Goal: Task Accomplishment & Management: Use online tool/utility

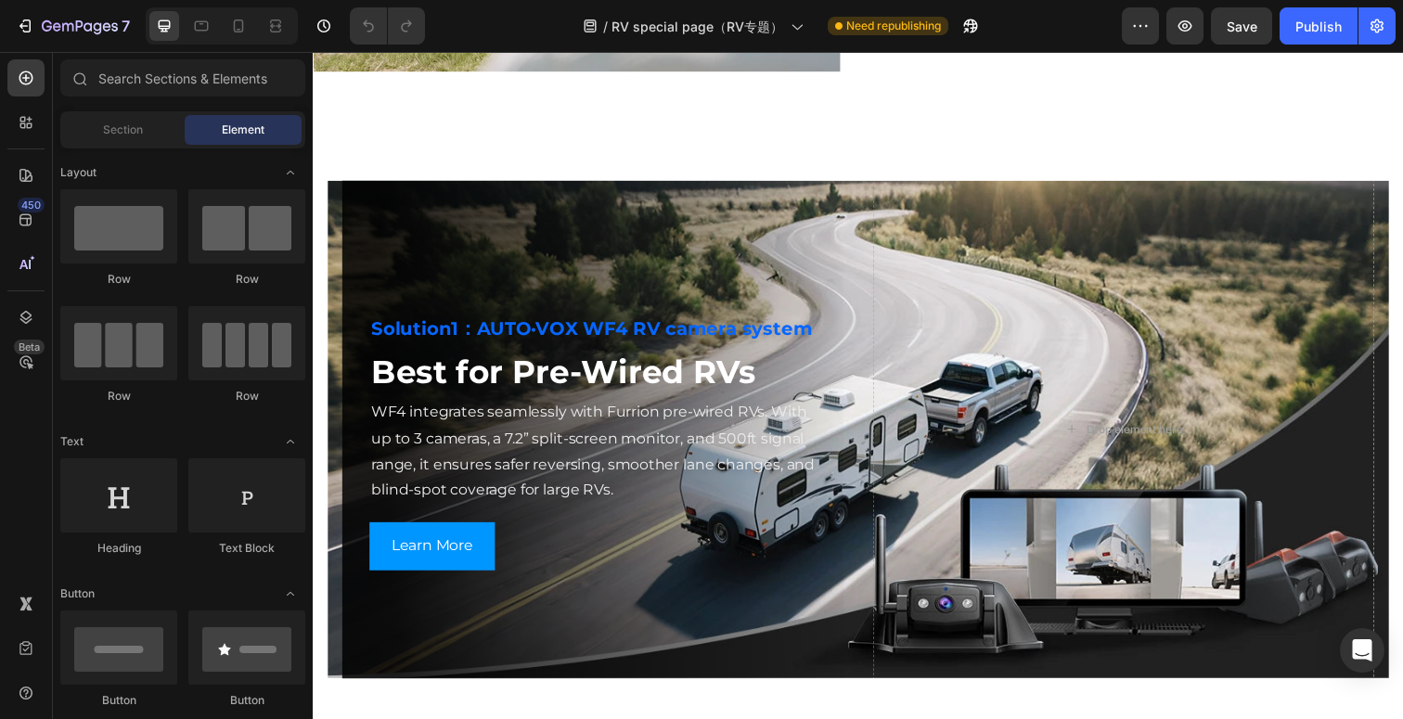
scroll to position [2568, 0]
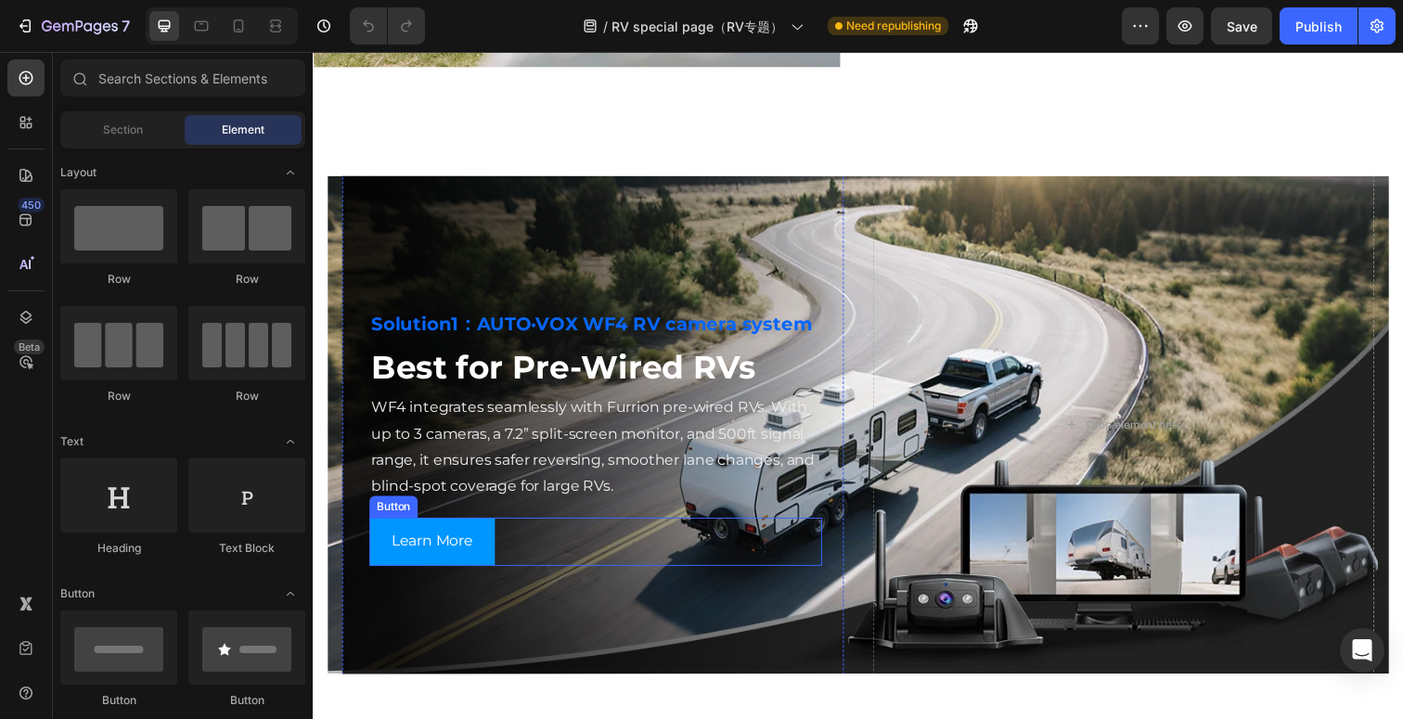
click at [506, 576] on div "Learn More Button" at bounding box center [601, 552] width 462 height 49
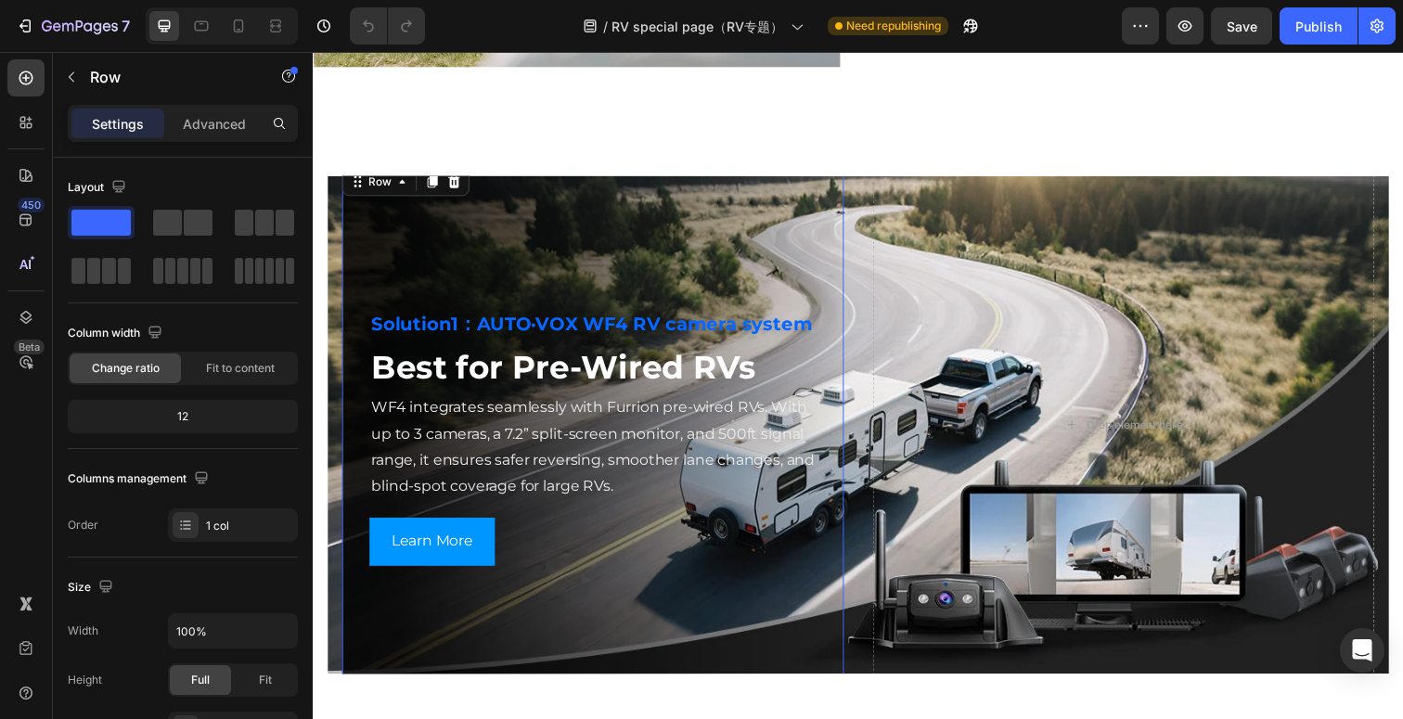
click at [636, 632] on div "Solution1：AUTO·VOX WF4 RV camera system Heading Best for Pre-Wired RVs Heading …" at bounding box center [598, 432] width 512 height 532
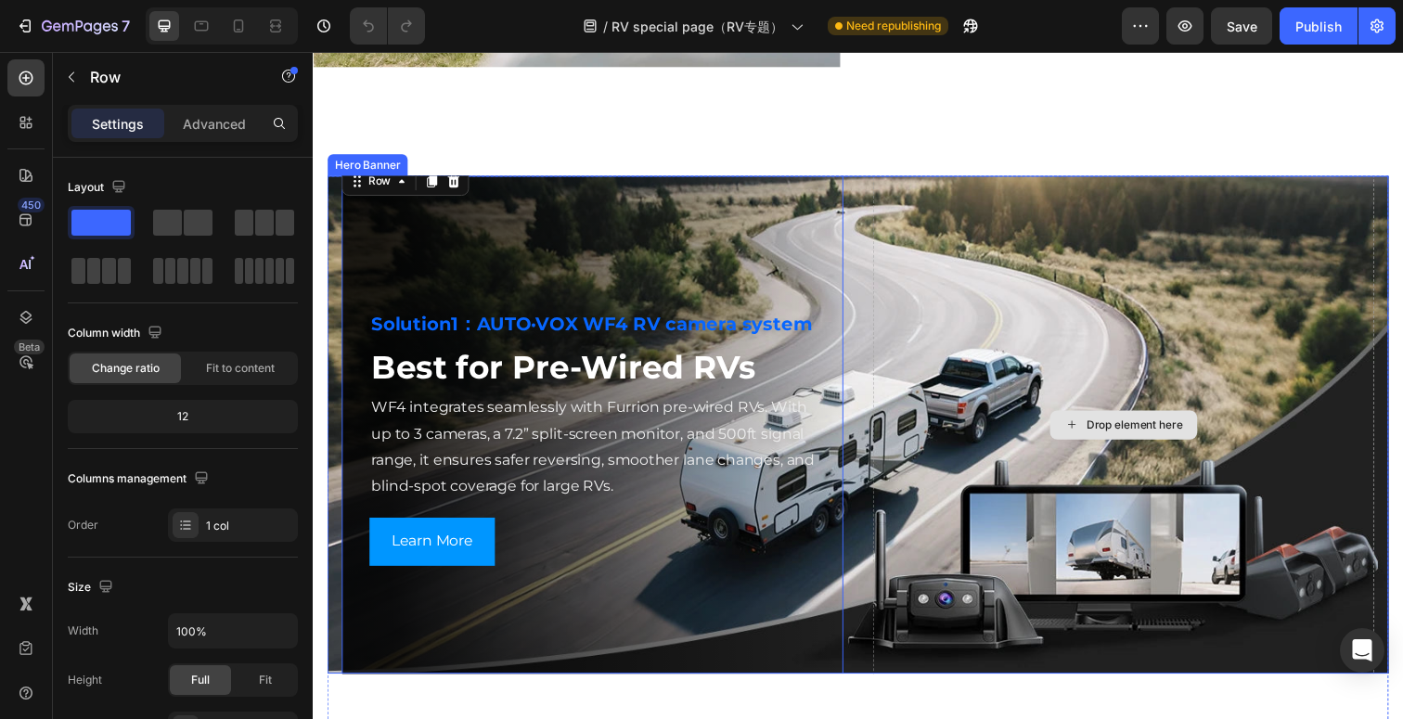
click at [990, 514] on div "Drop element here" at bounding box center [1140, 433] width 512 height 534
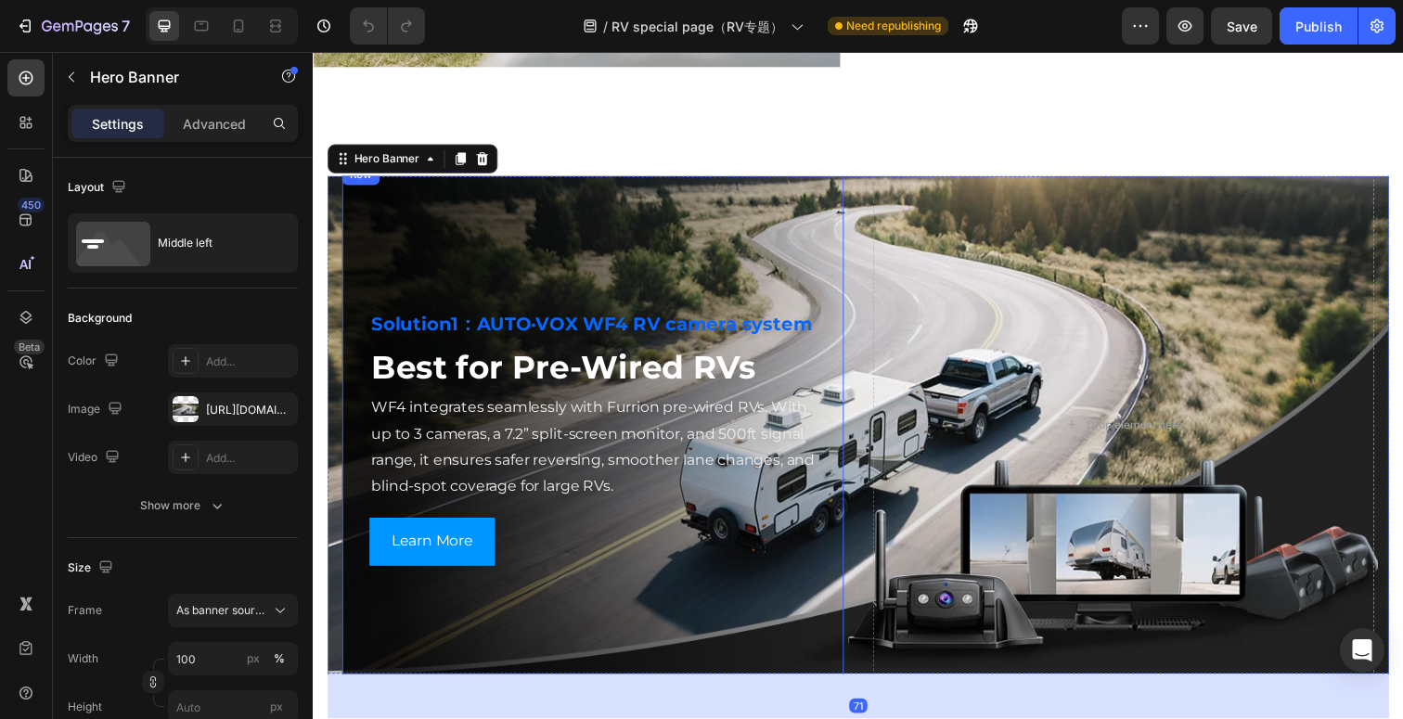
click at [778, 599] on div "Solution1：AUTO·VOX WF4 RV camera system Heading Best for Pre-Wired RVs Heading …" at bounding box center [598, 432] width 512 height 532
click at [331, 574] on div "Solution1：AUTO·VOX WF4 RV camera system Heading Best for Pre-Wired RVs Heading …" at bounding box center [870, 433] width 1084 height 542
click at [393, 611] on div "Solution1：AUTO·VOX WF4 RV camera system Heading Best for Pre-Wired RVs Heading …" at bounding box center [598, 432] width 512 height 532
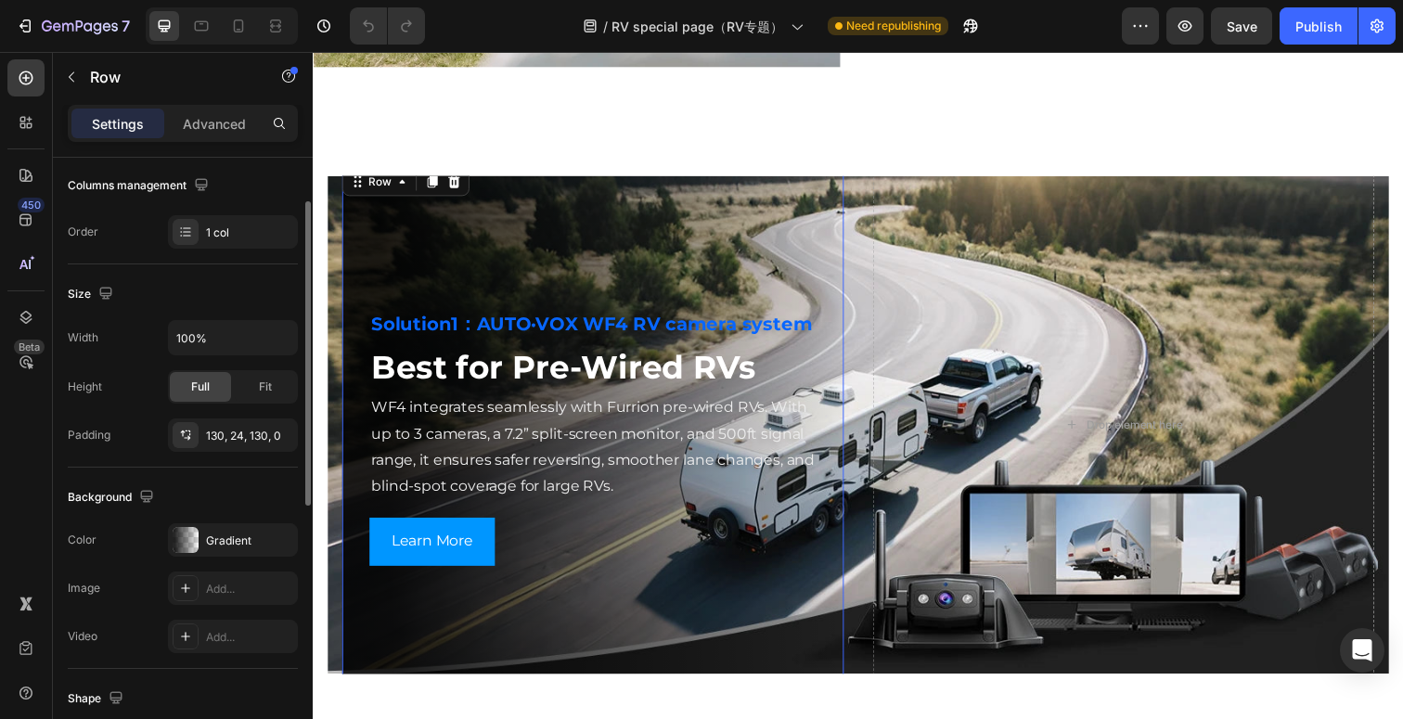
scroll to position [303, 0]
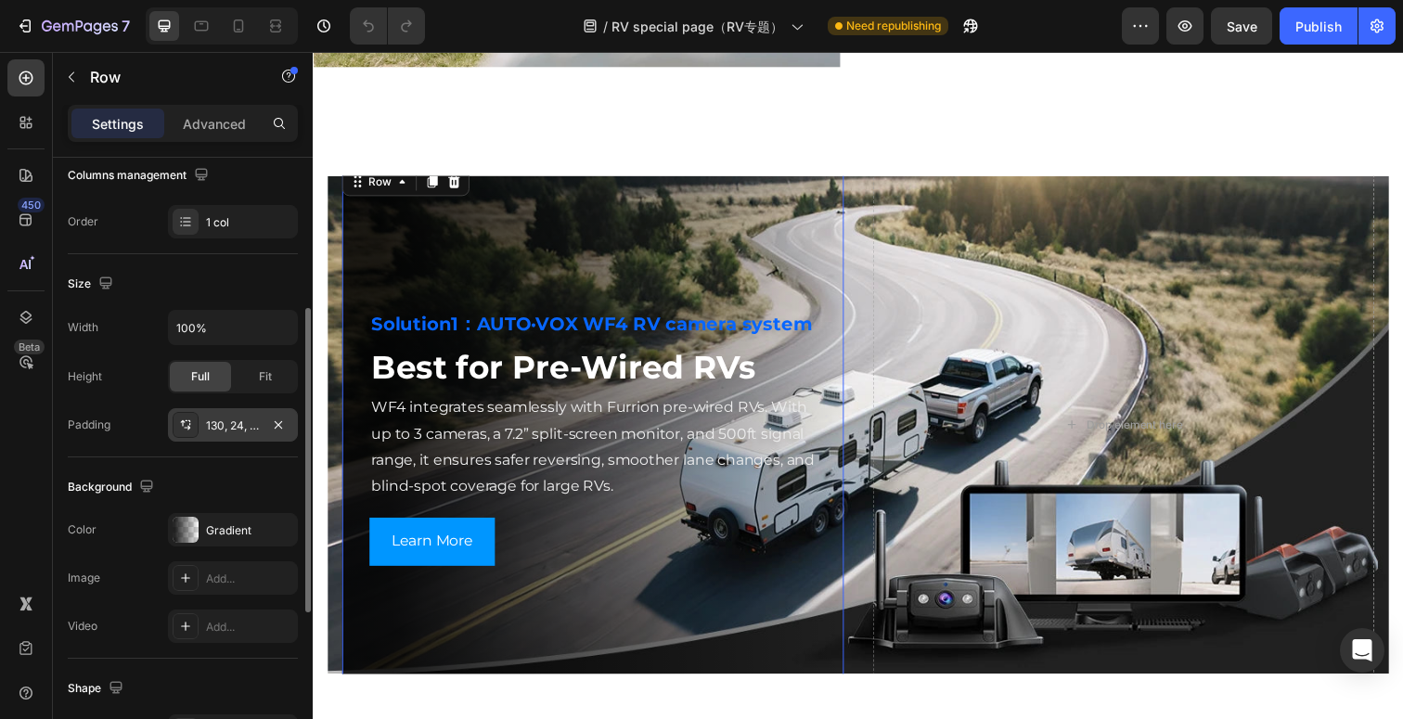
click at [229, 425] on div "130, 24, 130, 0" at bounding box center [233, 426] width 54 height 17
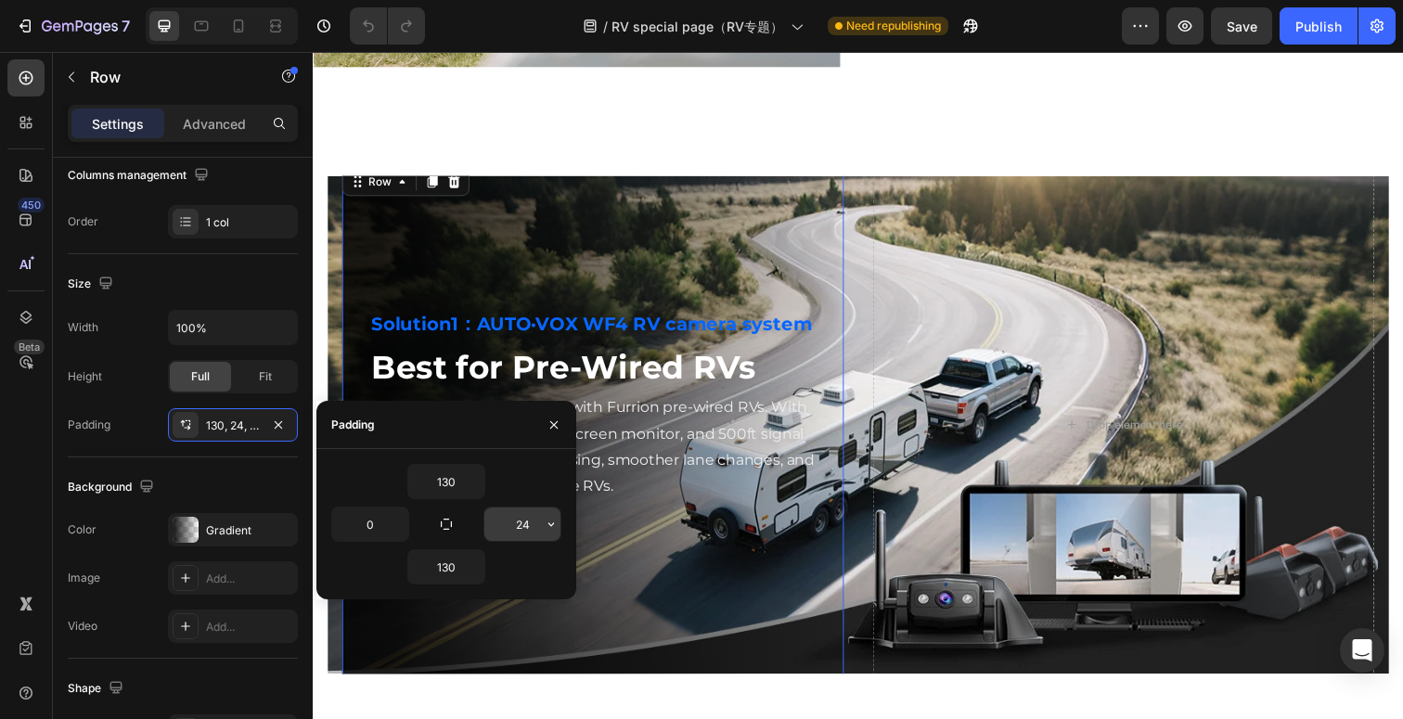
click at [528, 528] on input "24" at bounding box center [522, 524] width 76 height 33
type input "24"
click at [734, 572] on div "Learn More Button" at bounding box center [601, 552] width 462 height 49
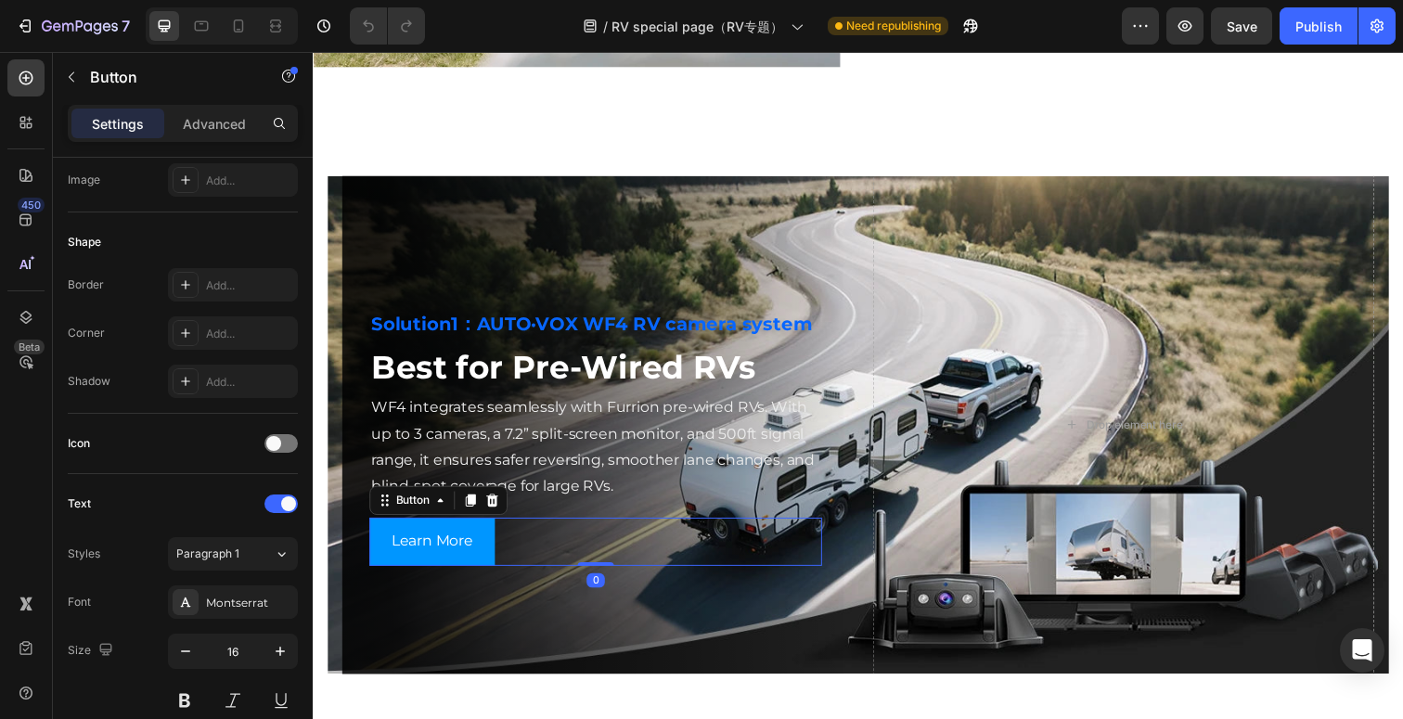
scroll to position [0, 0]
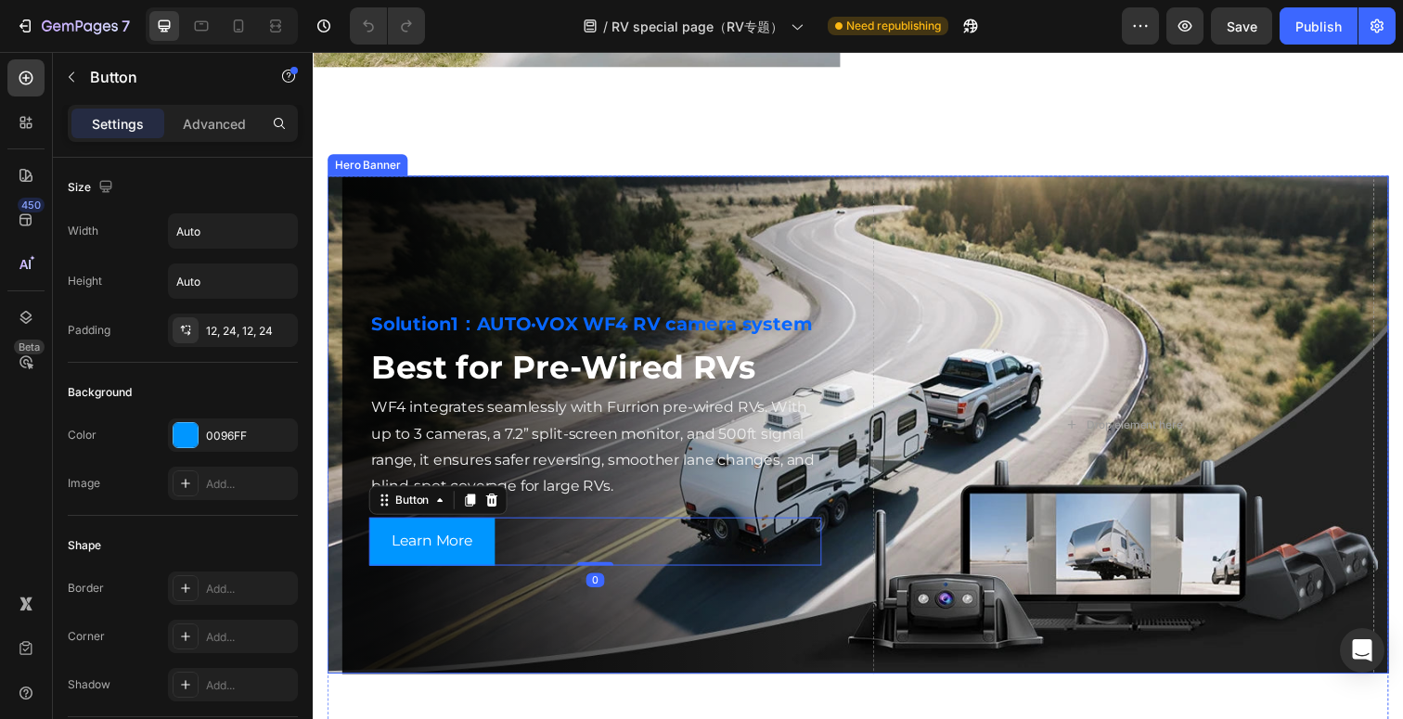
click at [331, 529] on div "Solution1：AUTO·VOX WF4 RV camera system Heading Best for Pre-Wired RVs Heading …" at bounding box center [870, 433] width 1084 height 542
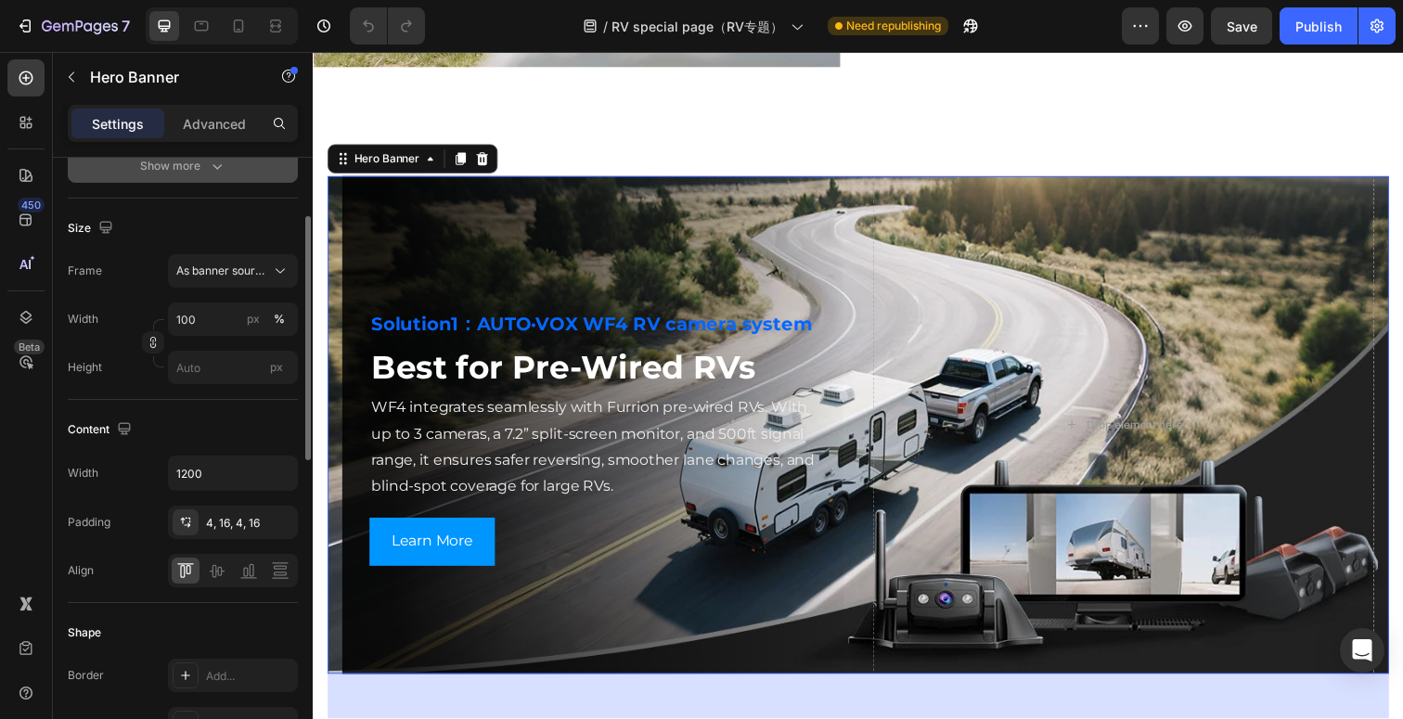
scroll to position [365, 0]
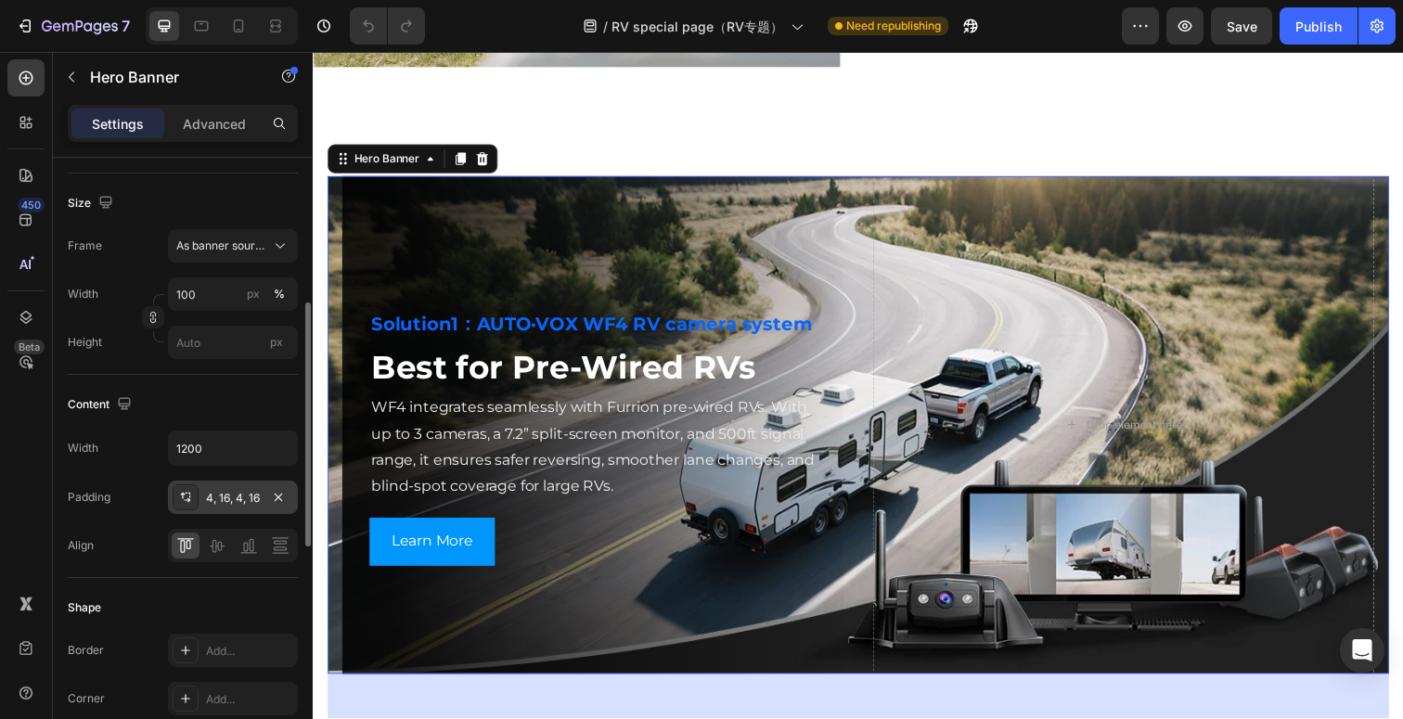
click at [265, 491] on div "4, 16, 4, 16" at bounding box center [233, 497] width 130 height 33
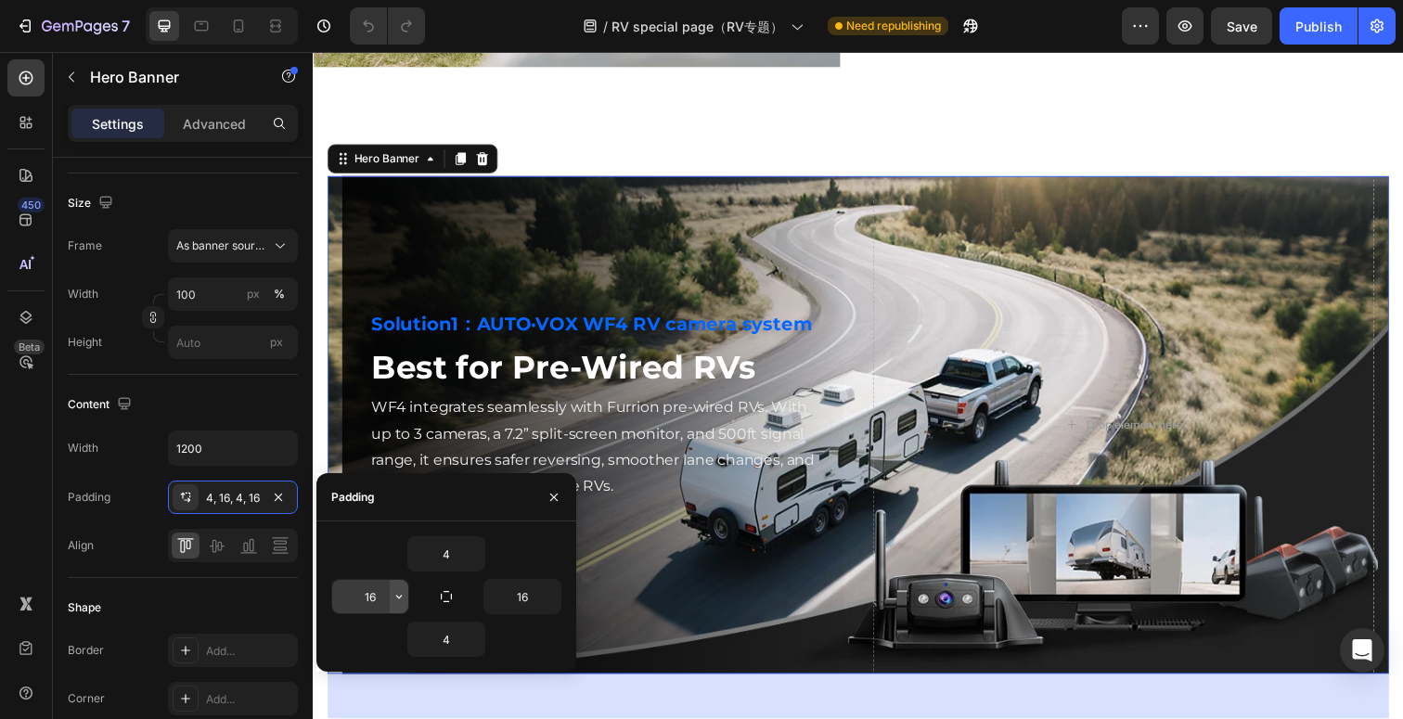
click at [391, 596] on button "button" at bounding box center [399, 596] width 19 height 33
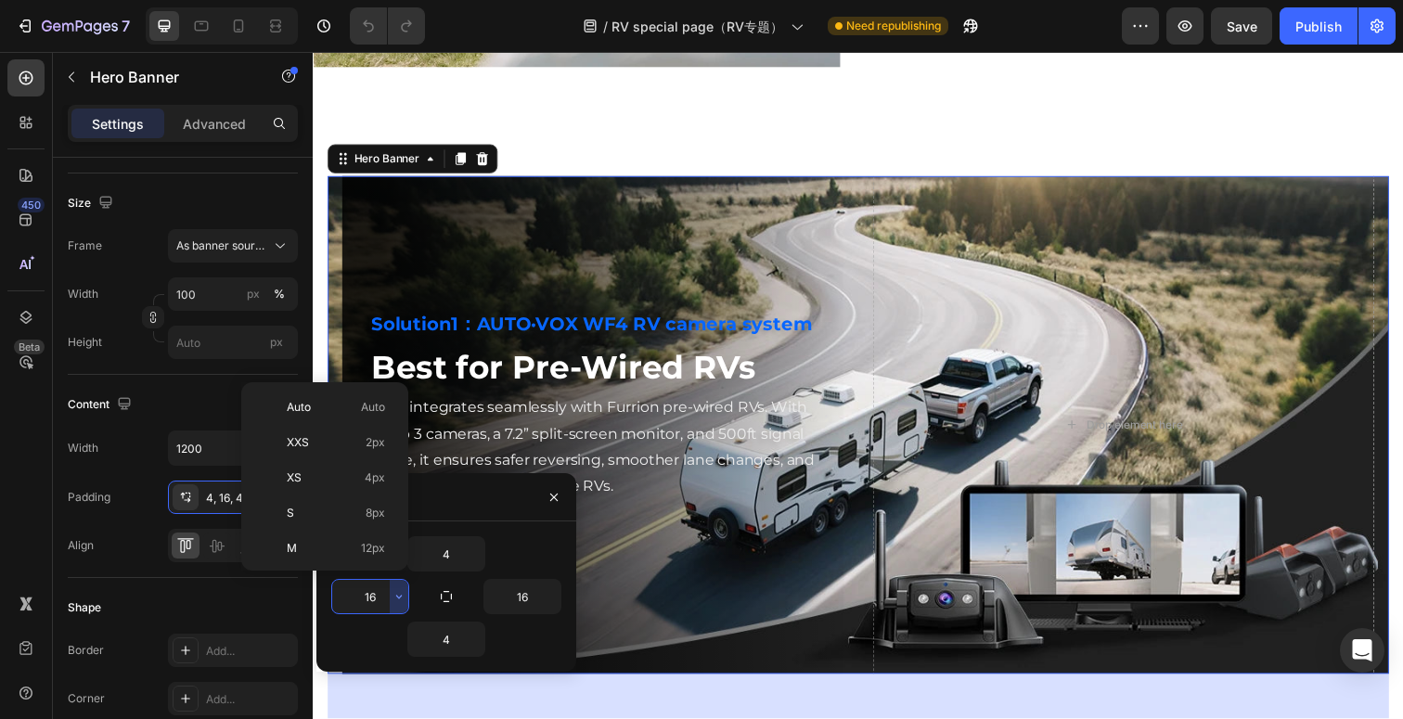
click at [368, 590] on input "16" at bounding box center [370, 596] width 76 height 33
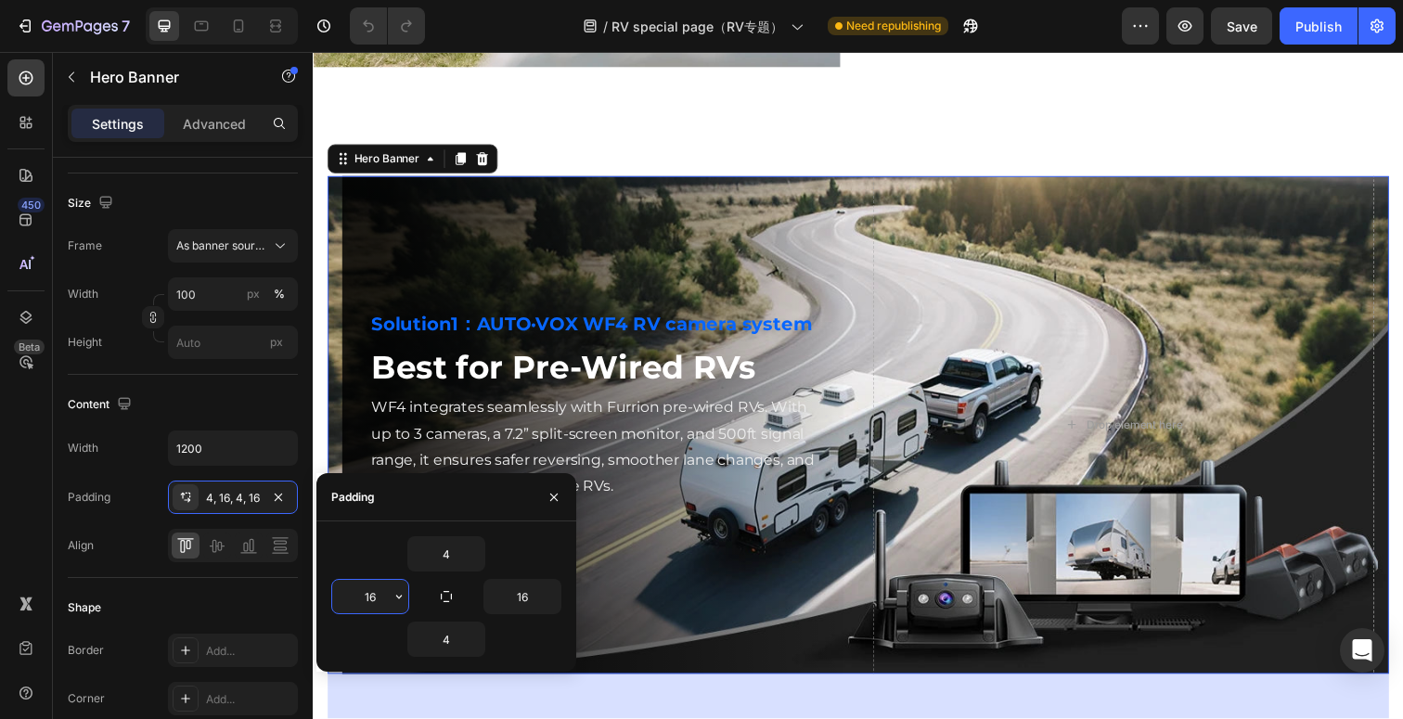
click at [368, 590] on input "16" at bounding box center [370, 596] width 76 height 33
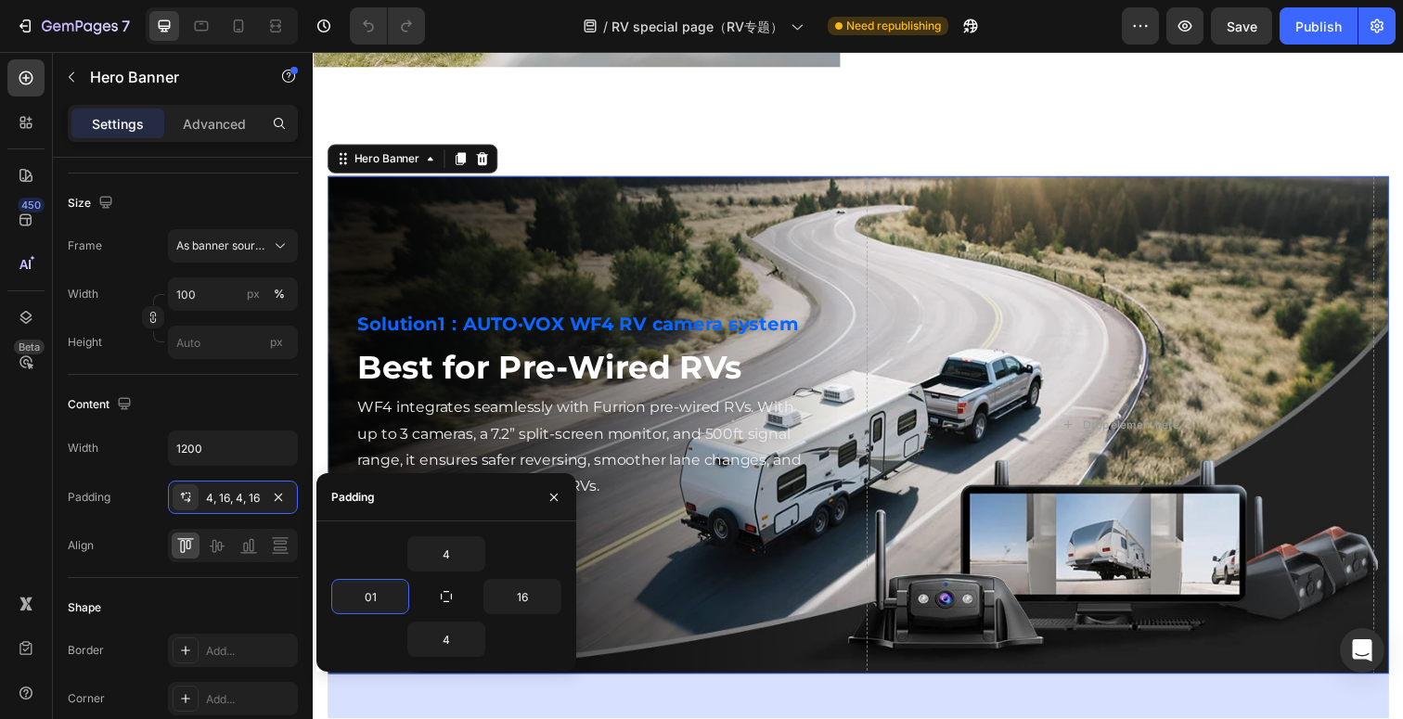
type input "0"
click at [550, 490] on icon "button" at bounding box center [553, 497] width 15 height 15
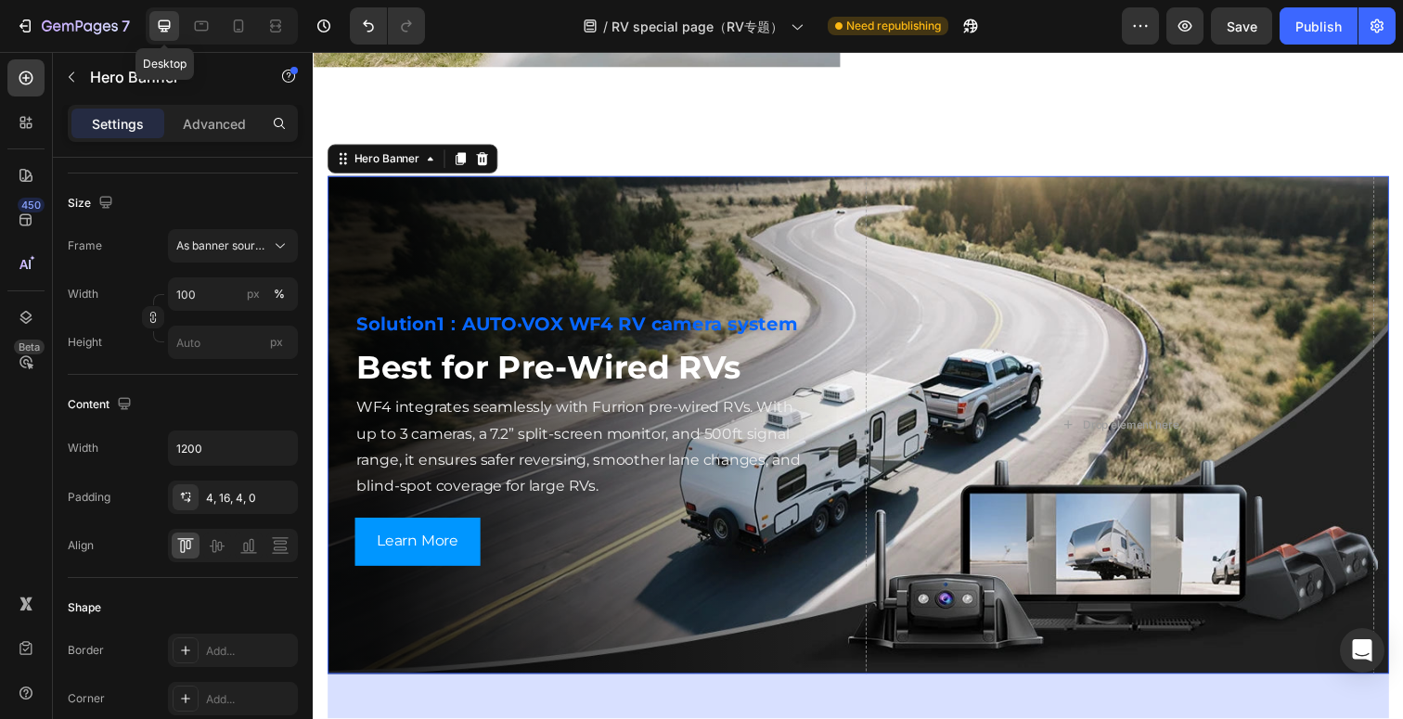
click at [163, 34] on icon at bounding box center [164, 26] width 19 height 19
click at [276, 30] on icon at bounding box center [275, 26] width 19 height 19
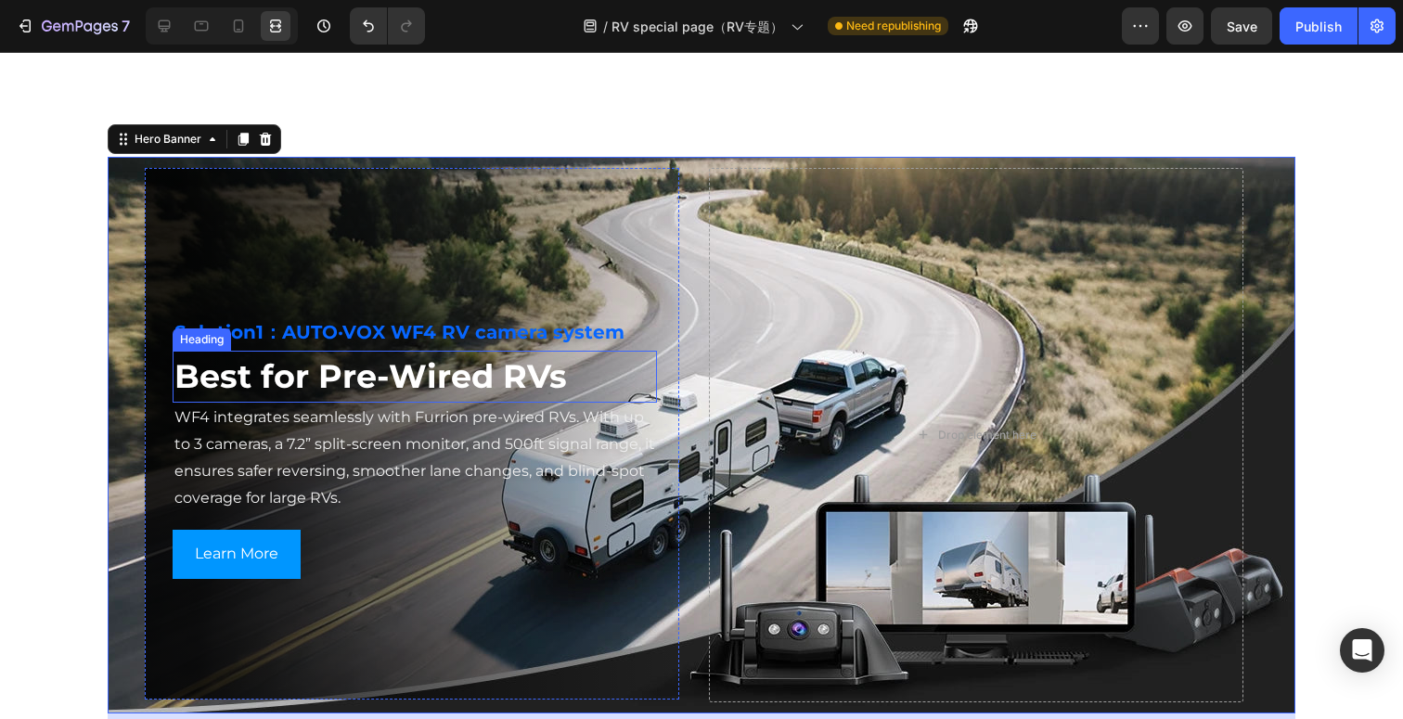
scroll to position [2589, 0]
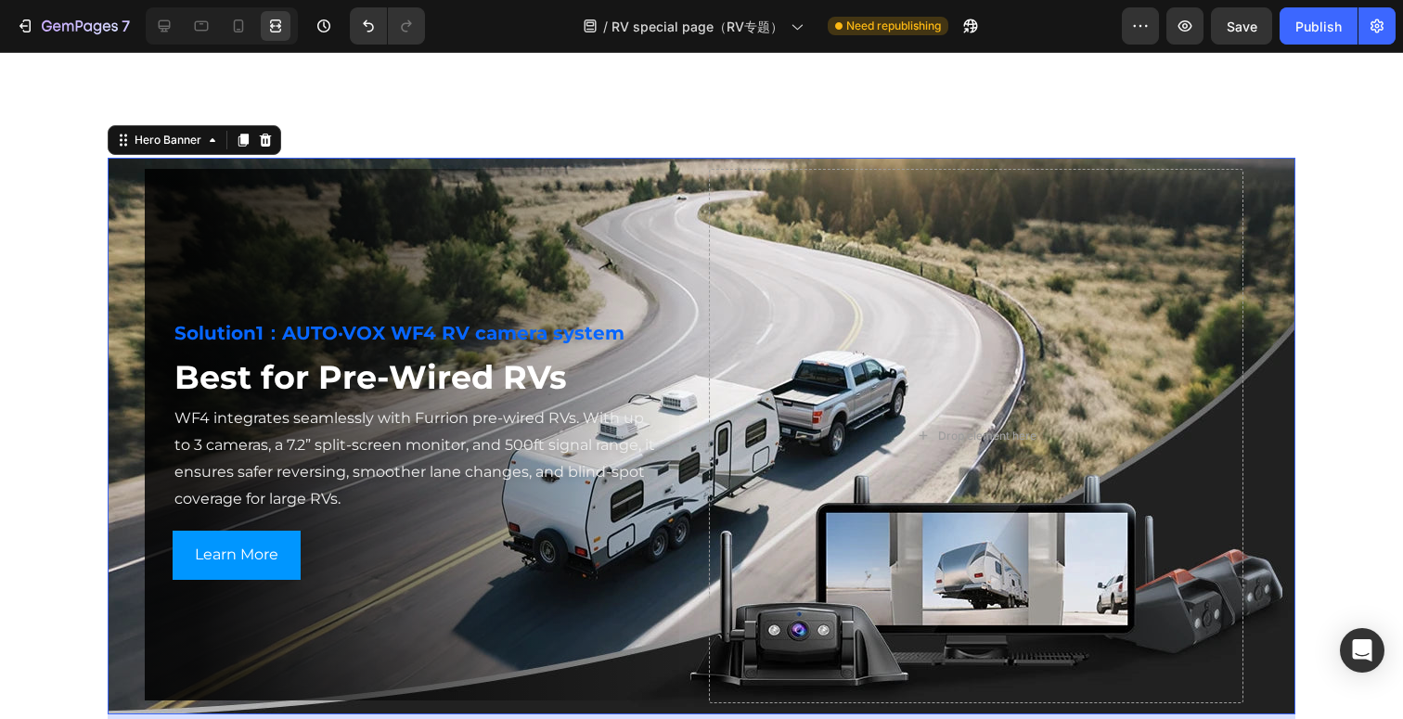
click at [117, 424] on div "Background Image" at bounding box center [702, 436] width 1188 height 557
click at [166, 24] on icon at bounding box center [164, 26] width 19 height 19
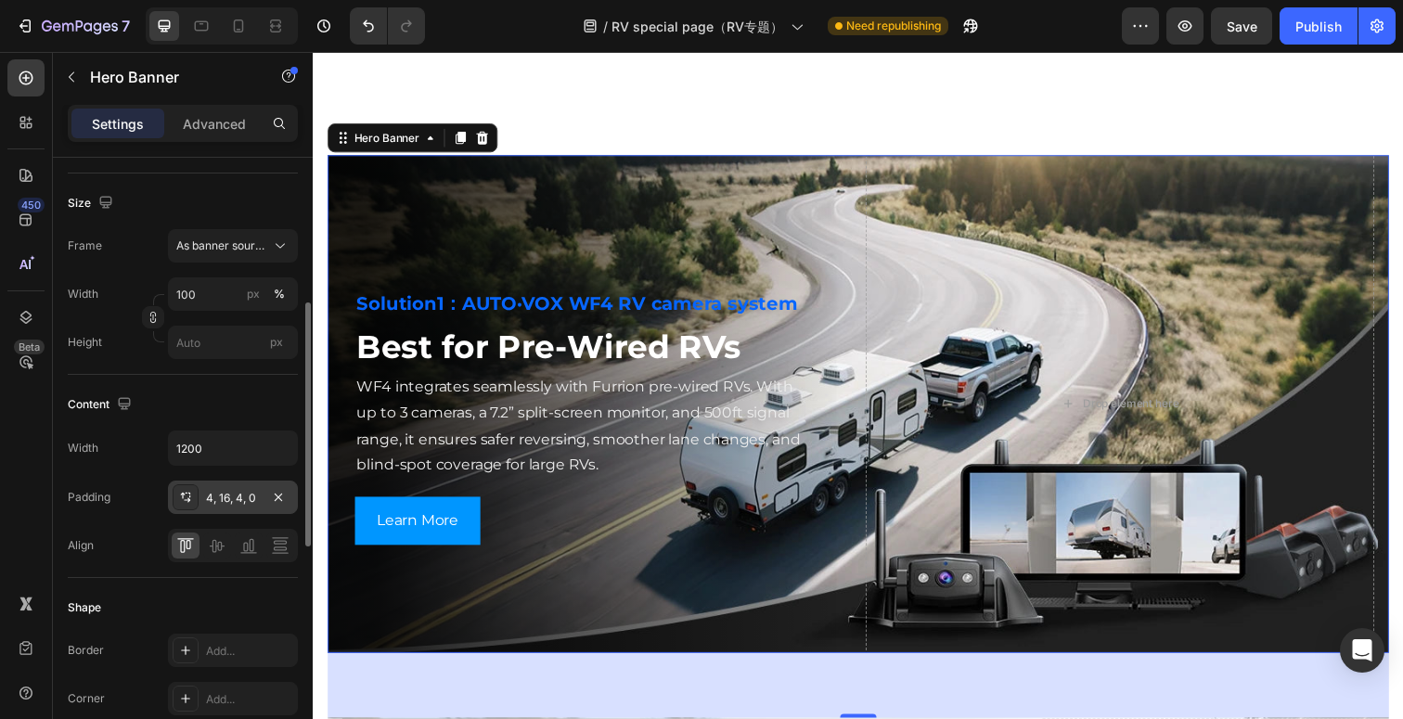
click at [241, 501] on div "4, 16, 4, 0" at bounding box center [233, 498] width 54 height 17
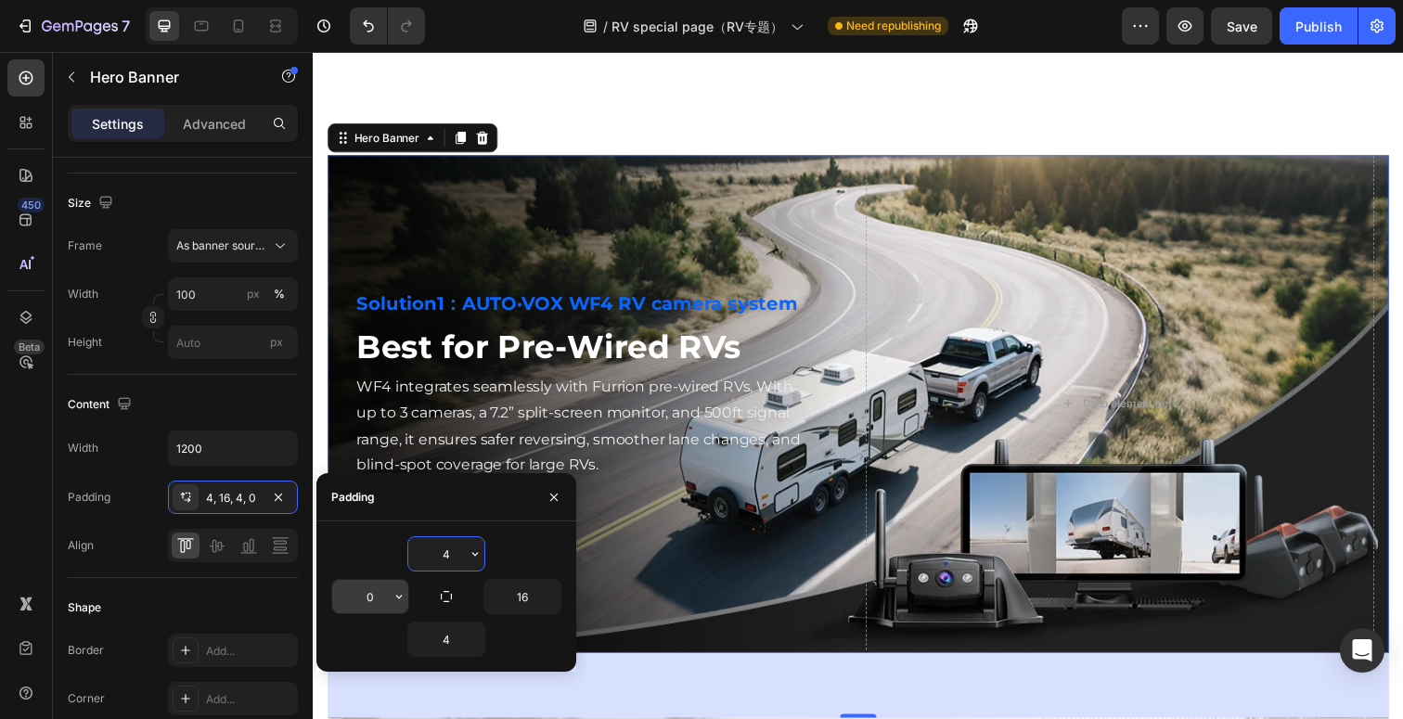
click at [375, 597] on input "0" at bounding box center [370, 596] width 76 height 33
click at [616, 100] on div "Solution1：AUTO·VOX WF4 RV camera system Heading Best for Pre-Wired RVs Heading …" at bounding box center [869, 298] width 1113 height 5595
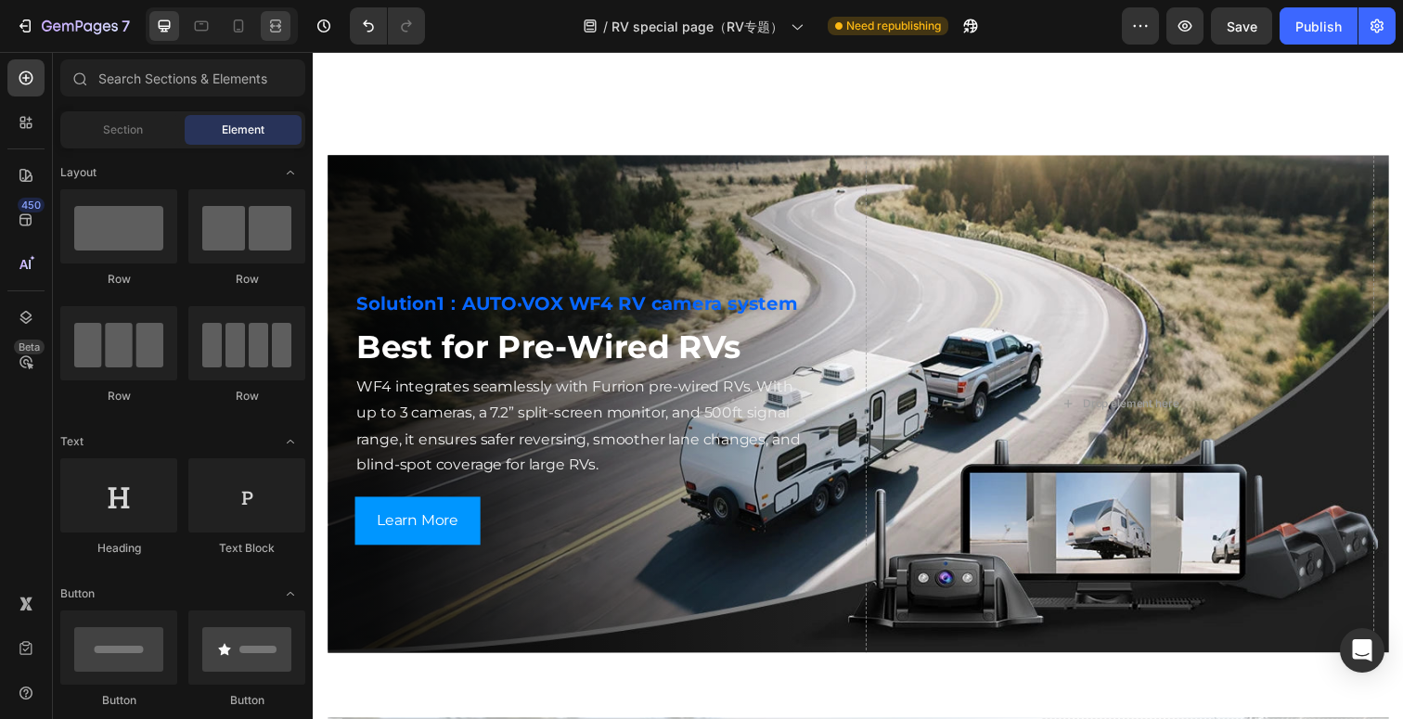
click at [275, 22] on icon at bounding box center [275, 26] width 19 height 19
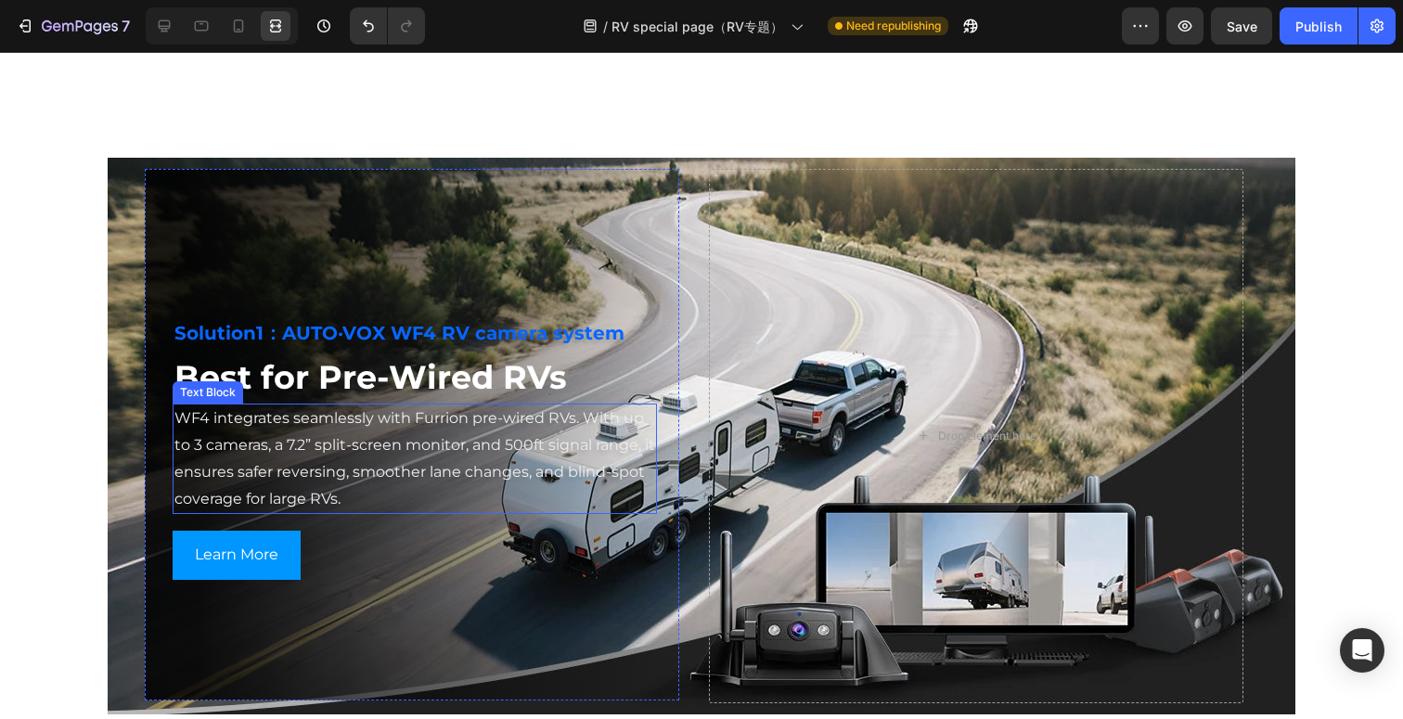
scroll to position [2639, 0]
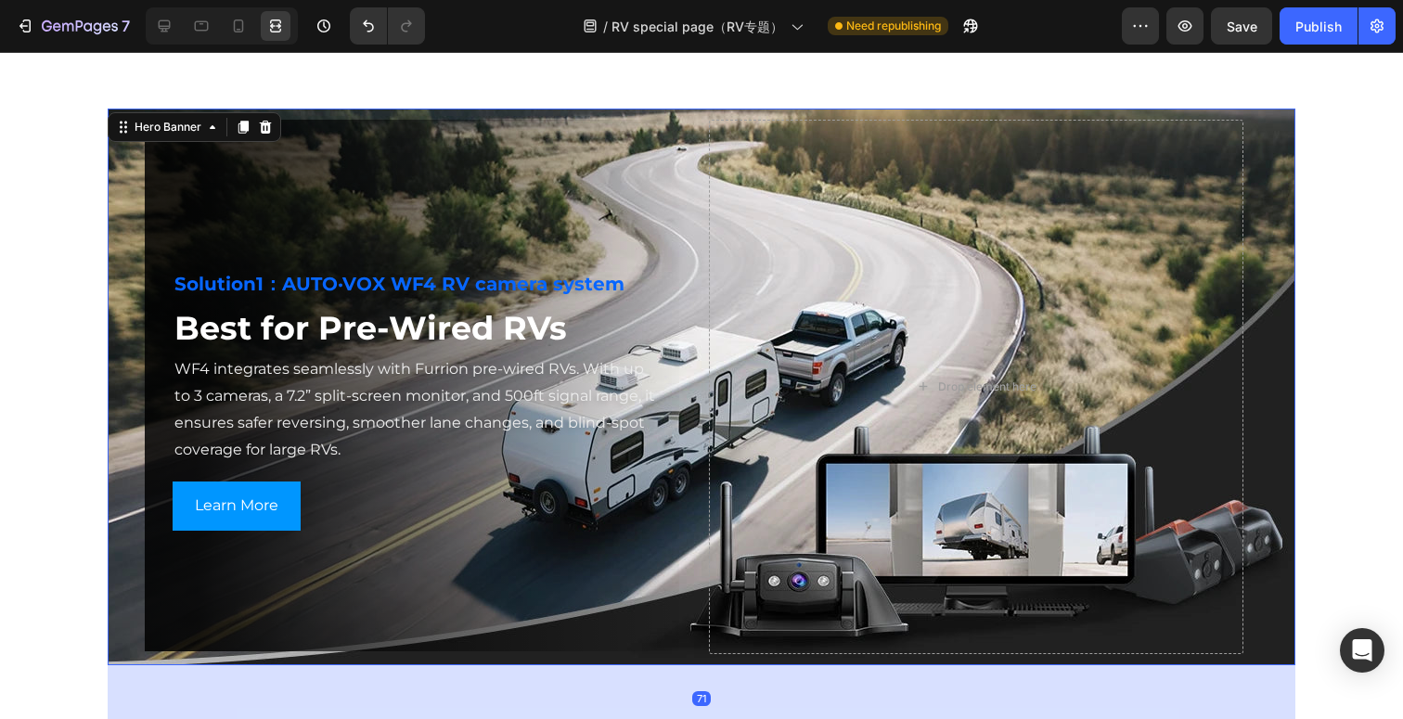
click at [113, 366] on div "Background Image" at bounding box center [702, 387] width 1188 height 557
click at [152, 122] on div "Hero Banner" at bounding box center [168, 127] width 74 height 17
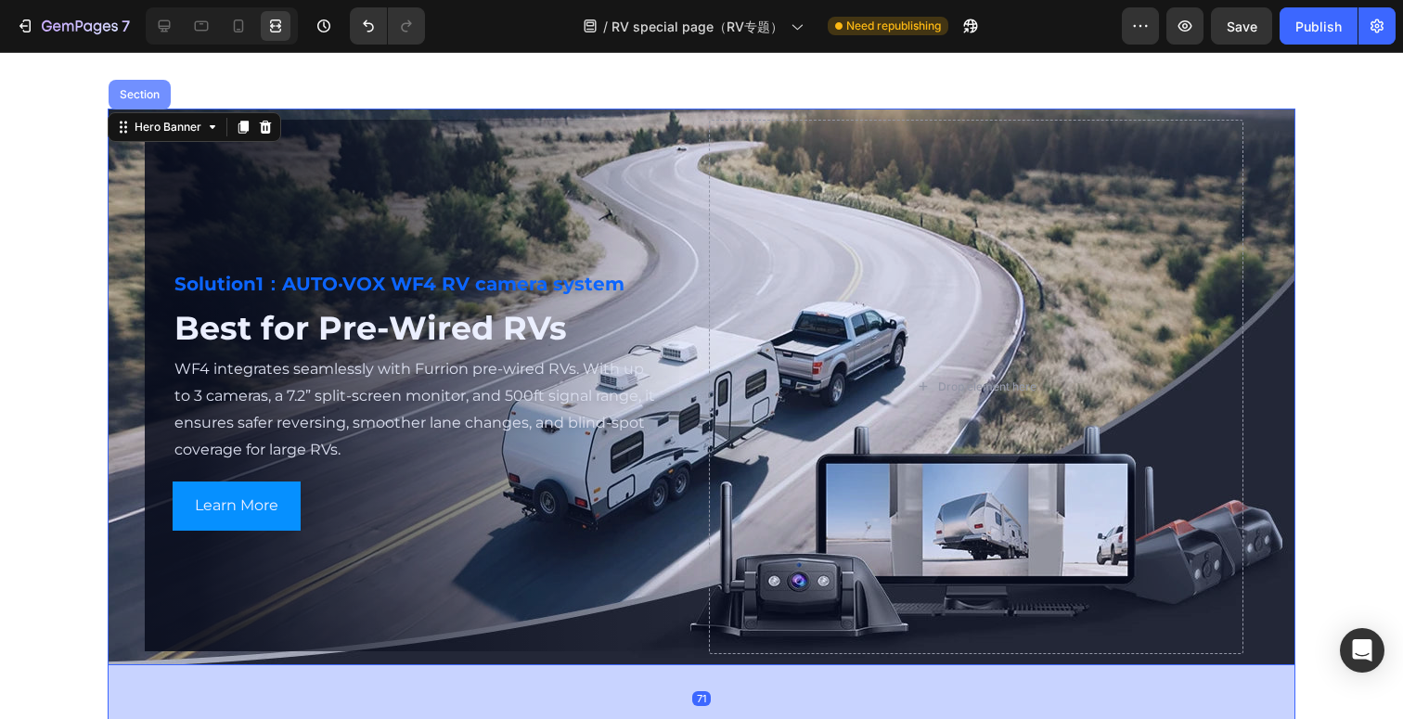
click at [141, 100] on div "Section" at bounding box center [140, 95] width 62 height 30
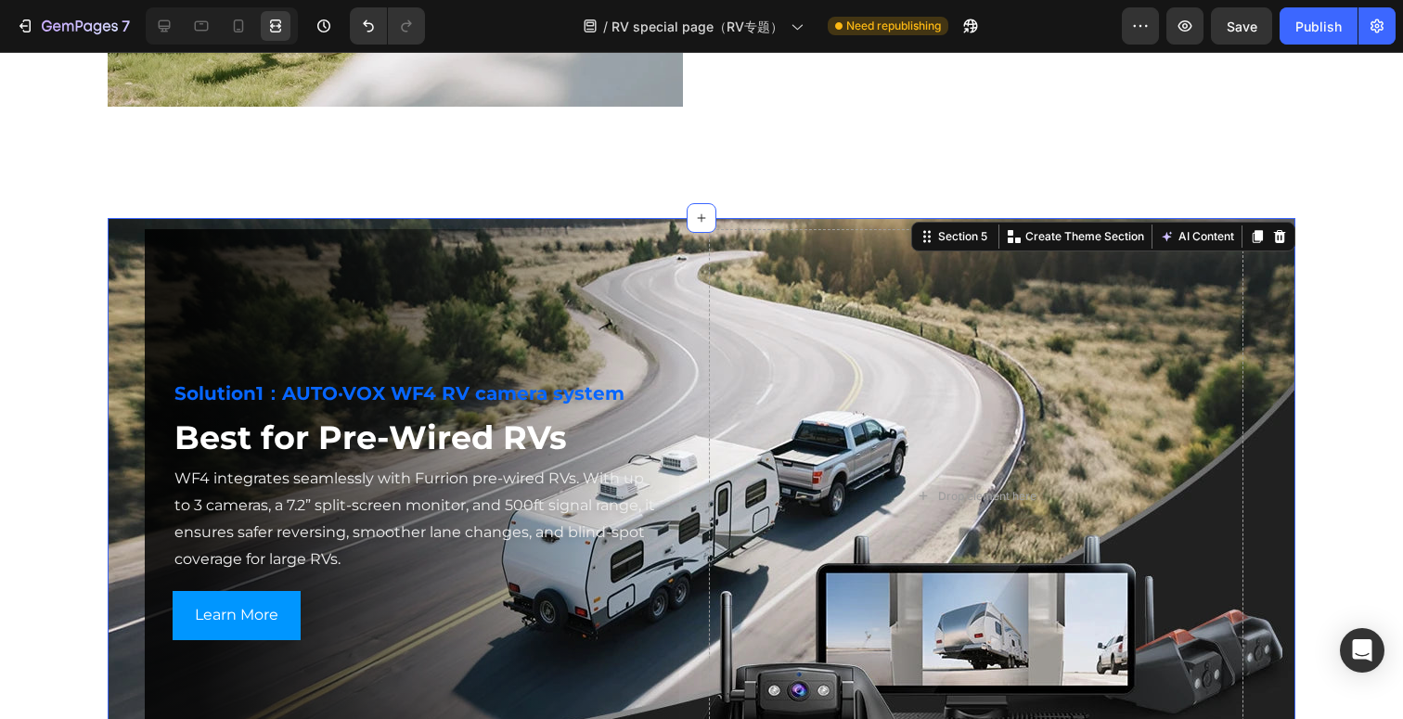
scroll to position [2550, 0]
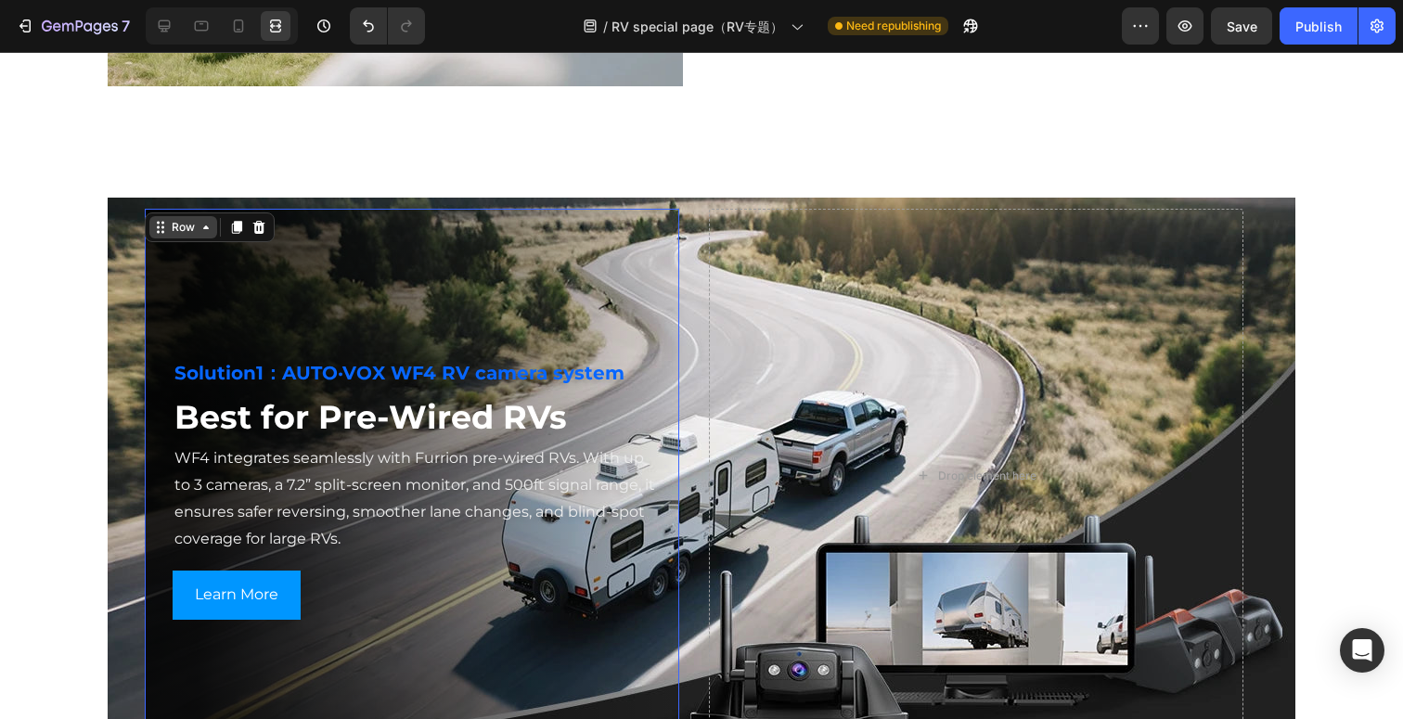
click at [168, 221] on div "Row" at bounding box center [183, 227] width 31 height 17
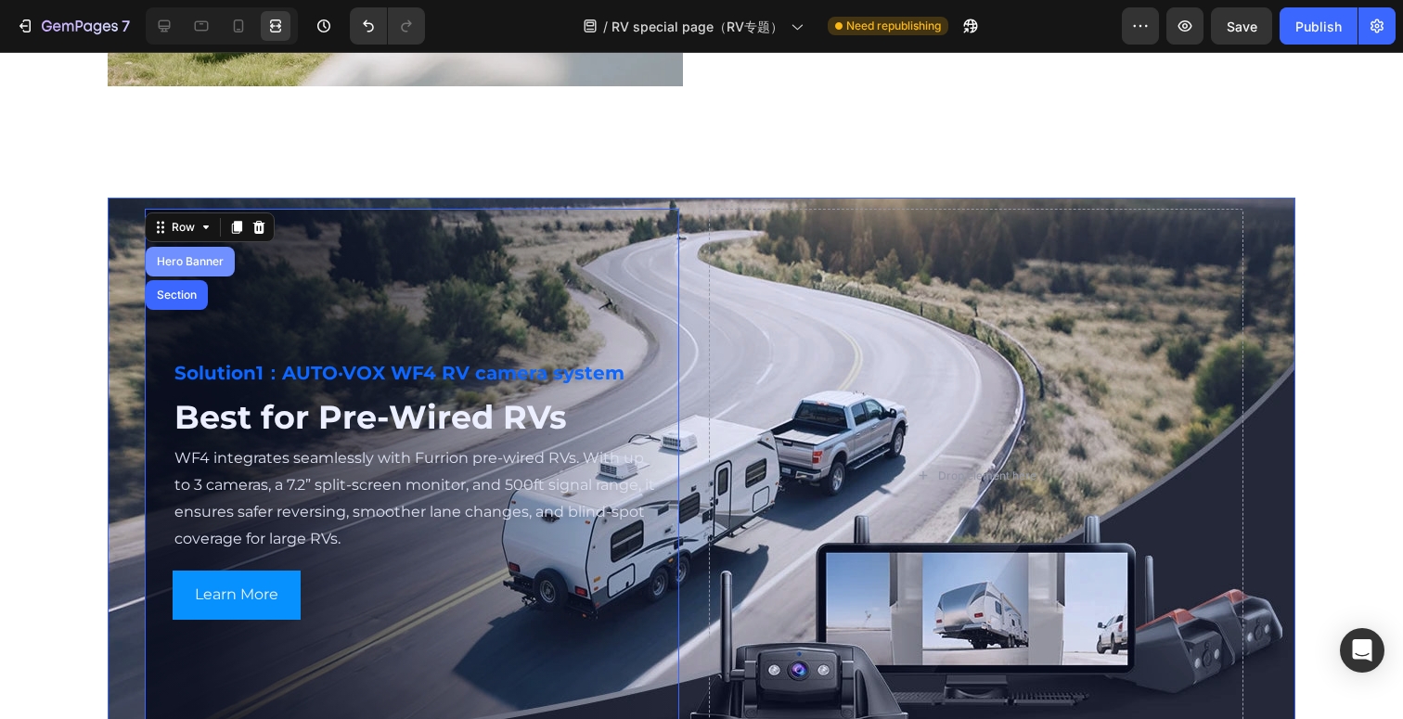
click at [185, 263] on div "Hero Banner" at bounding box center [190, 261] width 74 height 11
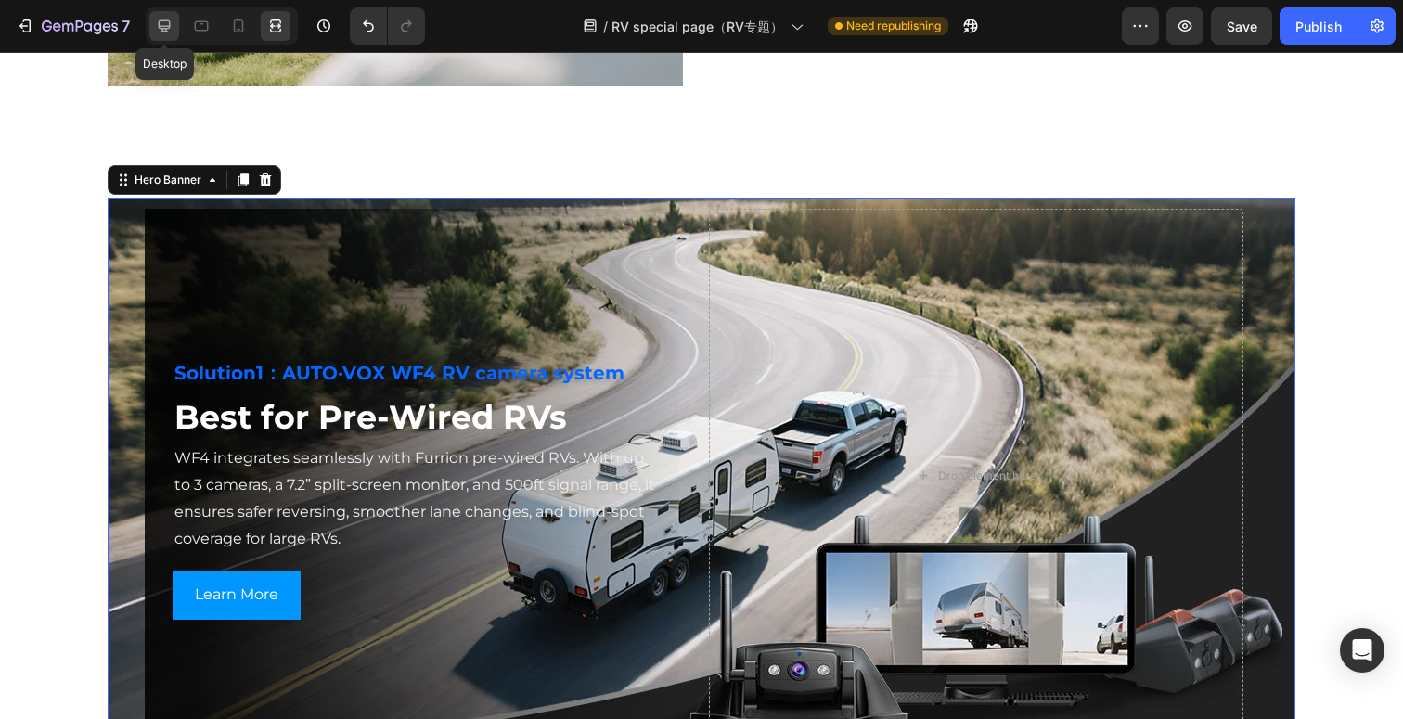
click at [164, 26] on icon at bounding box center [165, 26] width 12 height 12
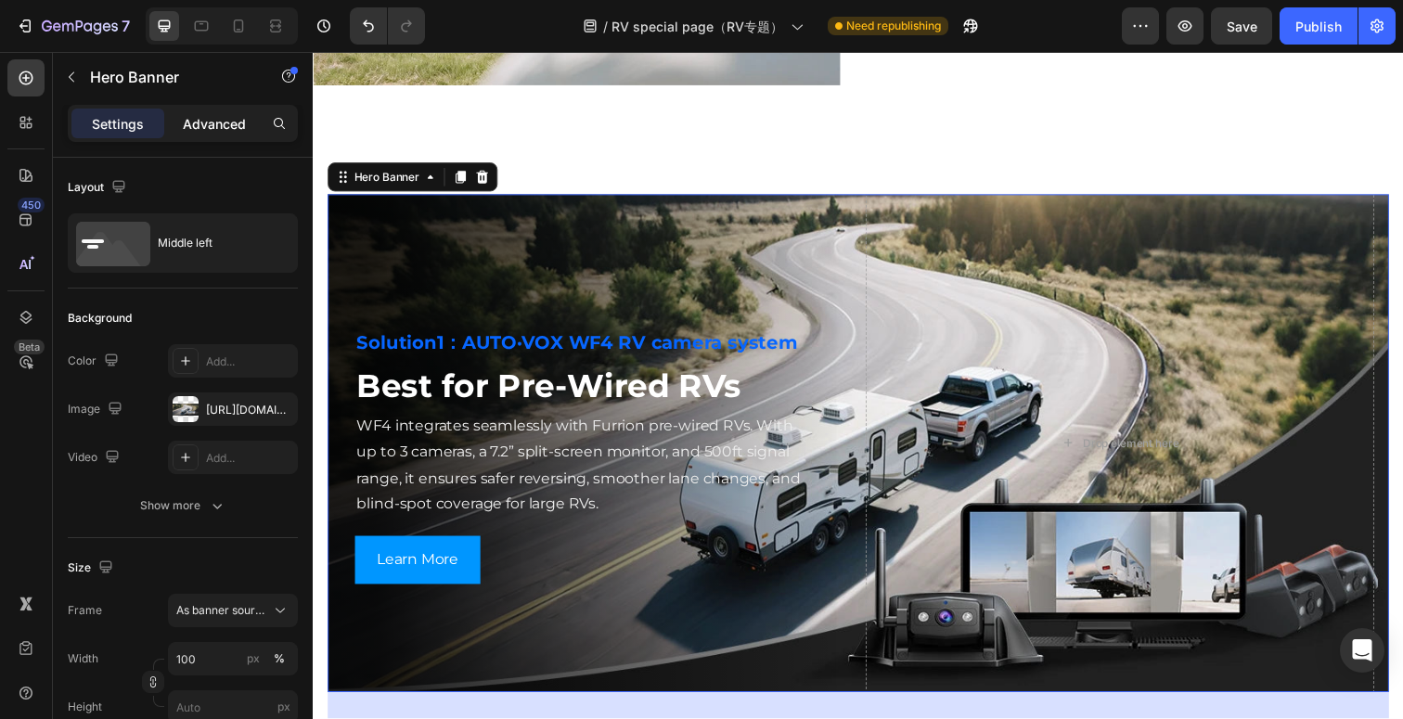
click at [227, 135] on div "Advanced" at bounding box center [214, 124] width 93 height 30
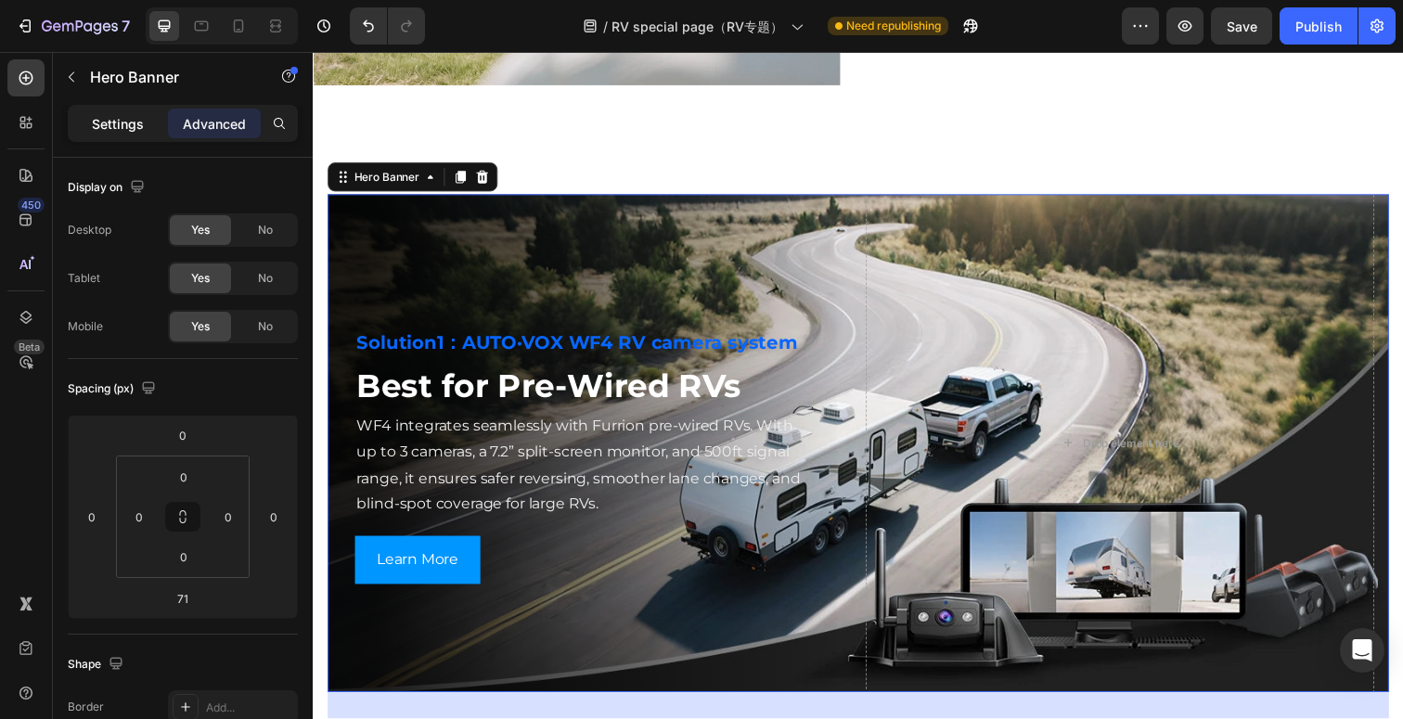
click at [127, 120] on p "Settings" at bounding box center [118, 123] width 52 height 19
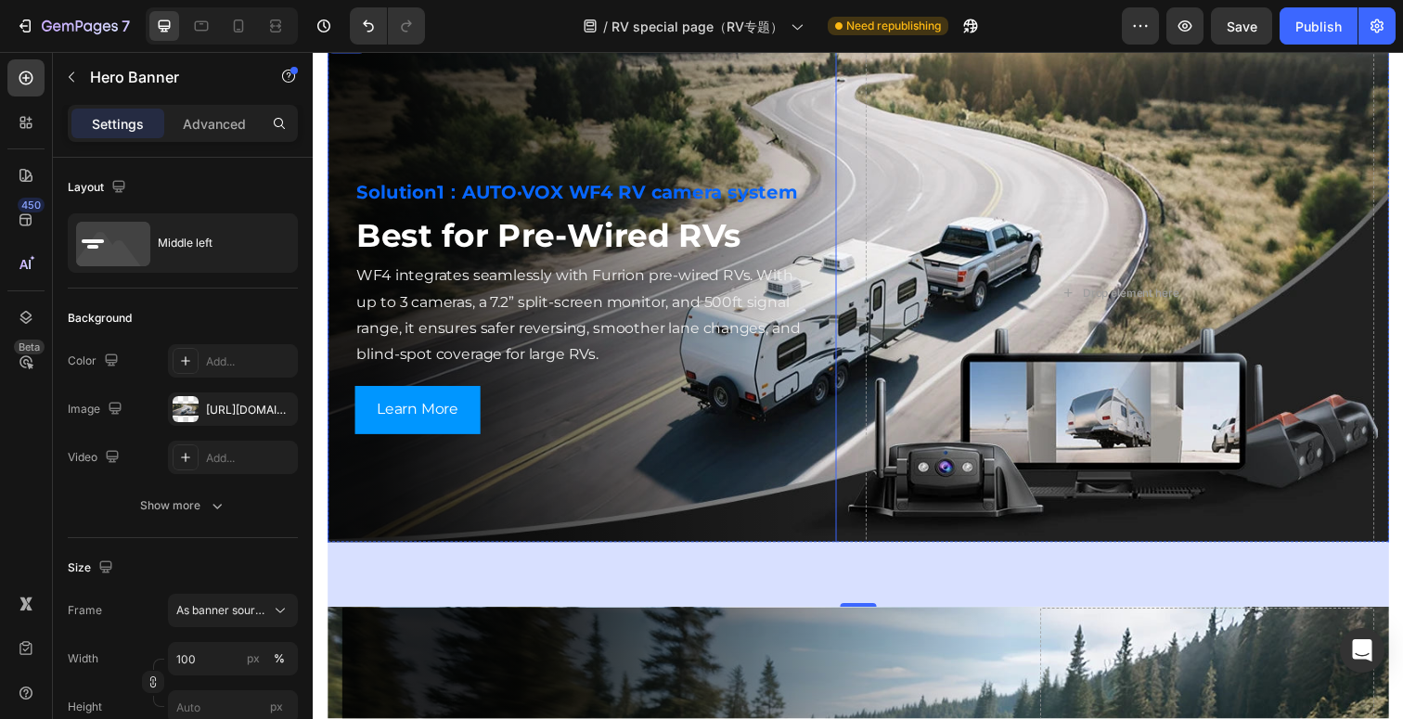
scroll to position [2714, 0]
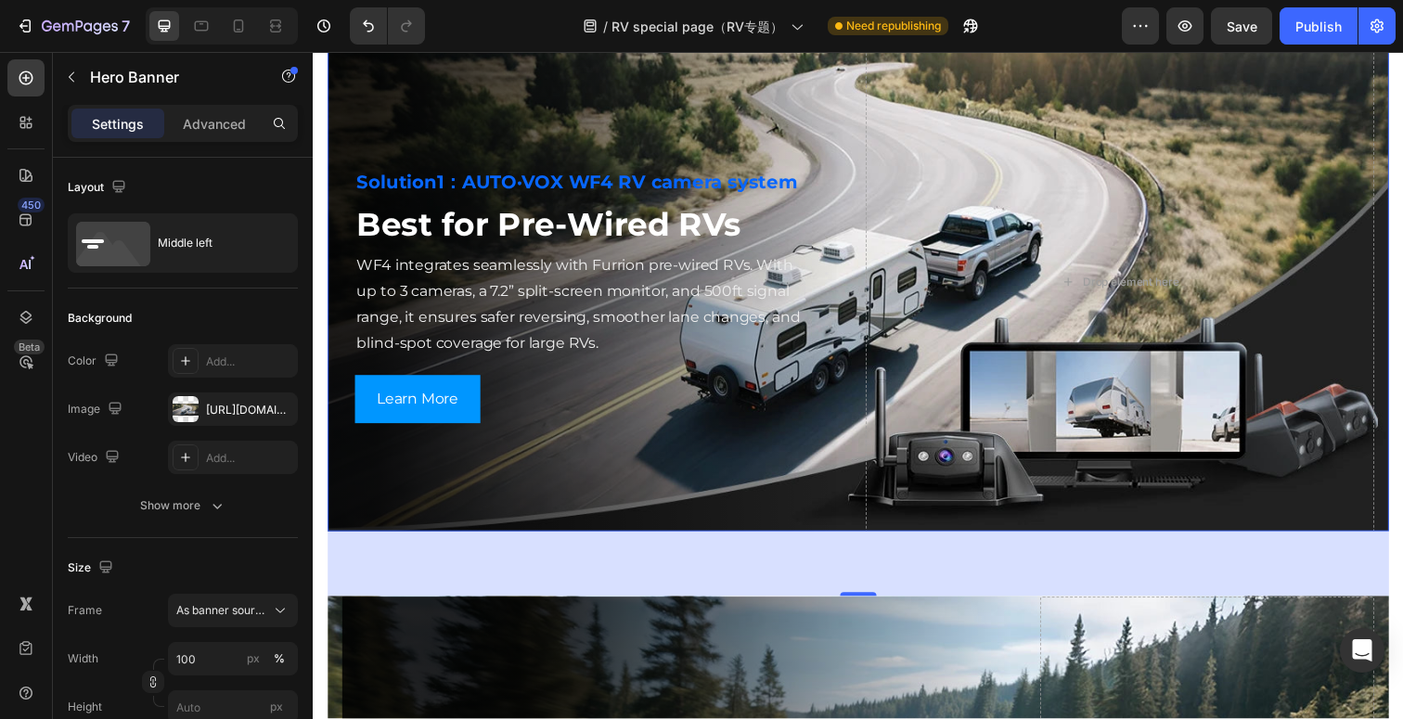
click at [463, 573] on div "71" at bounding box center [870, 575] width 1084 height 66
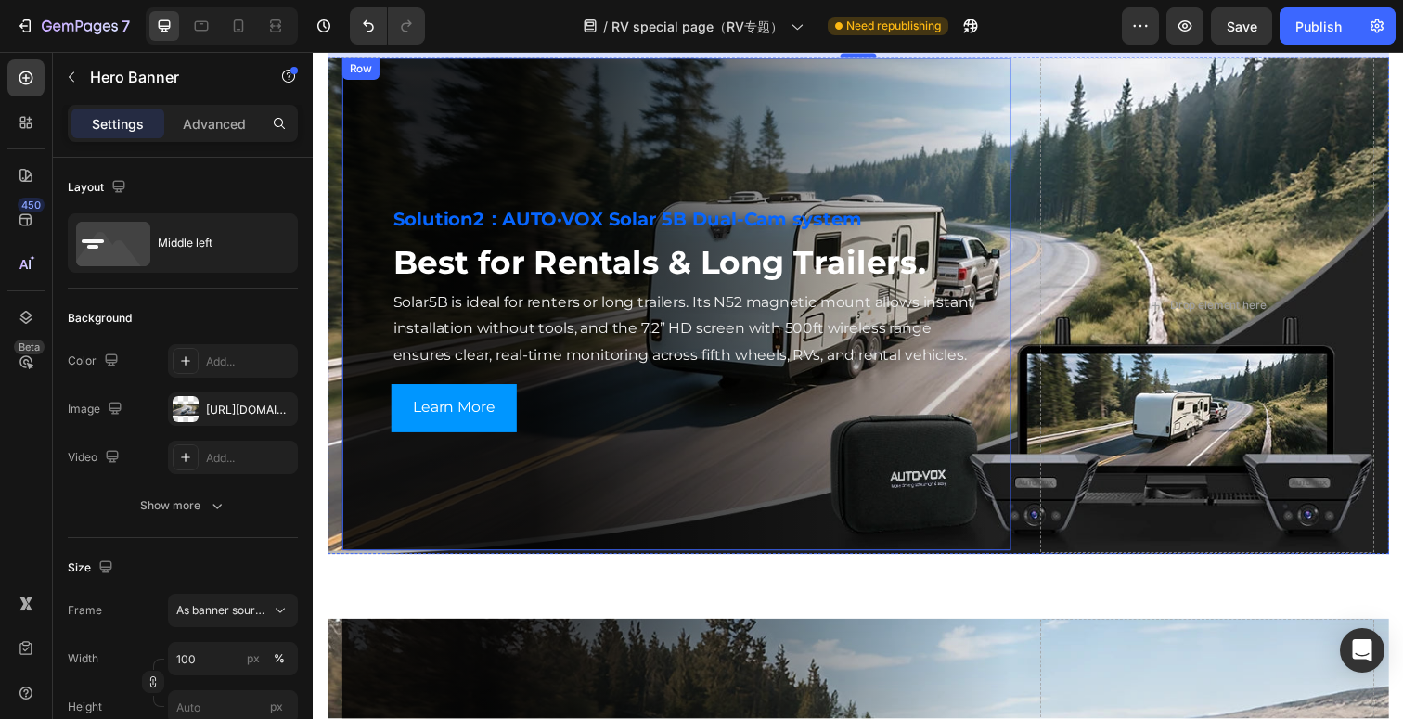
scroll to position [3230, 0]
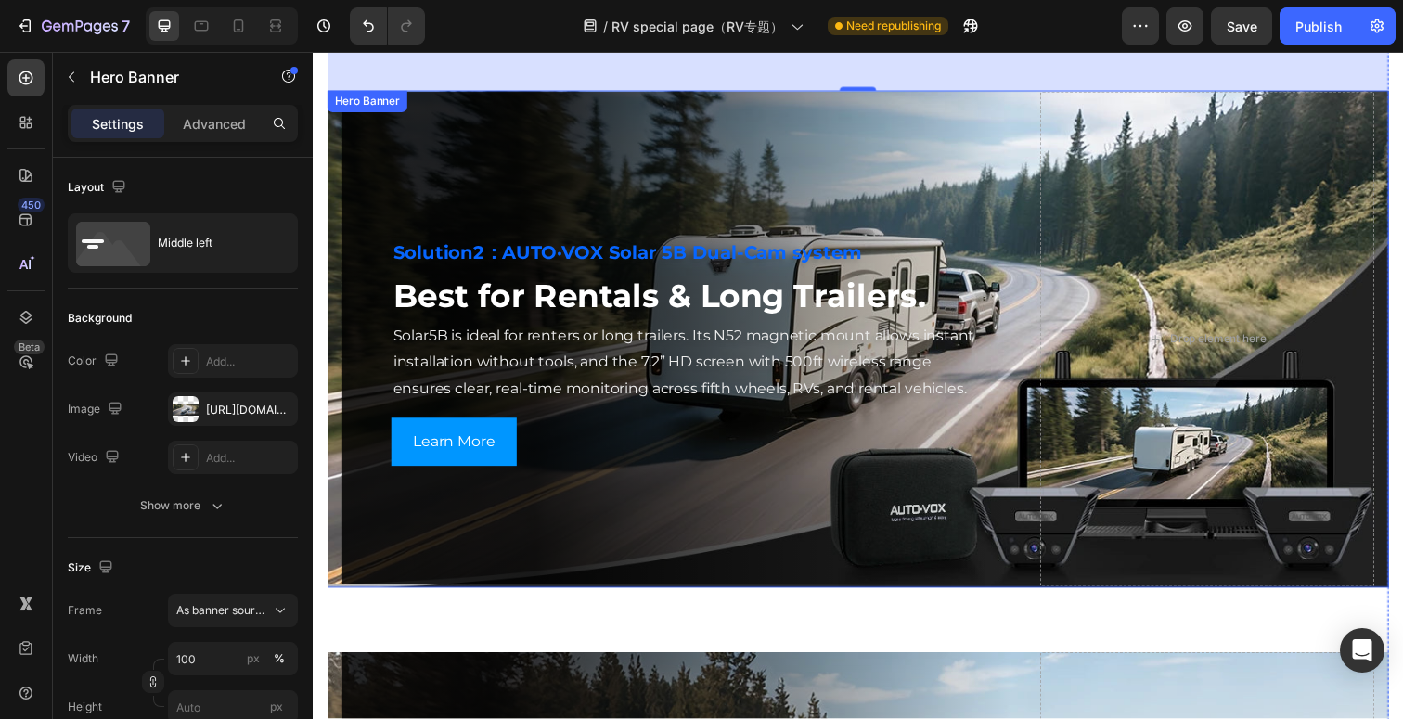
click at [338, 238] on div "Solution2：AUTO·VOX Solar 5B Dual-Cam system Heading Best for Rentals & Long Tra…" at bounding box center [870, 345] width 1084 height 513
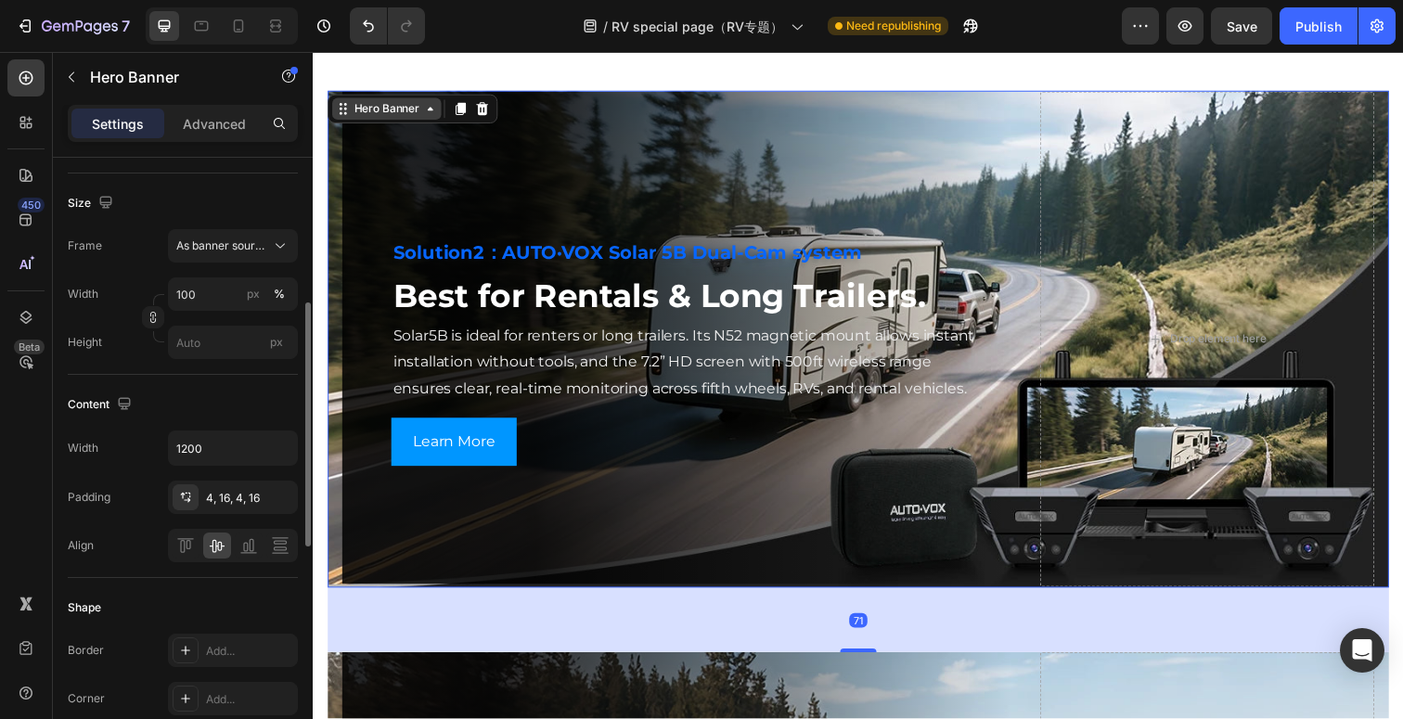
click at [353, 105] on div "Hero Banner" at bounding box center [388, 110] width 74 height 17
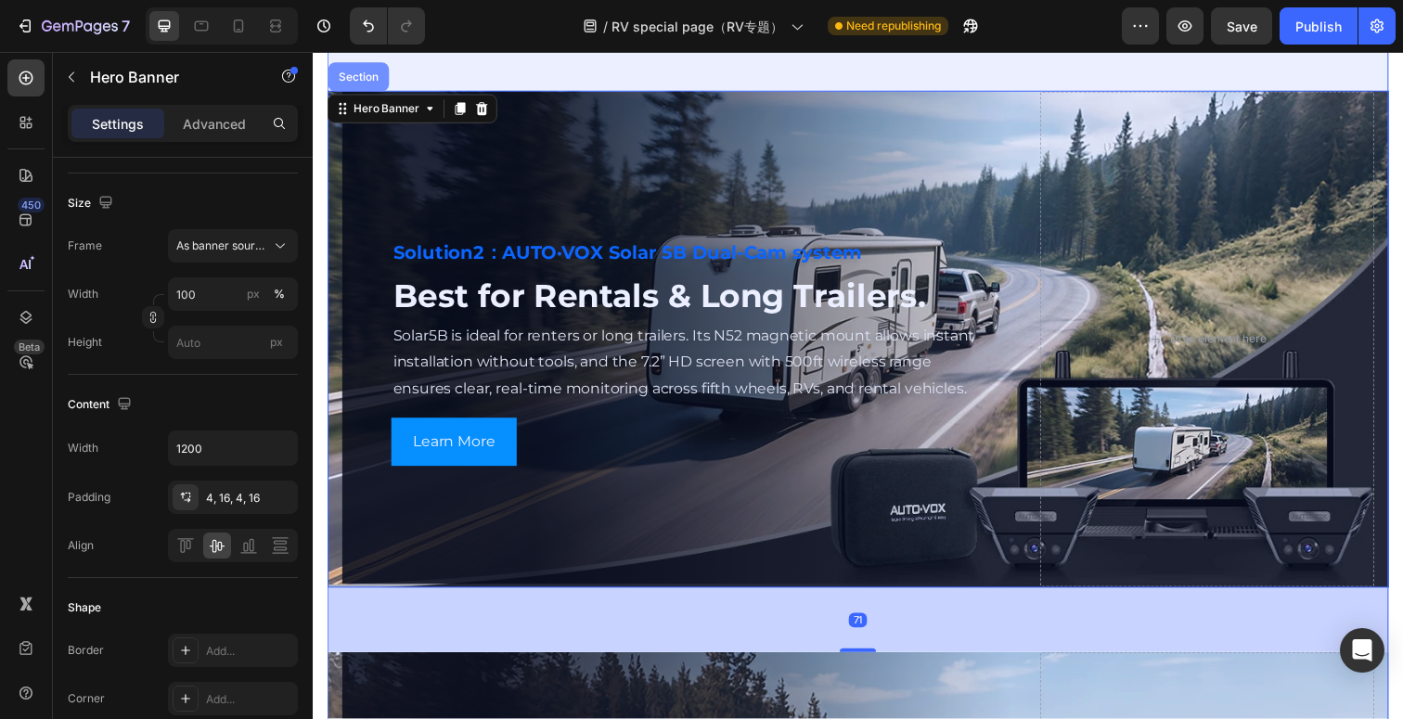
click at [358, 84] on div "Section" at bounding box center [359, 78] width 62 height 30
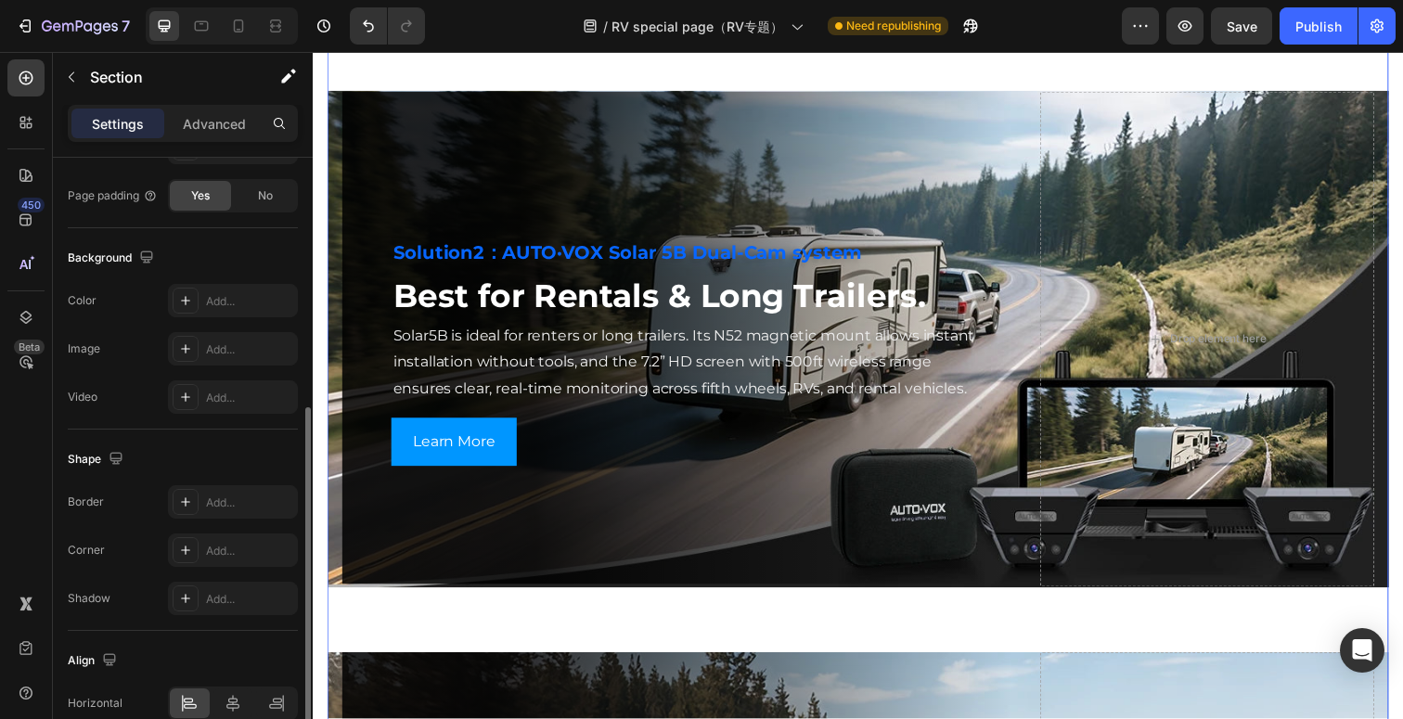
scroll to position [574, 0]
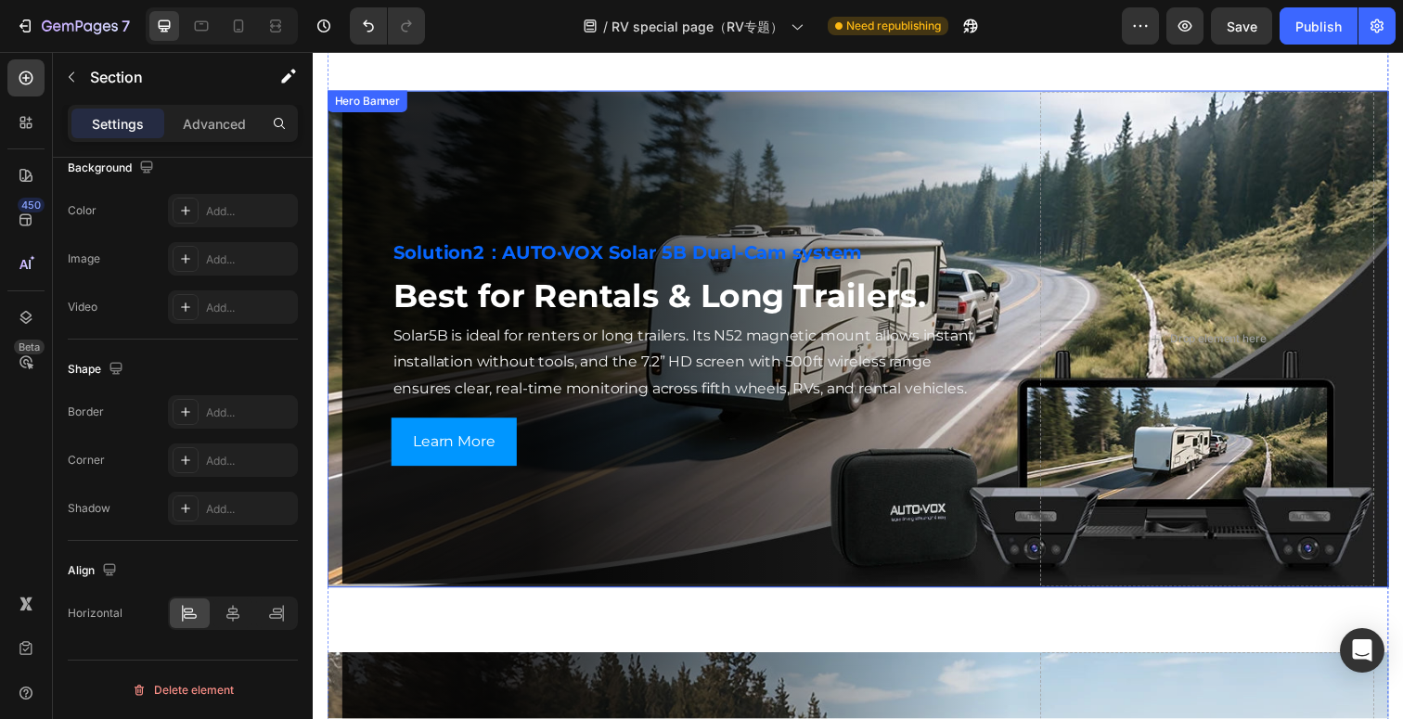
click at [337, 178] on div "Solution2：AUTO·VOX Solar 5B Dual-Cam system Heading Best for Rentals & Long Tra…" at bounding box center [870, 345] width 1084 height 513
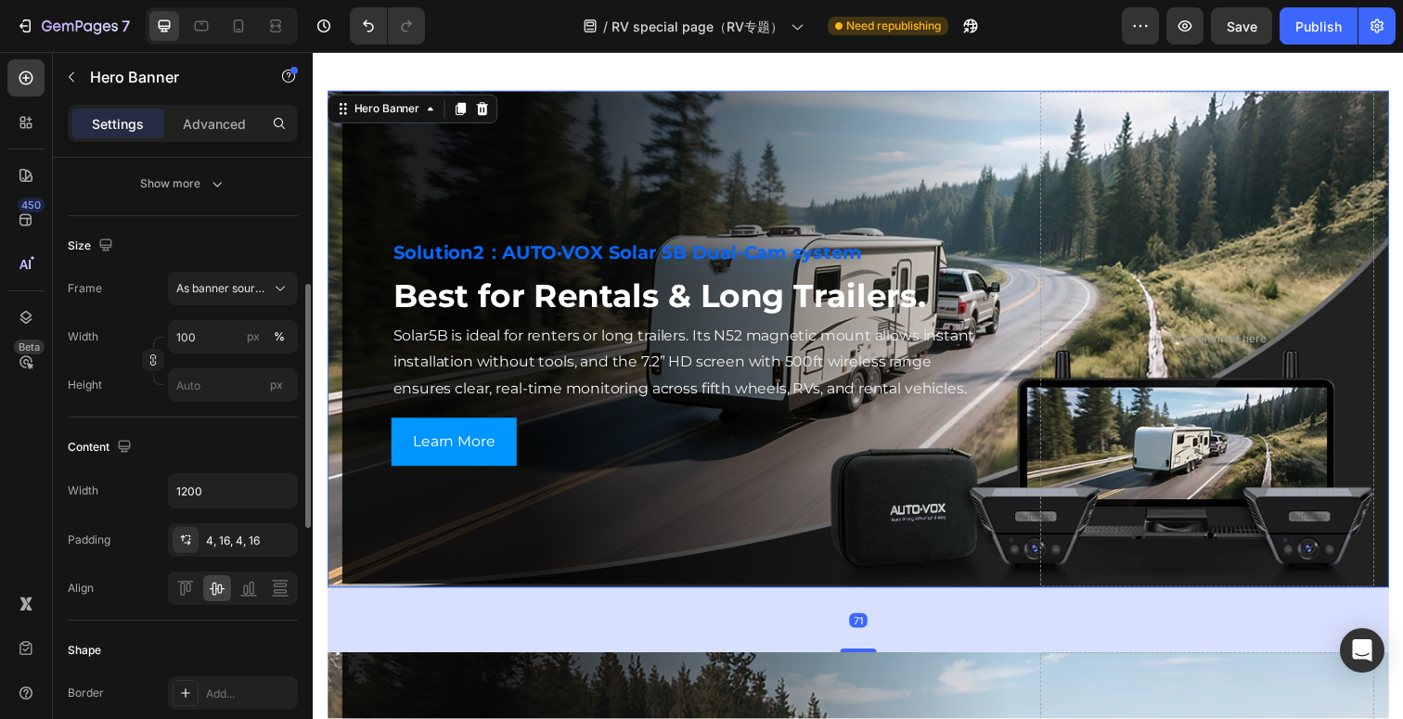
scroll to position [323, 0]
click at [232, 537] on div "4, 16, 4, 16" at bounding box center [233, 540] width 54 height 17
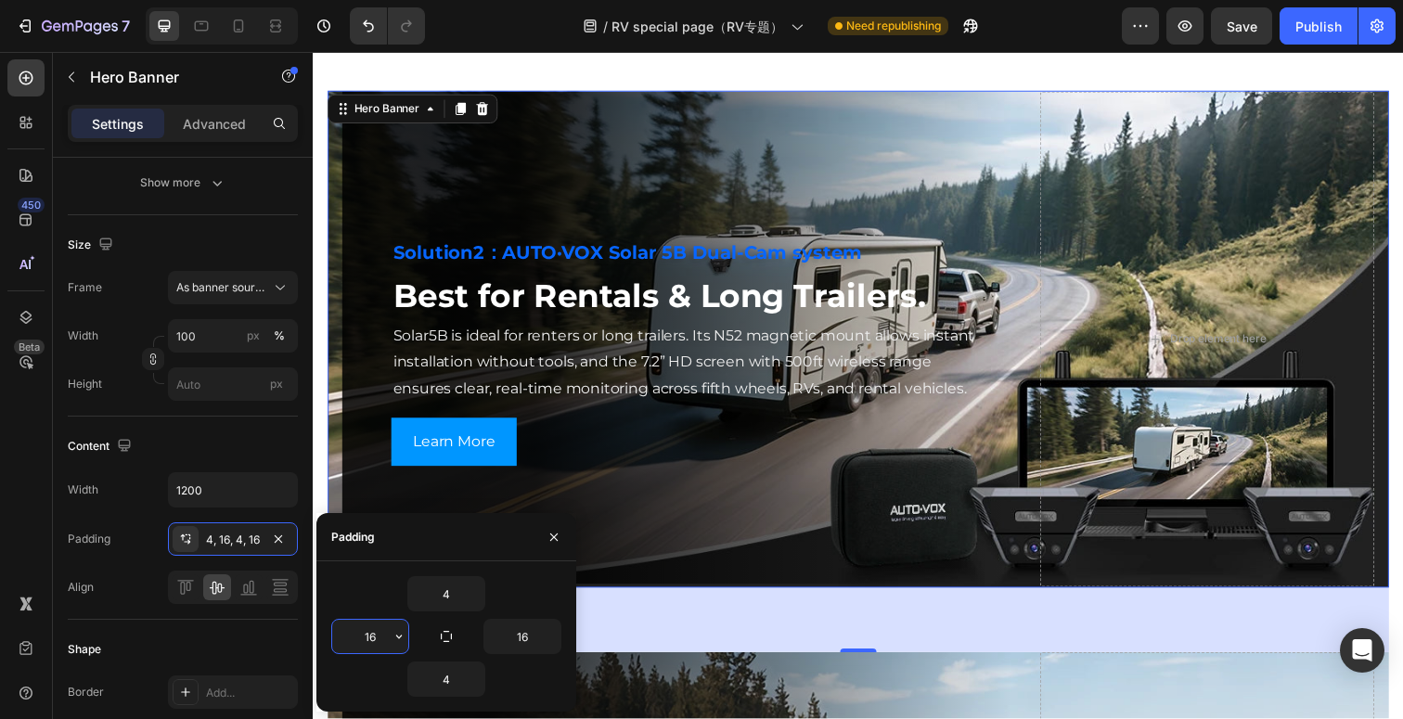
click at [374, 620] on input "16" at bounding box center [370, 636] width 76 height 33
type input "0"
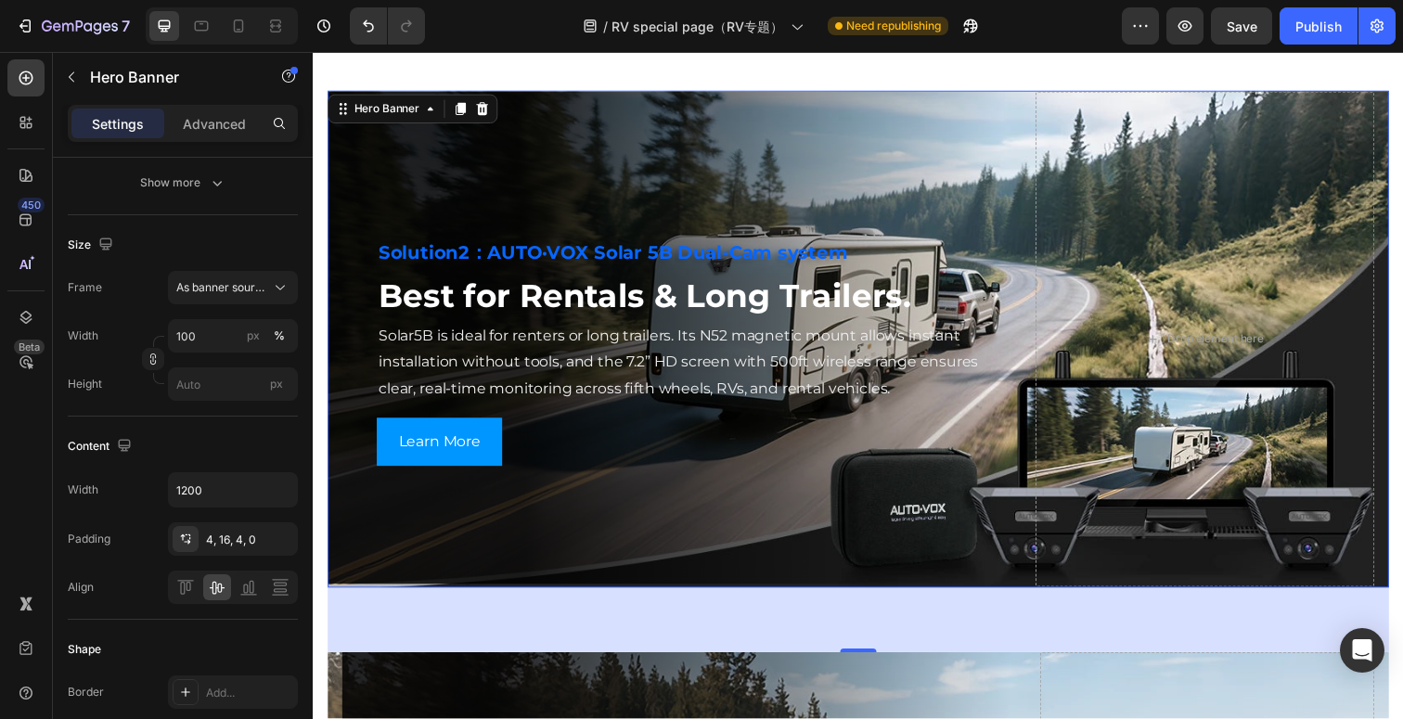
click at [649, 618] on div "71" at bounding box center [870, 632] width 1084 height 66
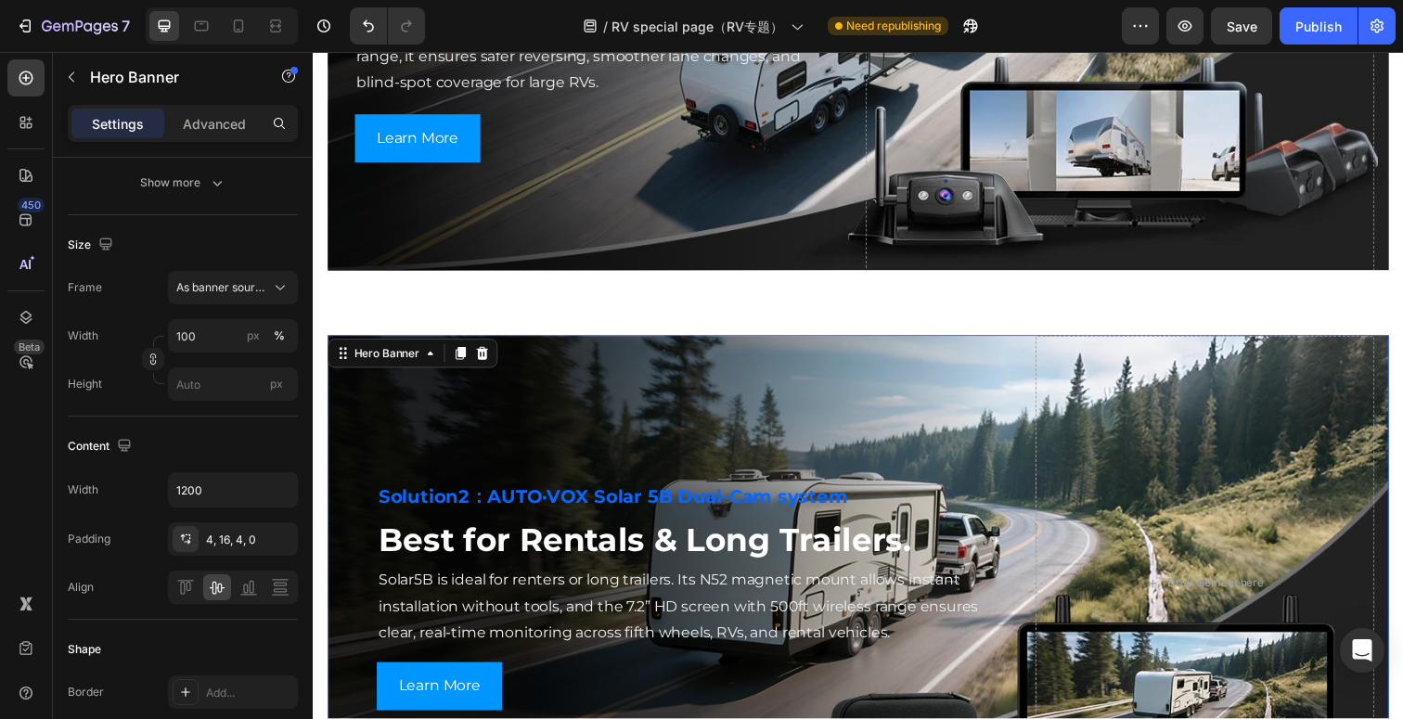
scroll to position [3000, 0]
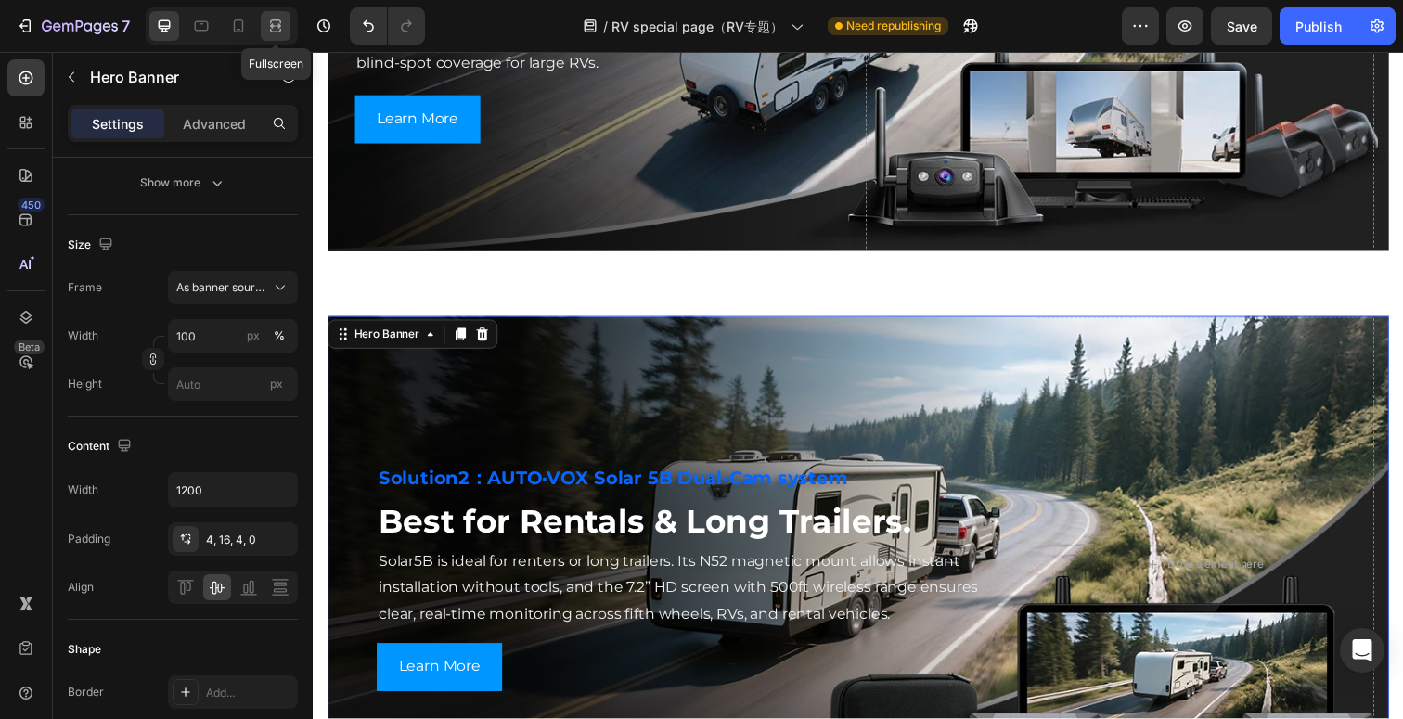
click at [263, 15] on div at bounding box center [276, 26] width 30 height 30
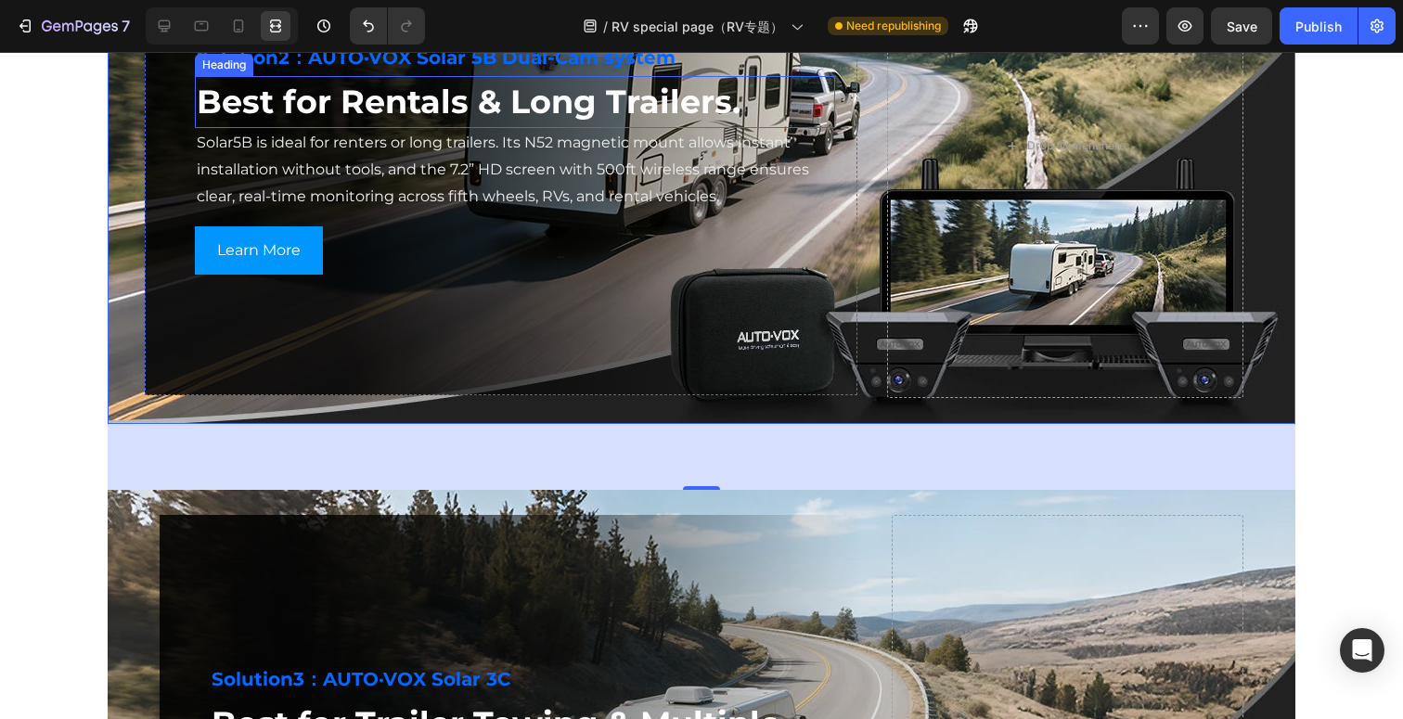
scroll to position [3504, 0]
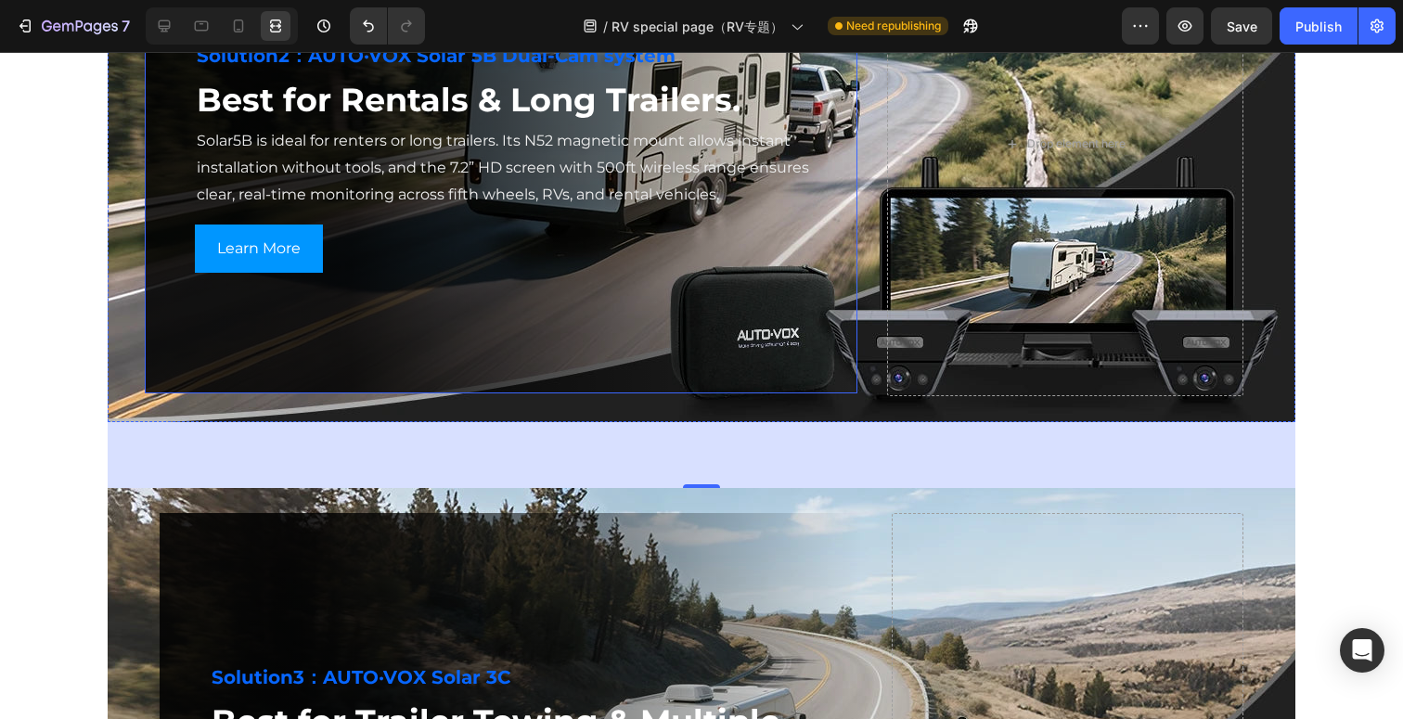
click at [518, 355] on div "Solution2：AUTO·VOX Solar 5B Dual-Cam system Heading Best for Rentals & Long Tra…" at bounding box center [501, 142] width 713 height 503
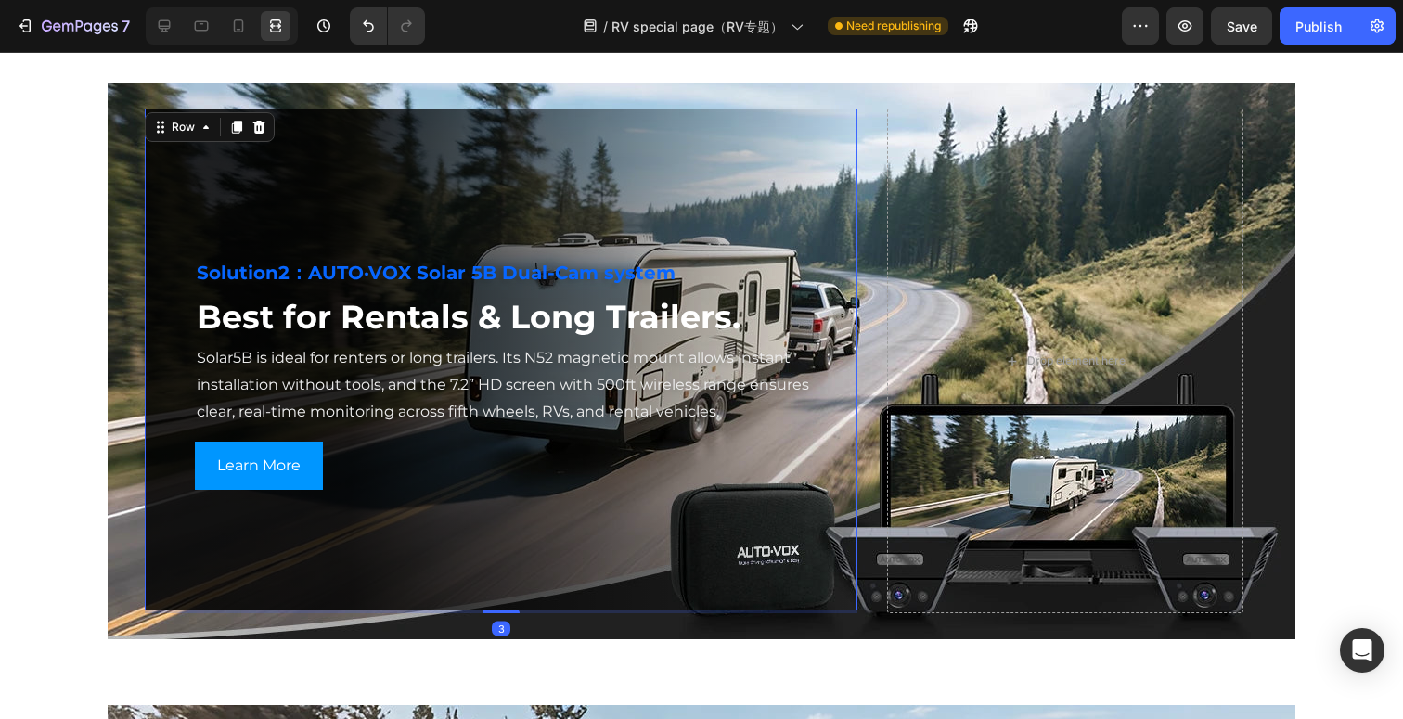
scroll to position [3284, 0]
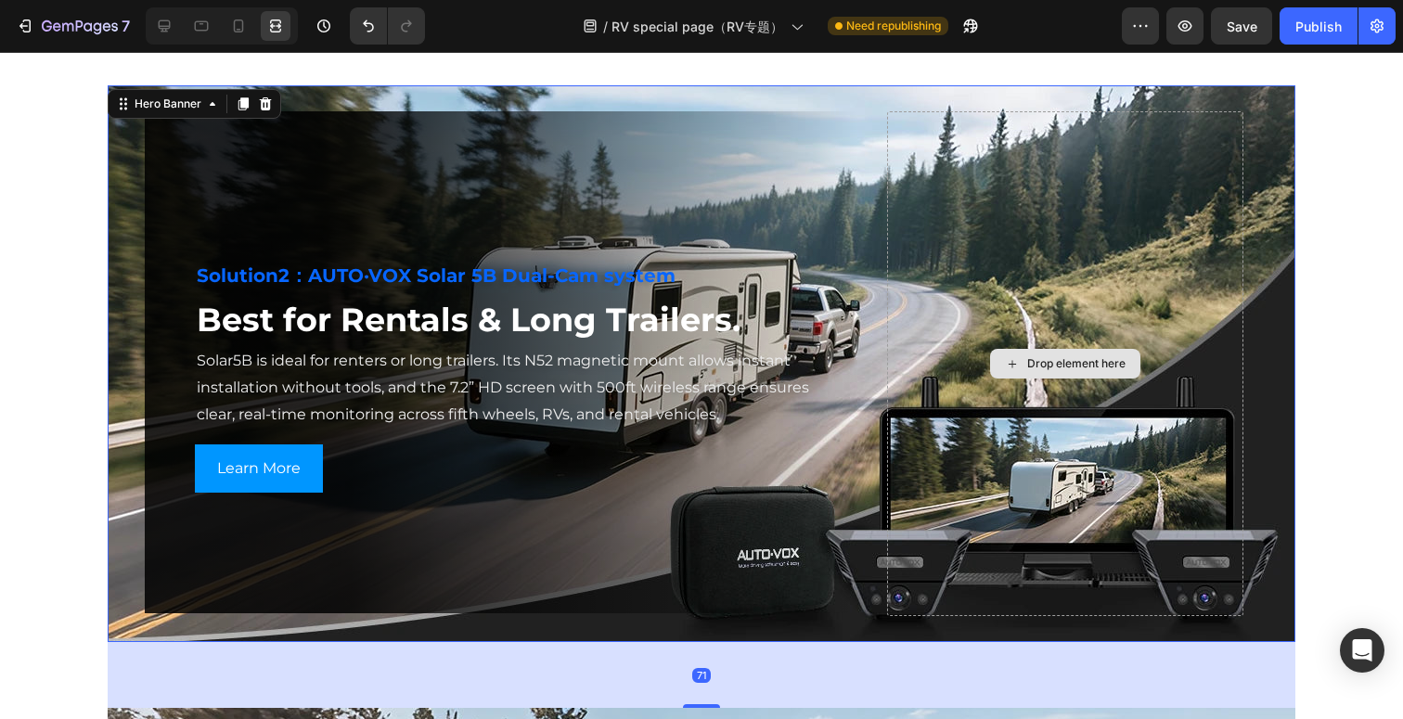
click at [1036, 426] on div "Drop element here" at bounding box center [1065, 364] width 356 height 506
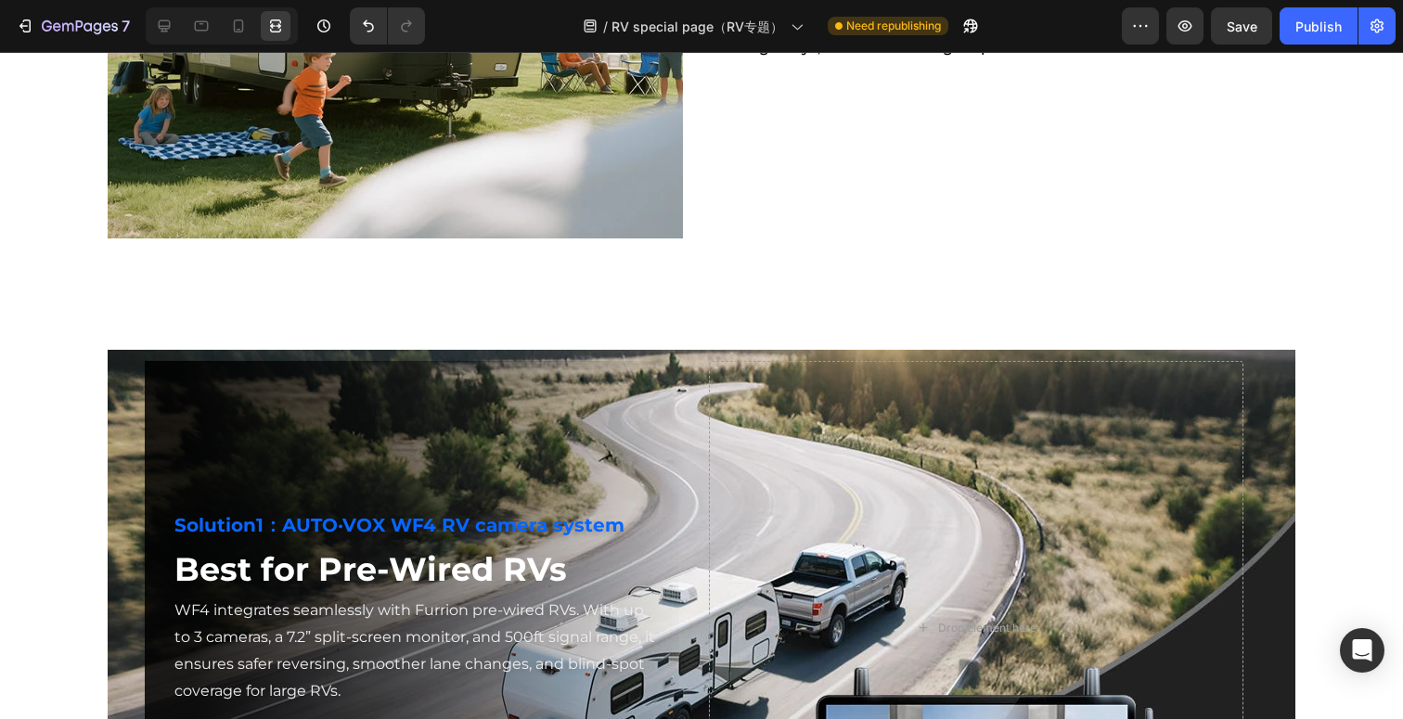
scroll to position [2371, 0]
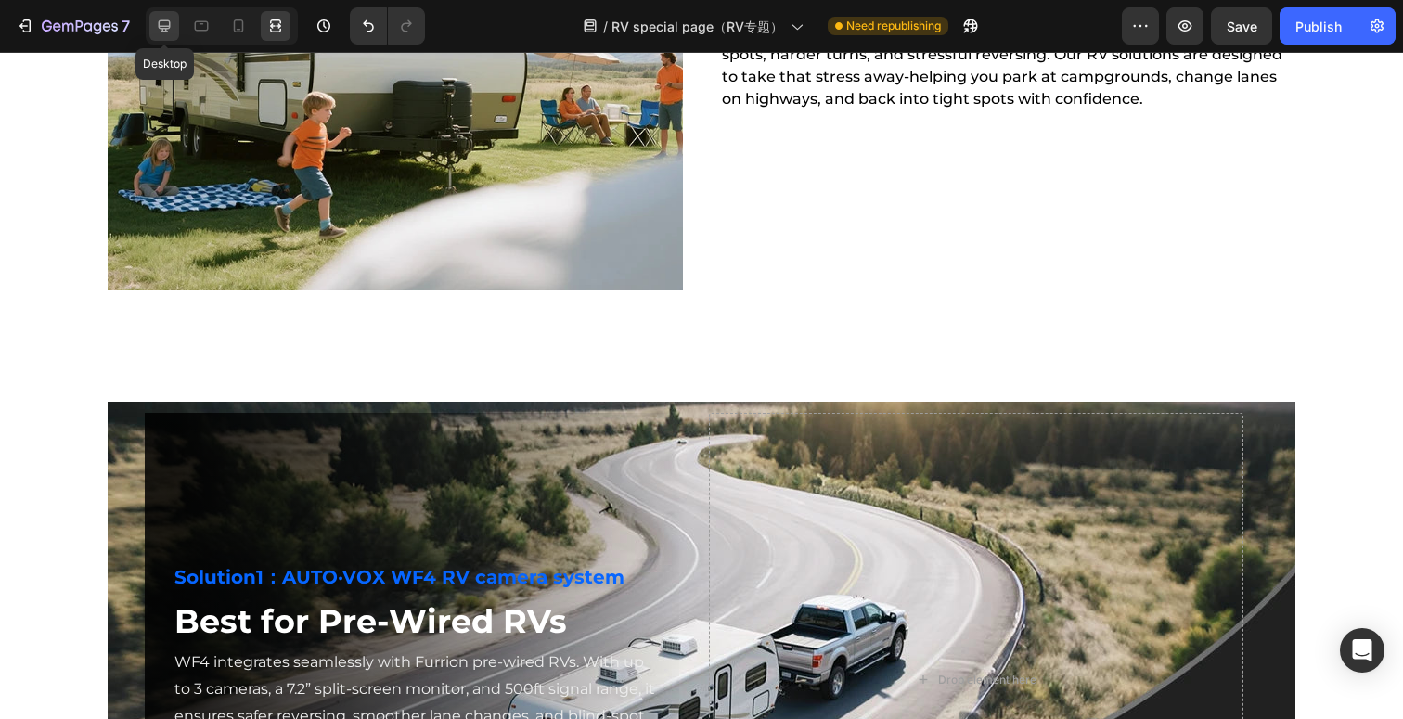
click at [155, 27] on icon at bounding box center [164, 26] width 19 height 19
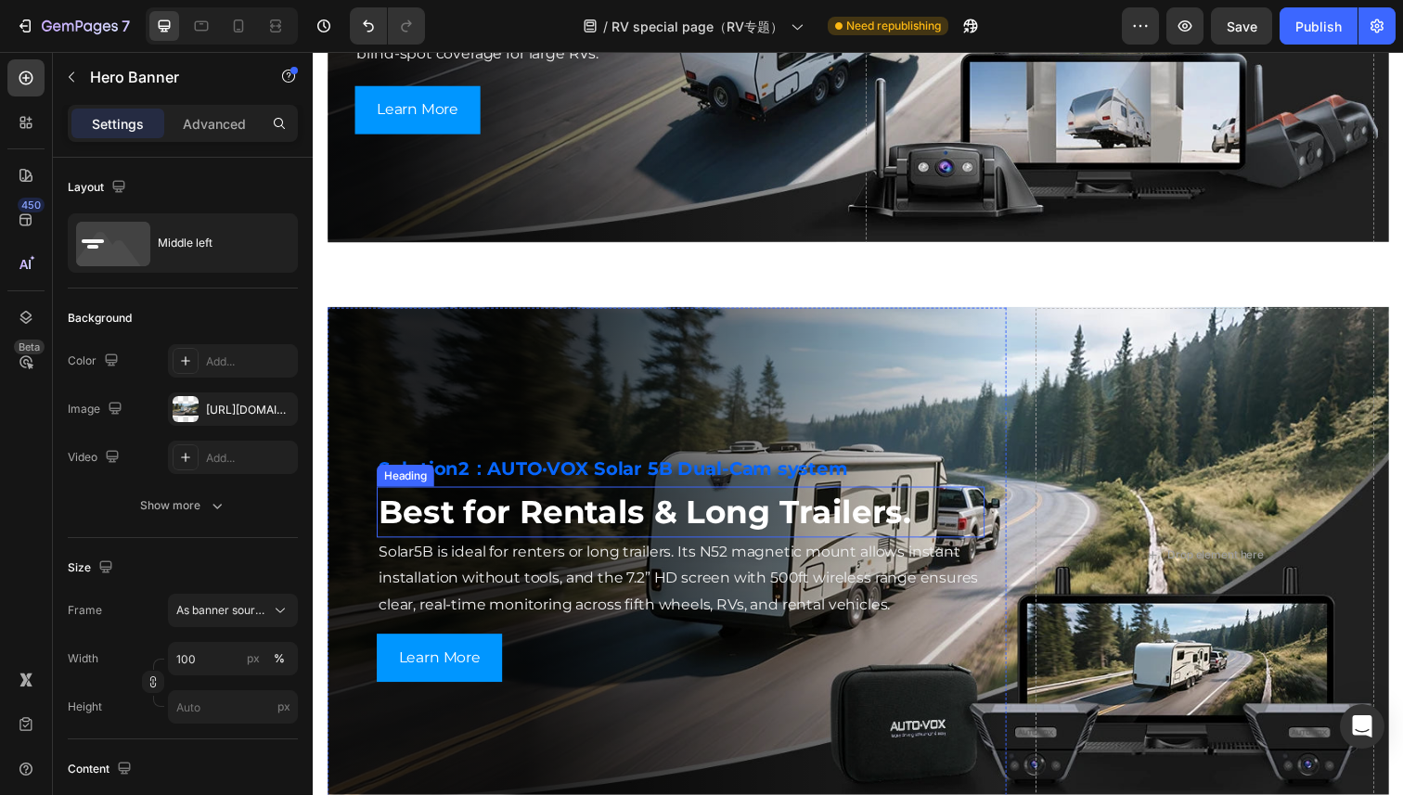
scroll to position [3031, 0]
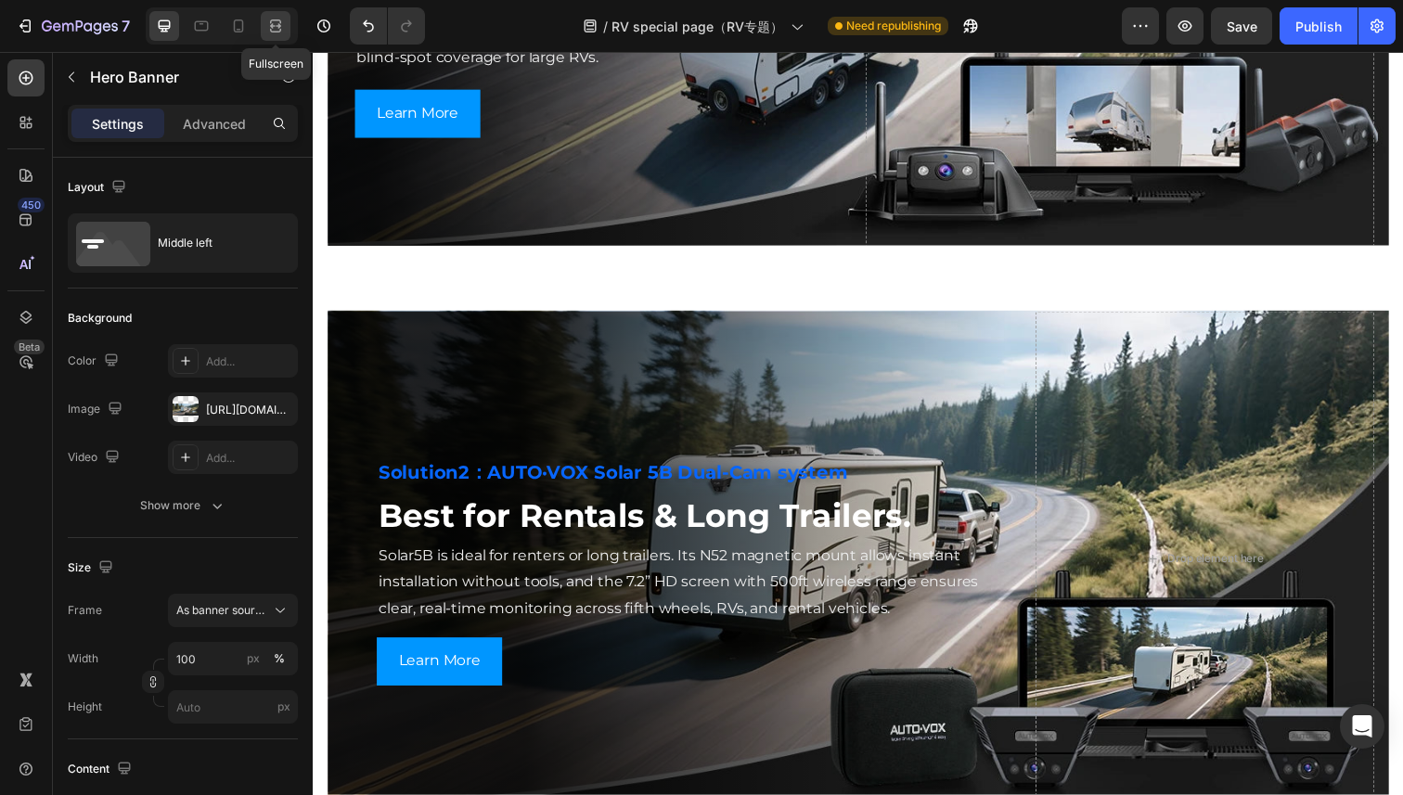
click at [281, 35] on div at bounding box center [276, 26] width 30 height 30
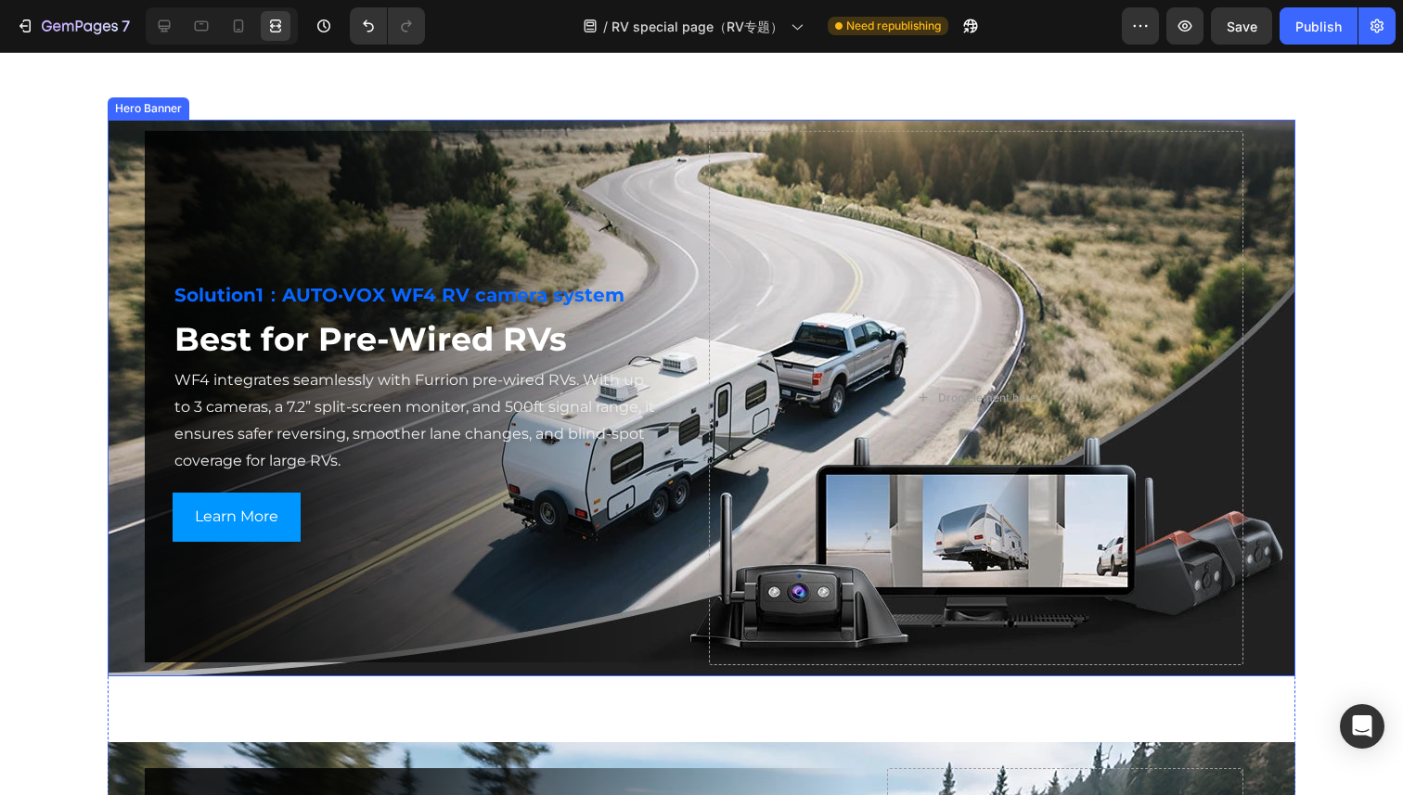
scroll to position [2610, 0]
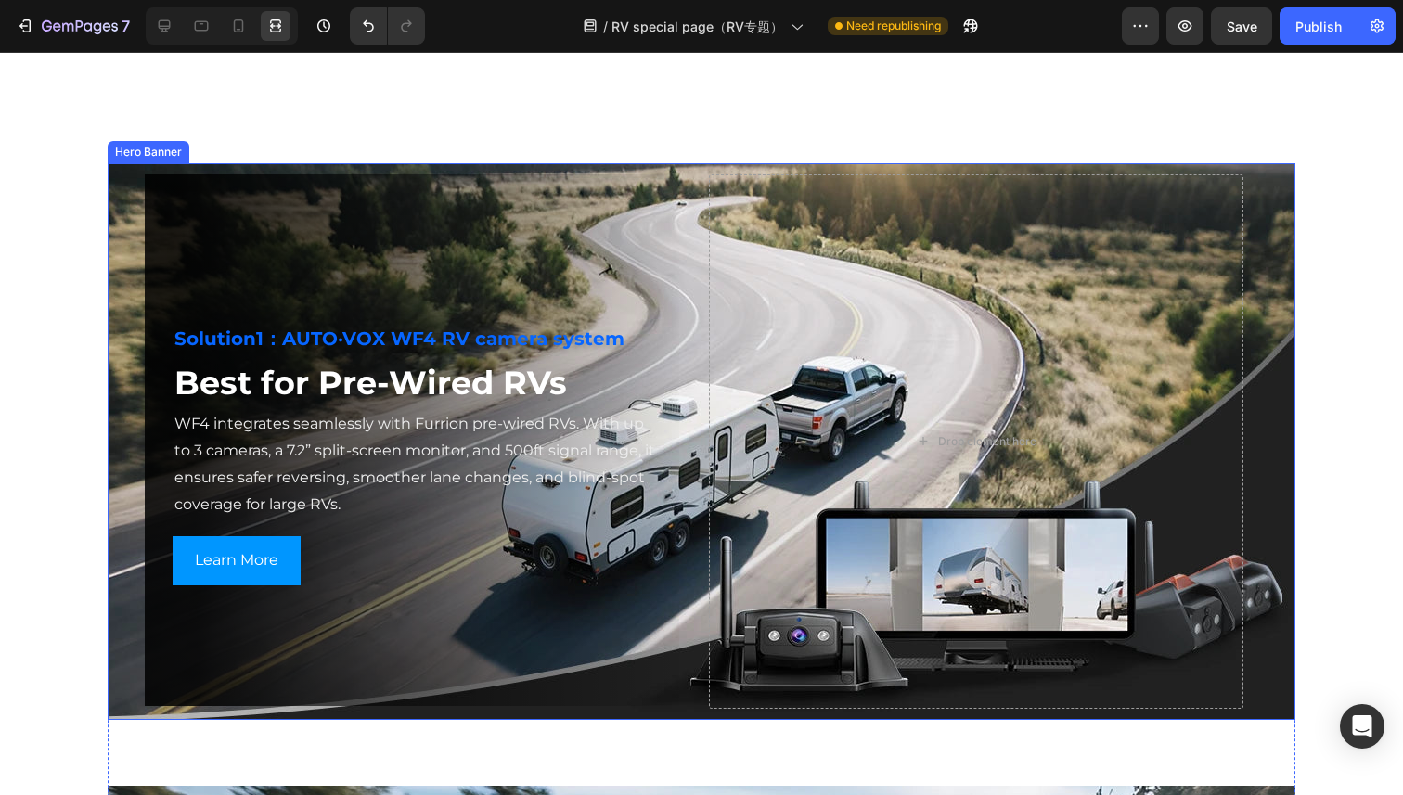
click at [124, 323] on div "Background Image" at bounding box center [702, 441] width 1188 height 557
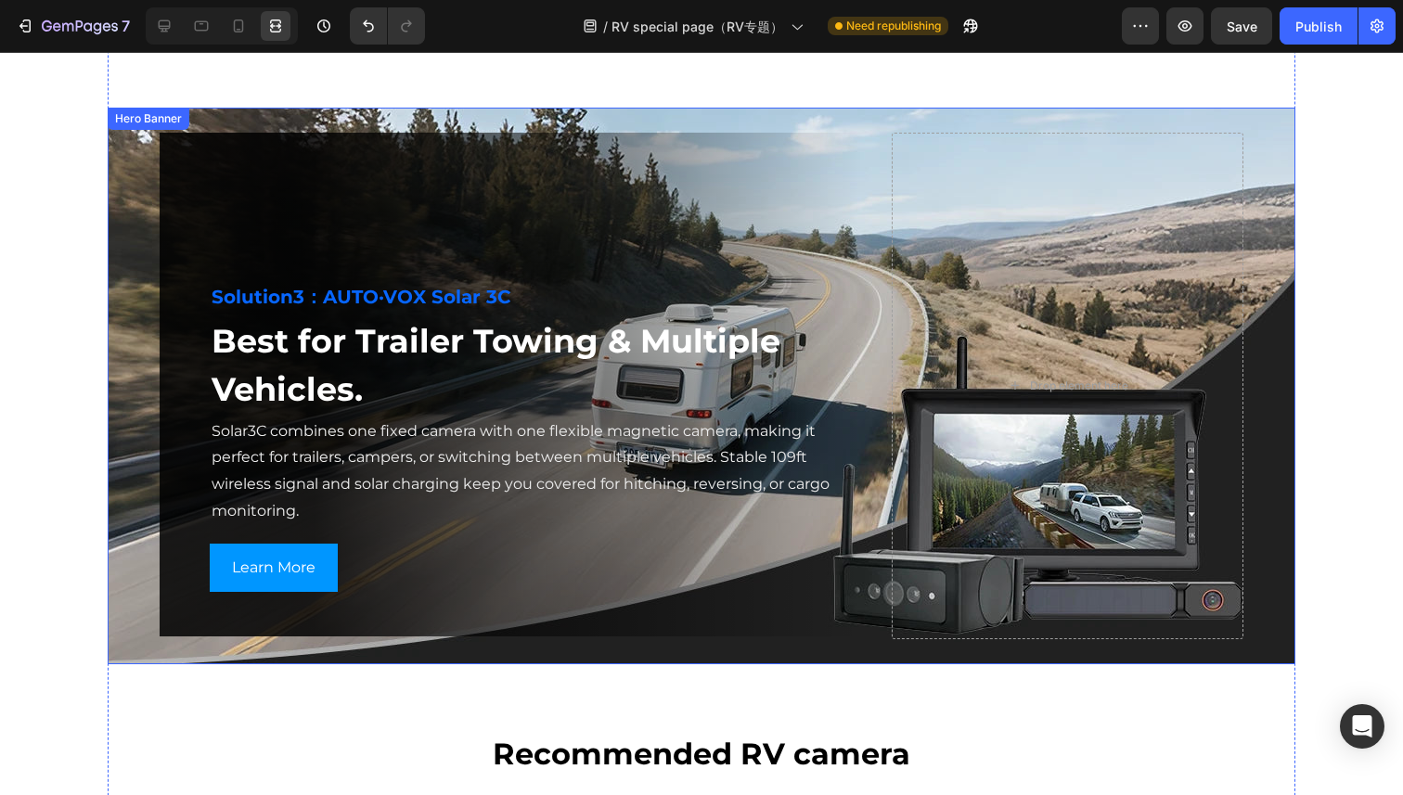
scroll to position [3888, 0]
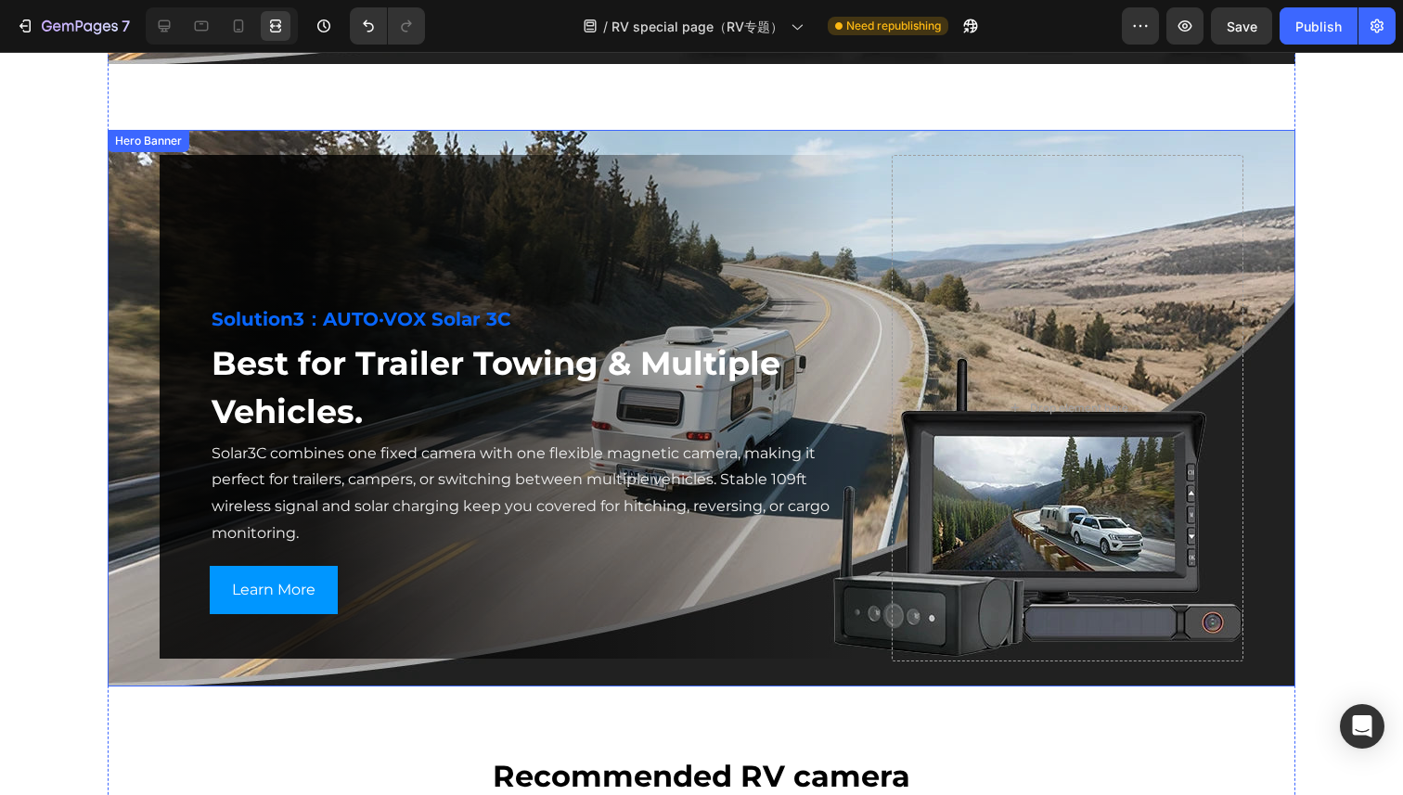
click at [134, 194] on div "Background Image" at bounding box center [702, 408] width 1188 height 557
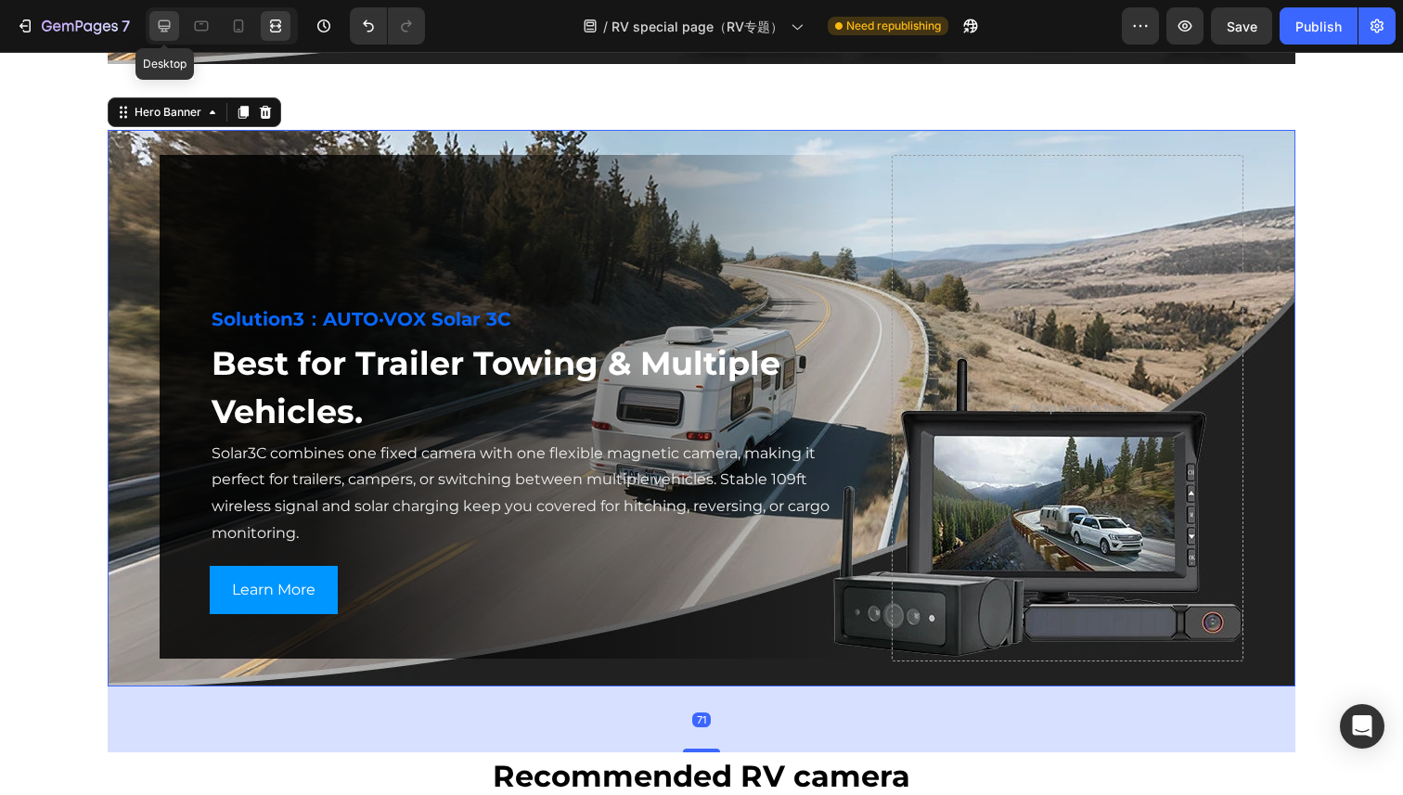
click at [166, 25] on icon at bounding box center [165, 26] width 12 height 12
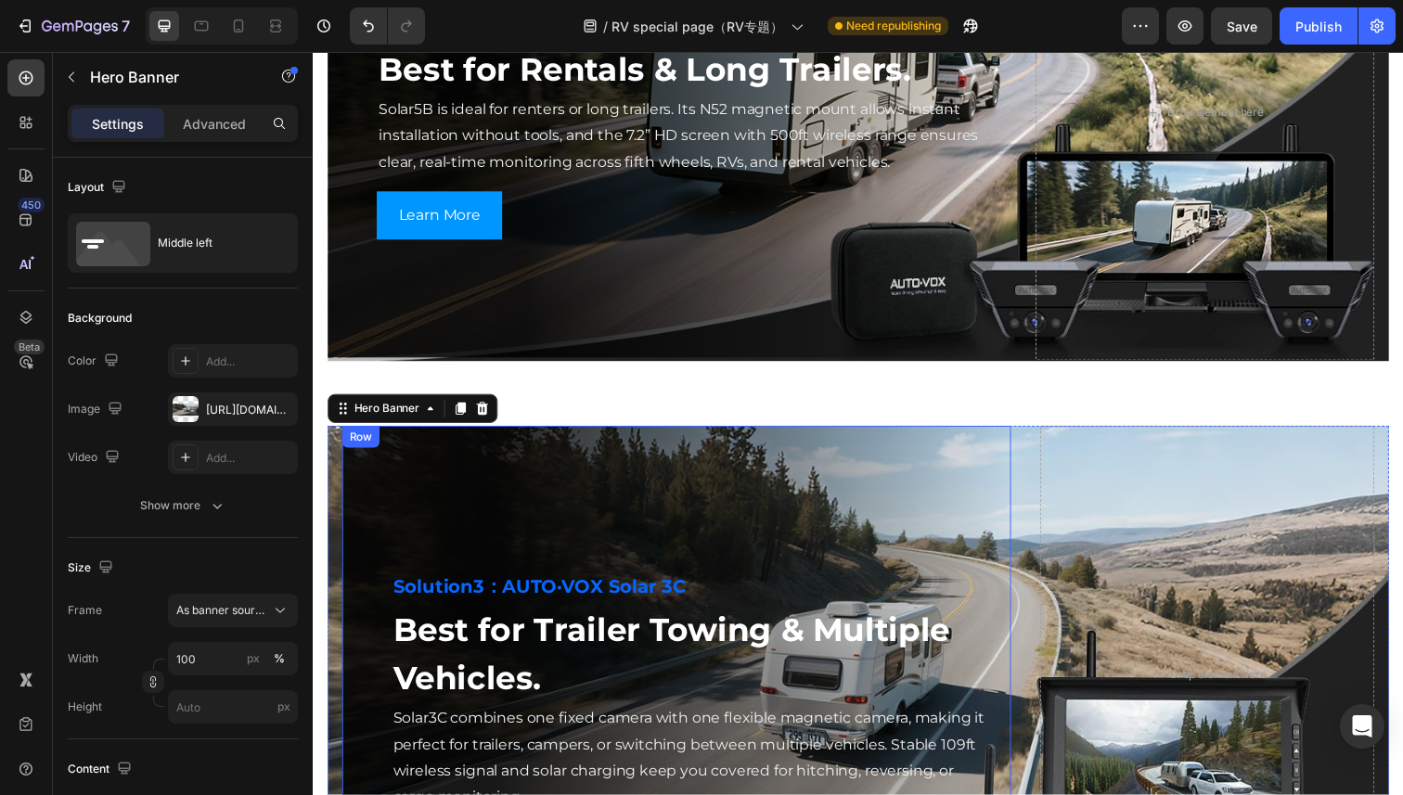
scroll to position [3657, 0]
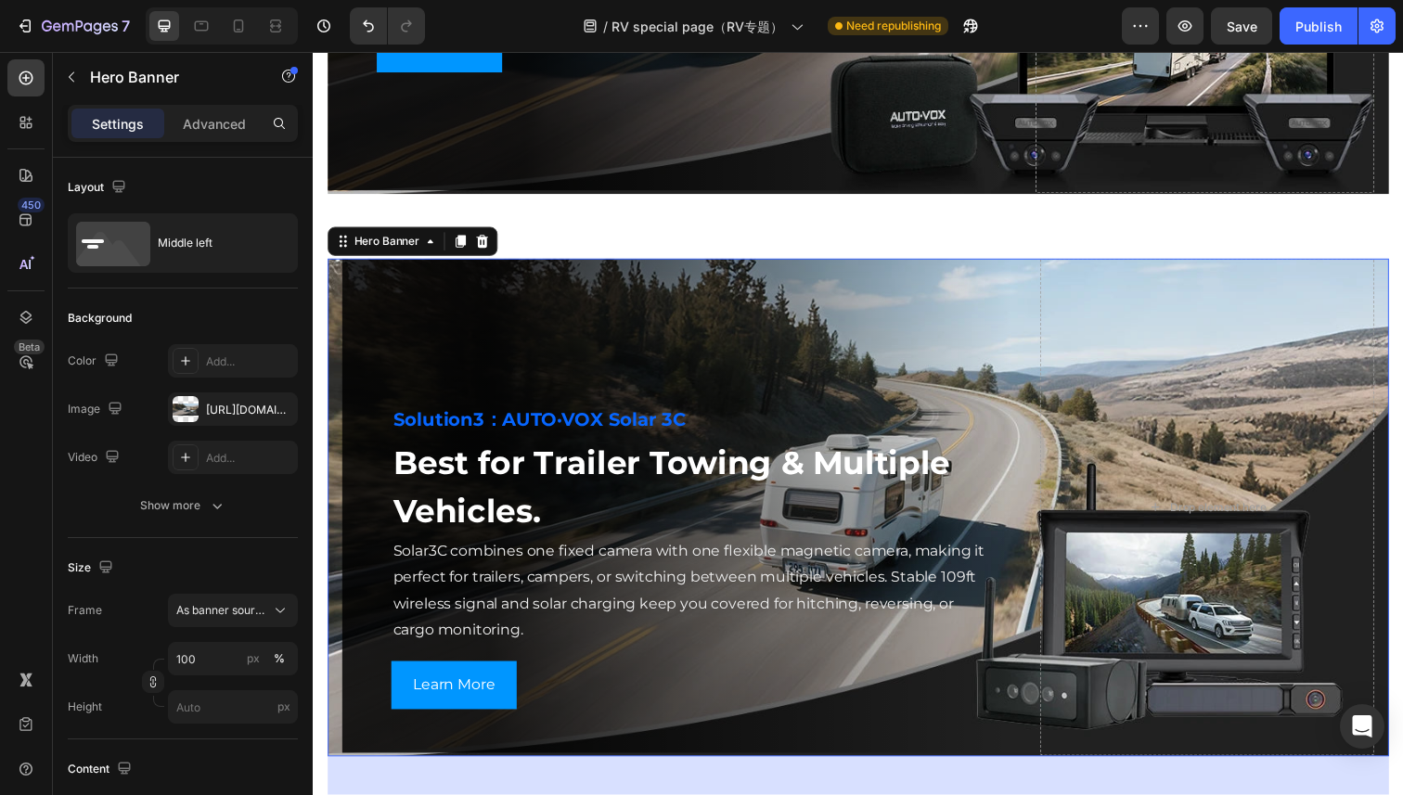
click at [332, 375] on div "Solution3：AUTO·VOX Solar 3C Heading Best for Trailer Towing & Multiple Vehicles…" at bounding box center [870, 517] width 1084 height 515
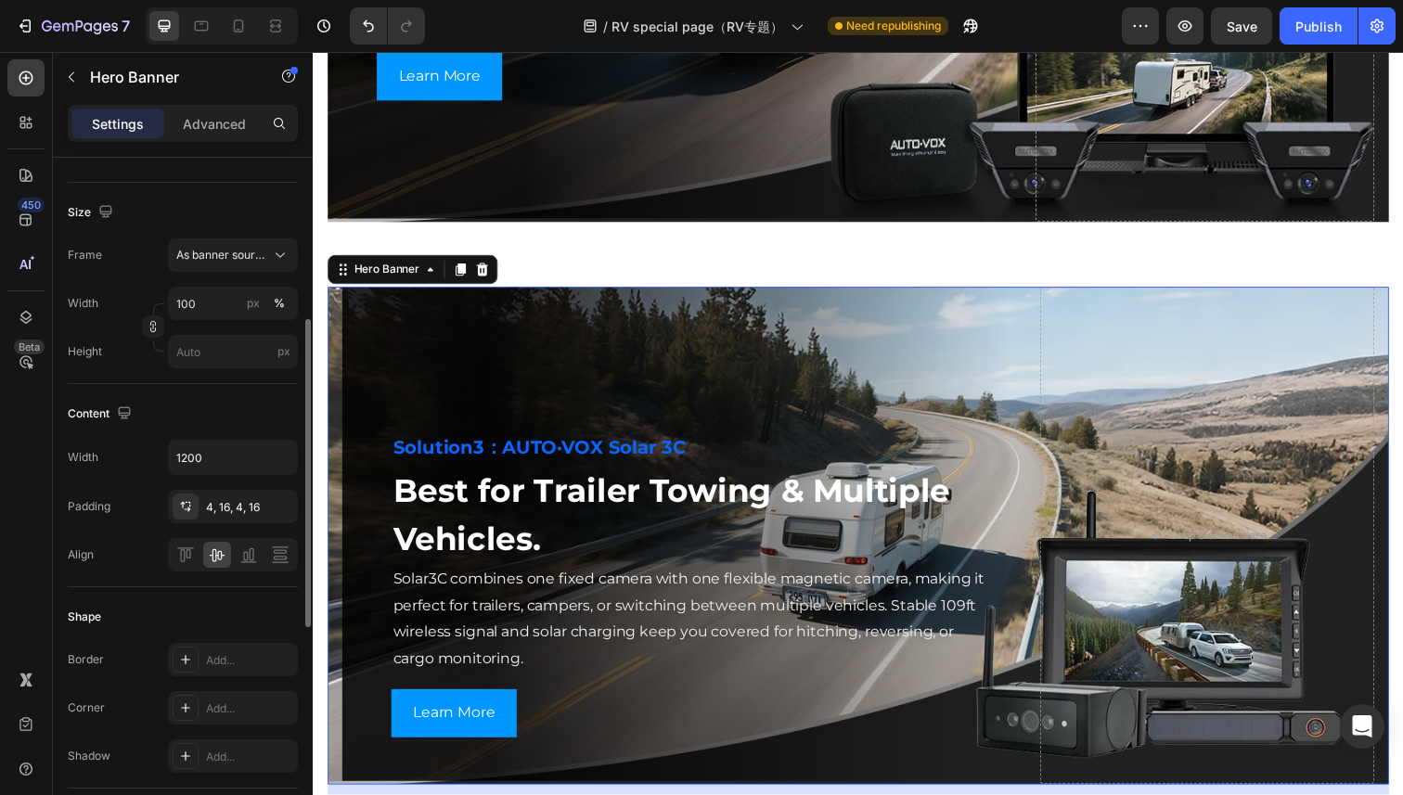
scroll to position [357, 0]
click at [283, 503] on icon "button" at bounding box center [278, 504] width 15 height 15
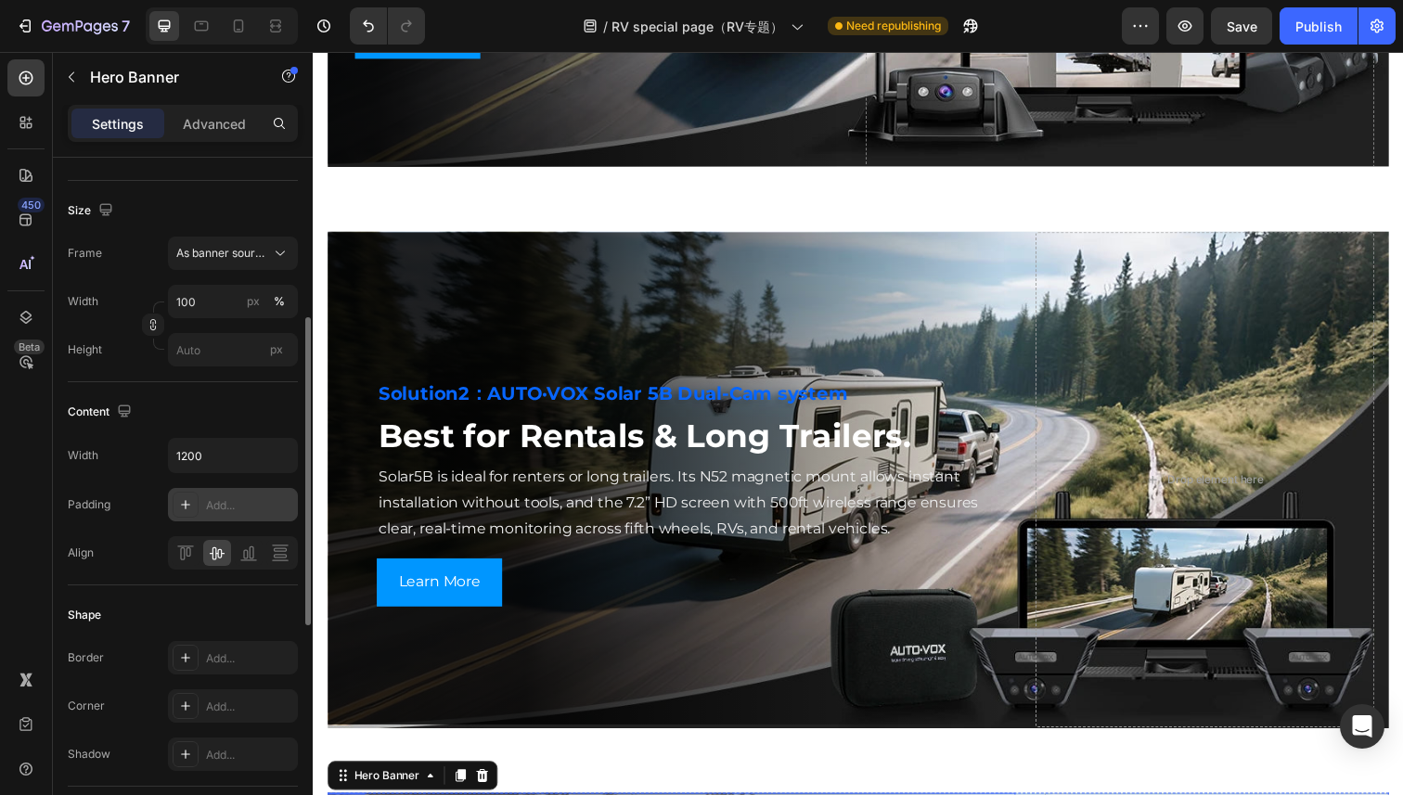
scroll to position [3080, 0]
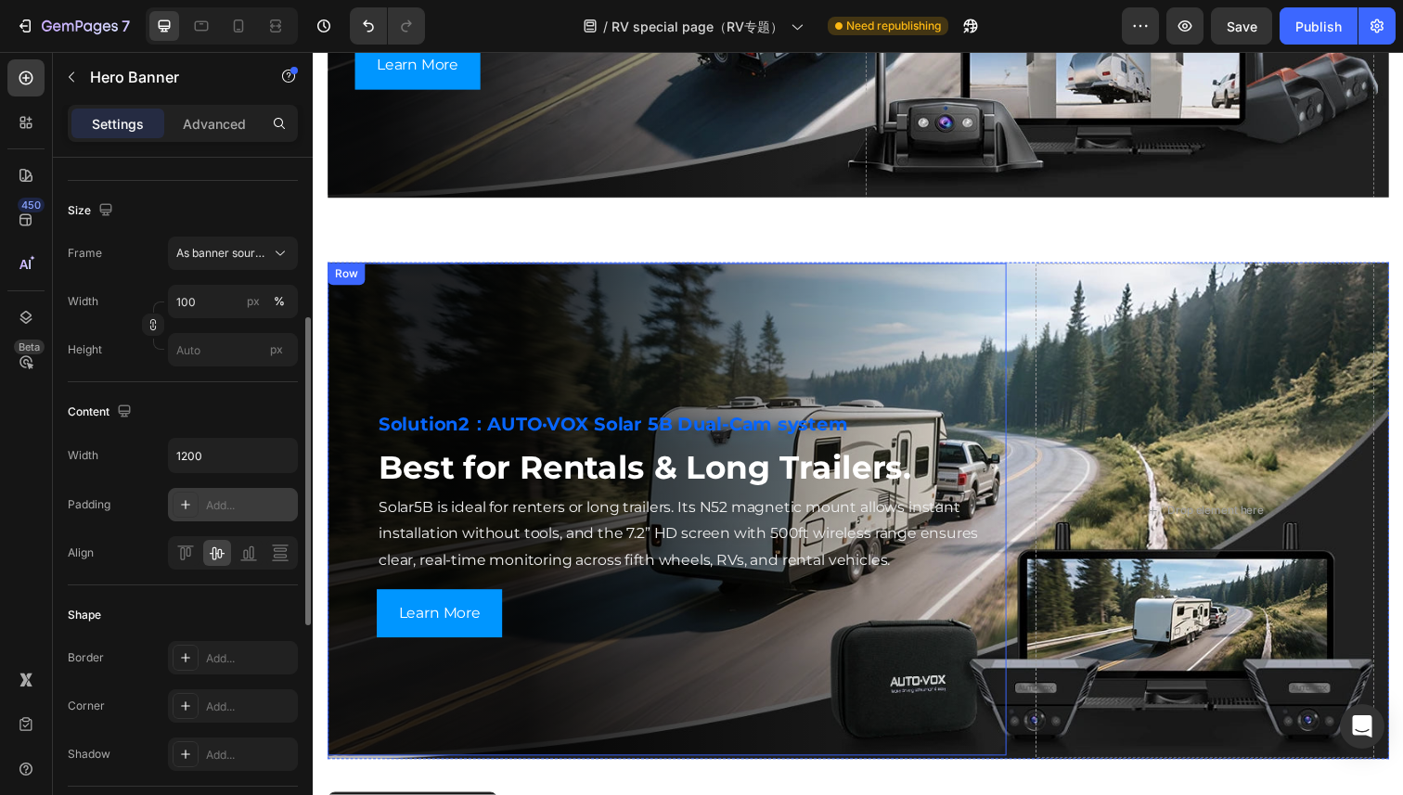
click at [344, 283] on div "Row" at bounding box center [346, 279] width 31 height 17
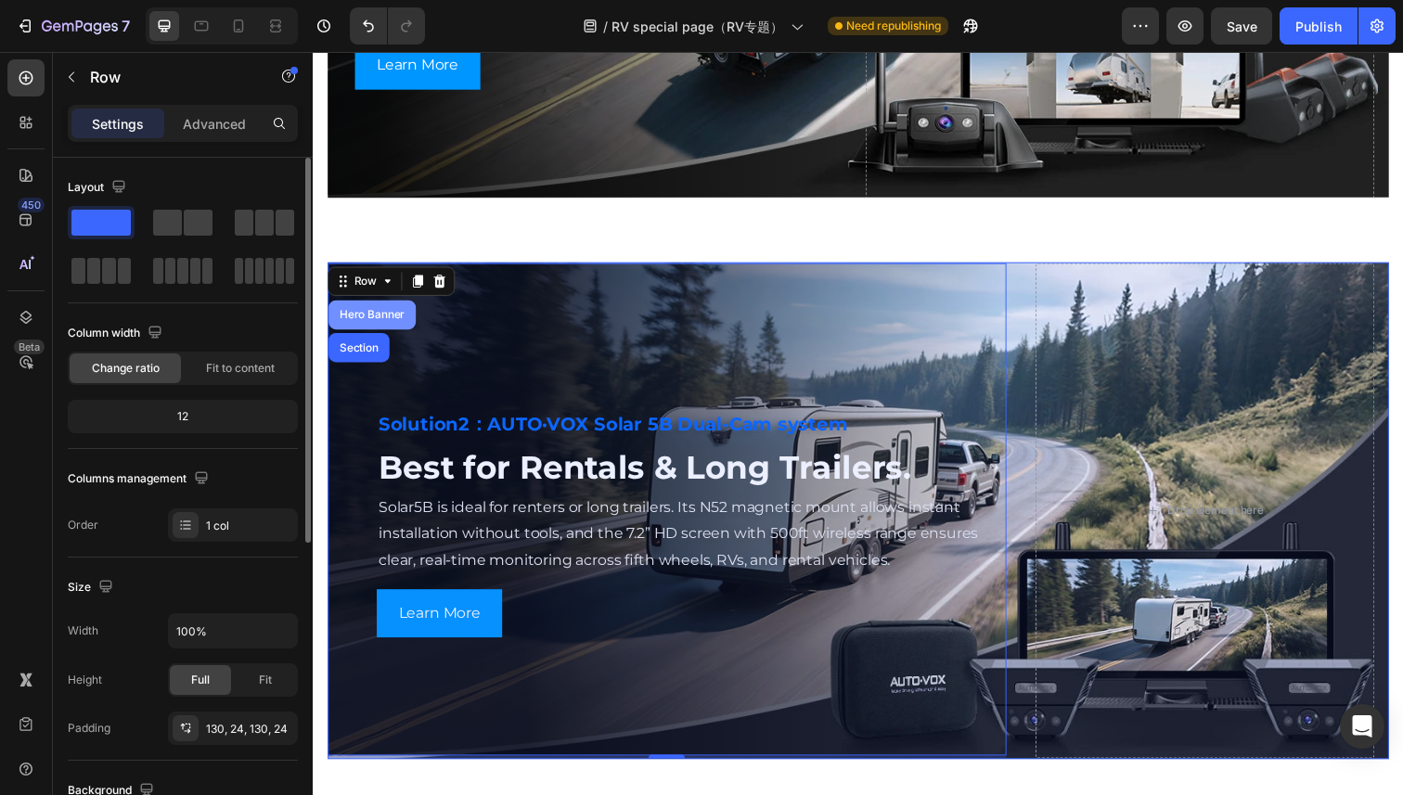
click at [361, 326] on div "Hero Banner" at bounding box center [373, 320] width 74 height 11
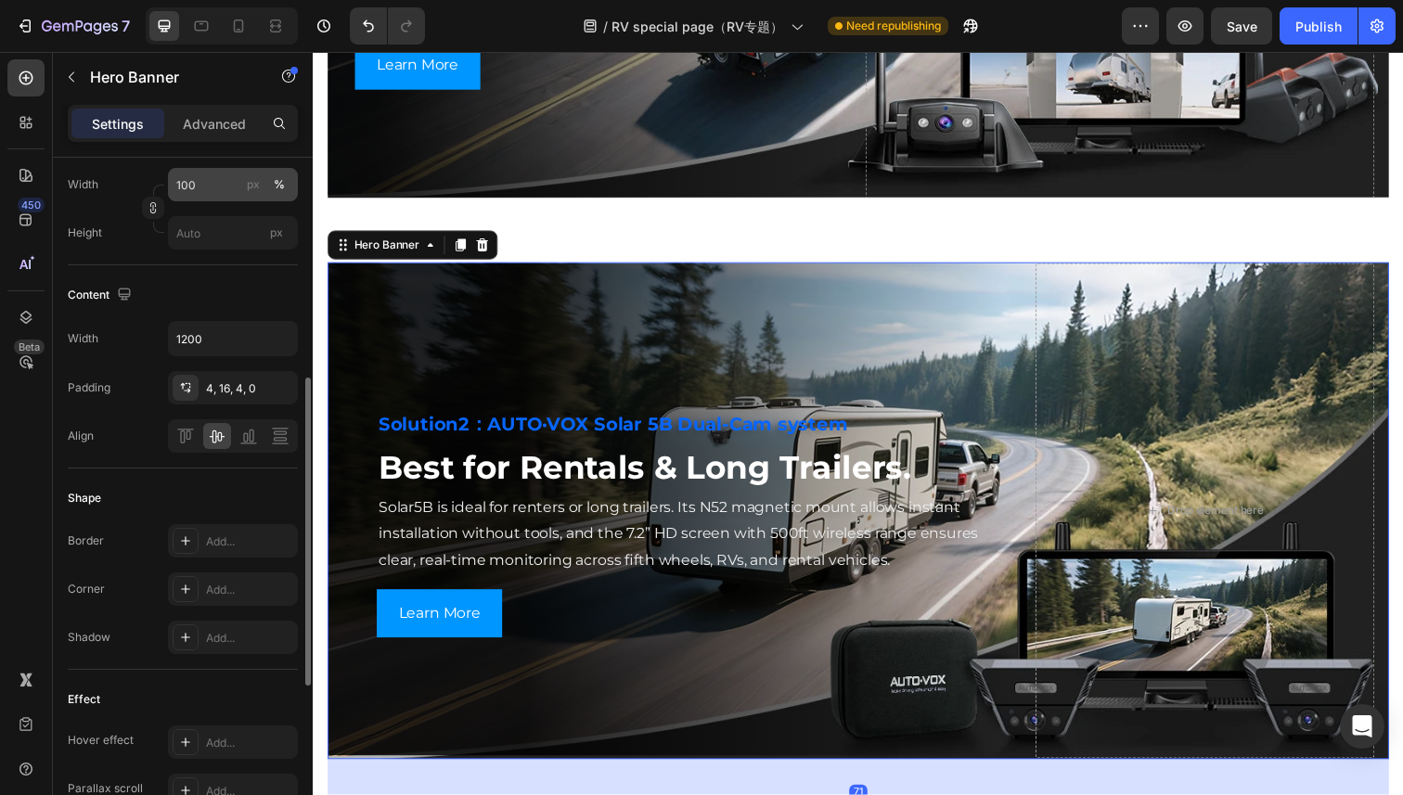
scroll to position [480, 0]
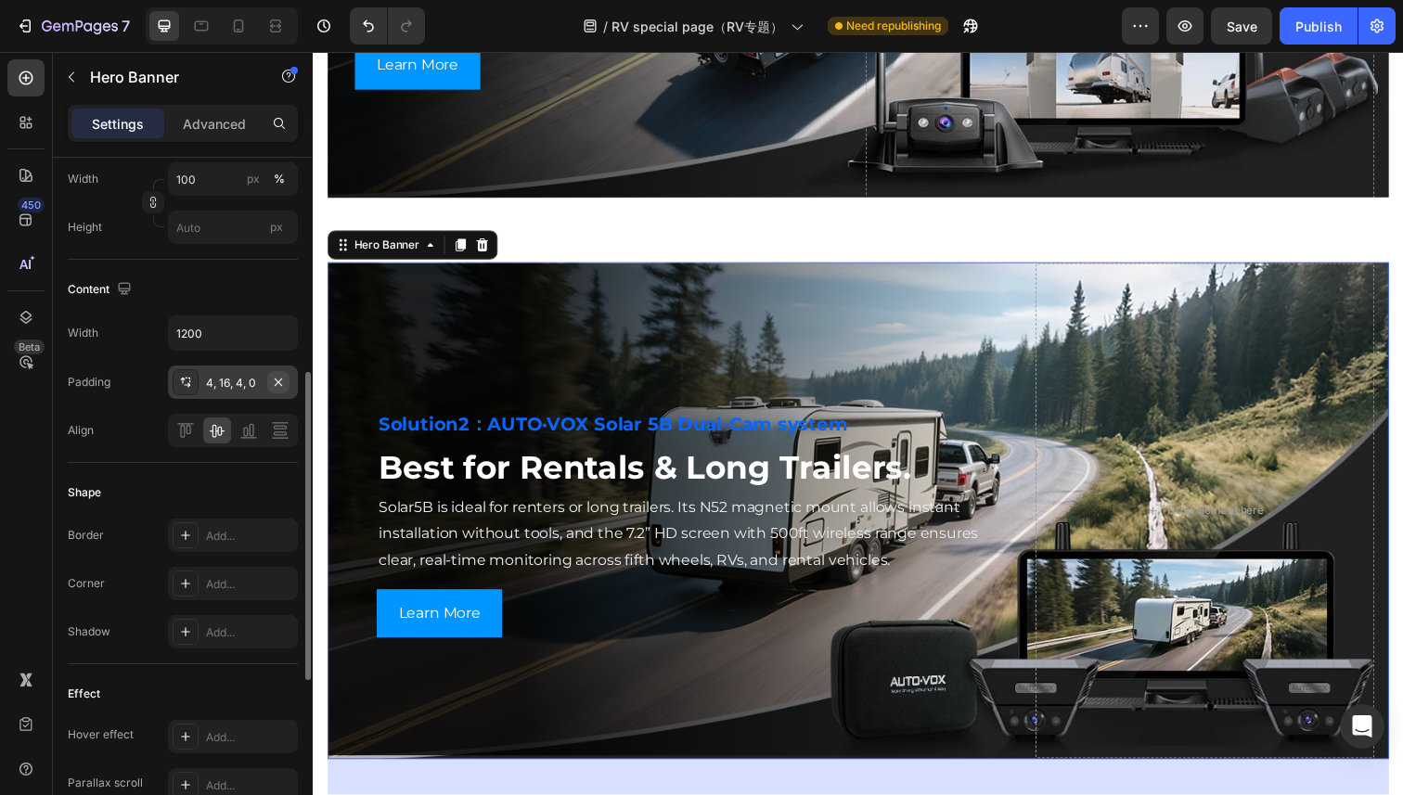
click at [285, 383] on icon "button" at bounding box center [278, 382] width 15 height 15
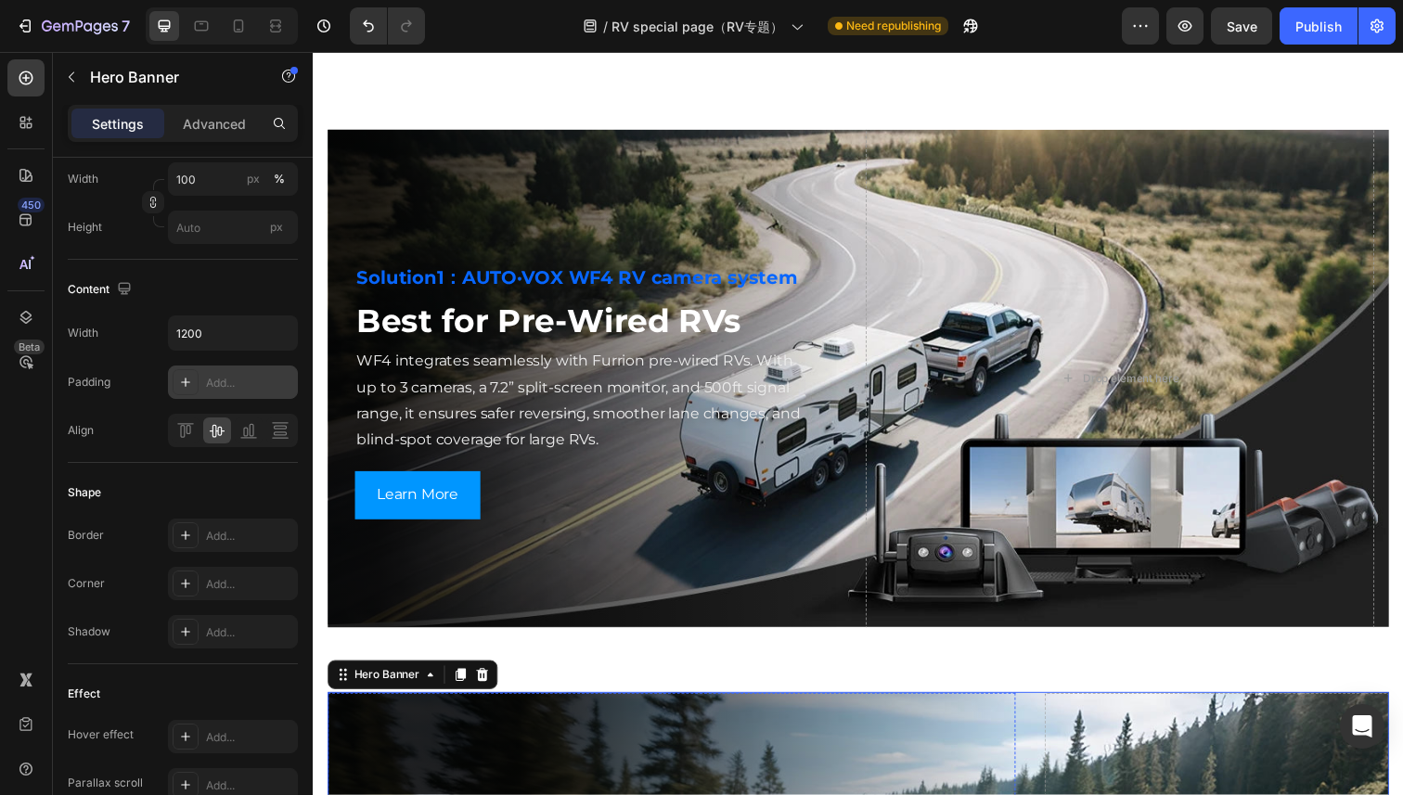
scroll to position [2639, 0]
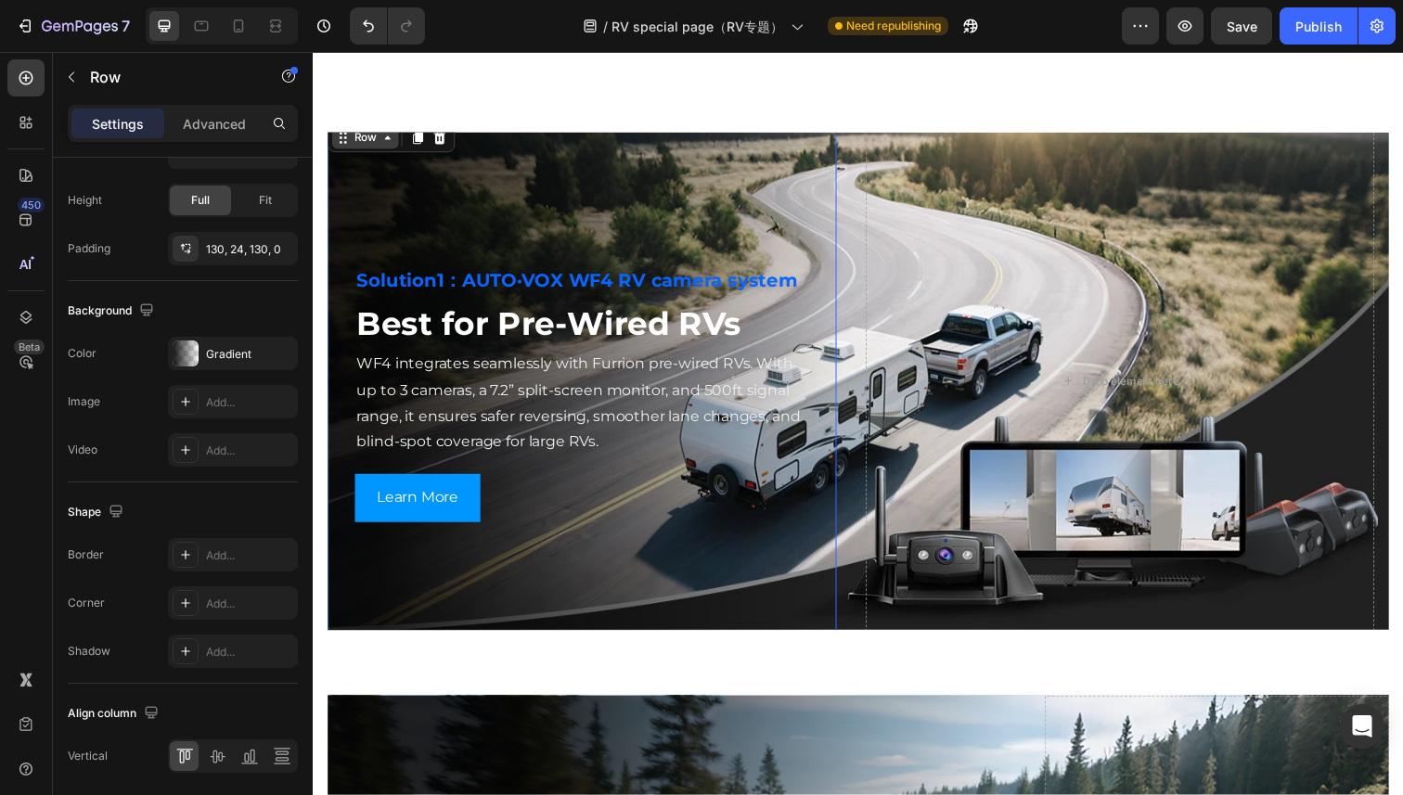
click at [342, 142] on div "Row" at bounding box center [393, 140] width 130 height 30
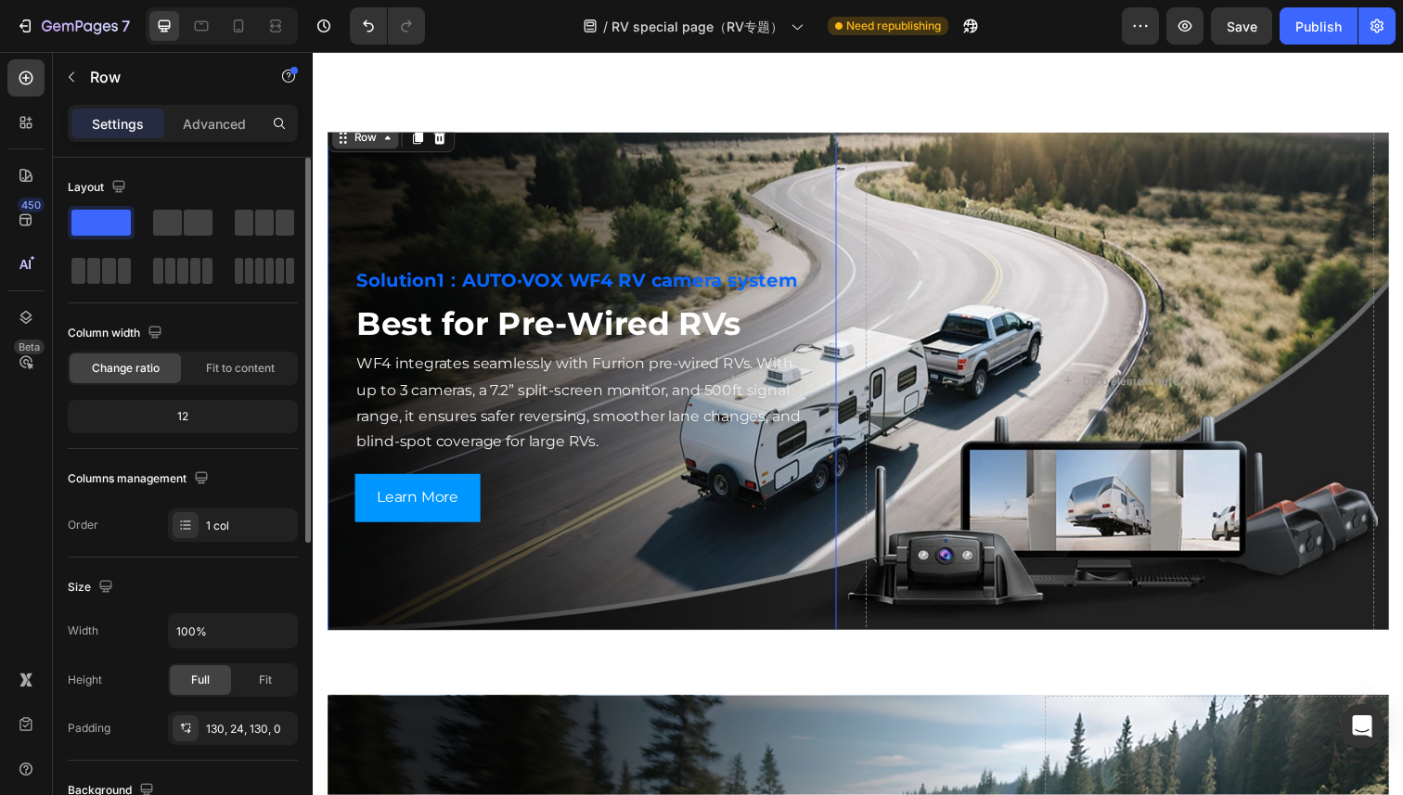
click at [353, 143] on div "Row" at bounding box center [366, 140] width 31 height 17
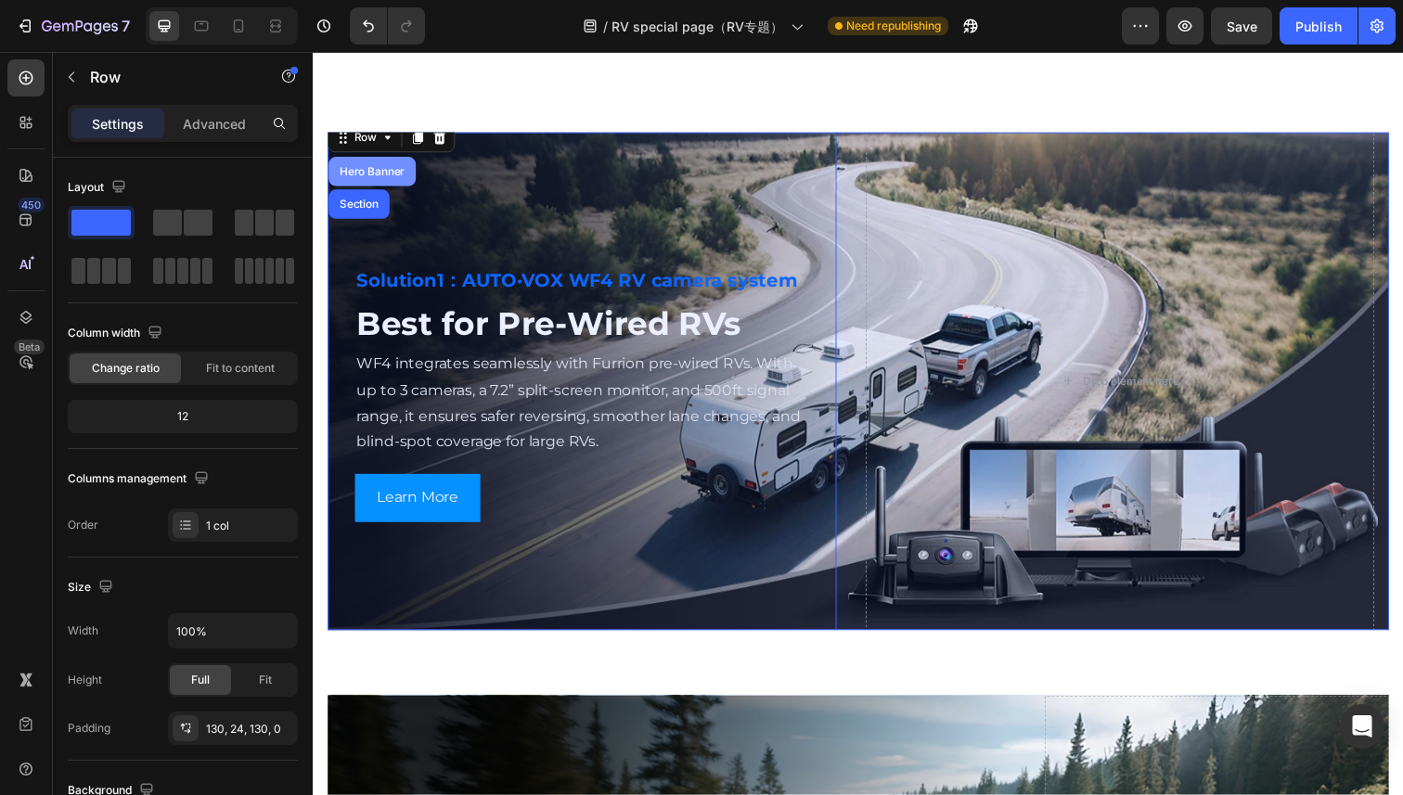
click at [381, 175] on div "Hero Banner" at bounding box center [373, 174] width 74 height 11
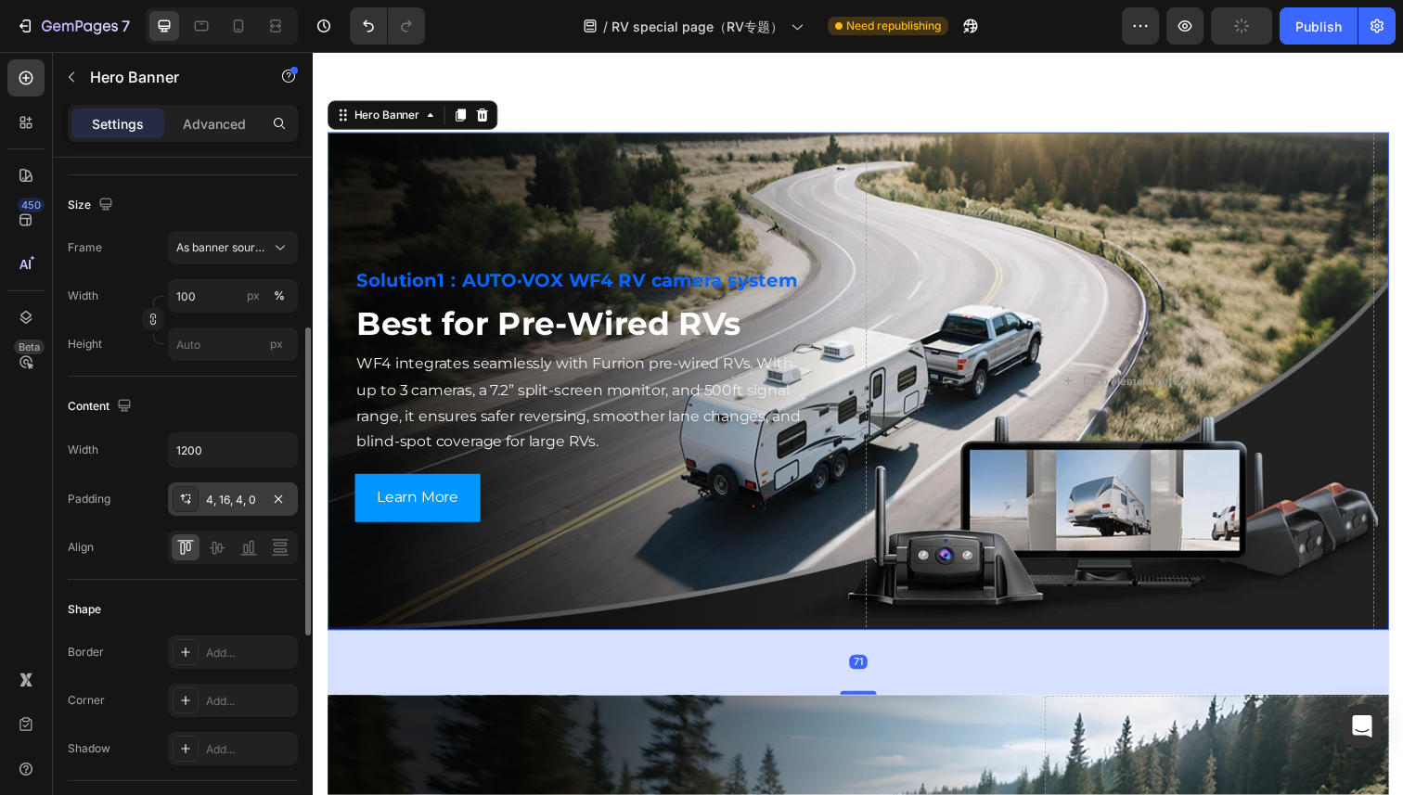
scroll to position [368, 0]
click at [283, 489] on icon "button" at bounding box center [278, 493] width 15 height 15
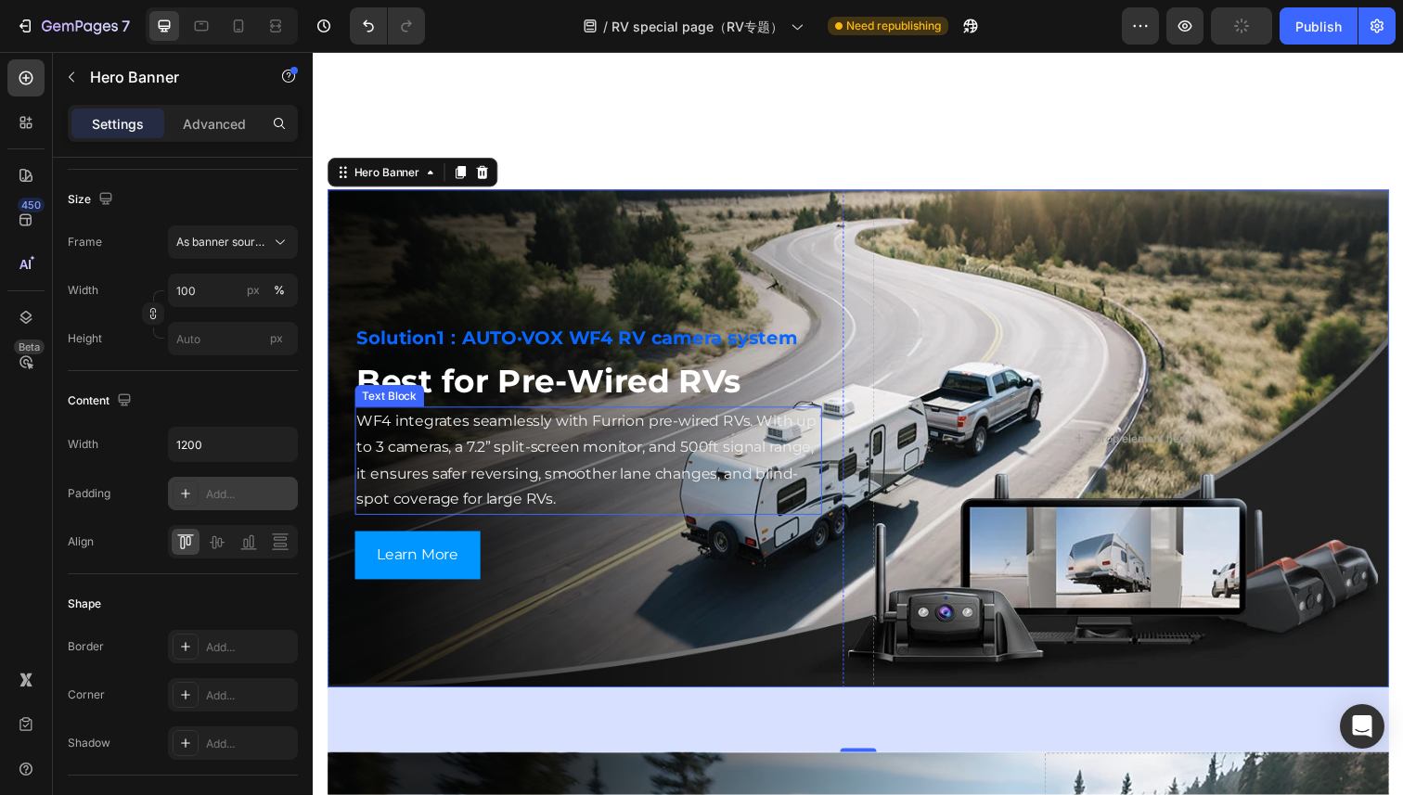
scroll to position [2557, 0]
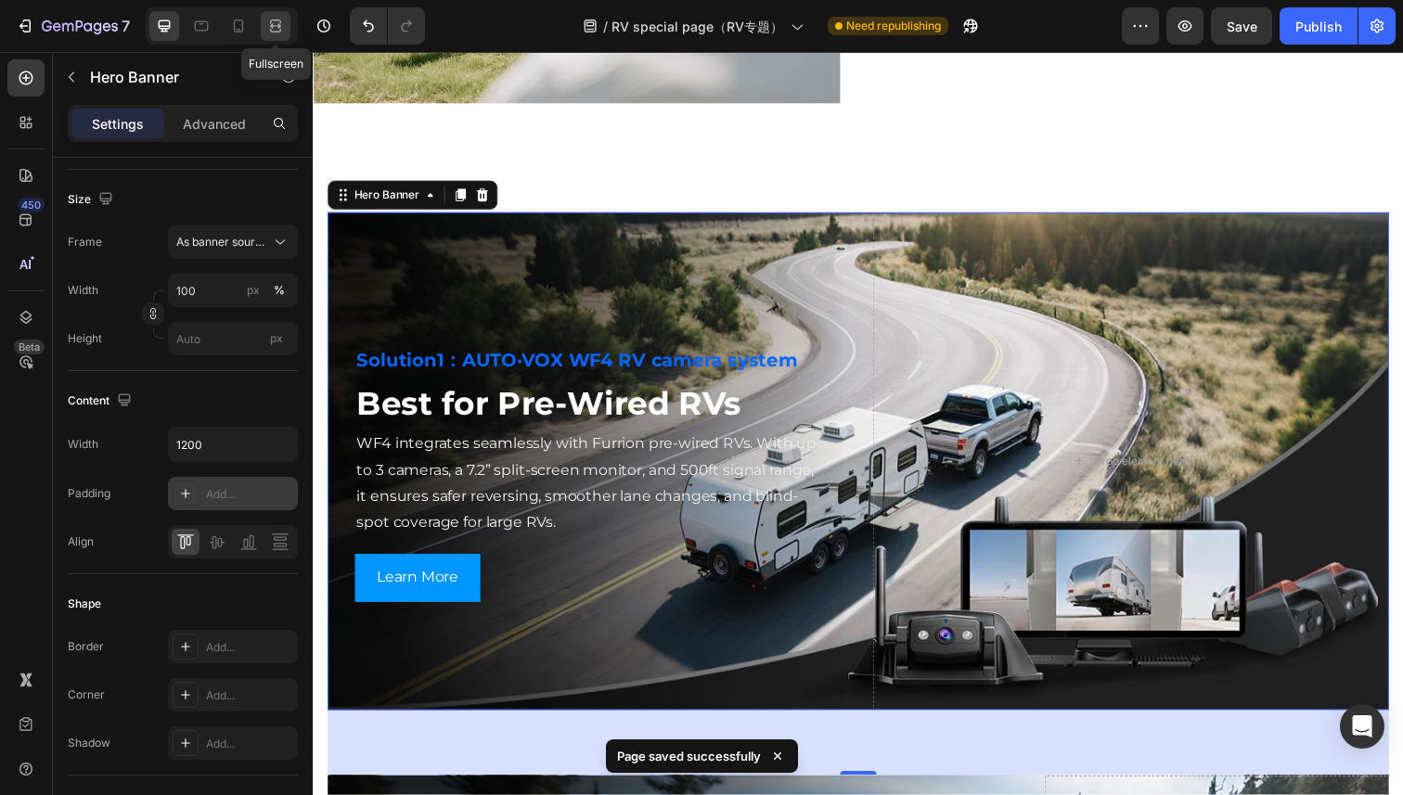
click at [276, 28] on icon at bounding box center [275, 26] width 19 height 19
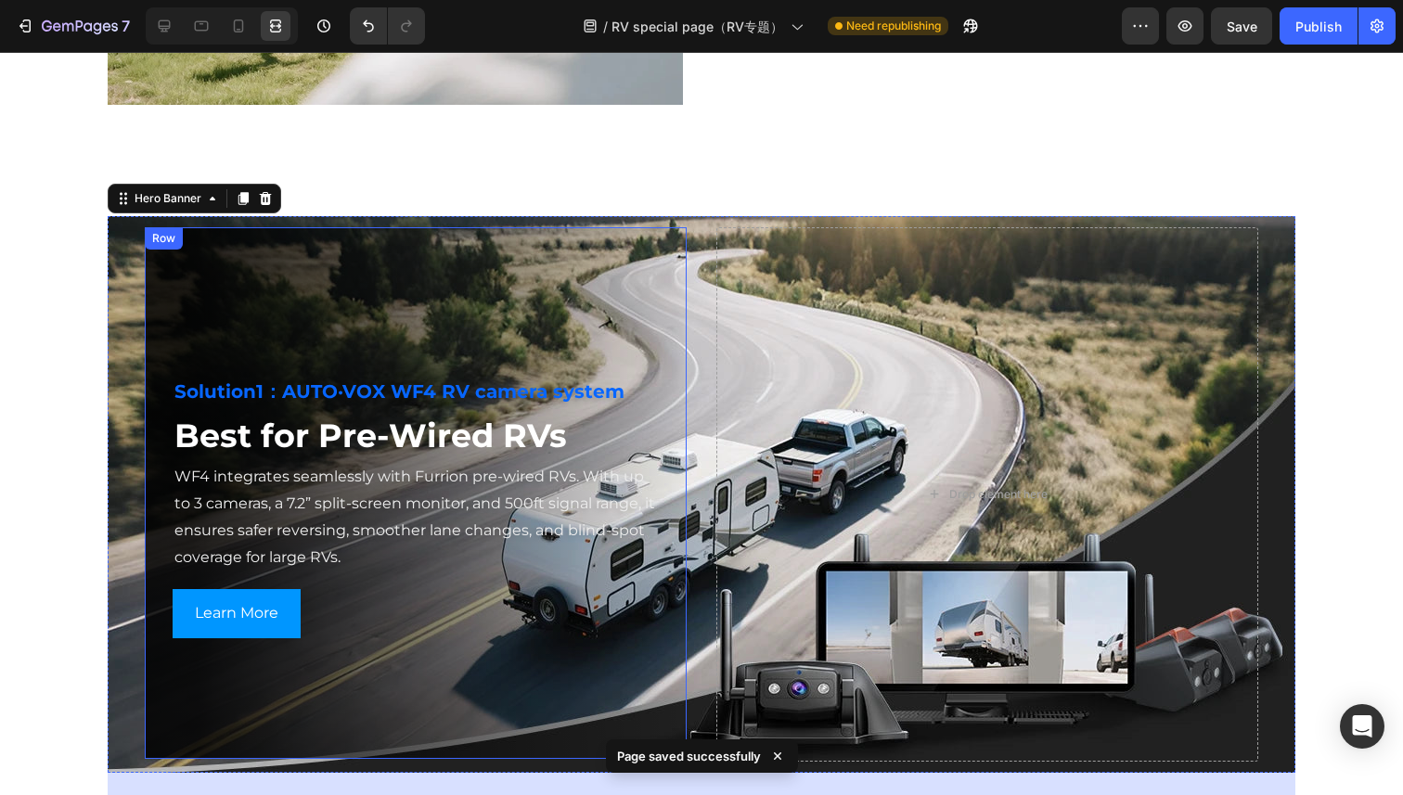
scroll to position [2610, 0]
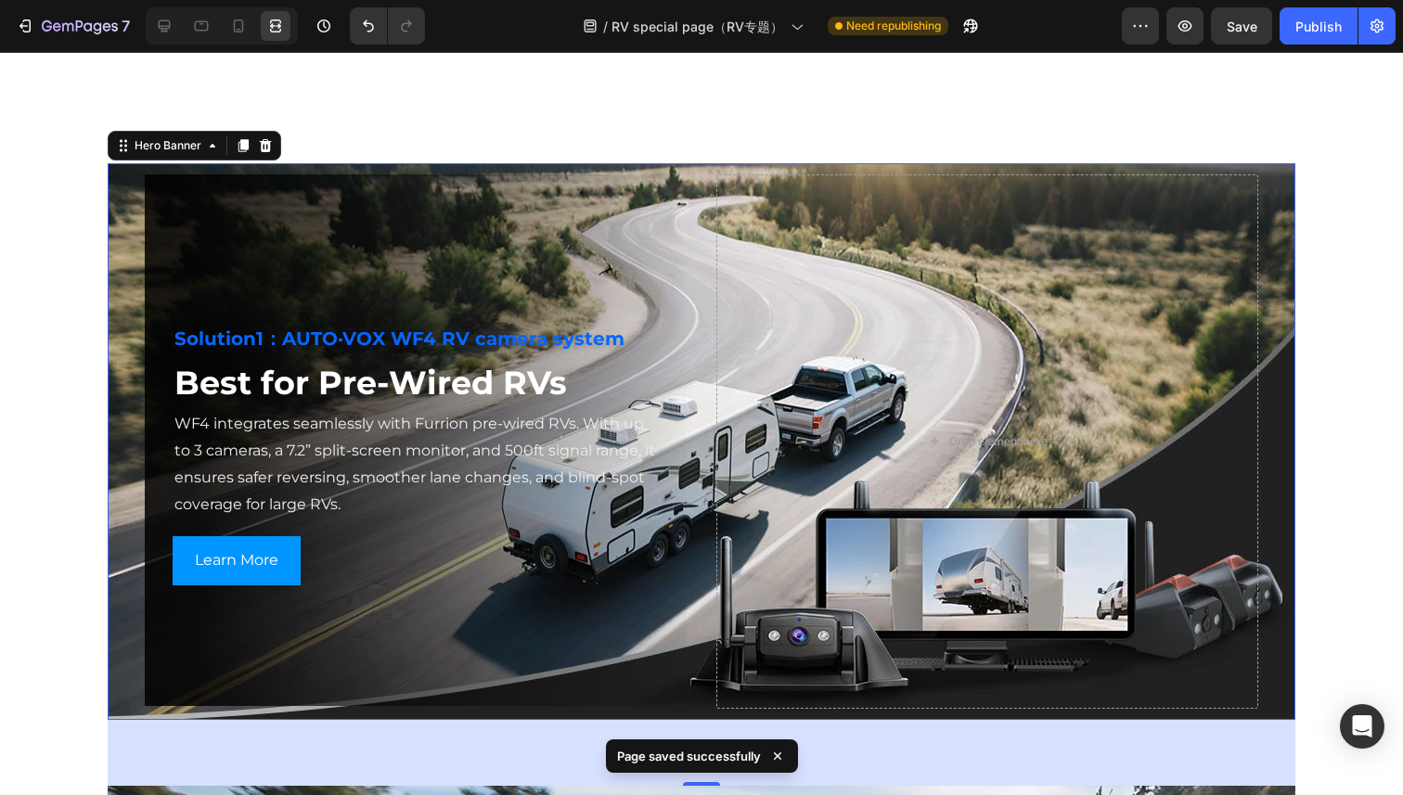
click at [137, 265] on div "Background Image" at bounding box center [702, 441] width 1188 height 557
click at [157, 191] on div "Row" at bounding box center [163, 185] width 31 height 17
click at [128, 307] on div "Background Image" at bounding box center [702, 441] width 1188 height 557
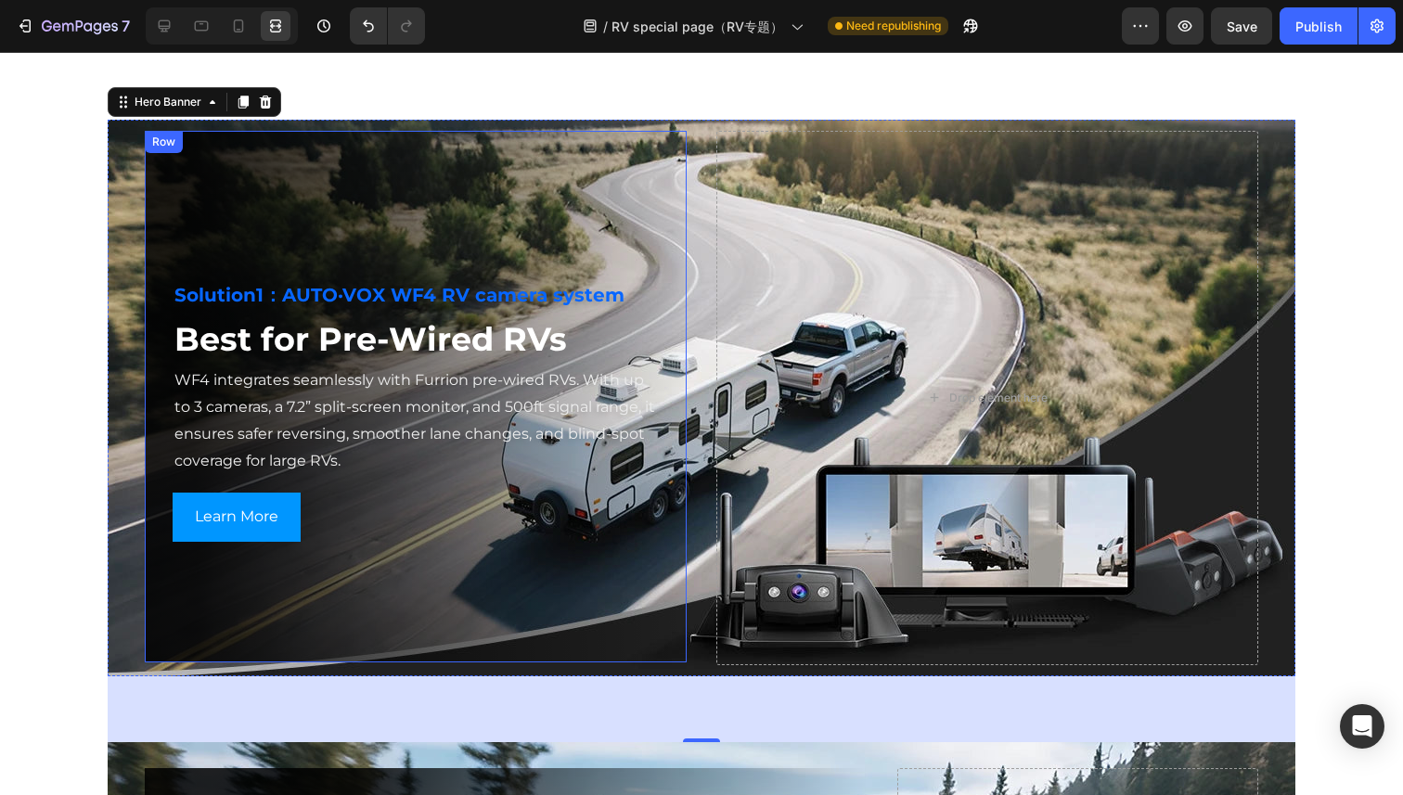
scroll to position [2640, 0]
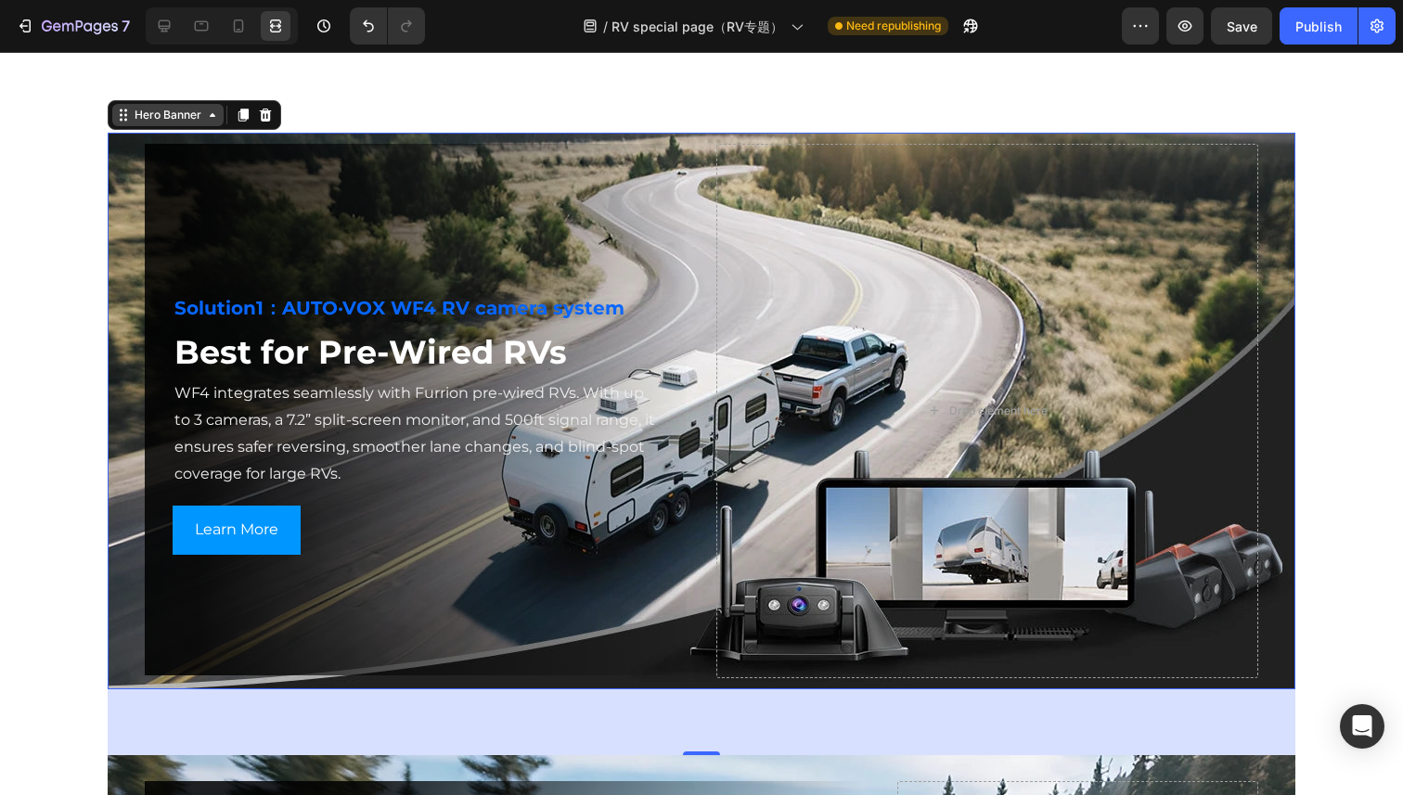
click at [161, 115] on div "Hero Banner" at bounding box center [168, 115] width 74 height 17
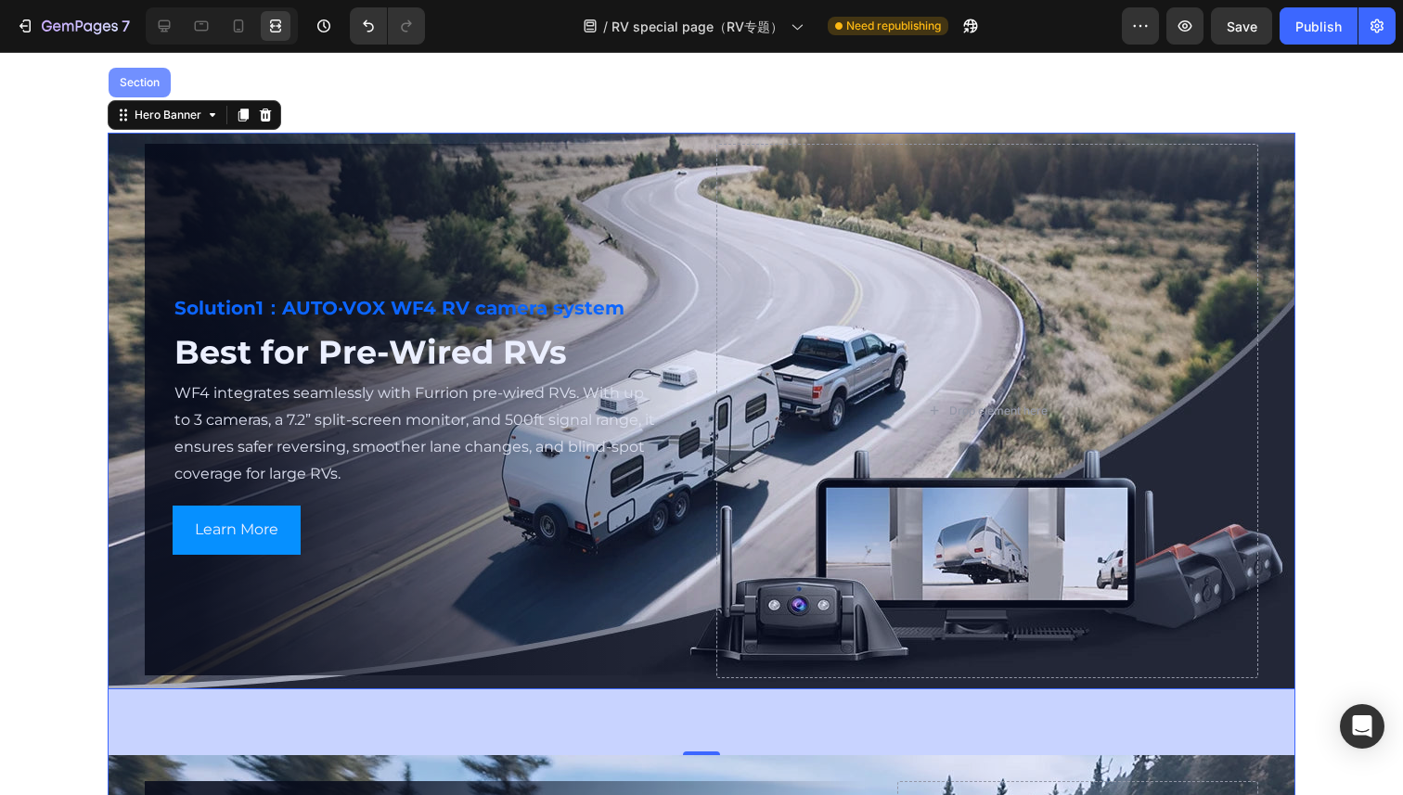
click at [146, 92] on div "Section" at bounding box center [140, 83] width 62 height 30
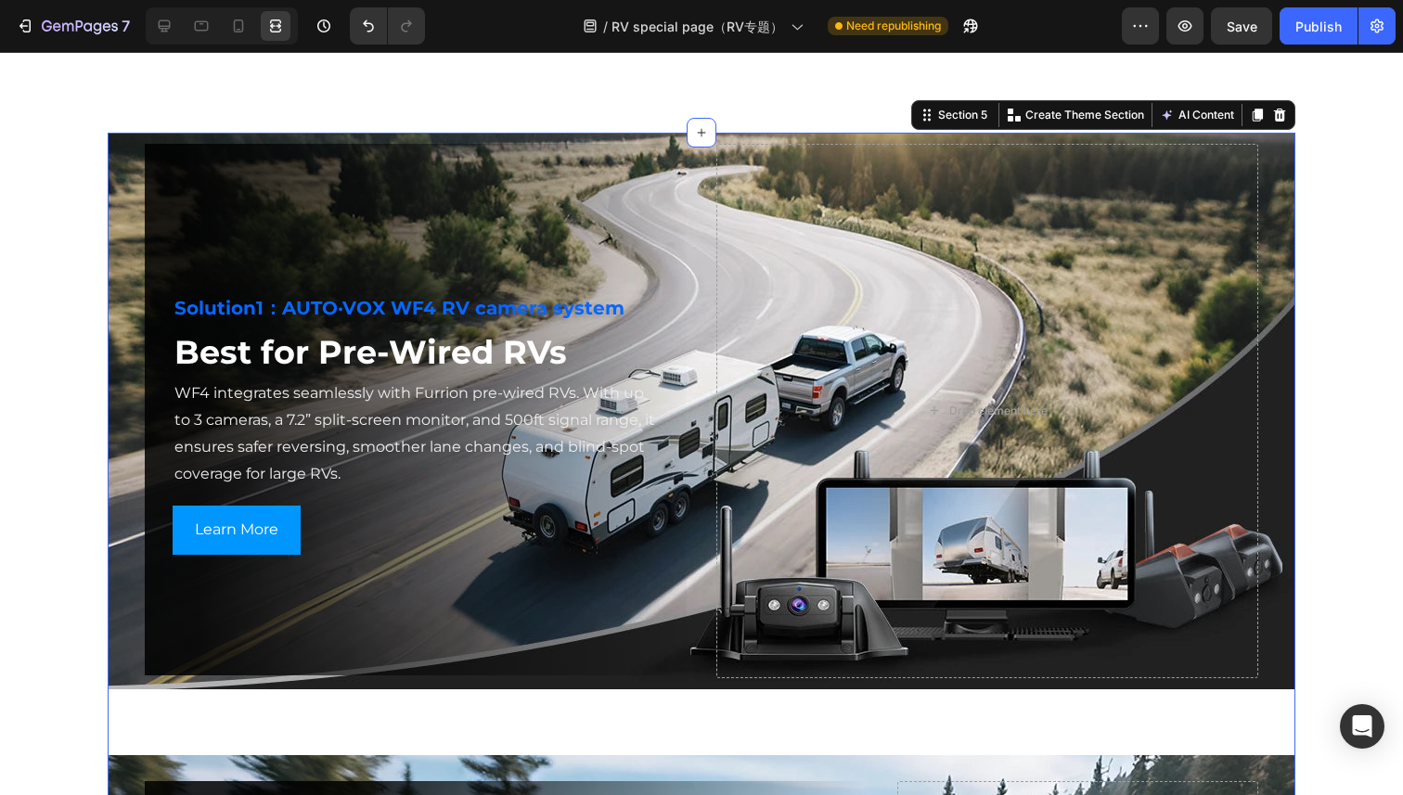
click at [120, 199] on div "Background Image" at bounding box center [702, 411] width 1188 height 557
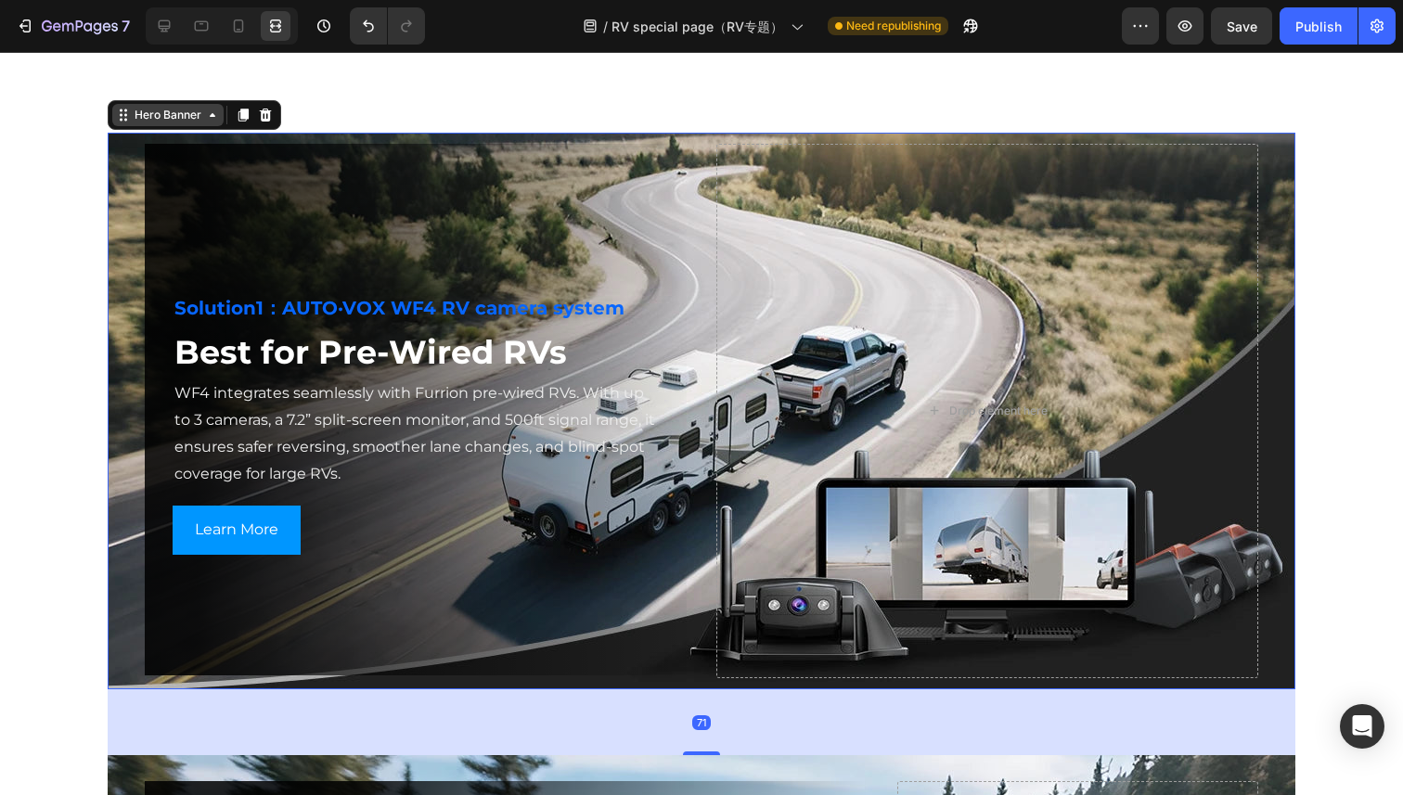
click at [162, 109] on div "Hero Banner" at bounding box center [168, 115] width 74 height 17
click at [155, 122] on div "Hero Banner" at bounding box center [167, 115] width 111 height 22
click at [165, 20] on icon at bounding box center [165, 26] width 12 height 12
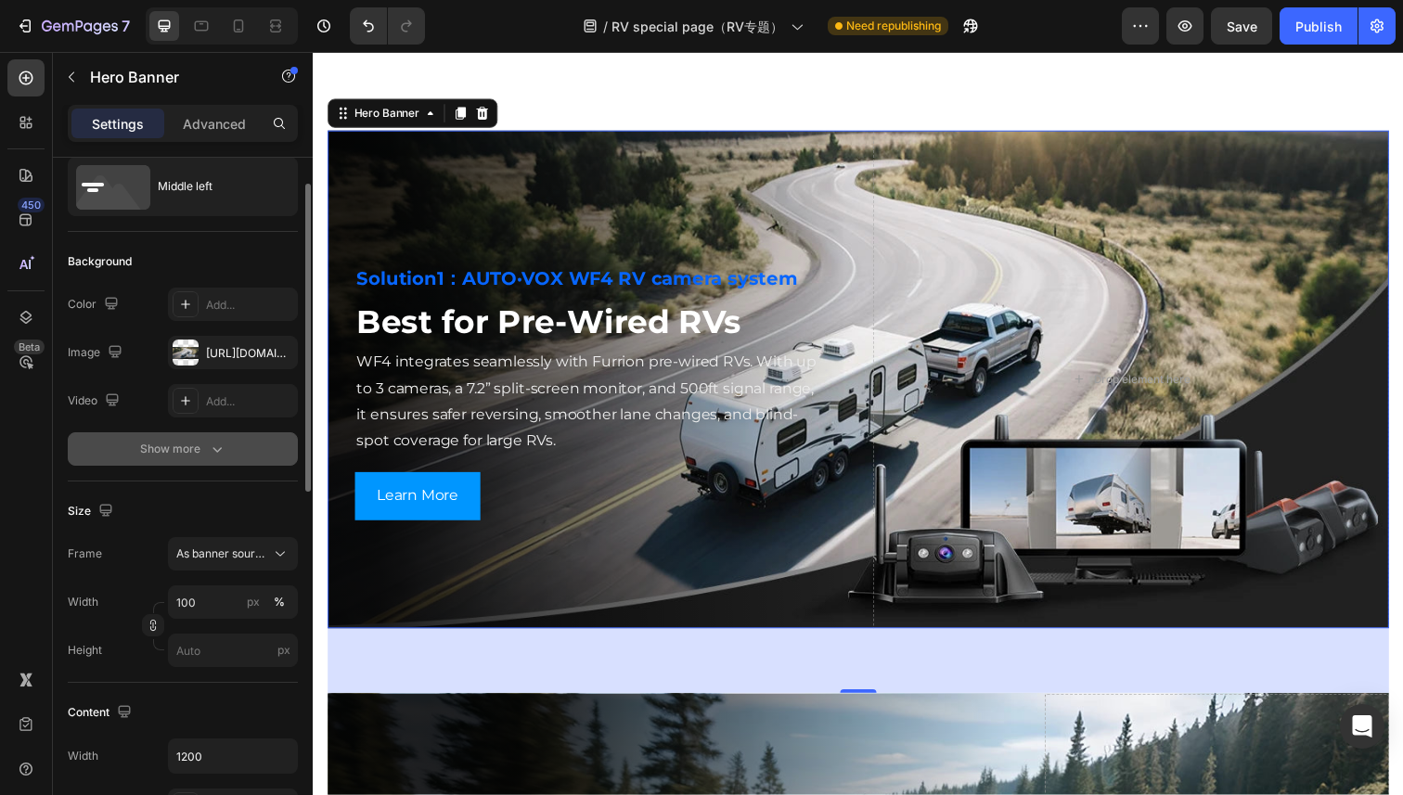
scroll to position [58, 0]
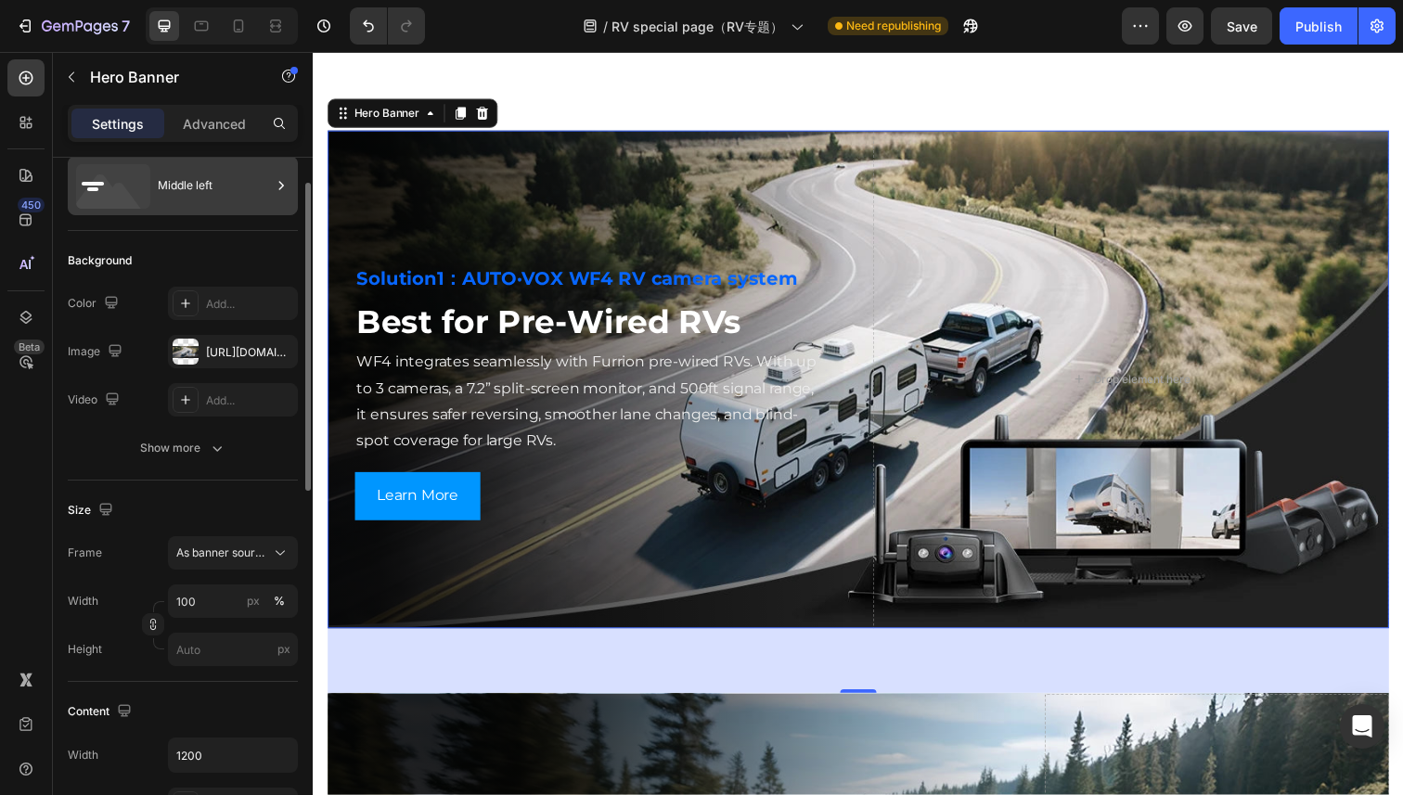
click at [217, 170] on div "Middle left" at bounding box center [214, 185] width 113 height 43
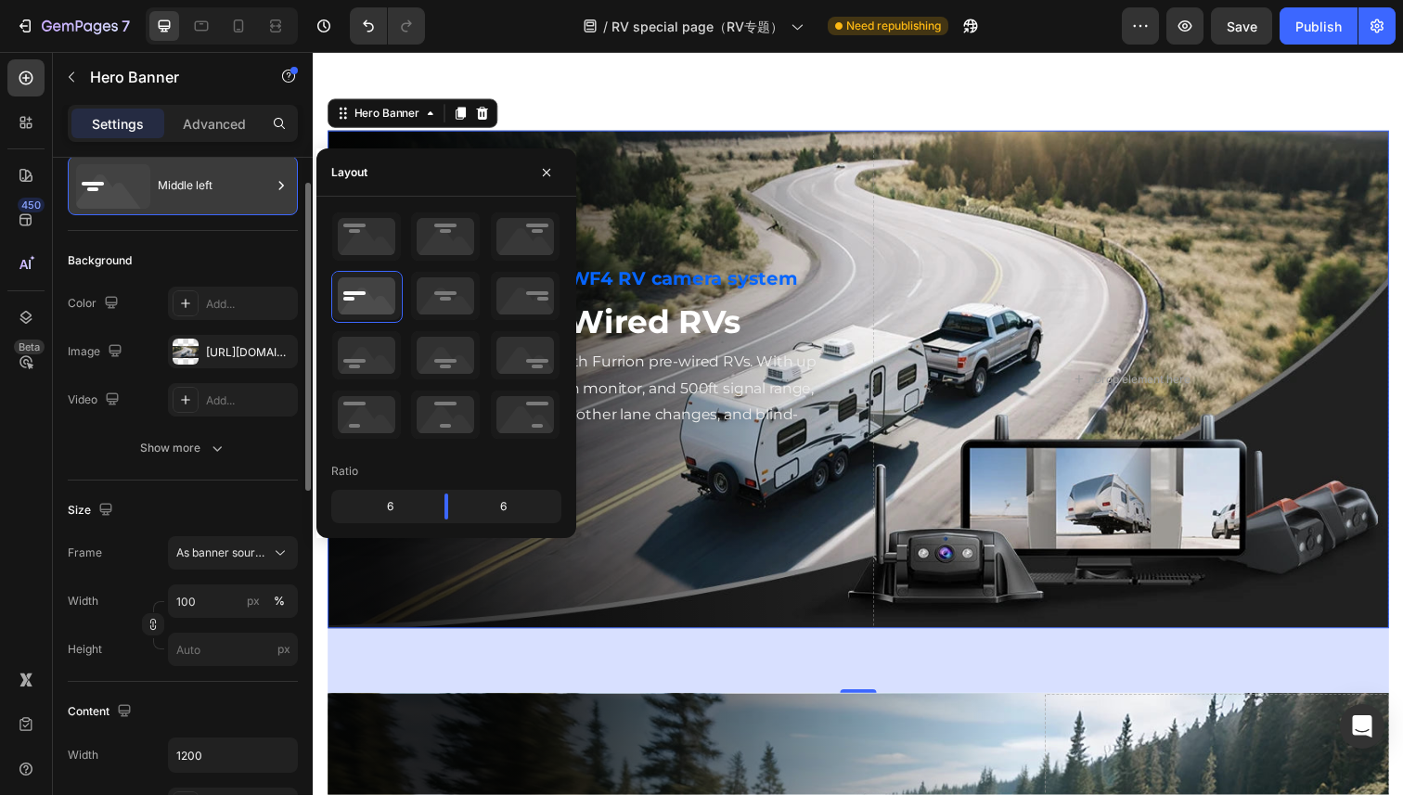
click at [217, 170] on div "Middle left" at bounding box center [214, 185] width 113 height 43
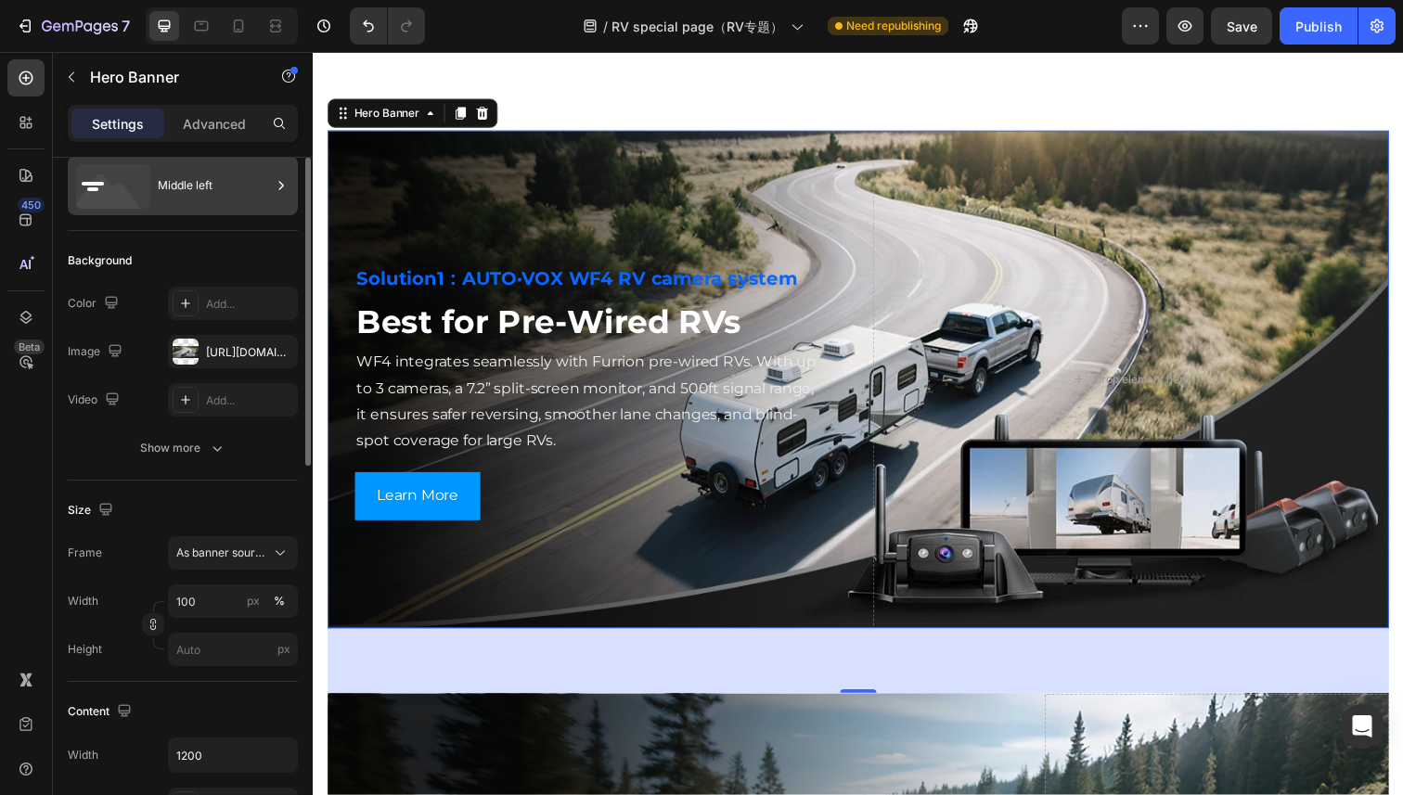
scroll to position [0, 0]
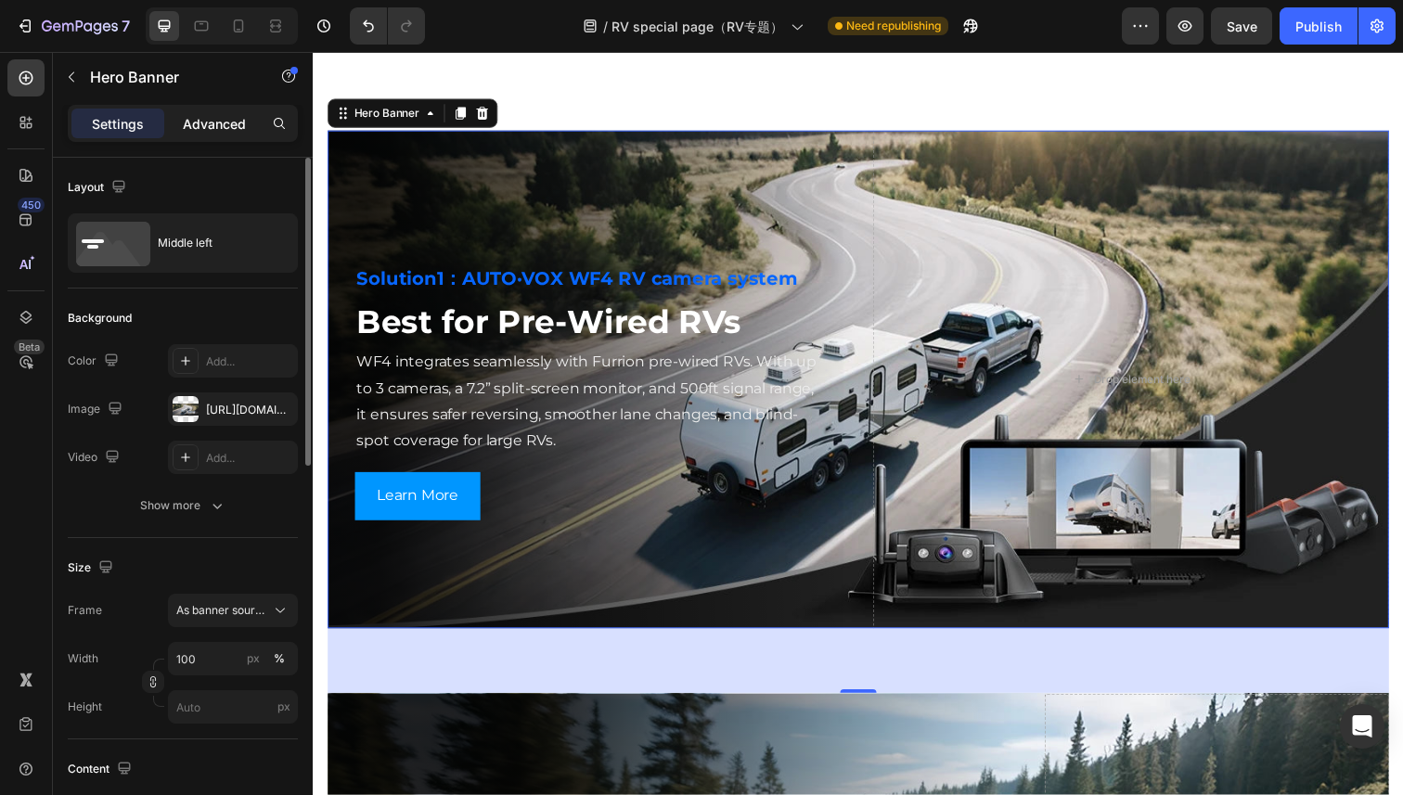
click at [222, 128] on p "Advanced" at bounding box center [214, 123] width 63 height 19
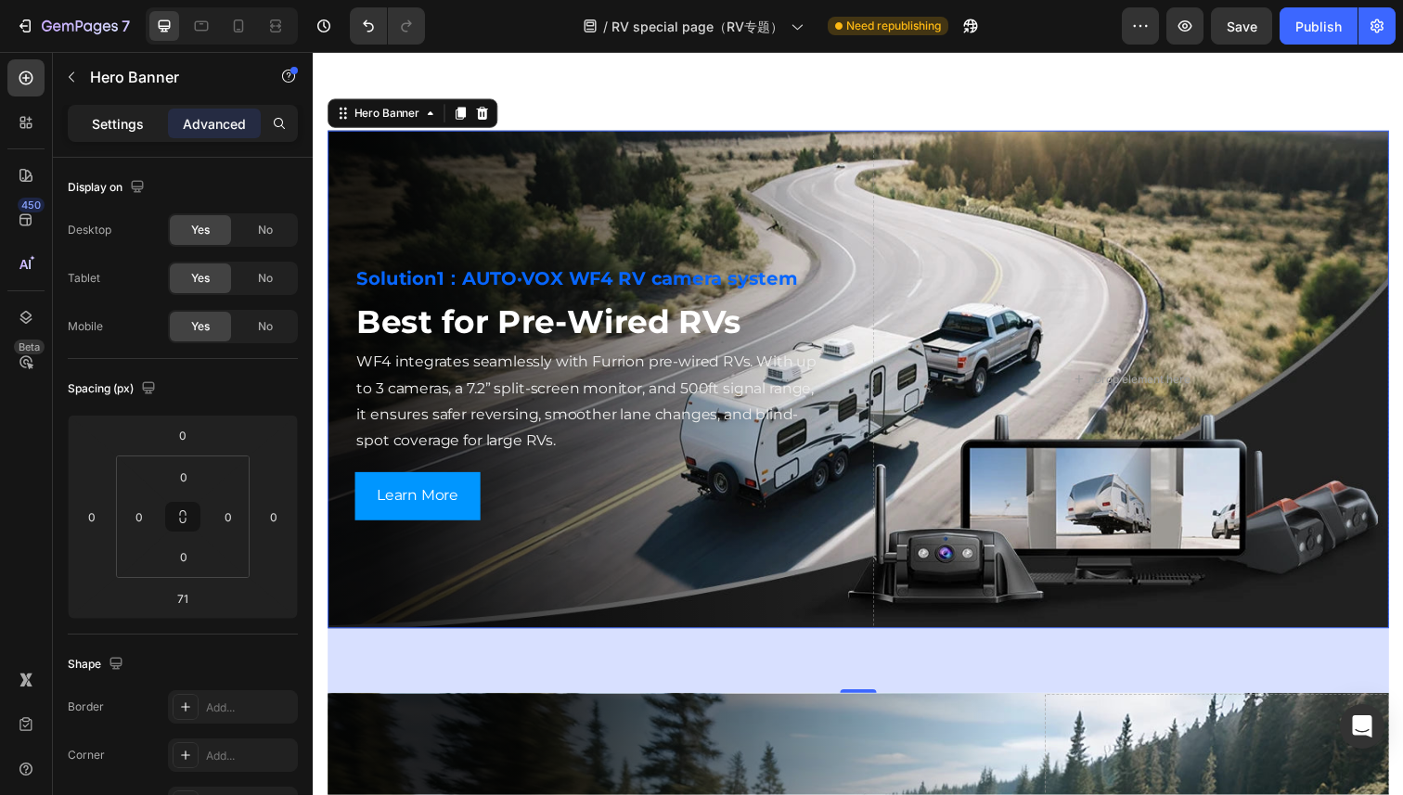
click at [115, 120] on p "Settings" at bounding box center [118, 123] width 52 height 19
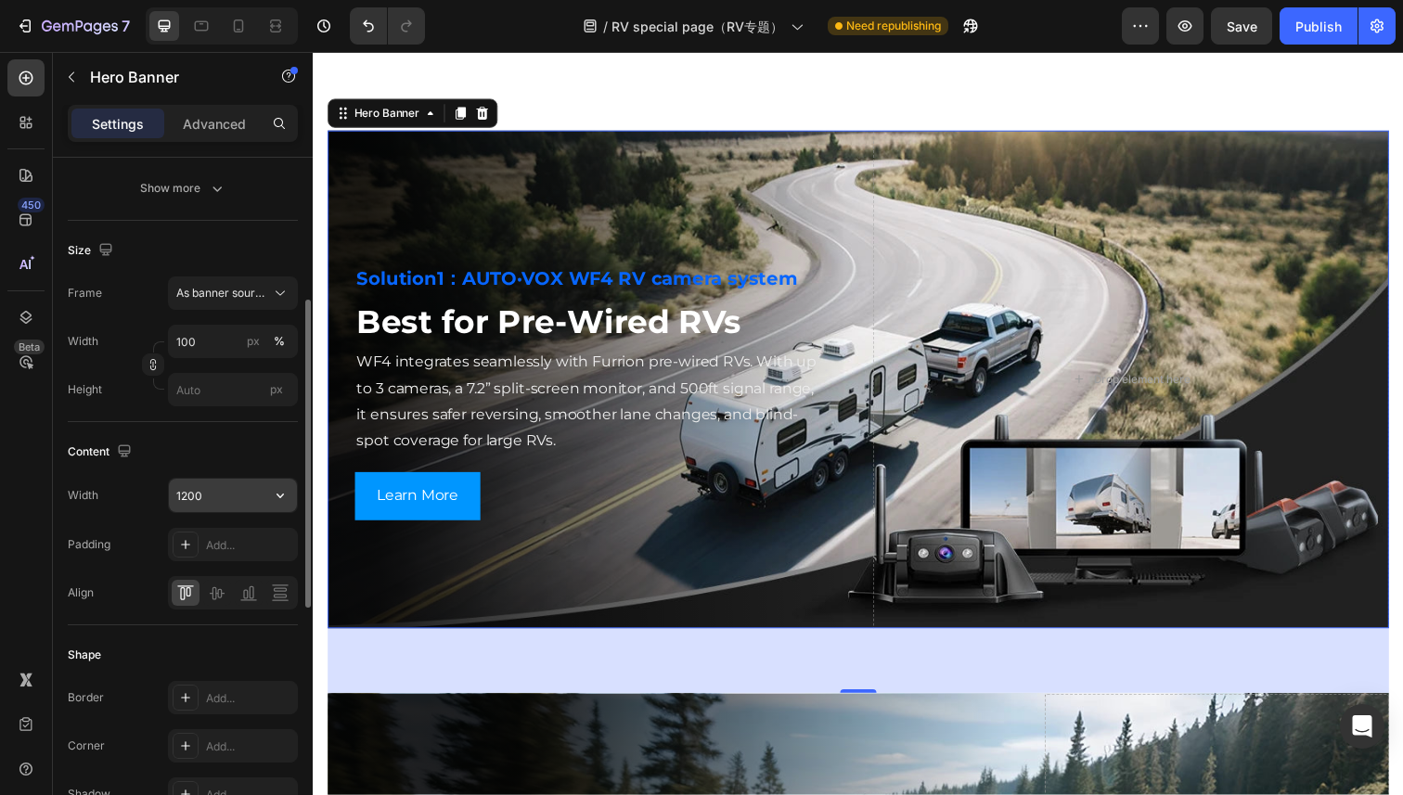
scroll to position [300, 0]
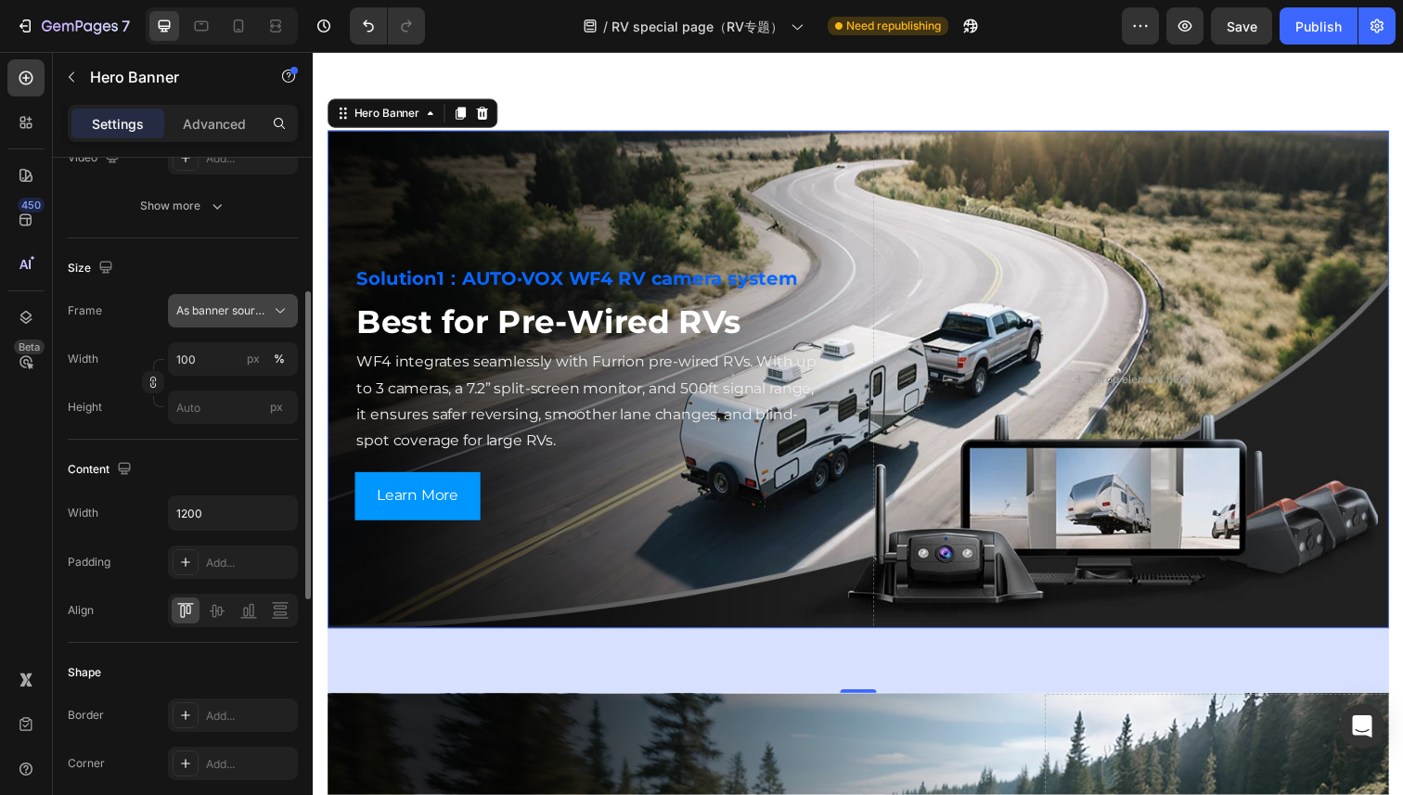
click at [225, 315] on span "As banner source" at bounding box center [221, 310] width 91 height 17
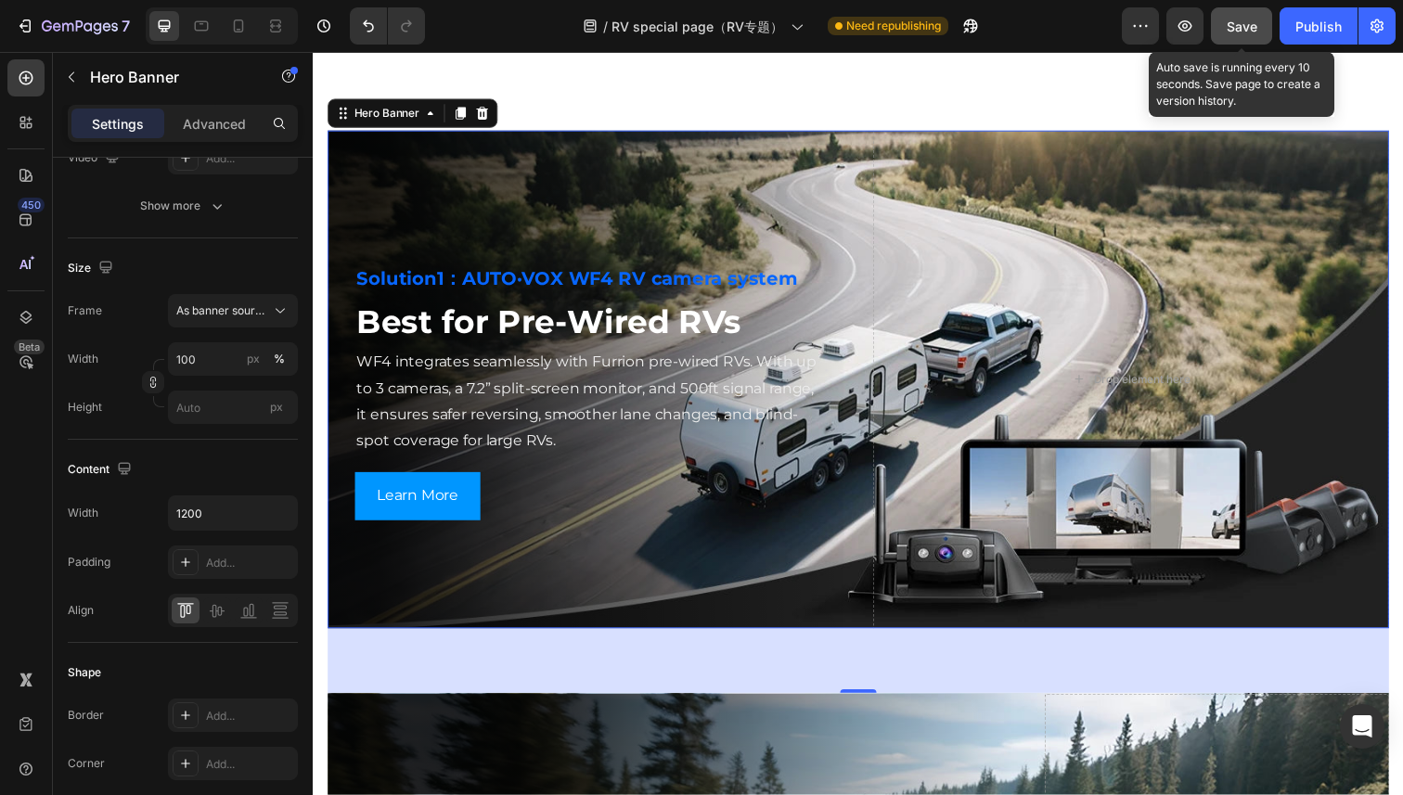
click at [1237, 34] on div "Save" at bounding box center [1242, 26] width 31 height 19
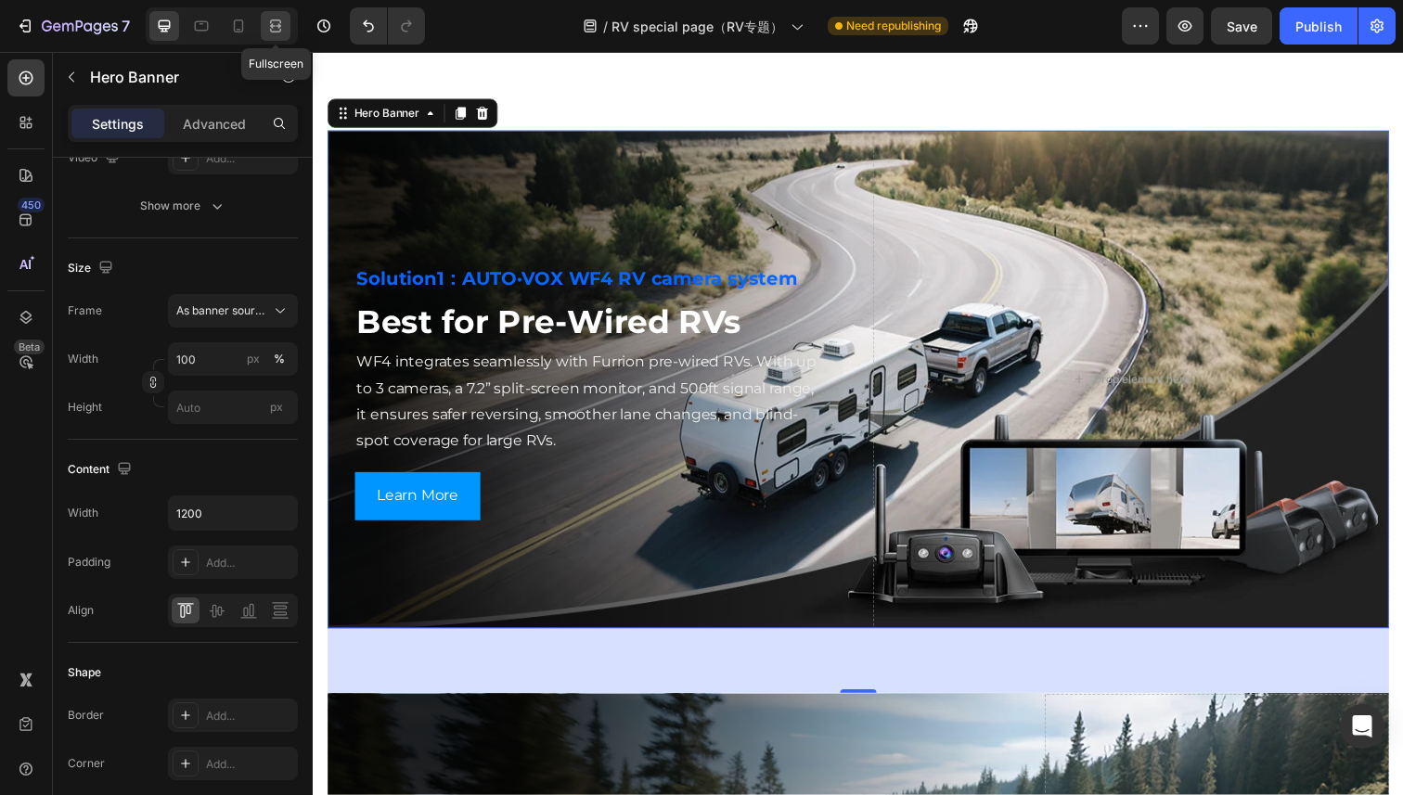
click at [274, 28] on icon at bounding box center [273, 25] width 6 height 5
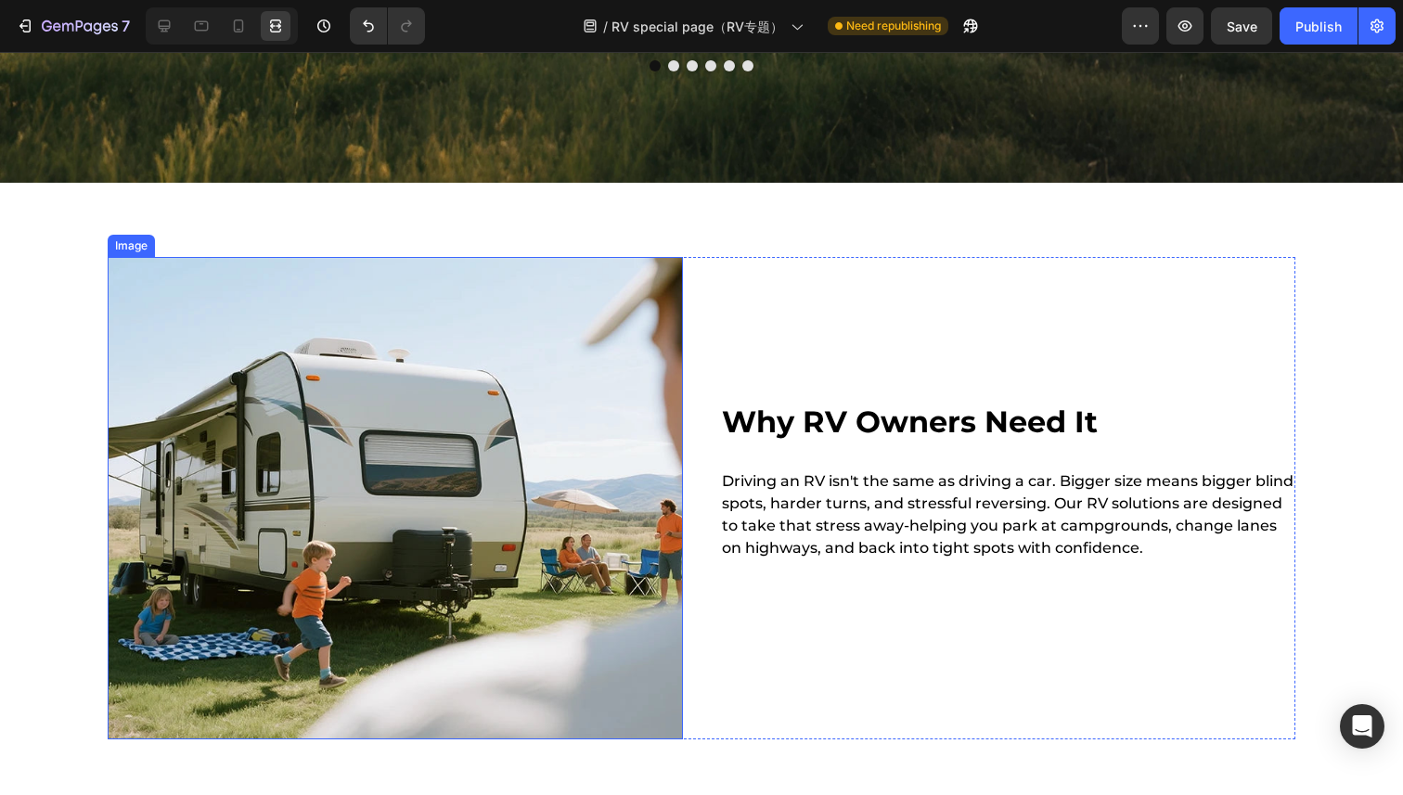
scroll to position [1887, 0]
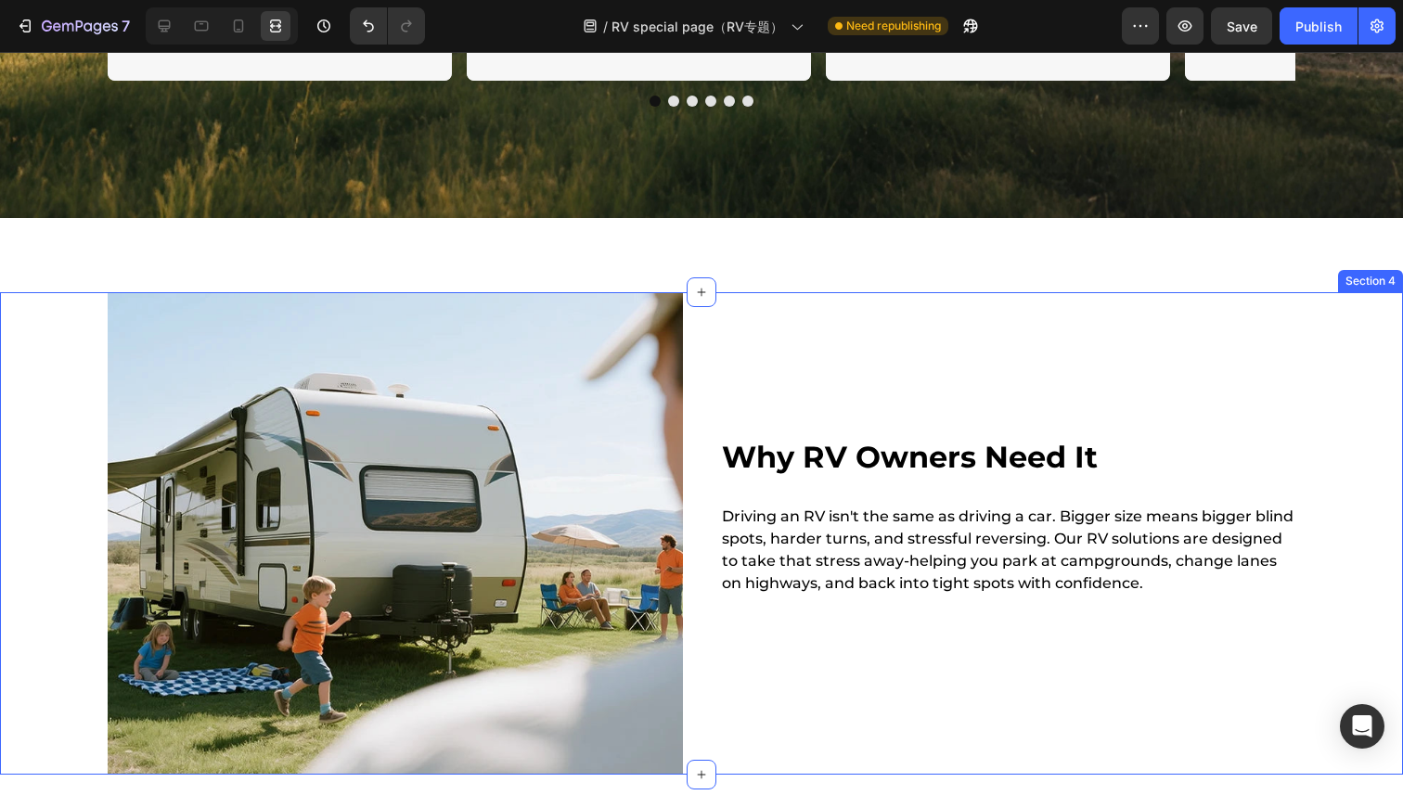
click at [53, 336] on div "Image Why RV Owners Need It Heading Driving an RV isn't the same as driving a c…" at bounding box center [701, 533] width 1403 height 482
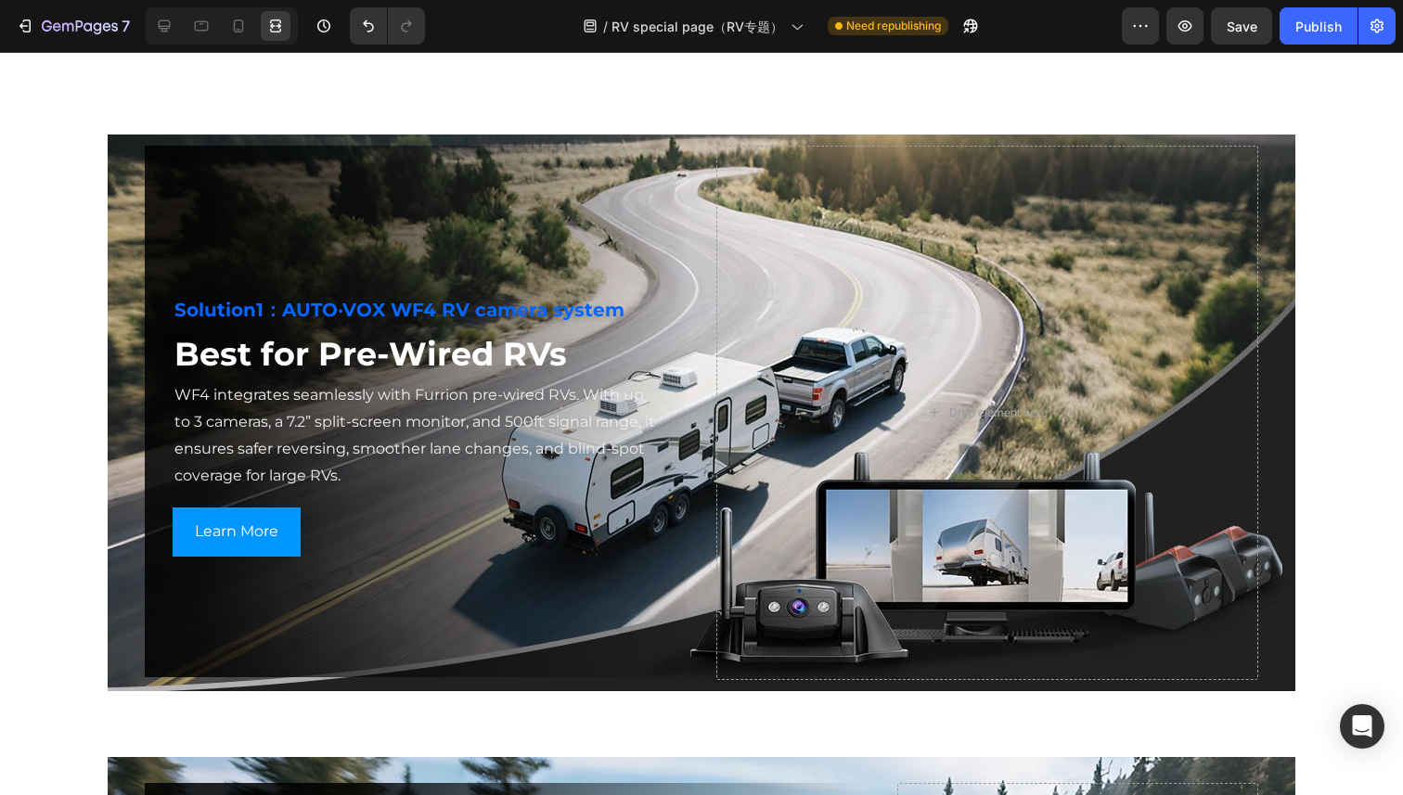
scroll to position [2656, 0]
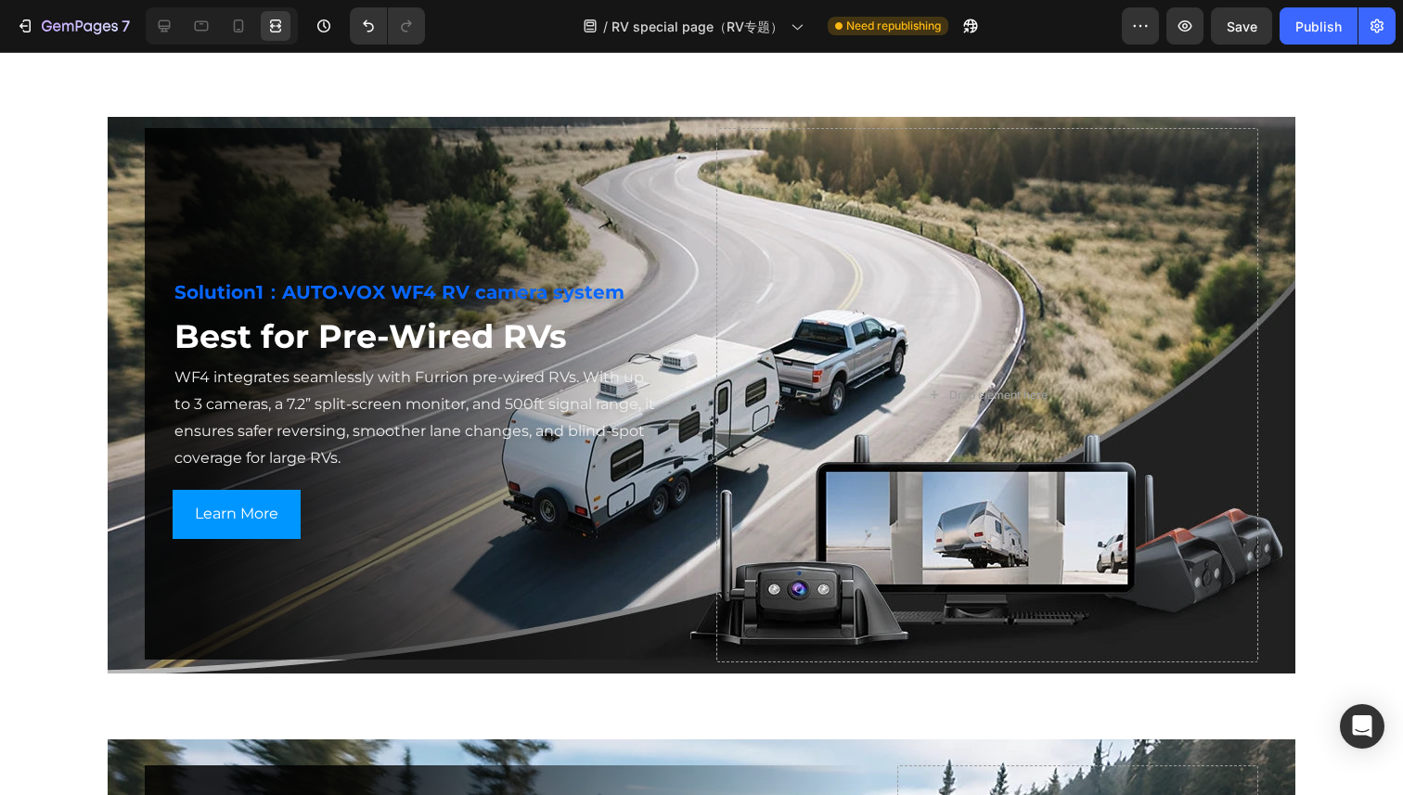
click at [466, 102] on div "Solution1：AUTO·VOX WF4 RV camera system Heading Best for Pre-Wired RVs Heading …" at bounding box center [701, 562] width 1403 height 6256
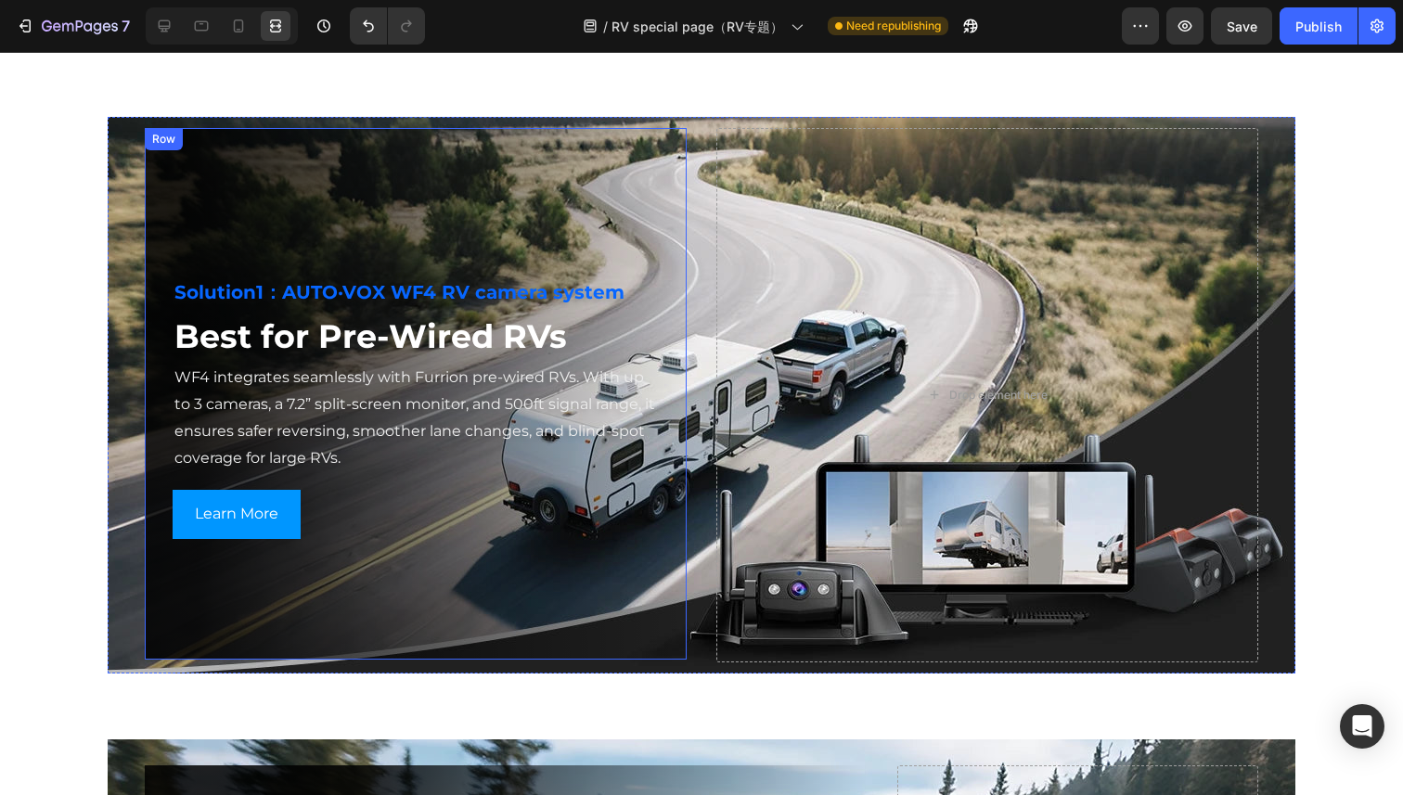
click at [206, 216] on div "Solution1：AUTO·VOX WF4 RV camera system Heading Best for Pre-Wired RVs Heading …" at bounding box center [416, 394] width 542 height 532
click at [109, 346] on div "Background Image" at bounding box center [702, 395] width 1188 height 557
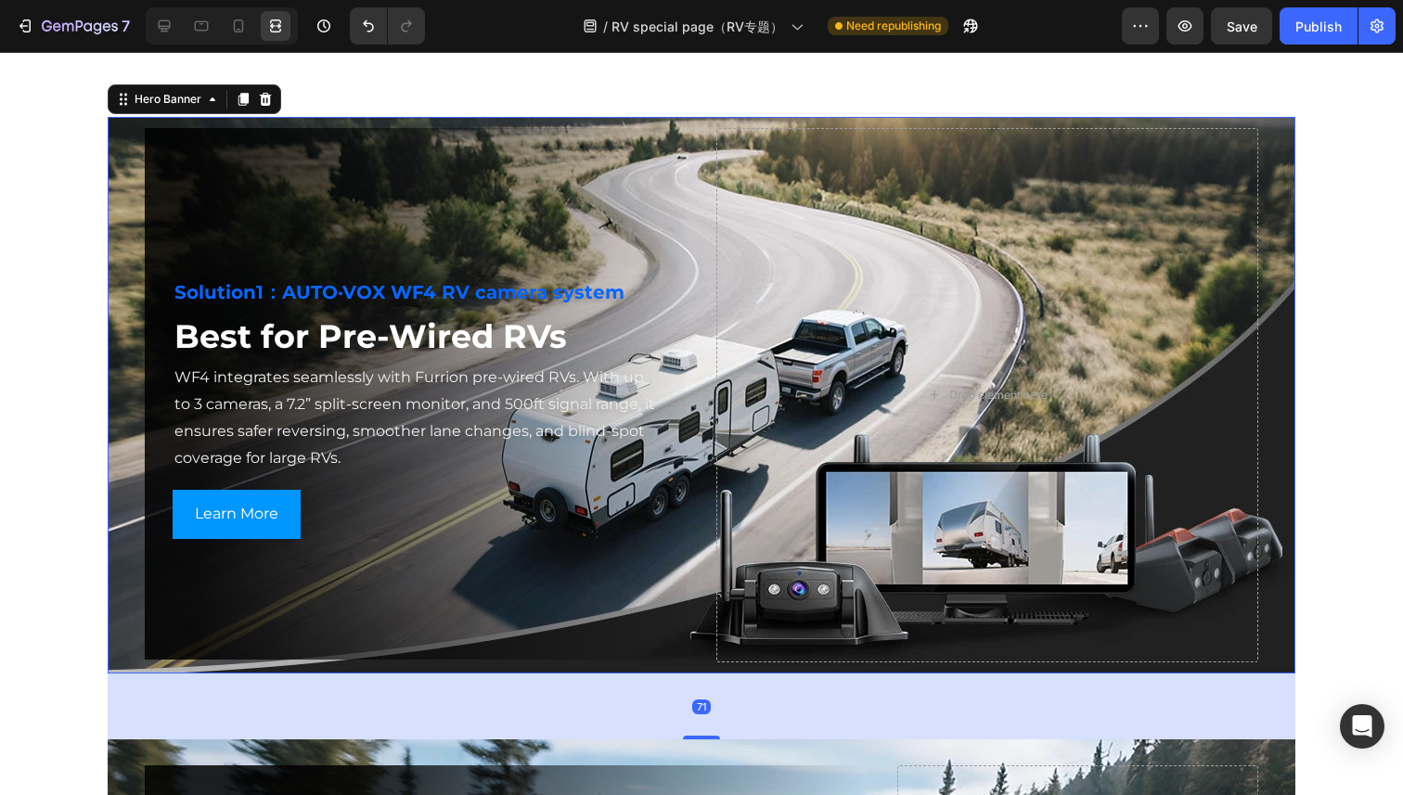
click at [86, 348] on div "Solution1：AUTO·VOX WF4 RV camera system Heading Best for Pre-Wired RVs Heading …" at bounding box center [701, 562] width 1403 height 6256
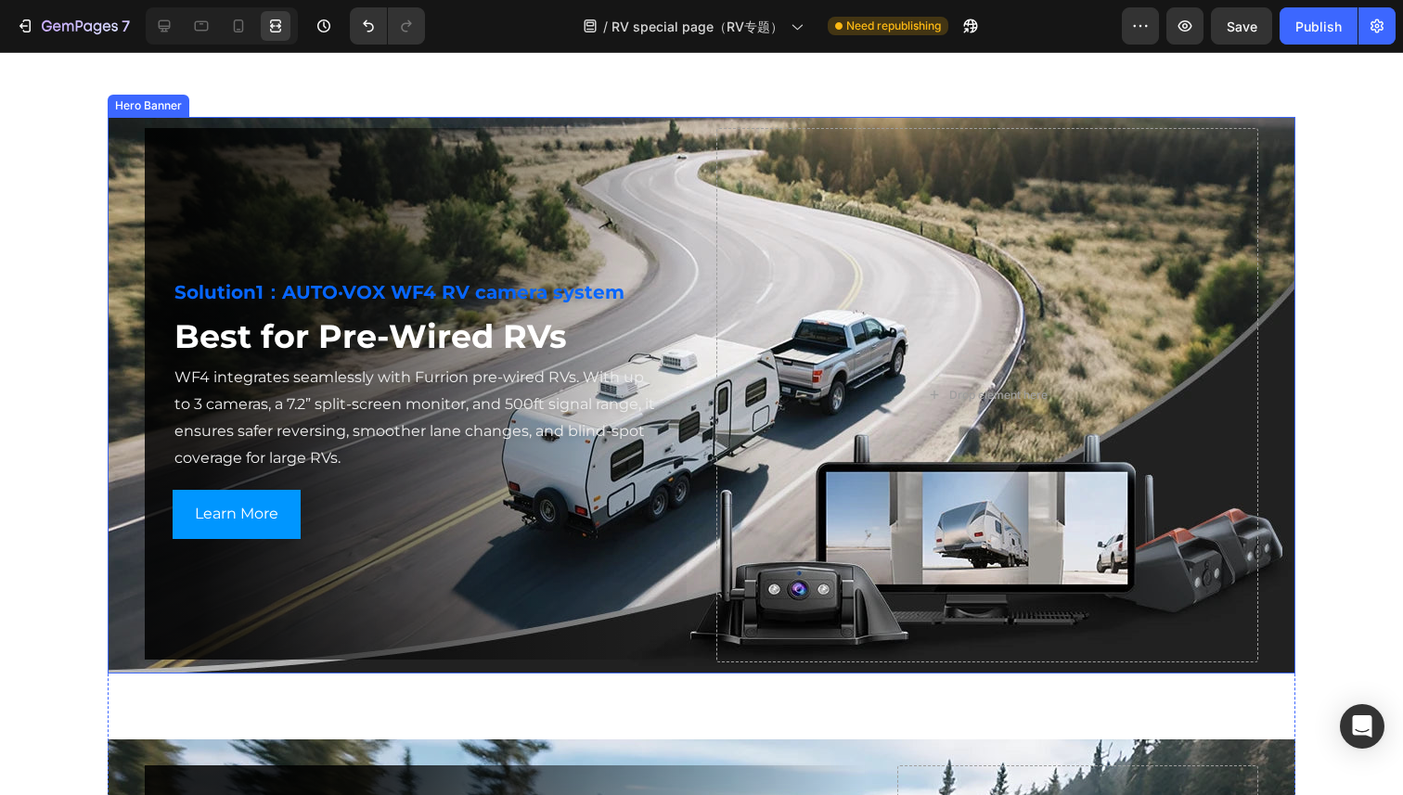
click at [127, 339] on div "Background Image" at bounding box center [702, 395] width 1188 height 557
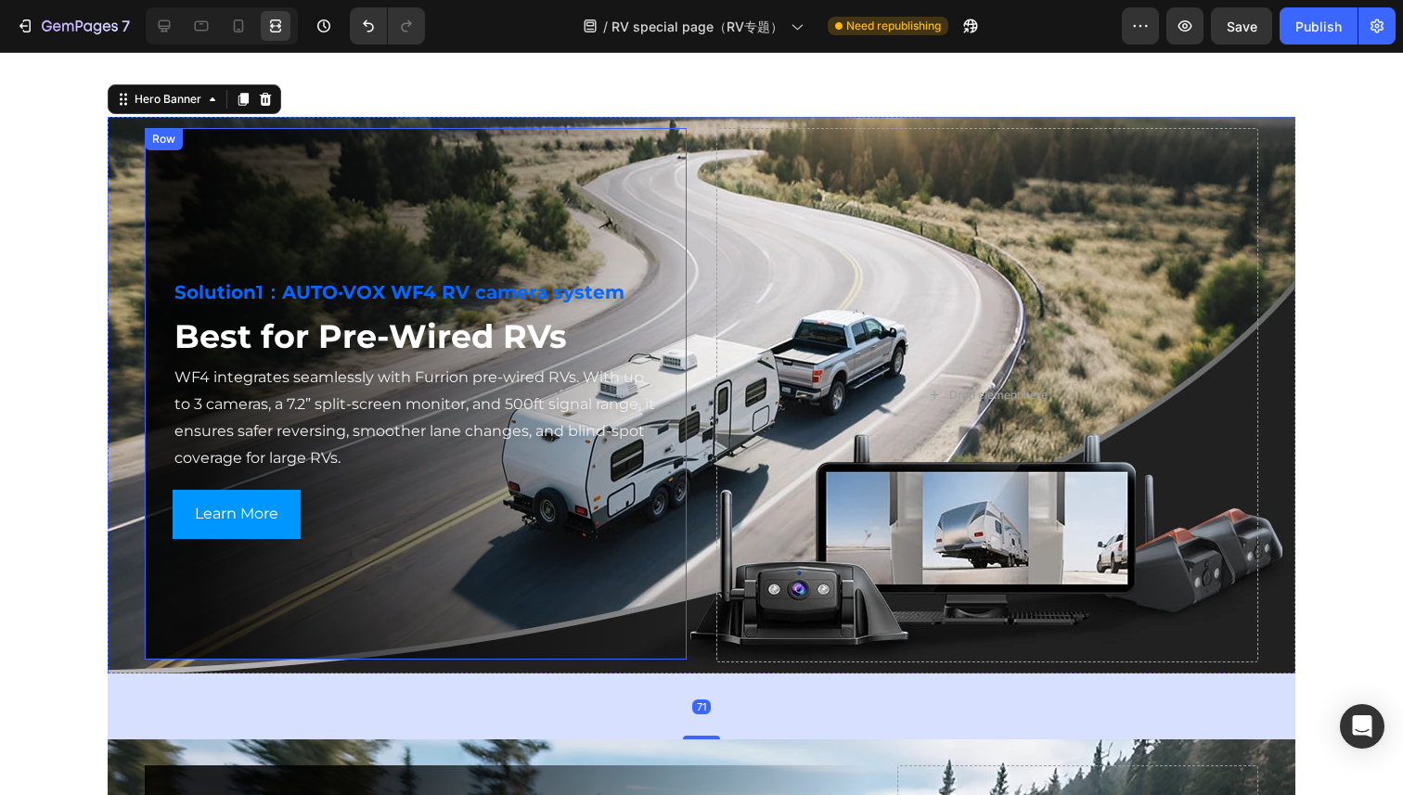
click at [173, 333] on h2 "Best for Pre-Wired RVs" at bounding box center [419, 337] width 492 height 53
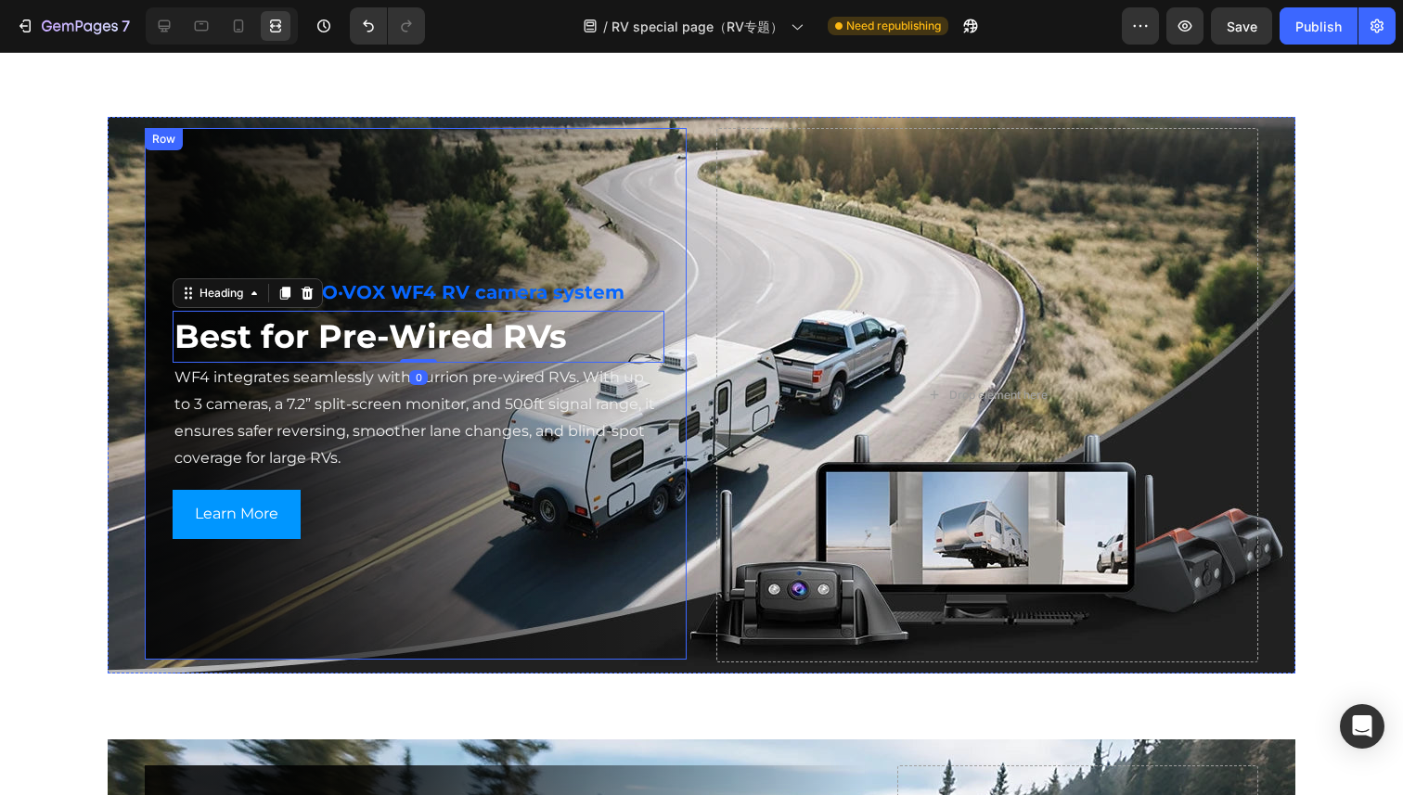
click at [162, 348] on div "Solution1：AUTO·VOX WF4 RV camera system Heading Best for Pre-Wired RVs Heading …" at bounding box center [405, 394] width 520 height 290
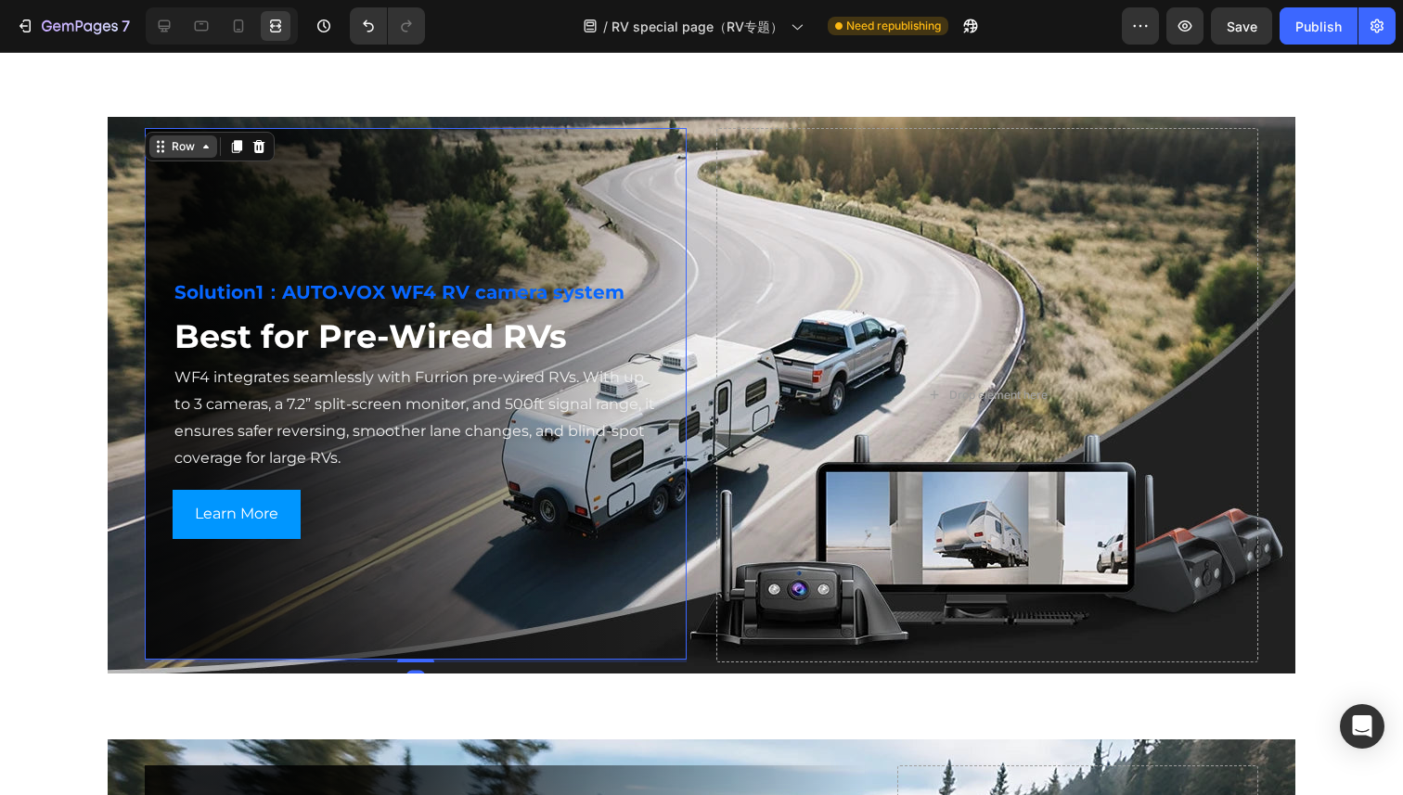
click at [196, 149] on div "Row" at bounding box center [183, 146] width 31 height 17
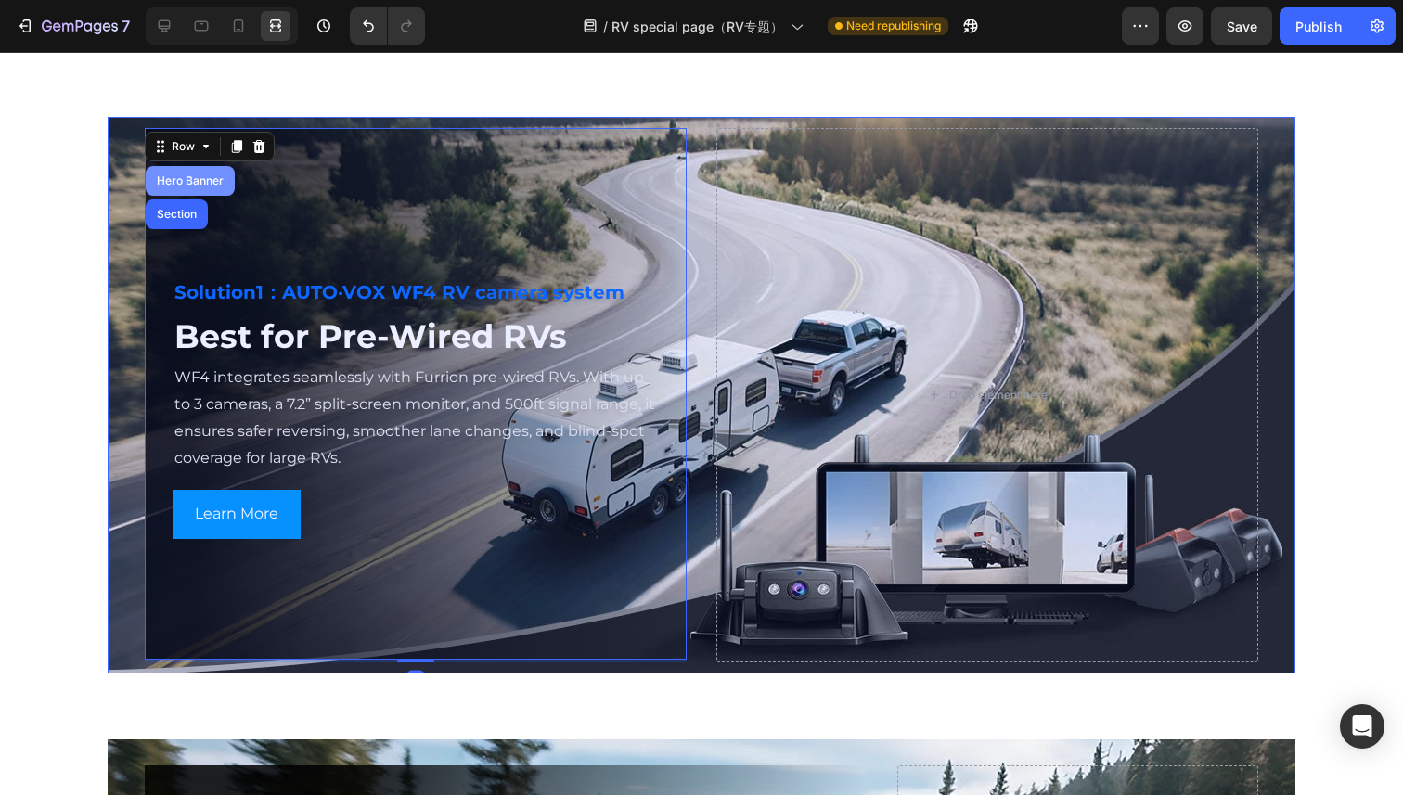
click at [187, 188] on div "Hero Banner" at bounding box center [190, 181] width 89 height 30
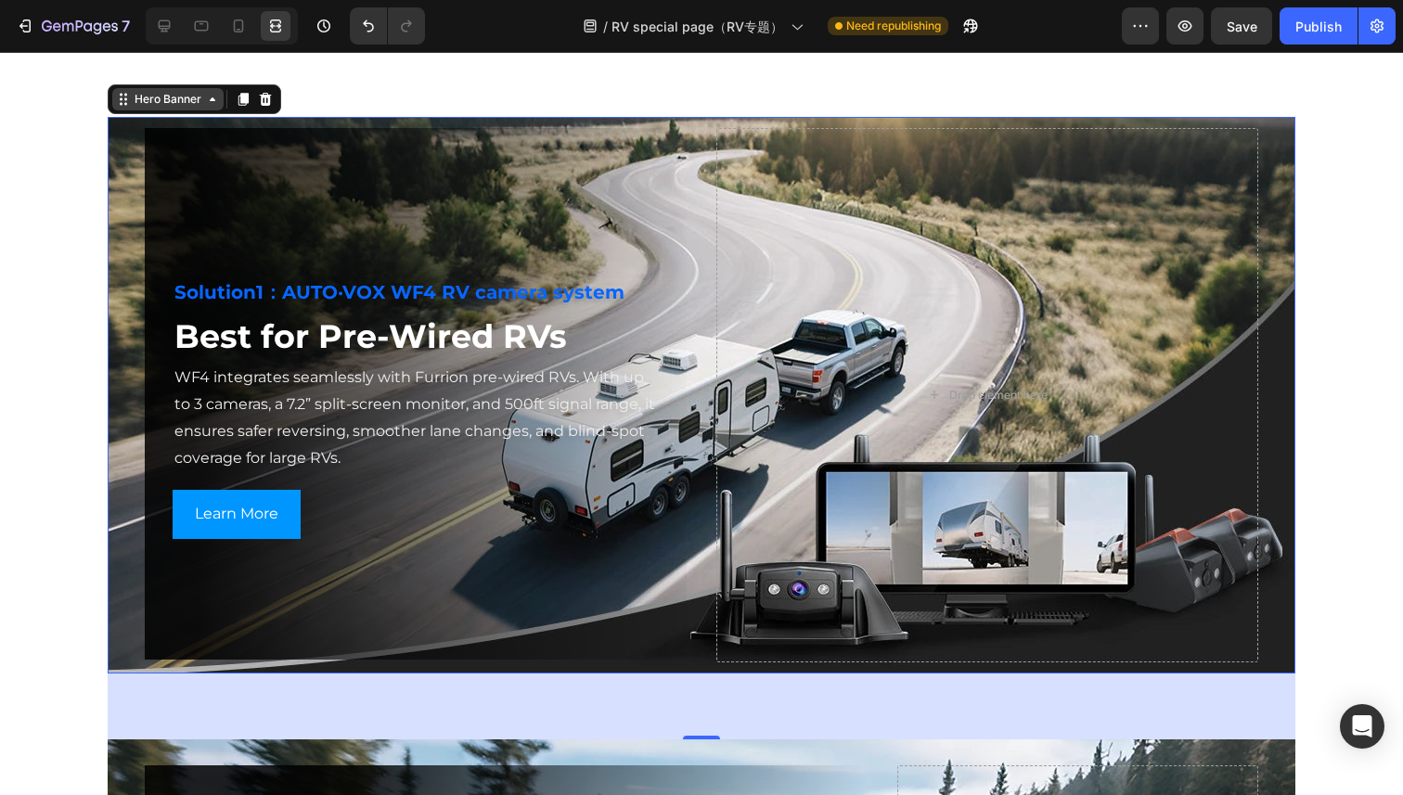
click at [196, 102] on div "Hero Banner" at bounding box center [168, 99] width 74 height 17
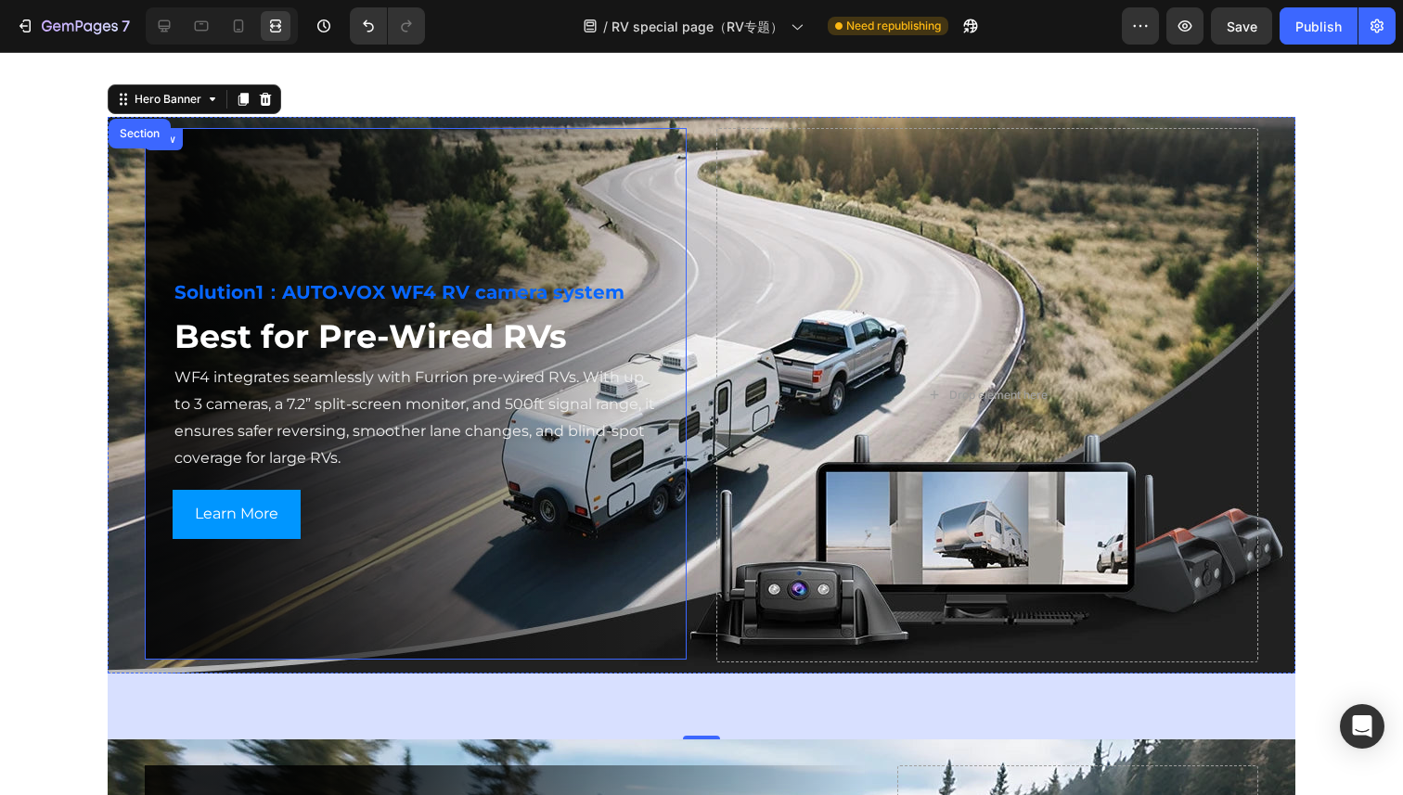
click at [189, 166] on div "Solution1：AUTO·VOX WF4 RV camera system Heading Best for Pre-Wired RVs Heading …" at bounding box center [416, 394] width 542 height 532
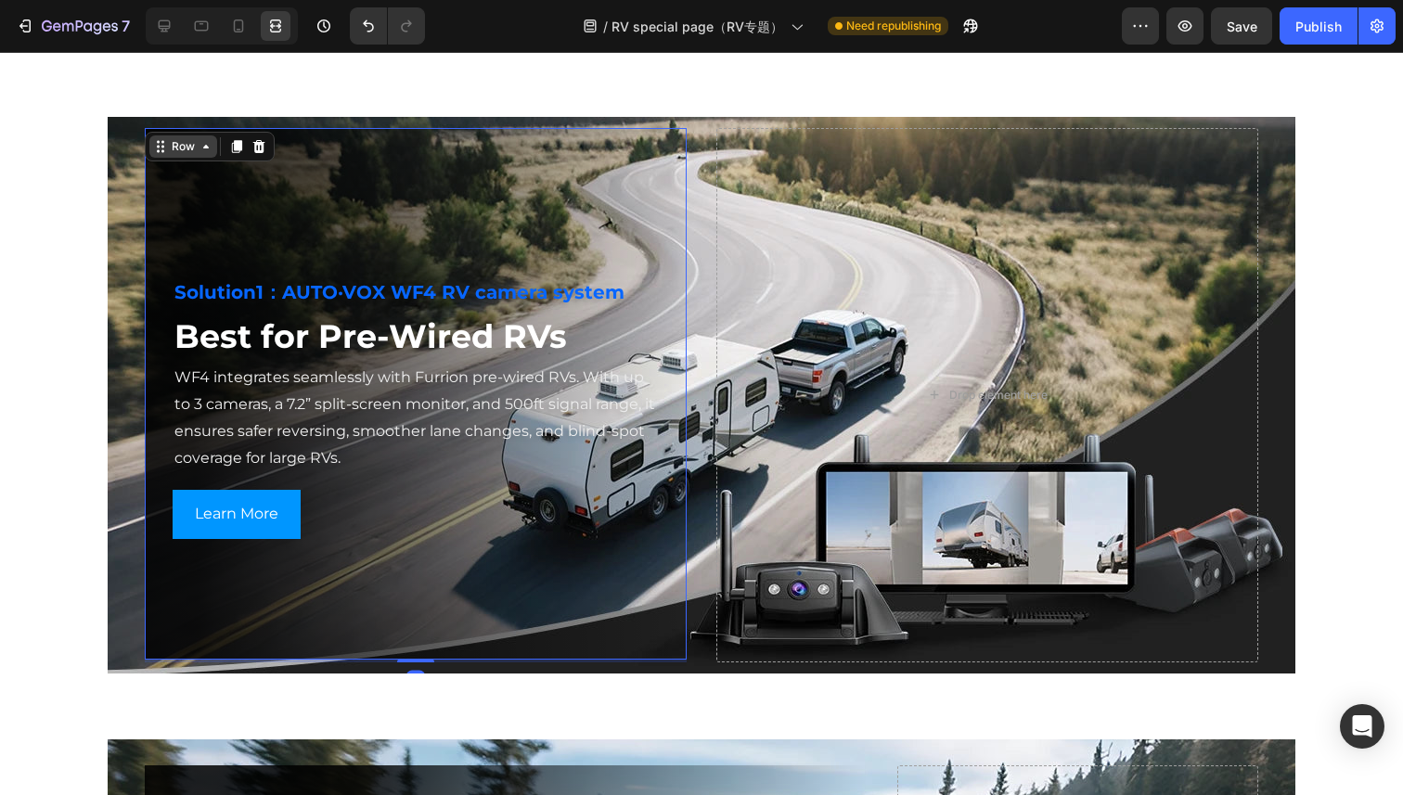
click at [175, 150] on div "Row" at bounding box center [183, 146] width 31 height 17
click at [166, 18] on icon at bounding box center [164, 26] width 19 height 19
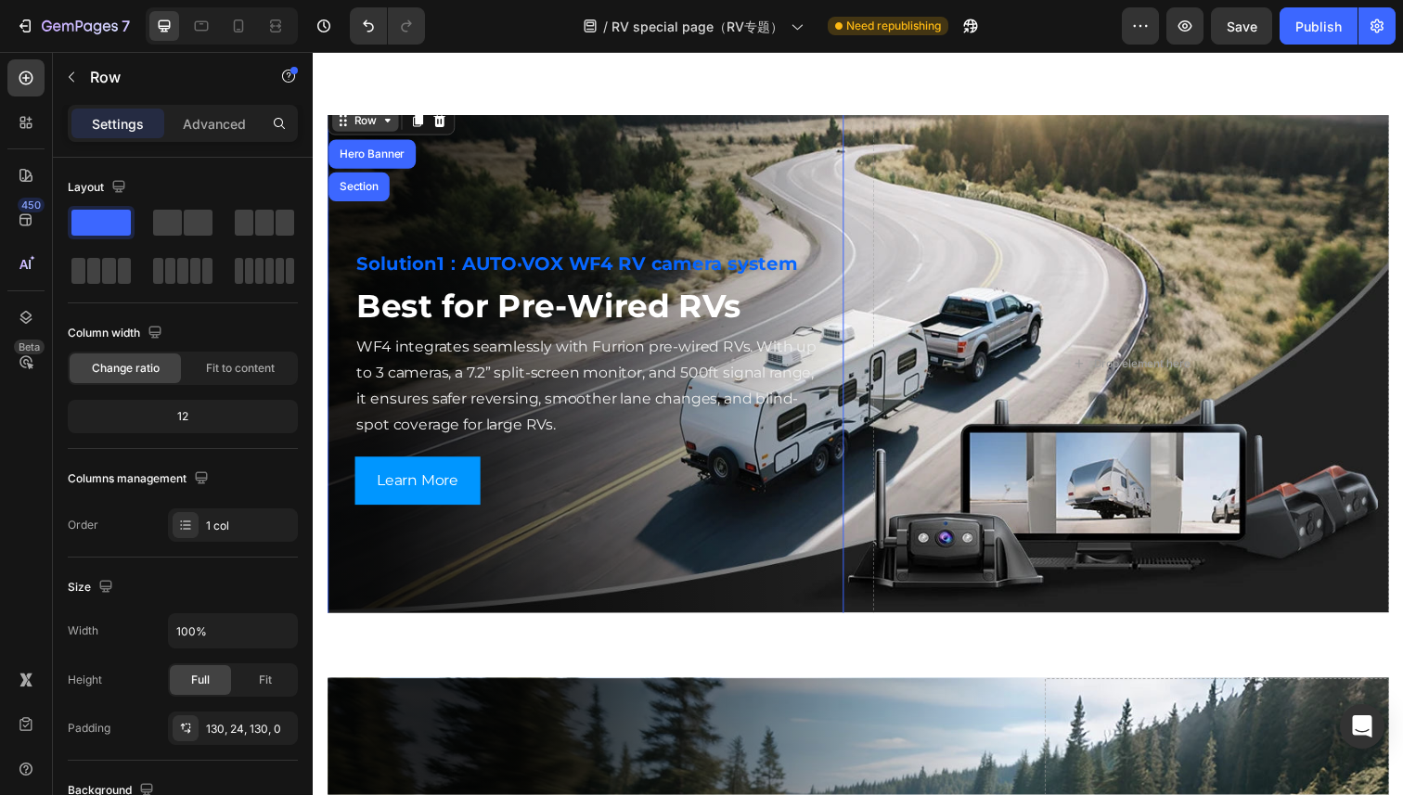
click at [378, 130] on div "Row" at bounding box center [366, 122] width 68 height 22
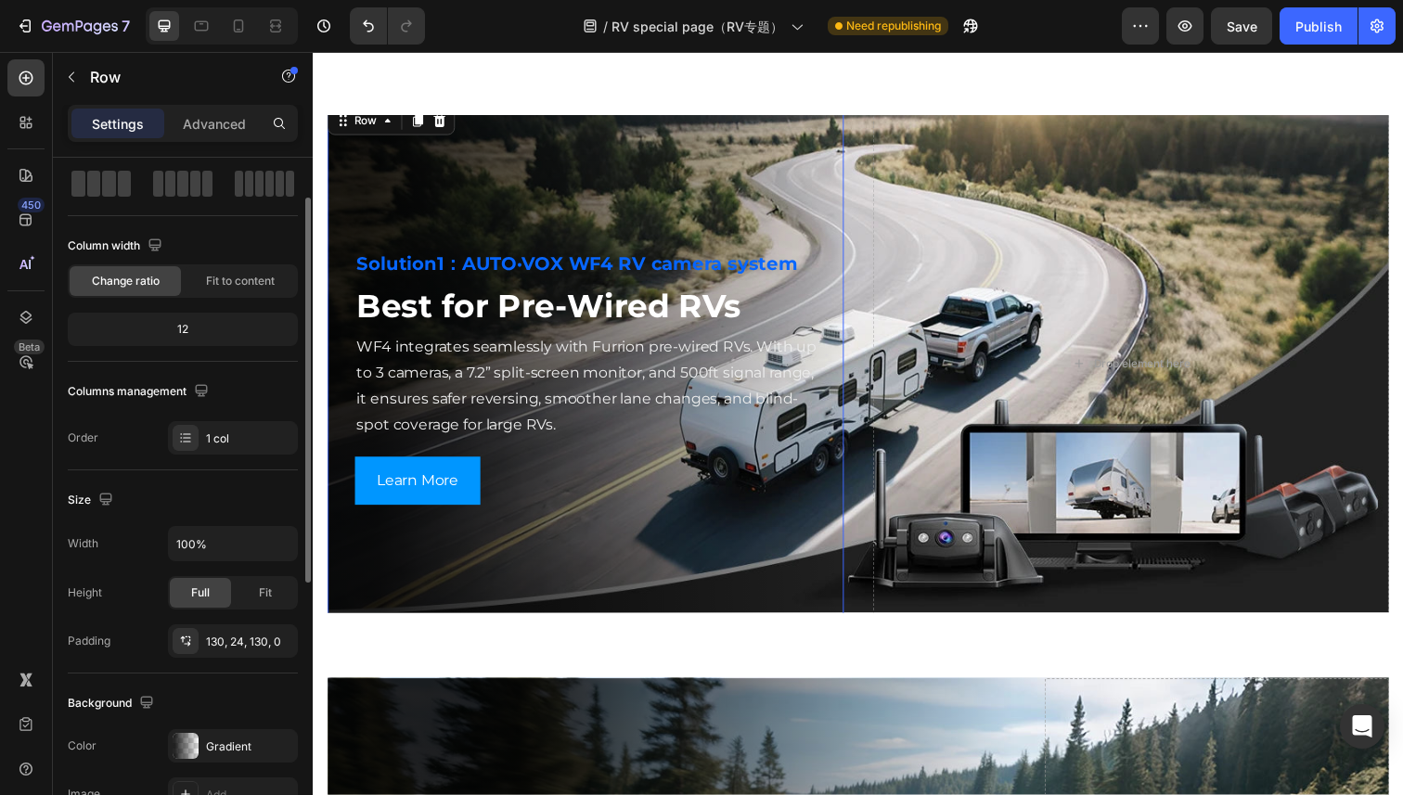
scroll to position [113, 0]
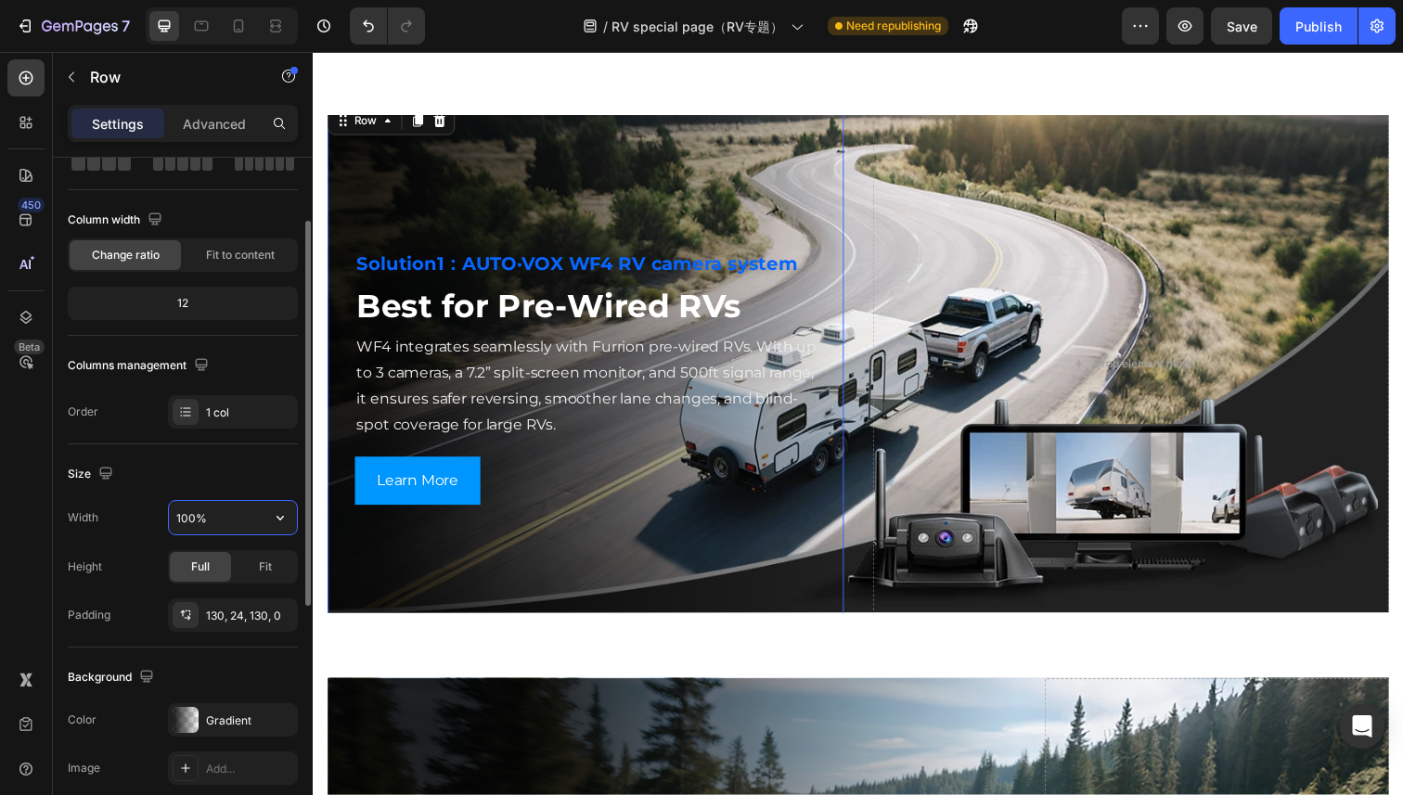
click at [250, 516] on input "100%" at bounding box center [233, 517] width 128 height 33
click at [280, 611] on icon "button" at bounding box center [278, 613] width 7 height 7
click at [212, 612] on div "130, 24, 130, 0" at bounding box center [233, 616] width 54 height 17
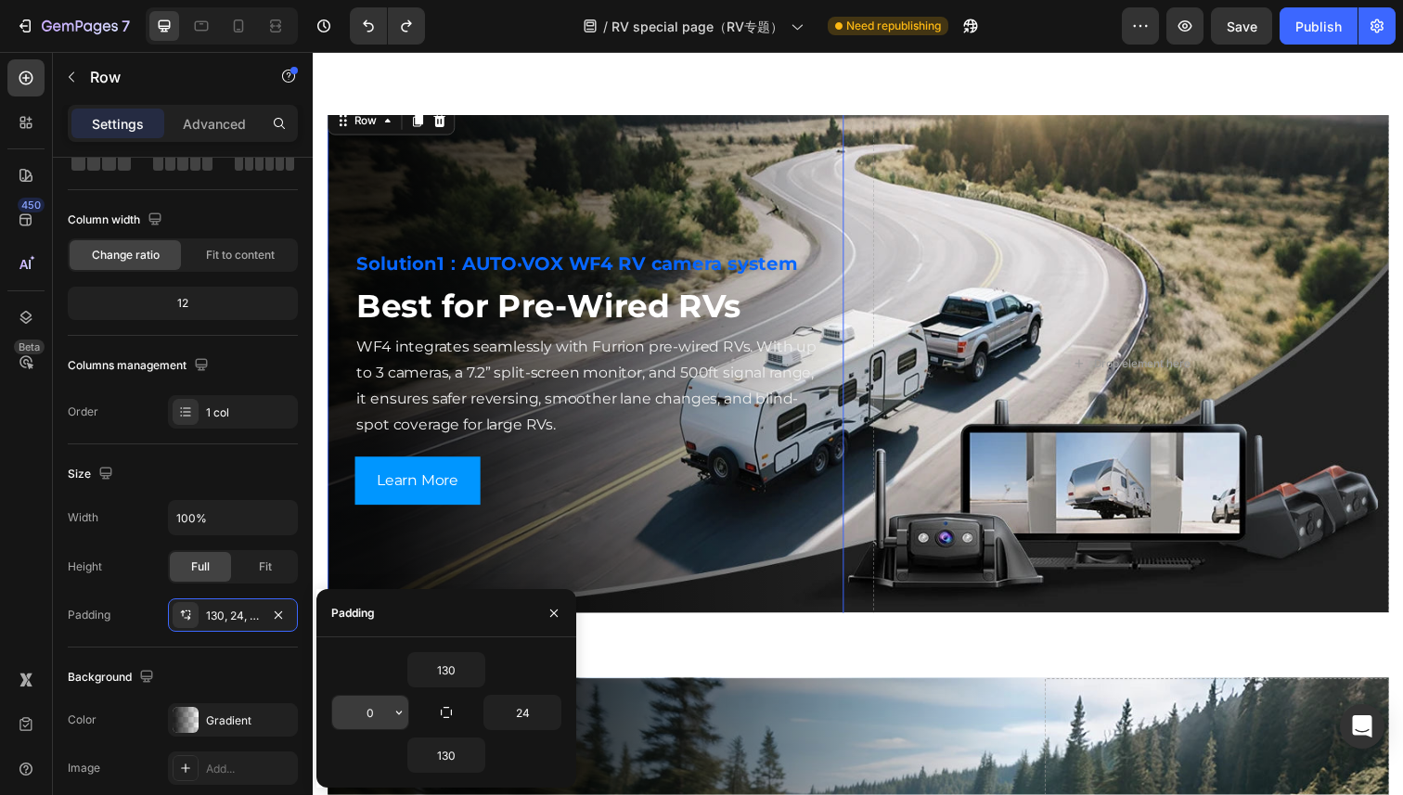
click at [377, 712] on input "0" at bounding box center [370, 712] width 76 height 33
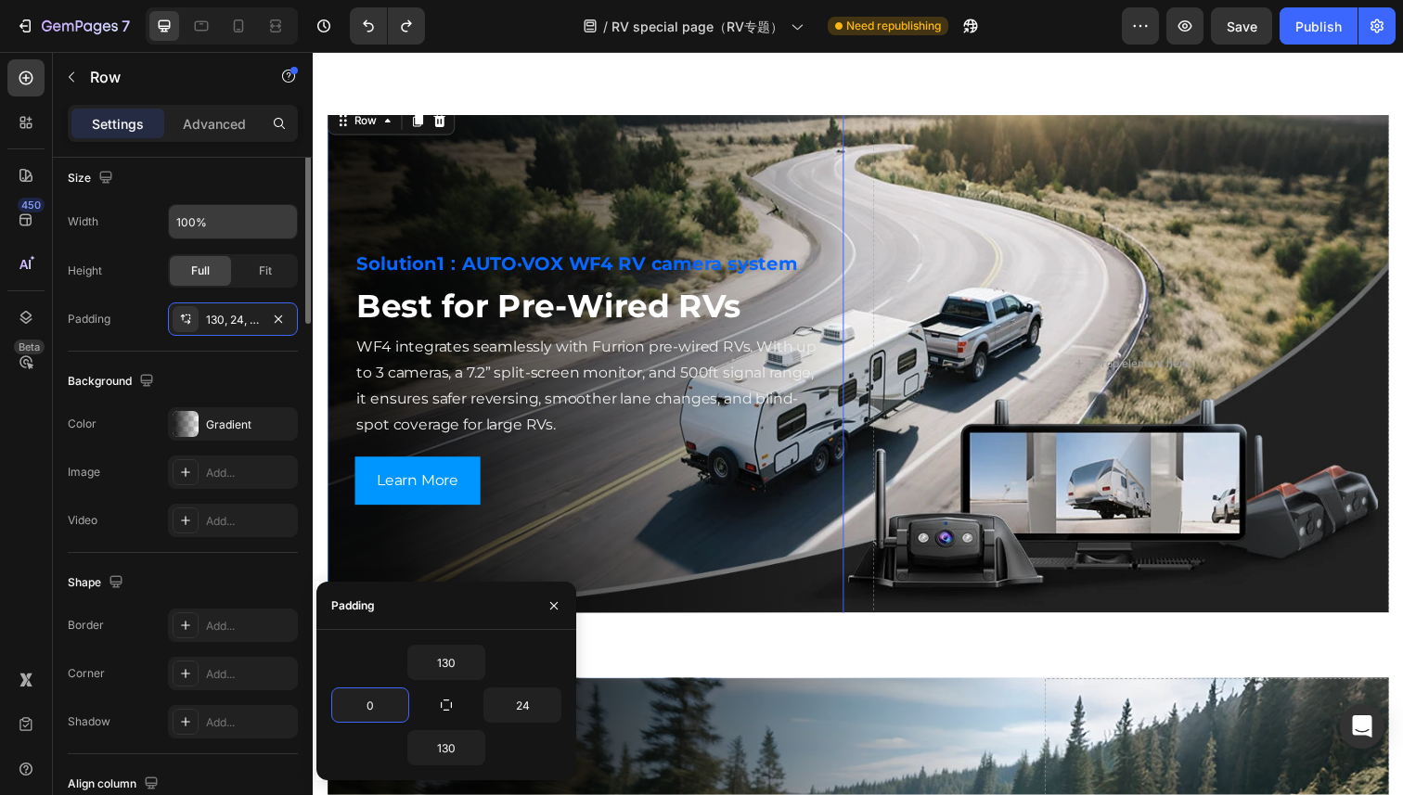
scroll to position [0, 0]
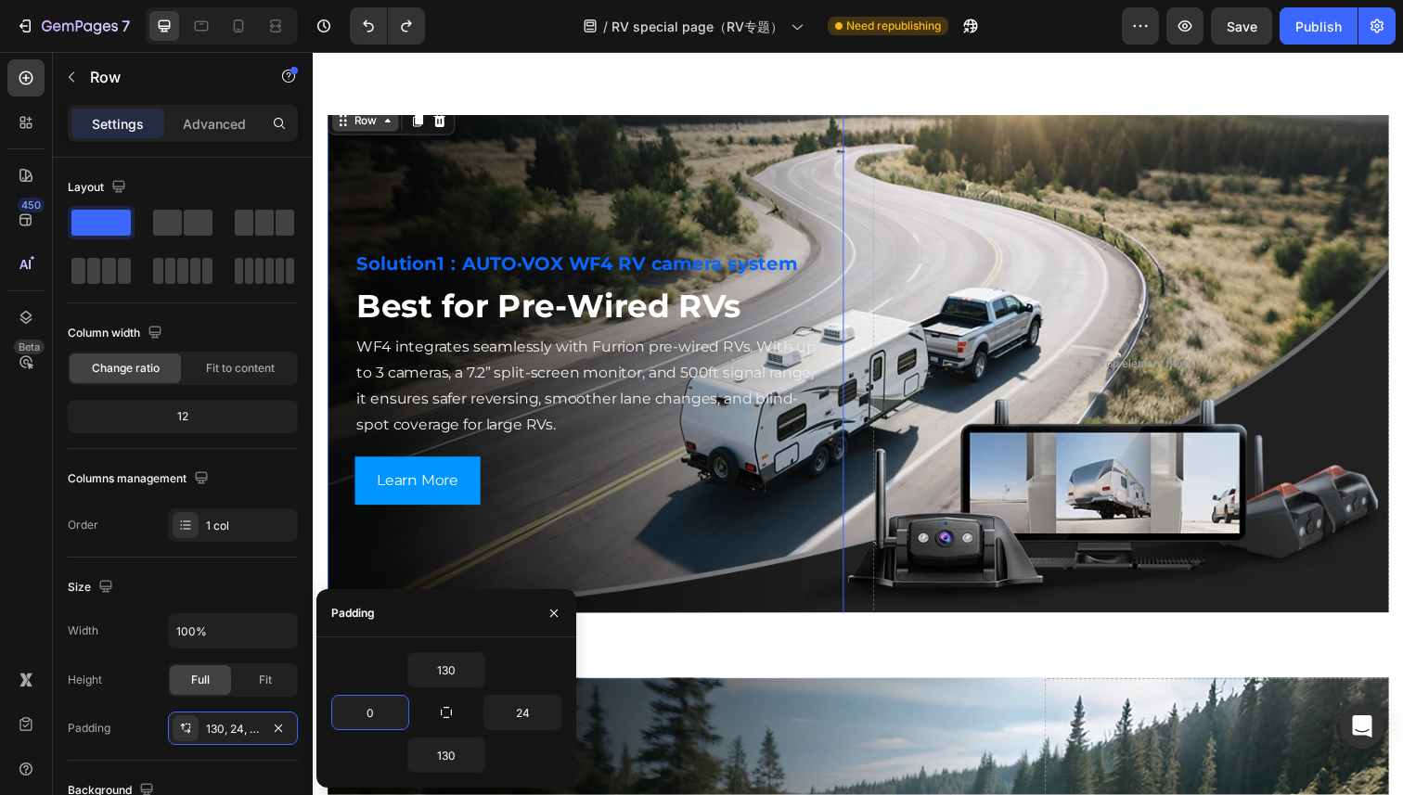
click at [387, 124] on icon at bounding box center [388, 122] width 15 height 15
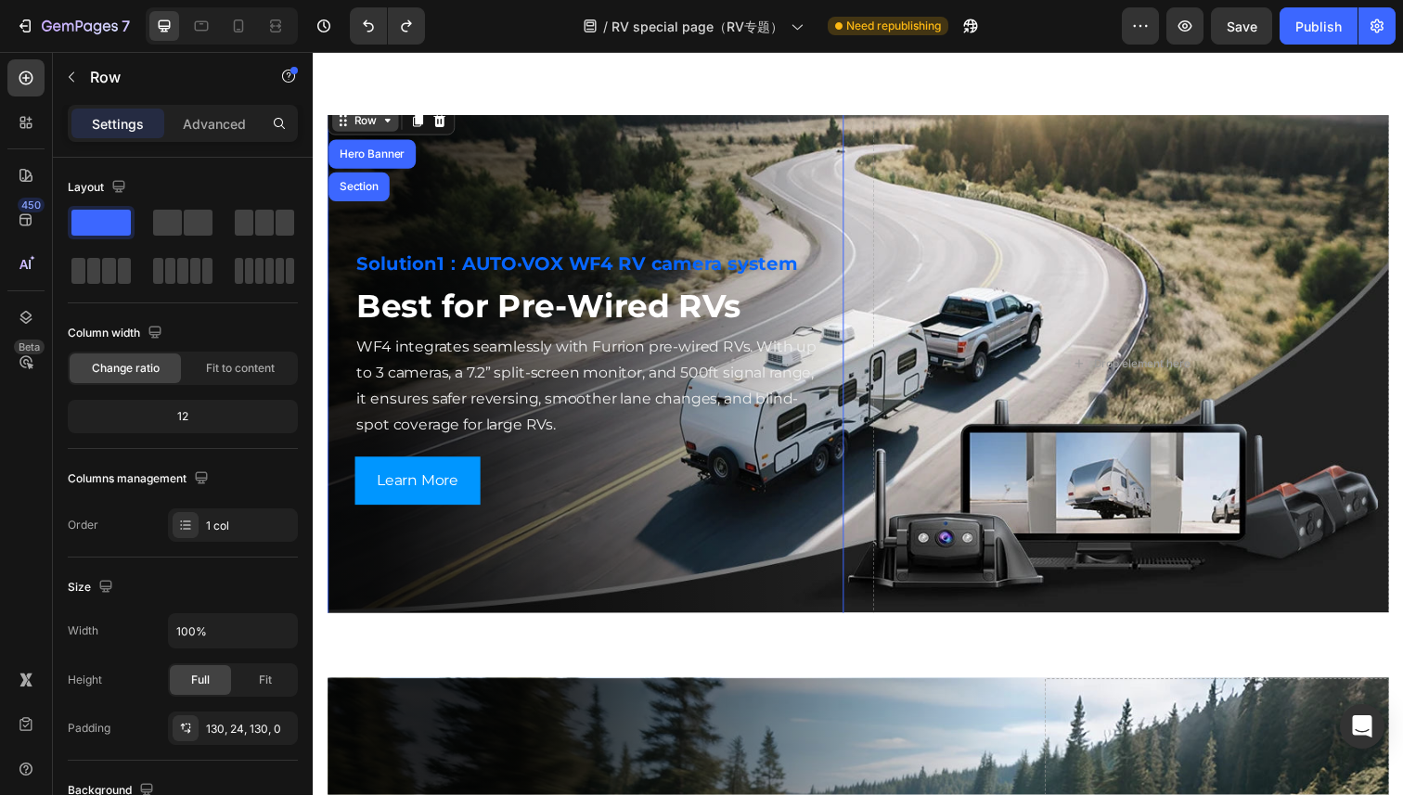
click at [387, 125] on icon at bounding box center [388, 122] width 15 height 15
click at [381, 126] on icon at bounding box center [388, 122] width 15 height 15
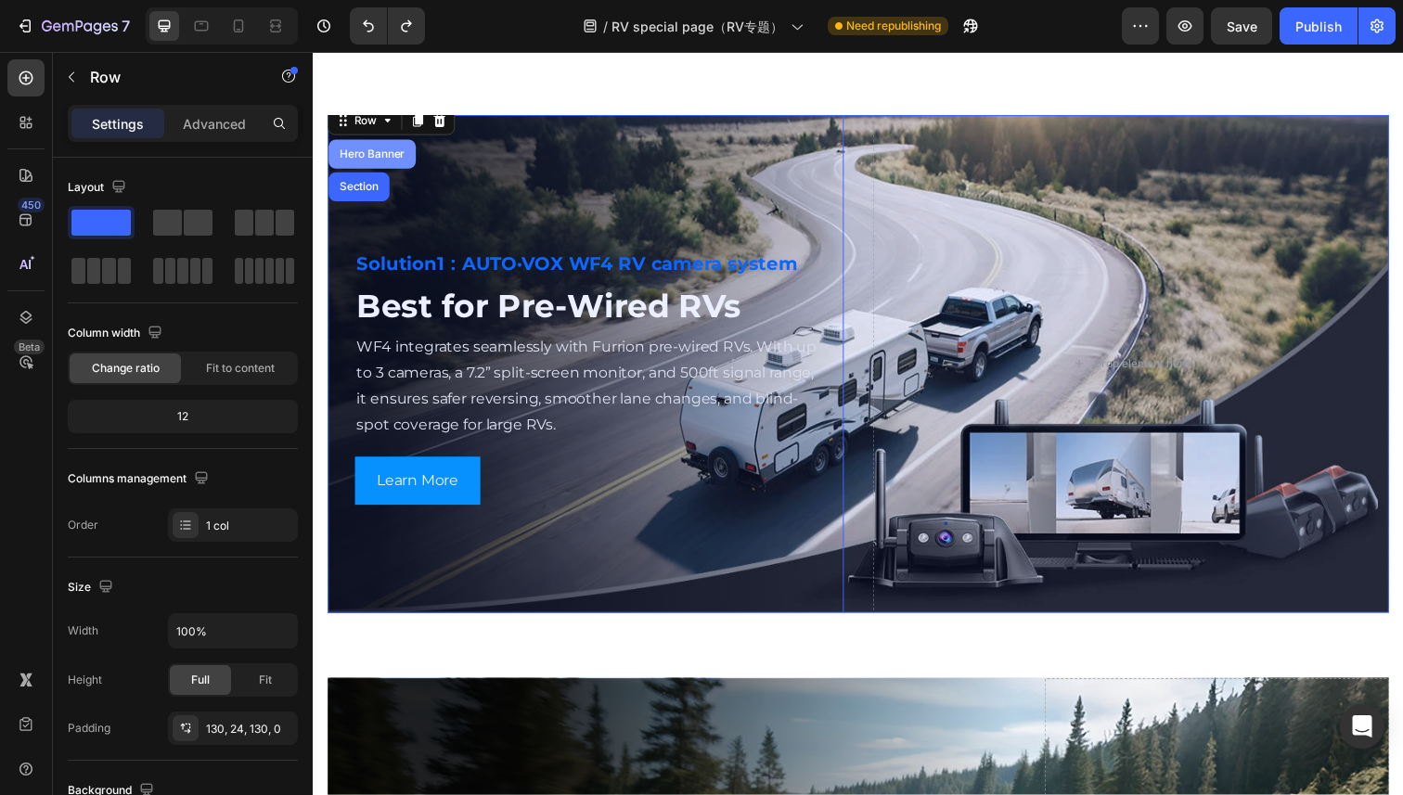
click at [383, 151] on div "Hero Banner" at bounding box center [373, 156] width 74 height 11
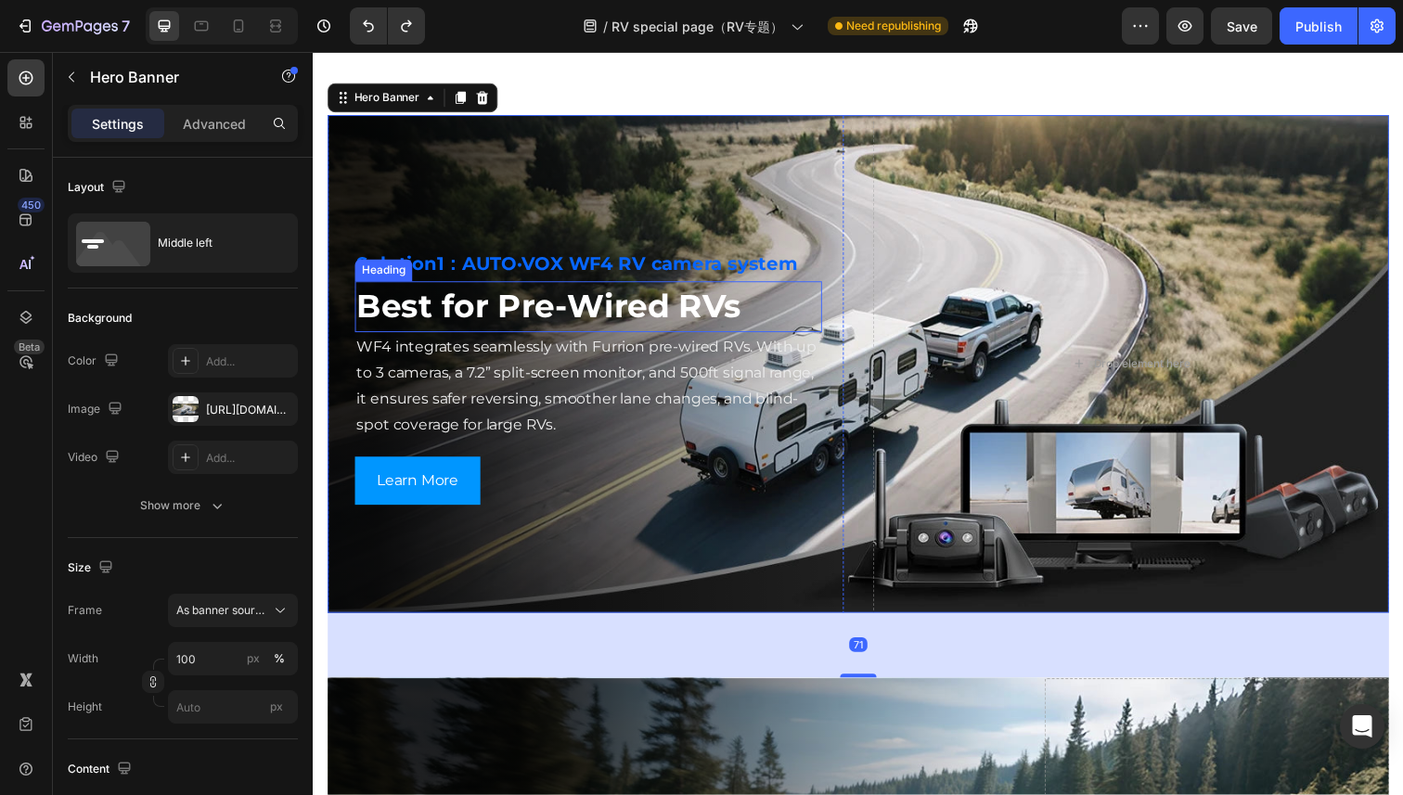
scroll to position [2571, 0]
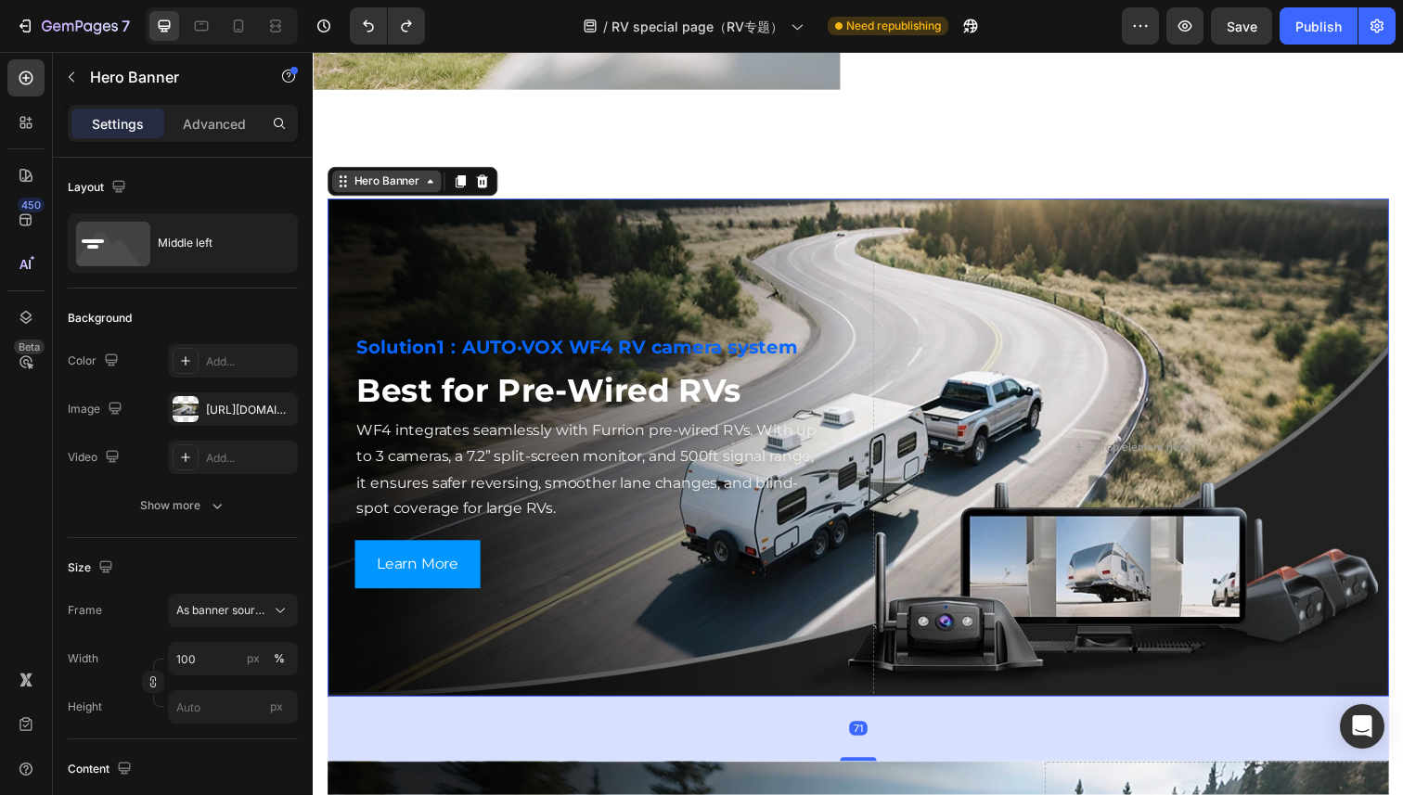
click at [403, 187] on div "Hero Banner" at bounding box center [388, 184] width 74 height 17
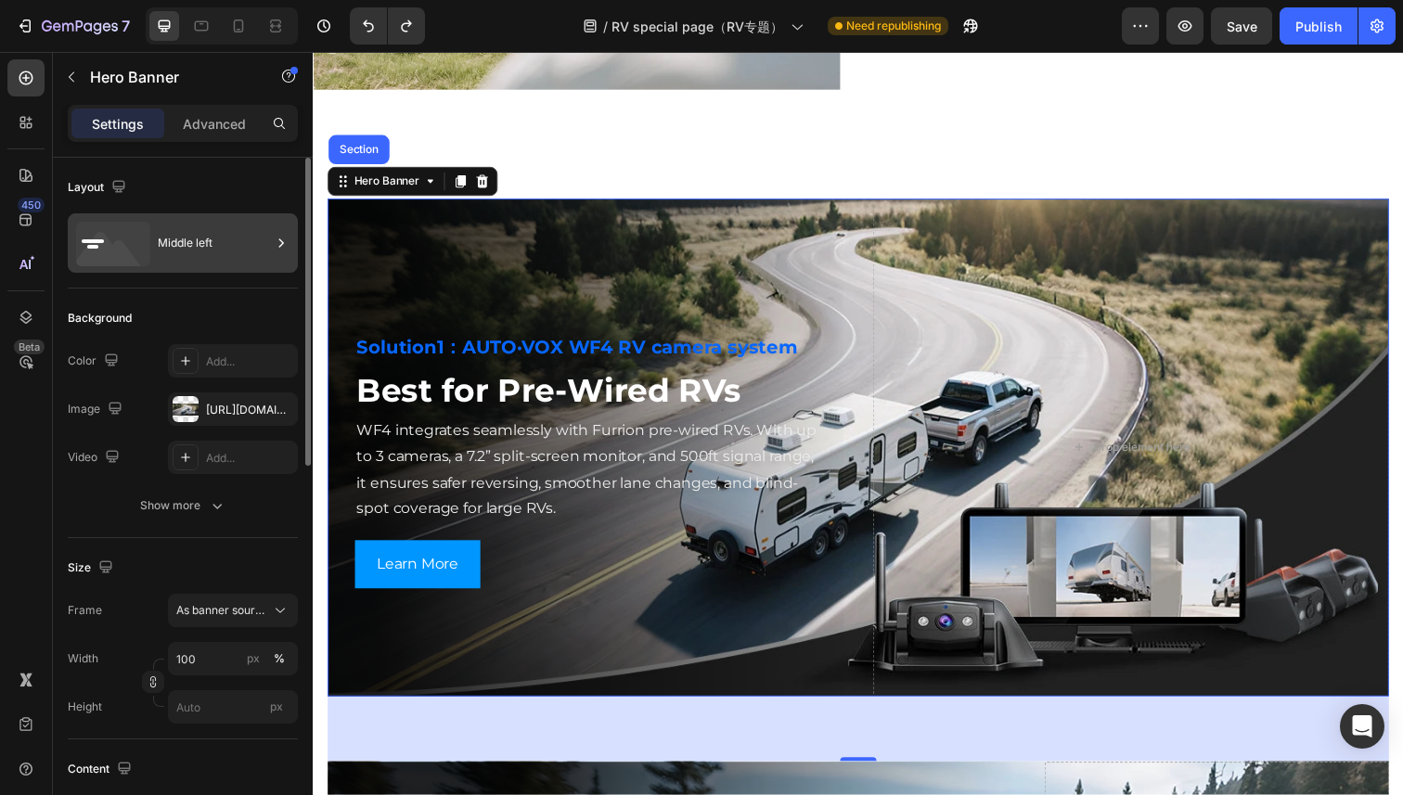
click at [212, 251] on div "Middle left" at bounding box center [214, 243] width 113 height 43
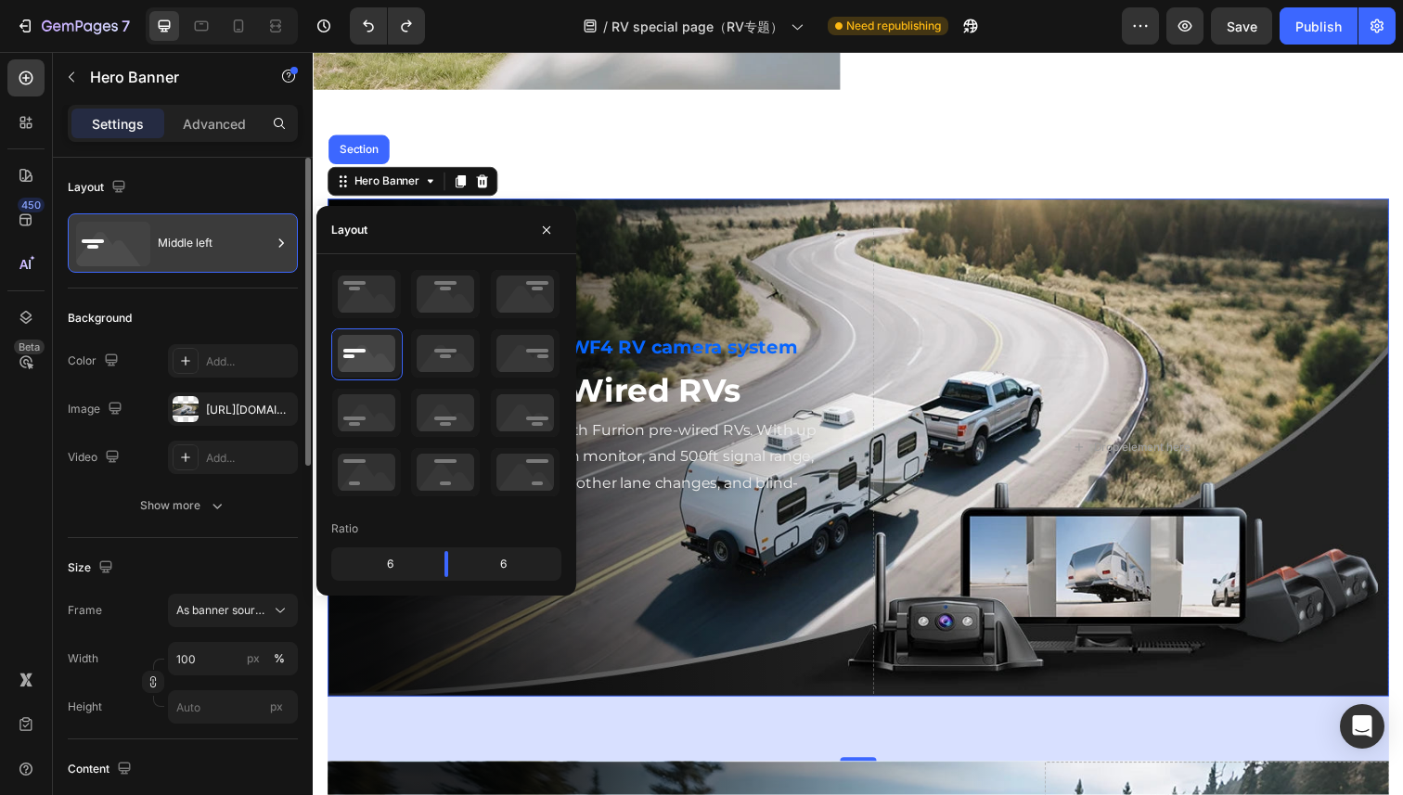
click at [212, 251] on div "Middle left" at bounding box center [214, 243] width 113 height 43
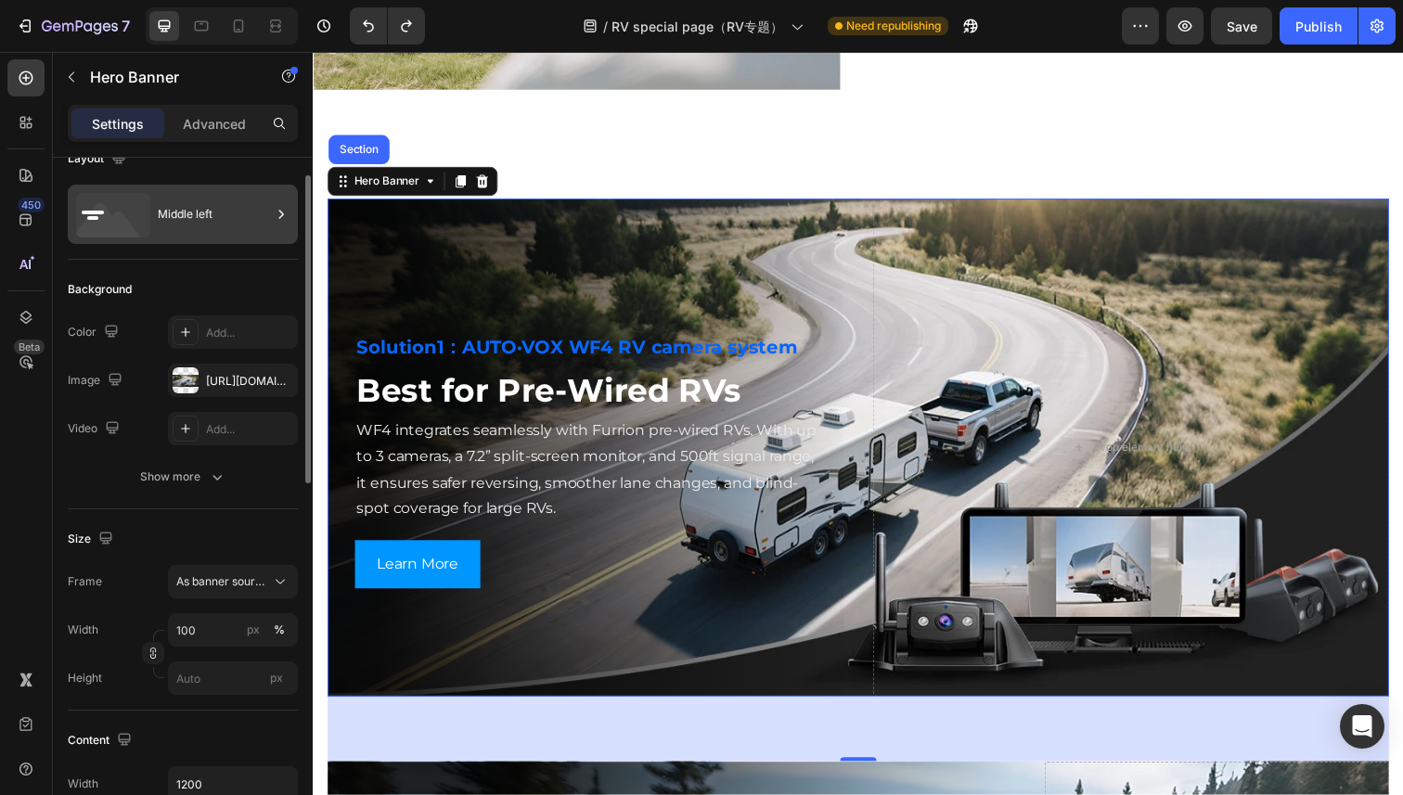
scroll to position [32, 0]
click at [233, 190] on div "Middle left" at bounding box center [214, 210] width 113 height 43
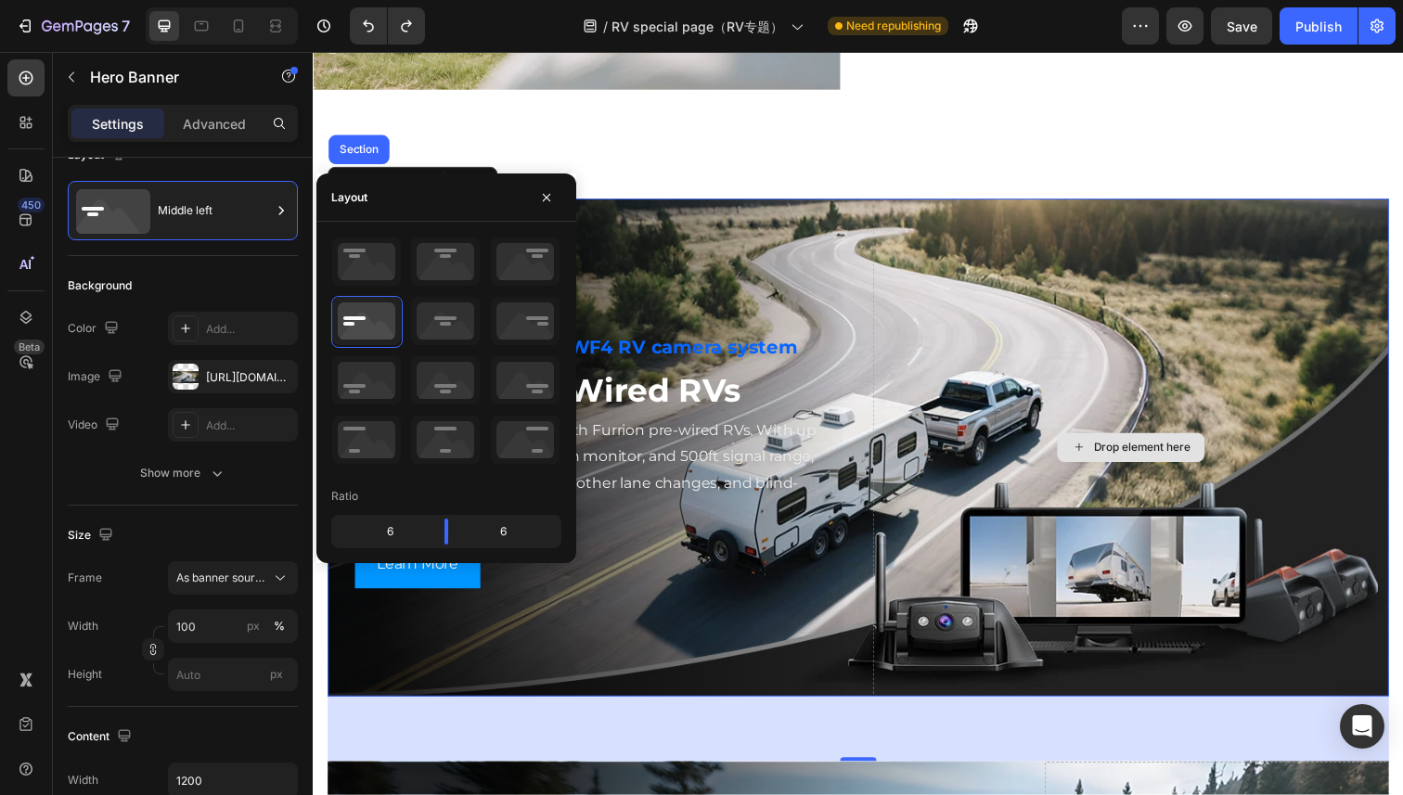
click at [913, 578] on div "Drop element here" at bounding box center [1147, 456] width 527 height 534
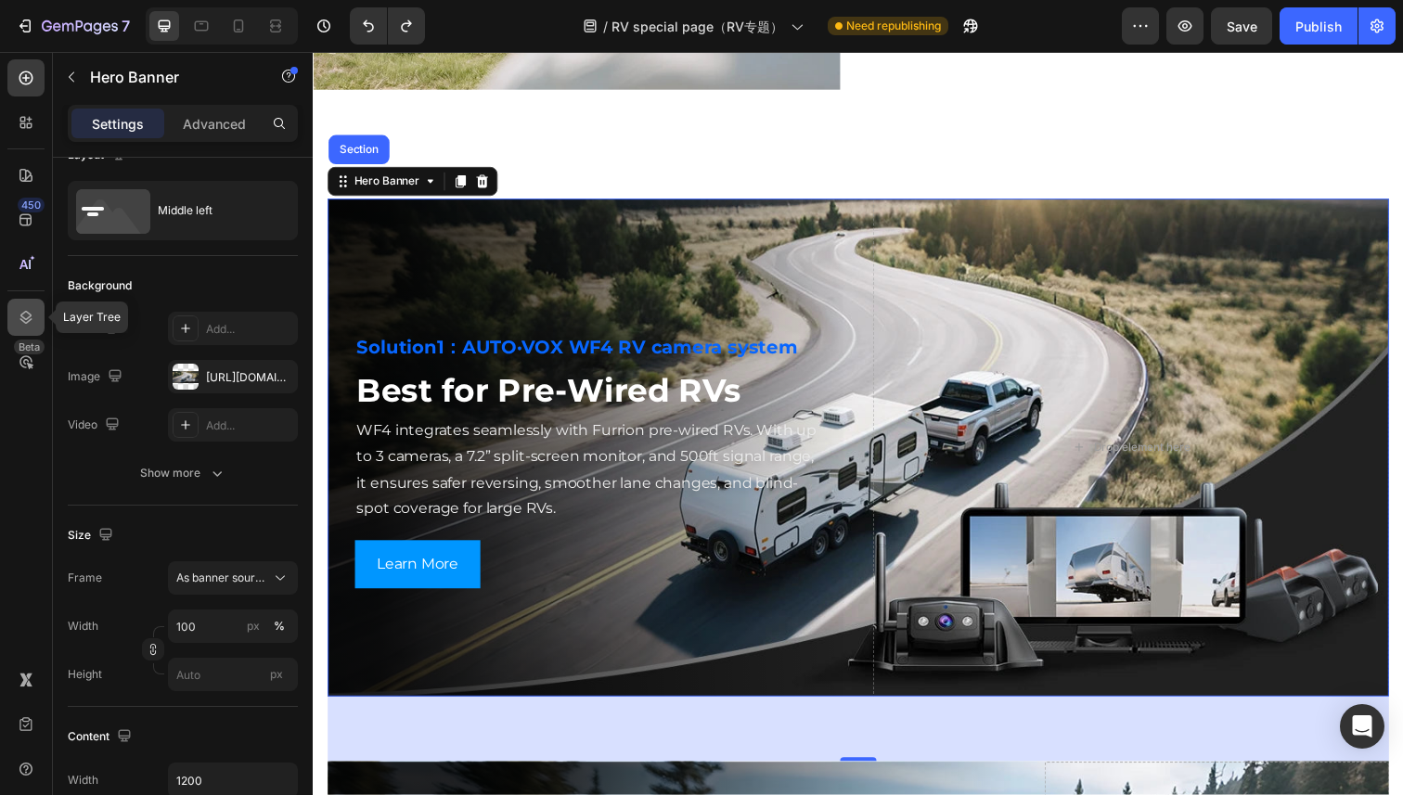
click at [31, 324] on icon at bounding box center [26, 317] width 19 height 19
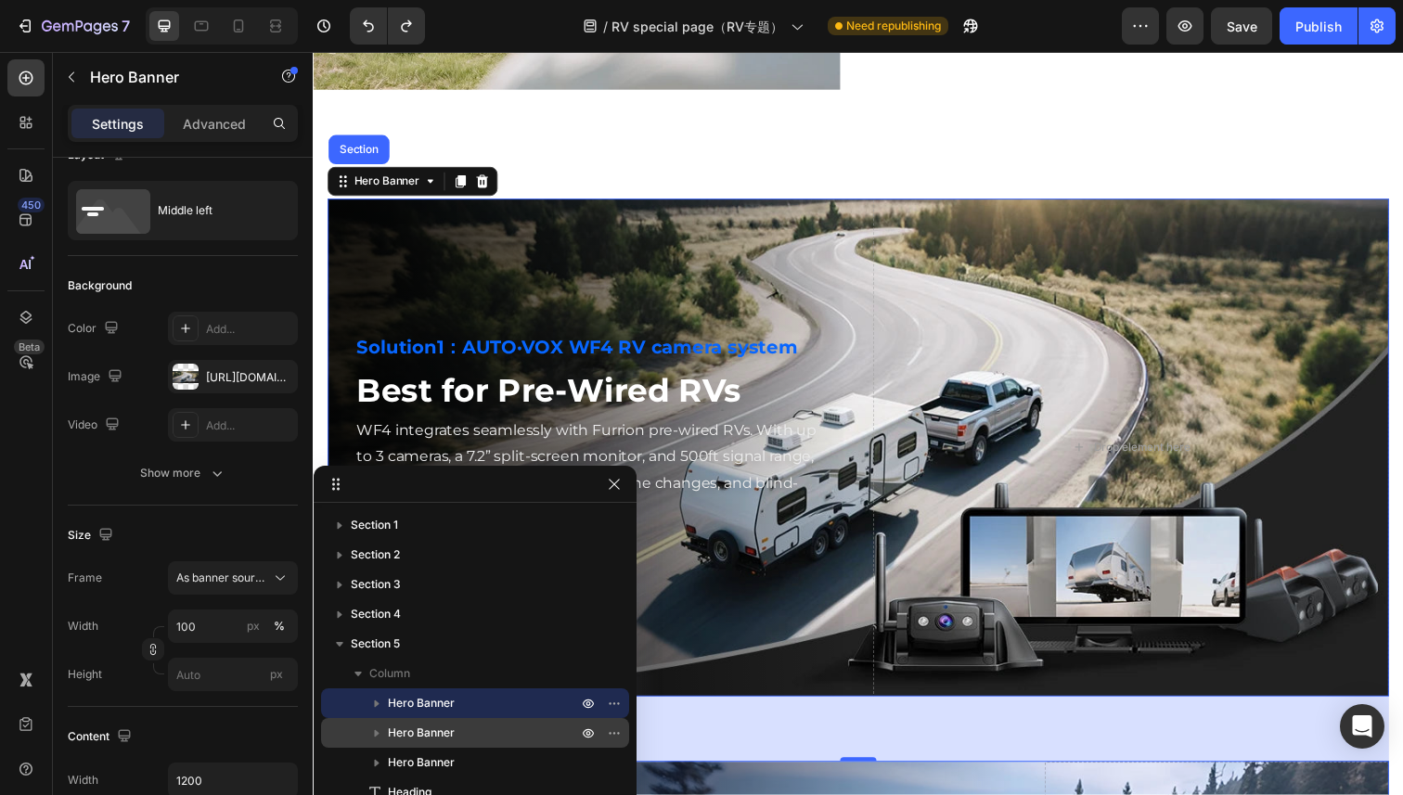
click at [435, 718] on span "Hero Banner" at bounding box center [421, 733] width 67 height 19
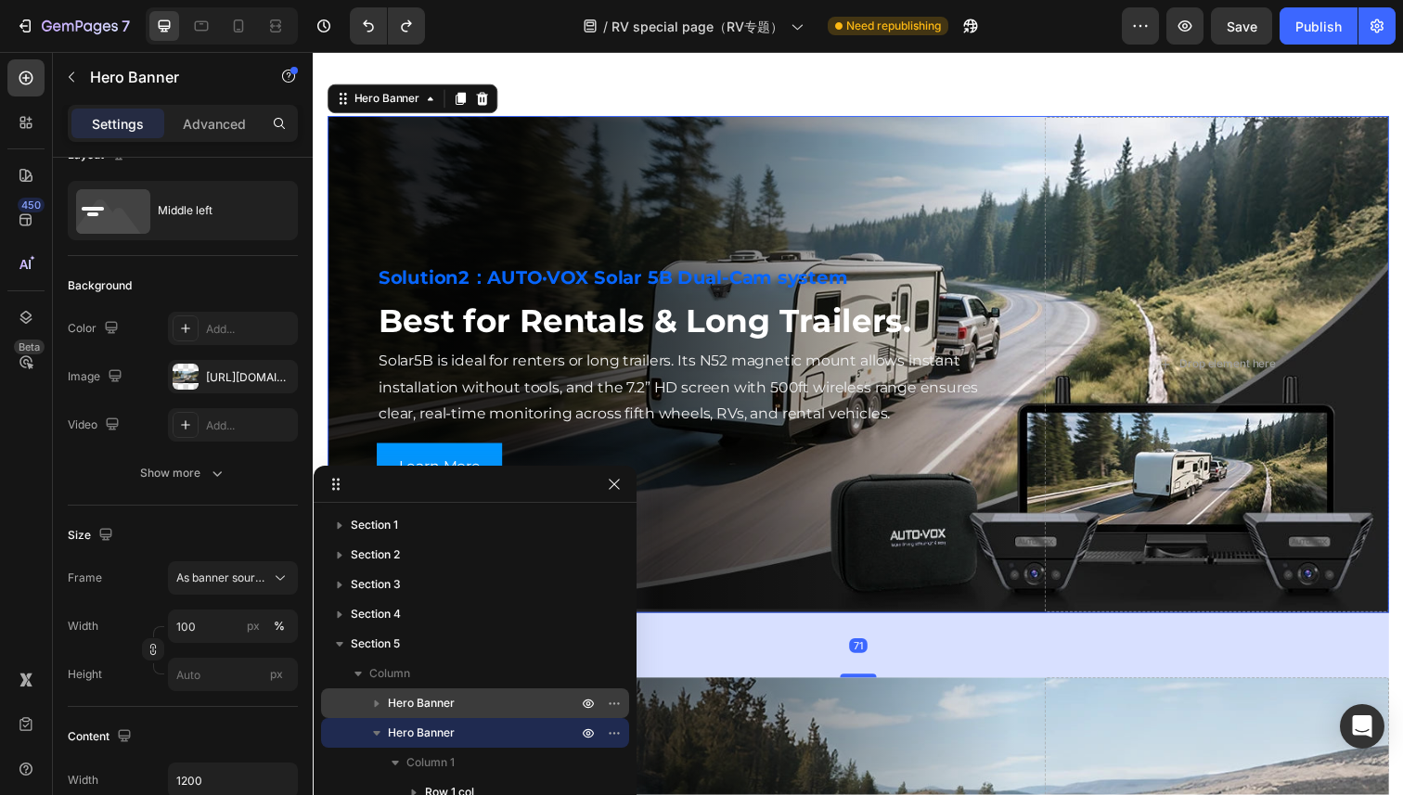
click at [436, 696] on span "Hero Banner" at bounding box center [421, 703] width 67 height 19
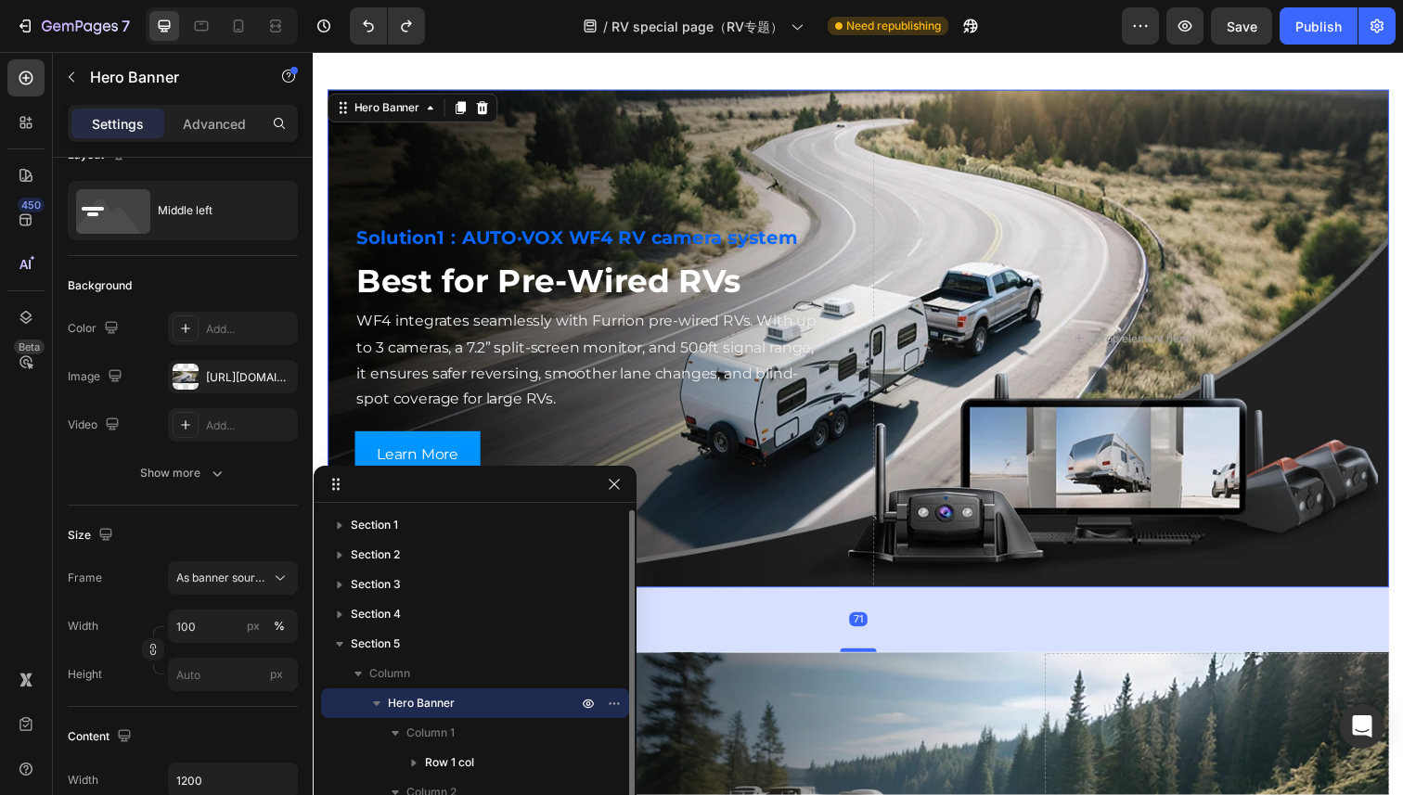
click at [378, 701] on icon "button" at bounding box center [376, 703] width 7 height 5
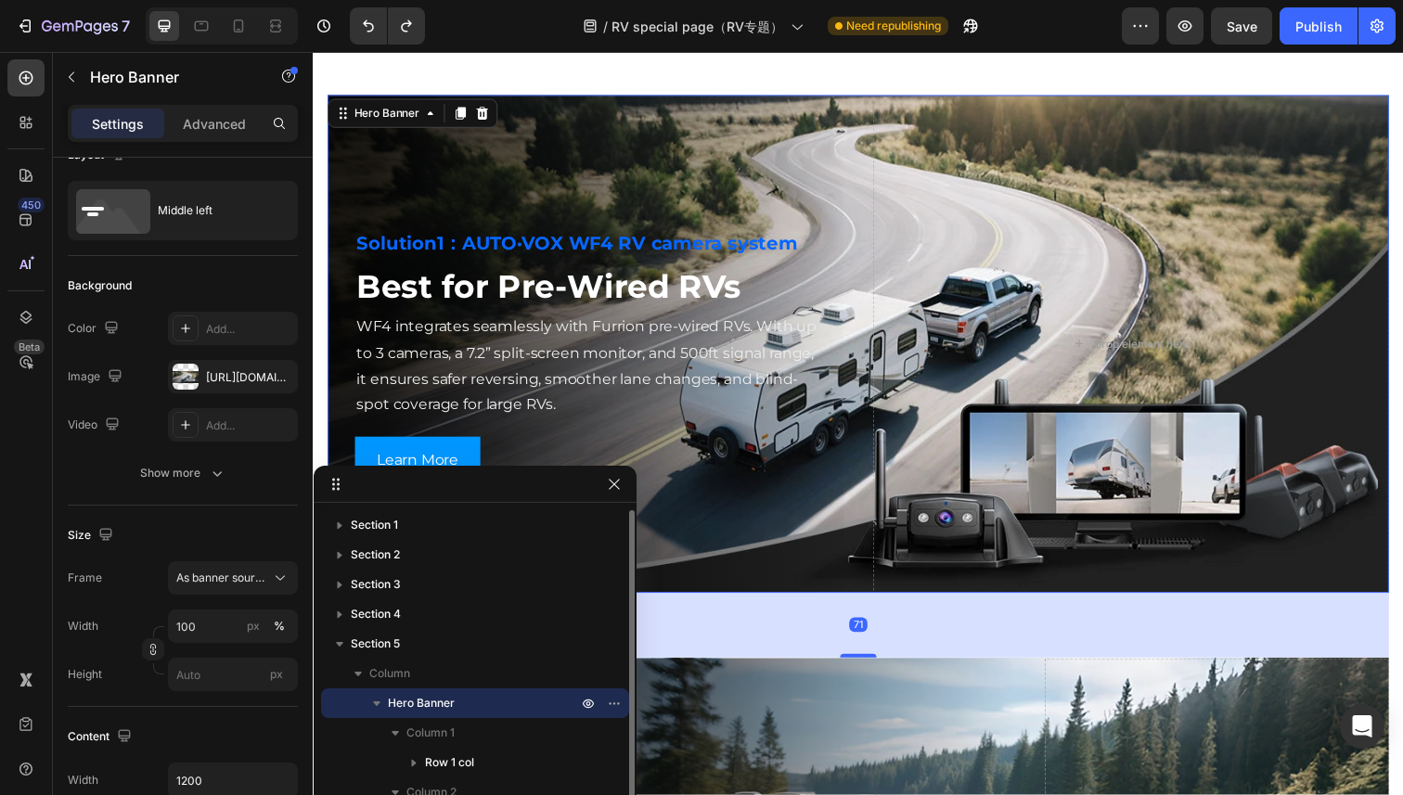
scroll to position [2656, 0]
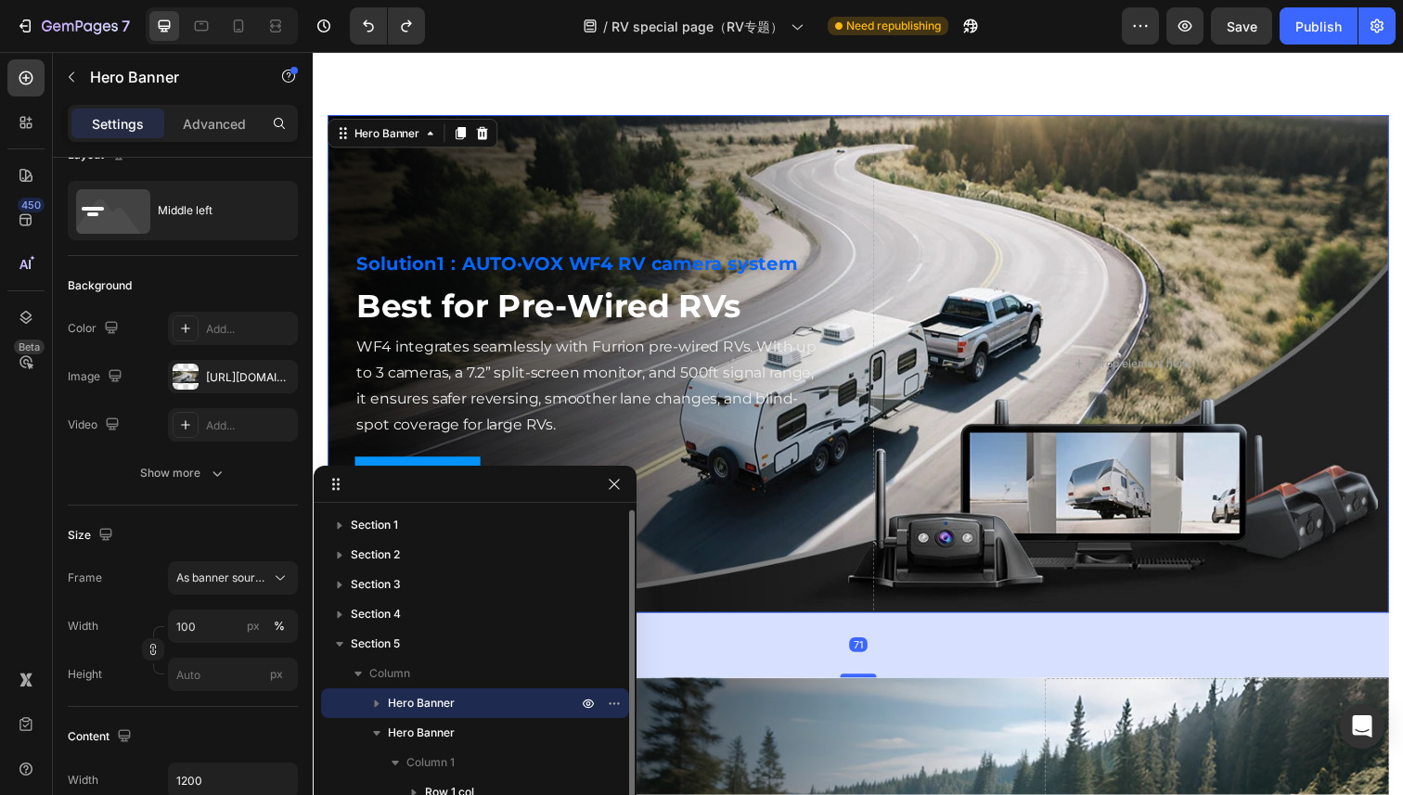
click at [378, 701] on icon "button" at bounding box center [376, 703] width 19 height 19
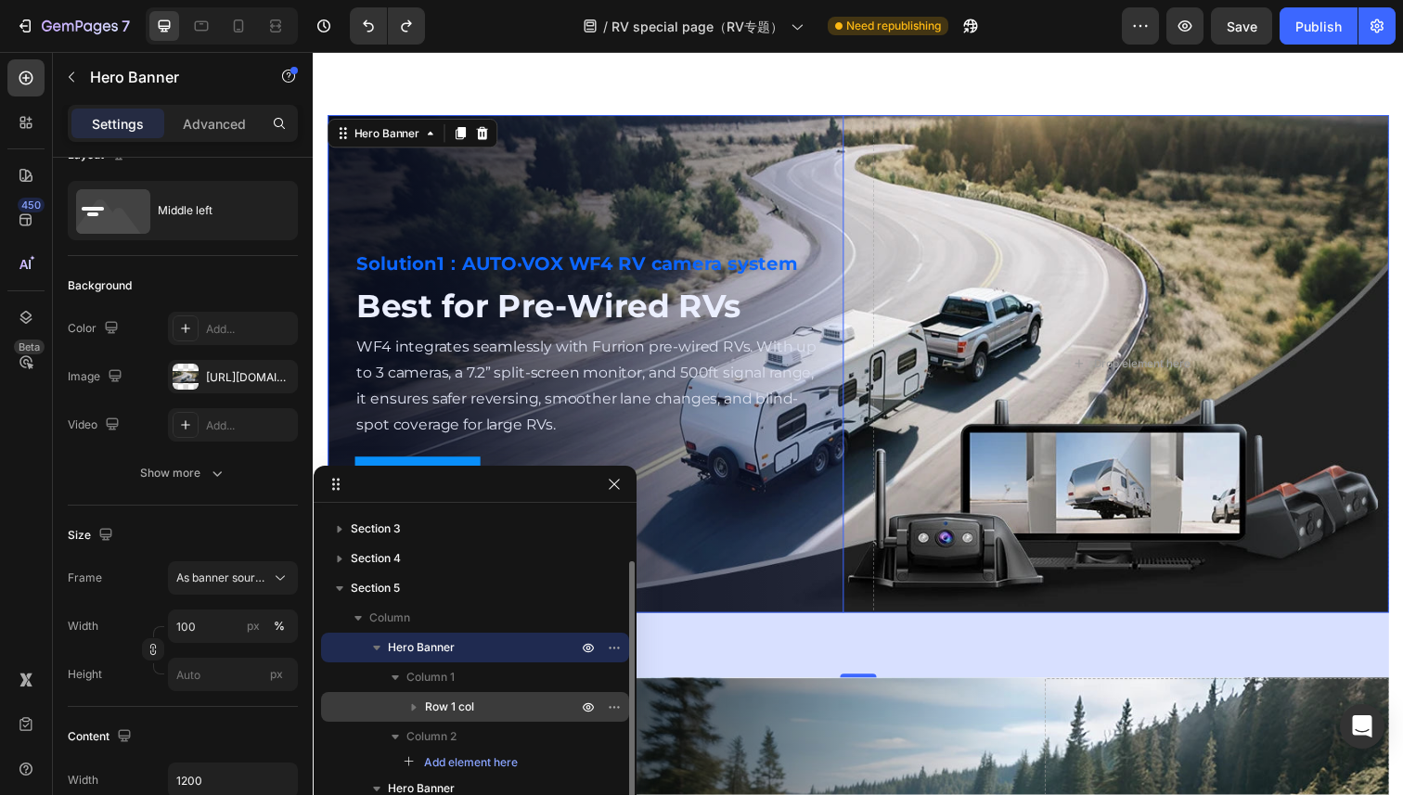
click at [455, 699] on span "Row 1 col" at bounding box center [449, 707] width 49 height 19
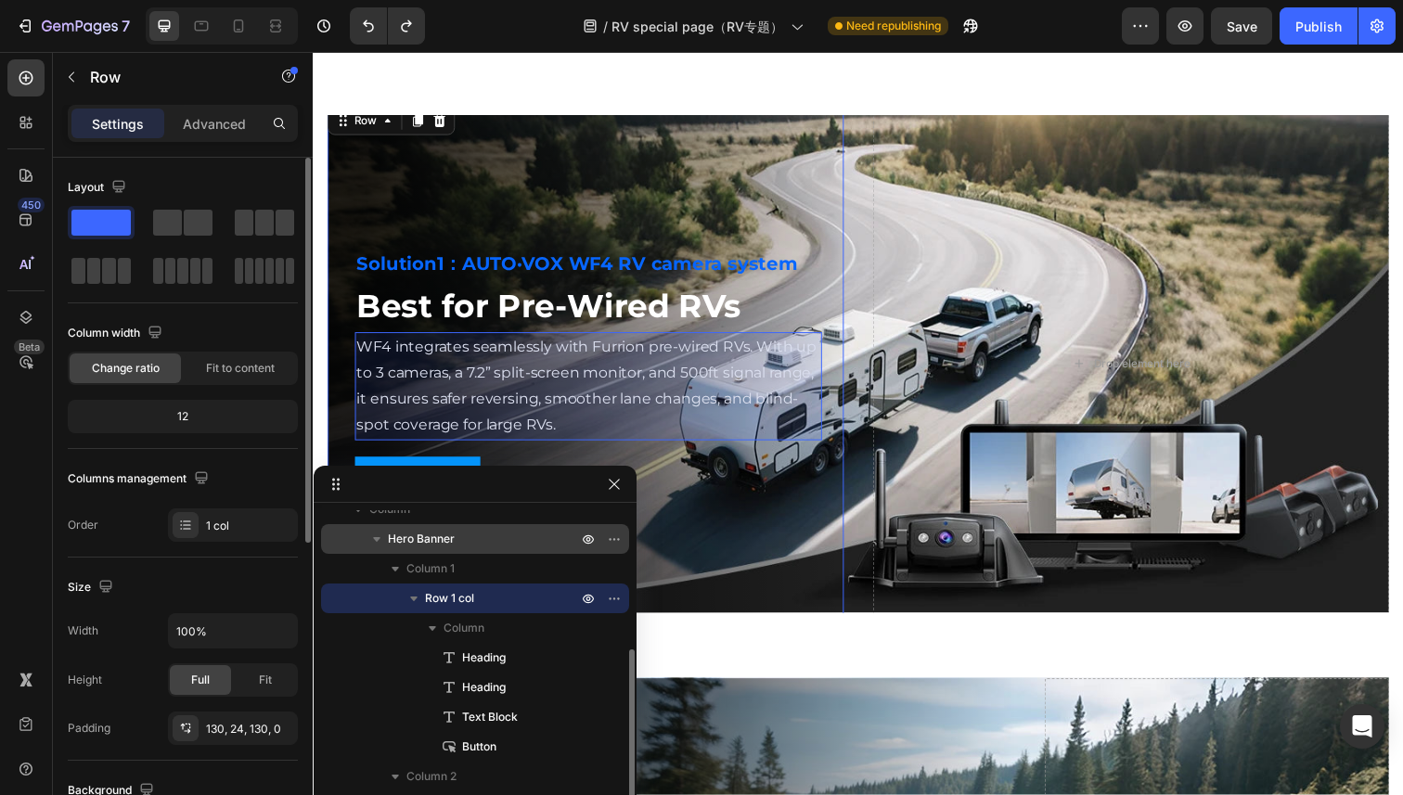
scroll to position [174, 0]
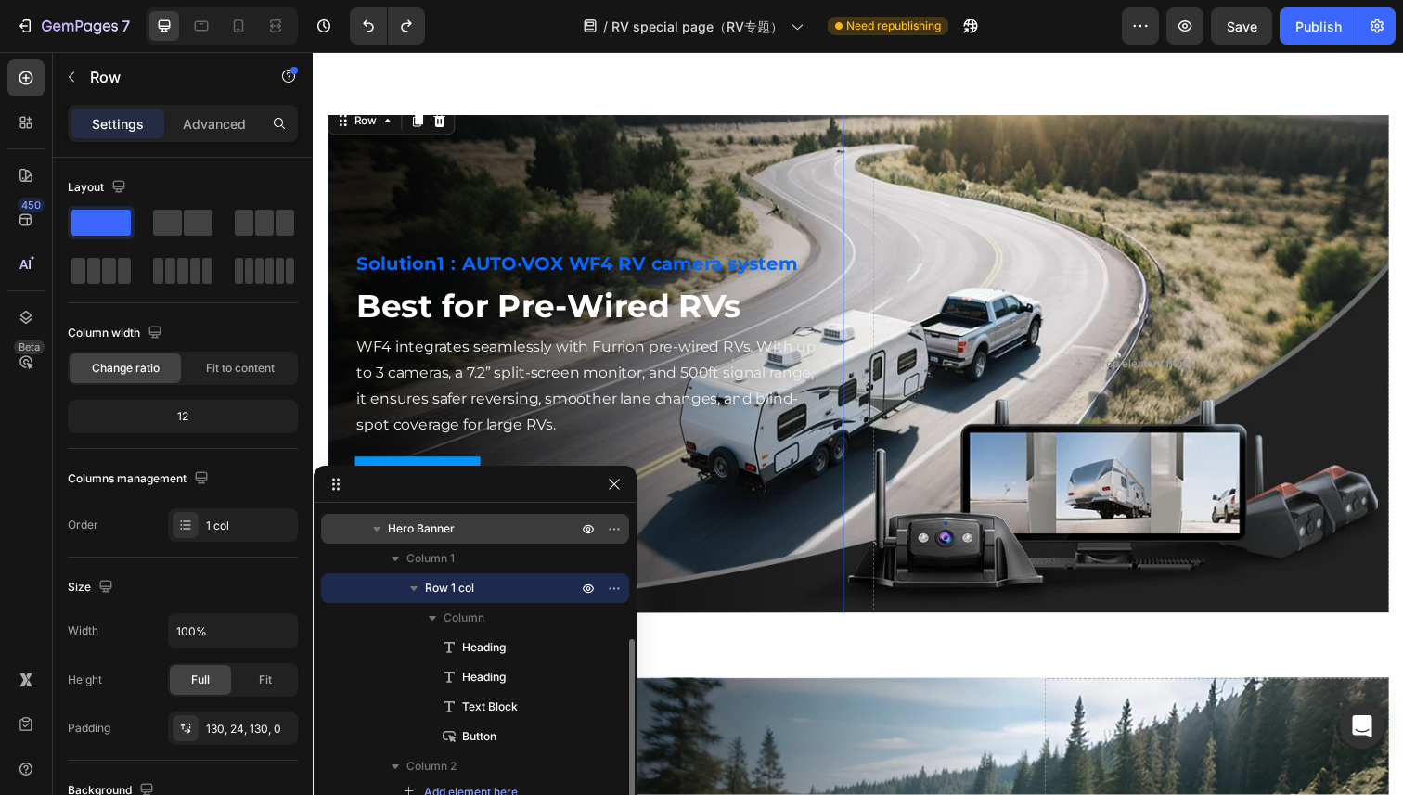
click at [410, 580] on icon "button" at bounding box center [414, 588] width 19 height 19
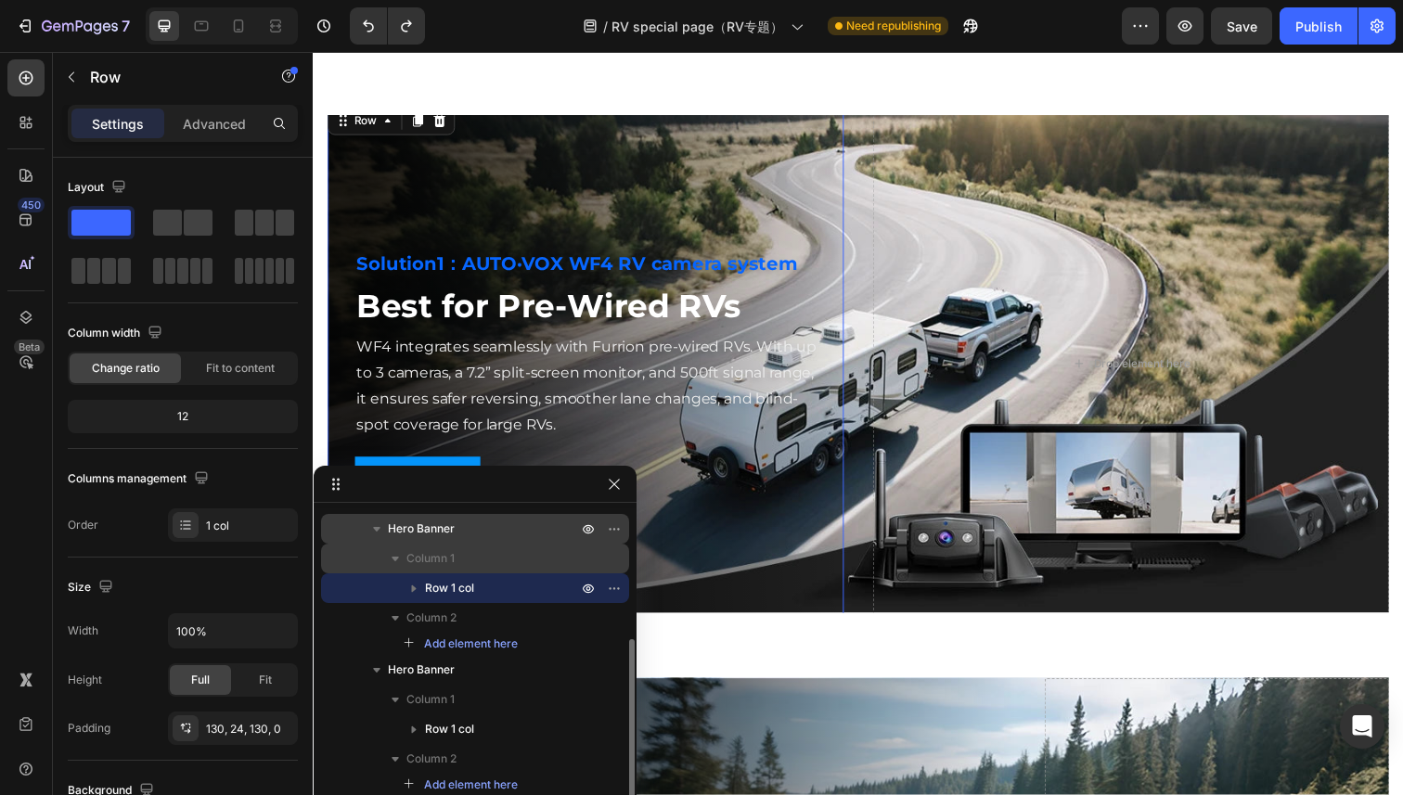
click at [439, 556] on span "Column 1" at bounding box center [430, 558] width 48 height 19
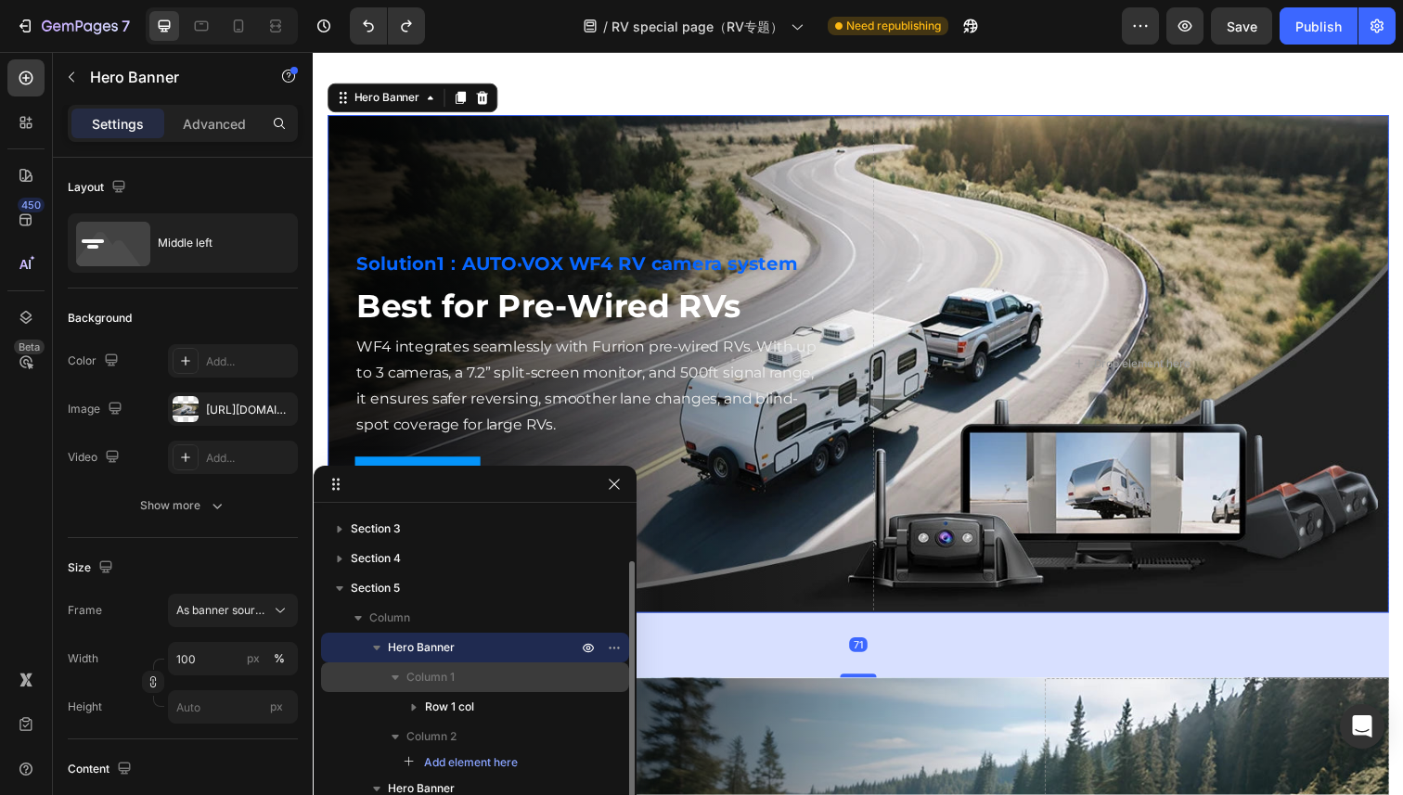
scroll to position [56, 0]
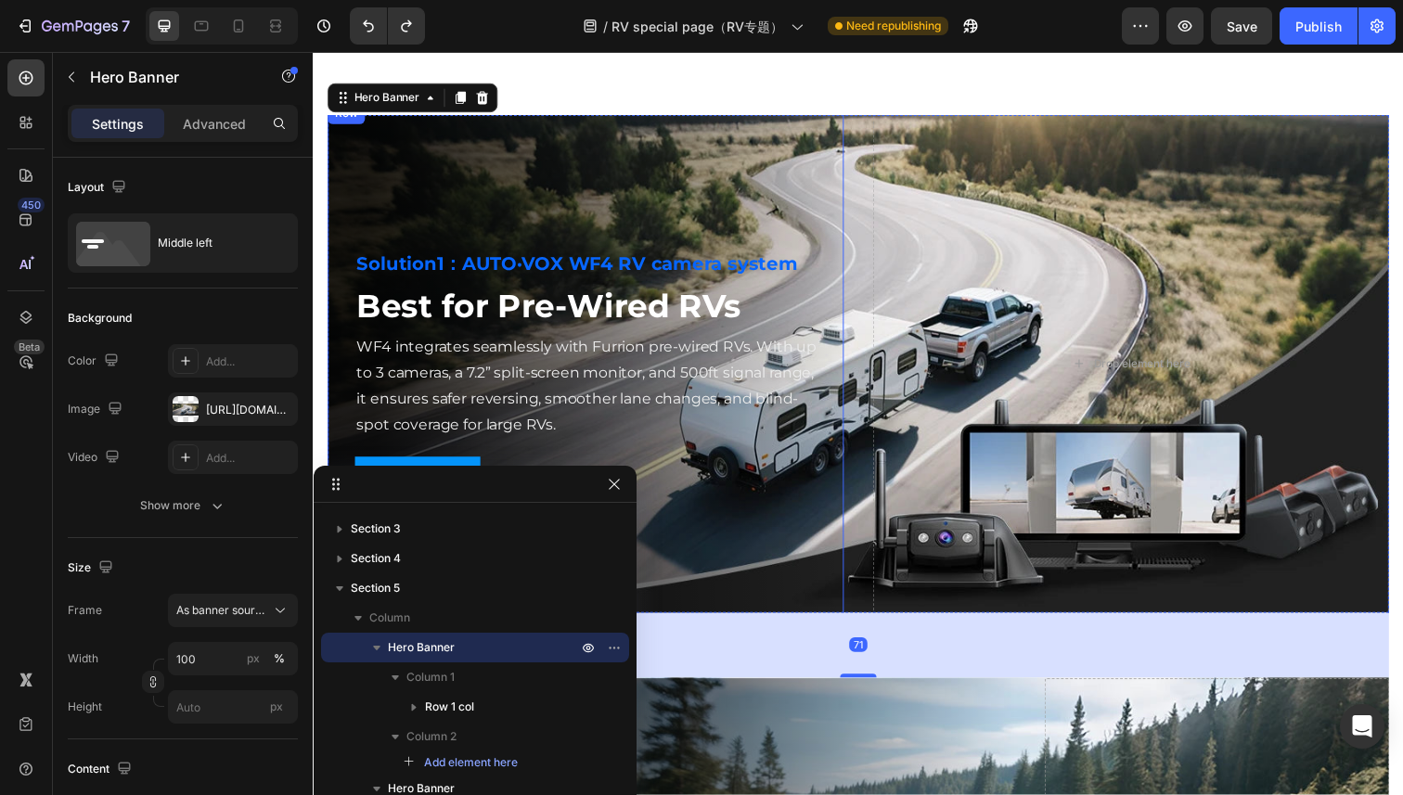
click at [329, 376] on div "Solution1：AUTO·VOX WF4 RV camera system Heading Best for Pre-Wired RVs Heading …" at bounding box center [580, 370] width 505 height 290
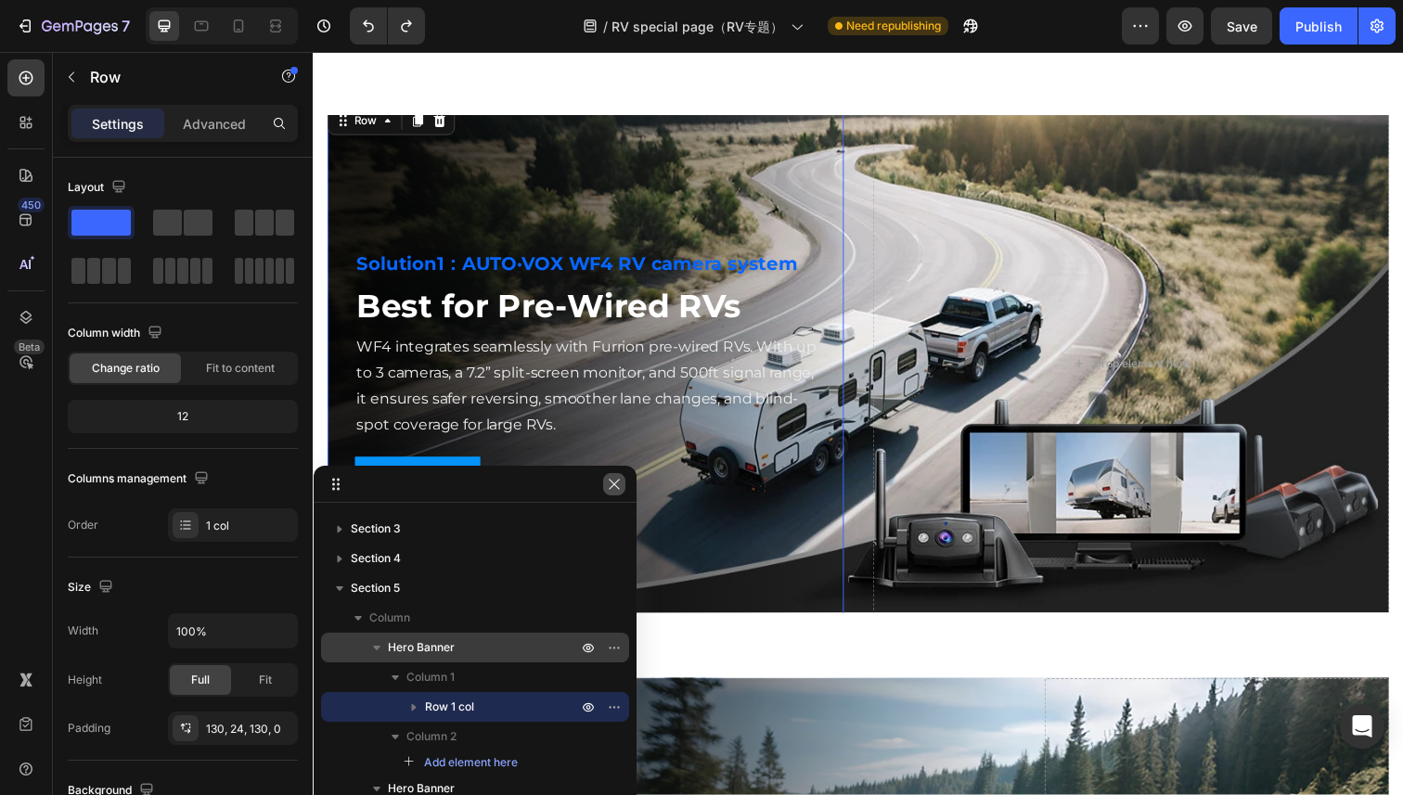
click at [617, 484] on icon "button" at bounding box center [614, 484] width 15 height 15
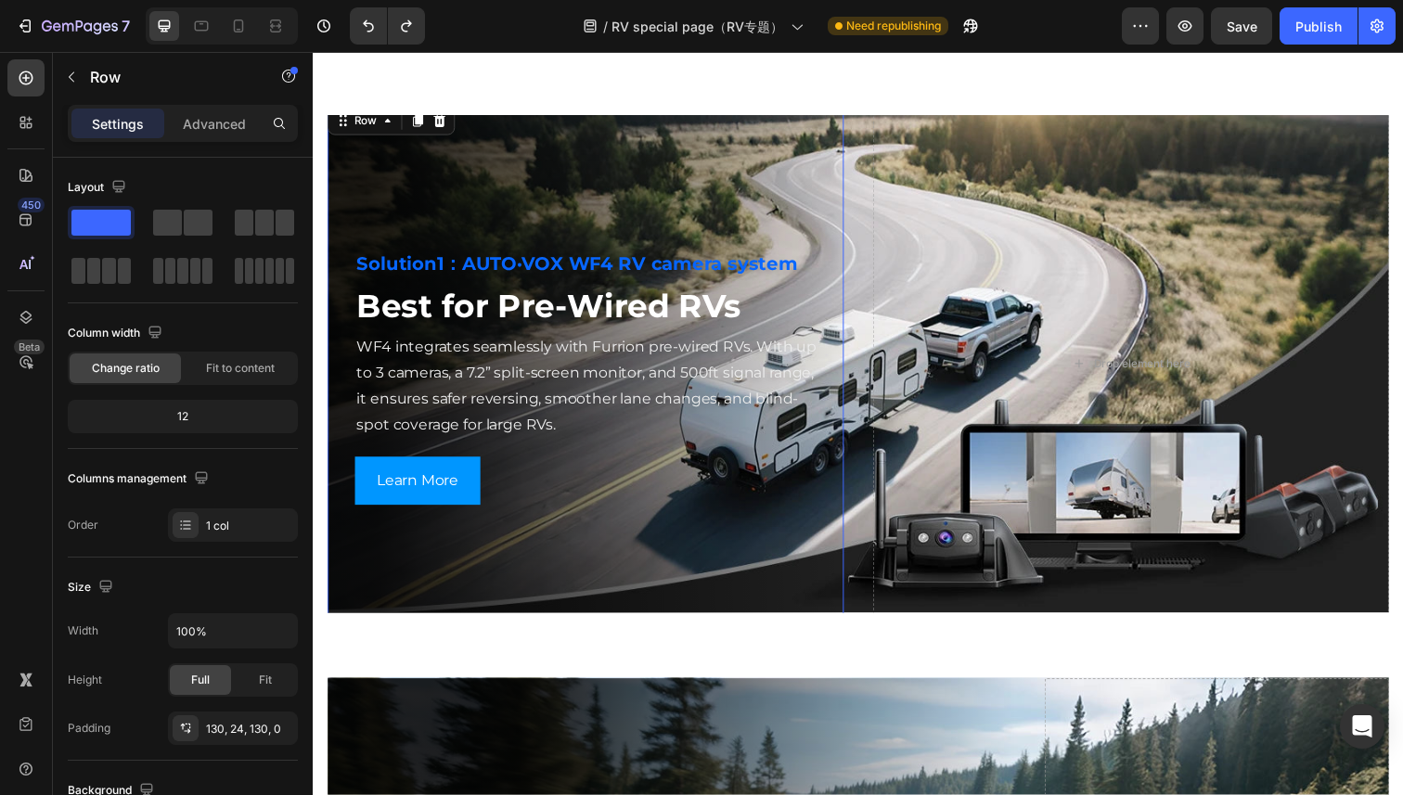
click at [486, 574] on div "Solution1：AUTO·VOX WF4 RV camera system Heading Best for Pre-Wired RVs Heading …" at bounding box center [591, 370] width 527 height 532
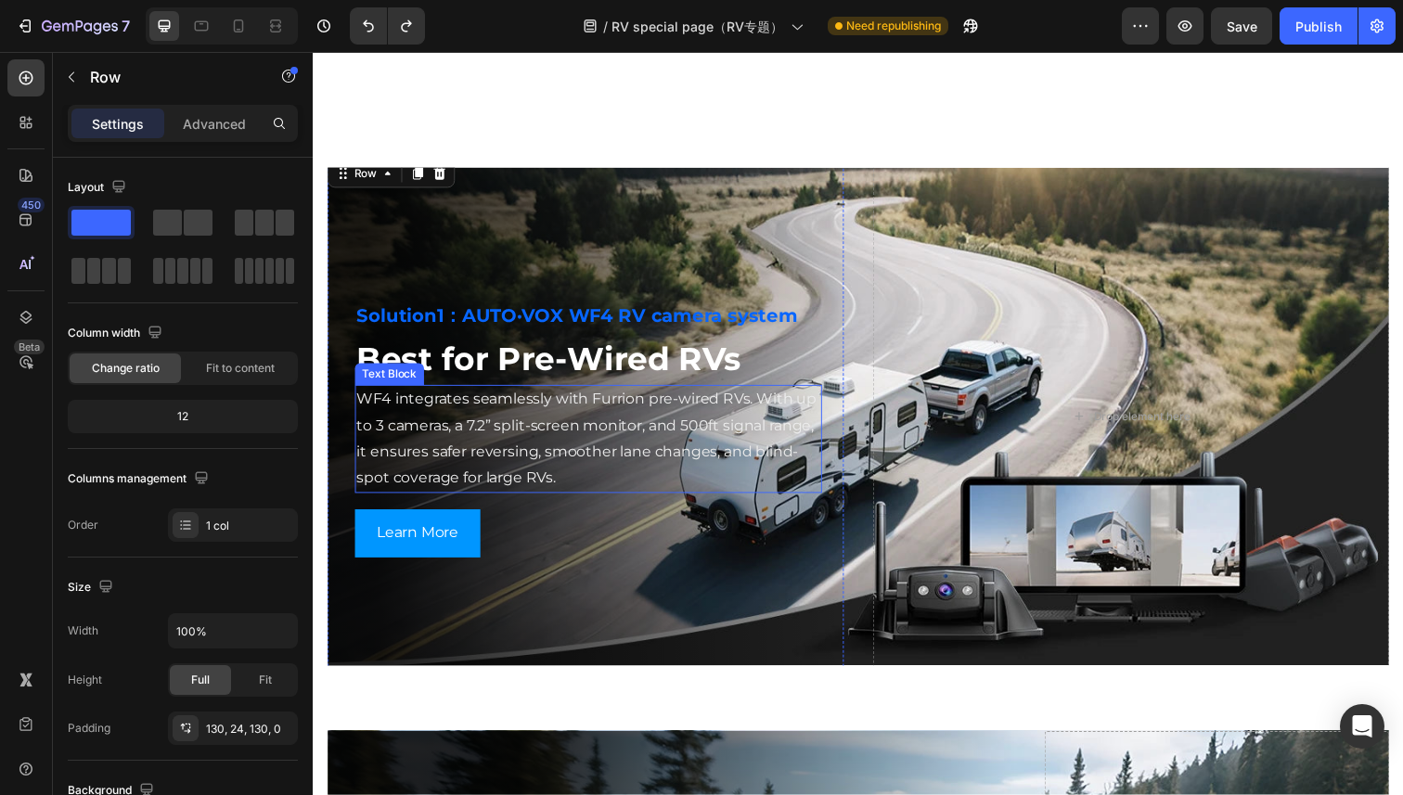
scroll to position [2586, 0]
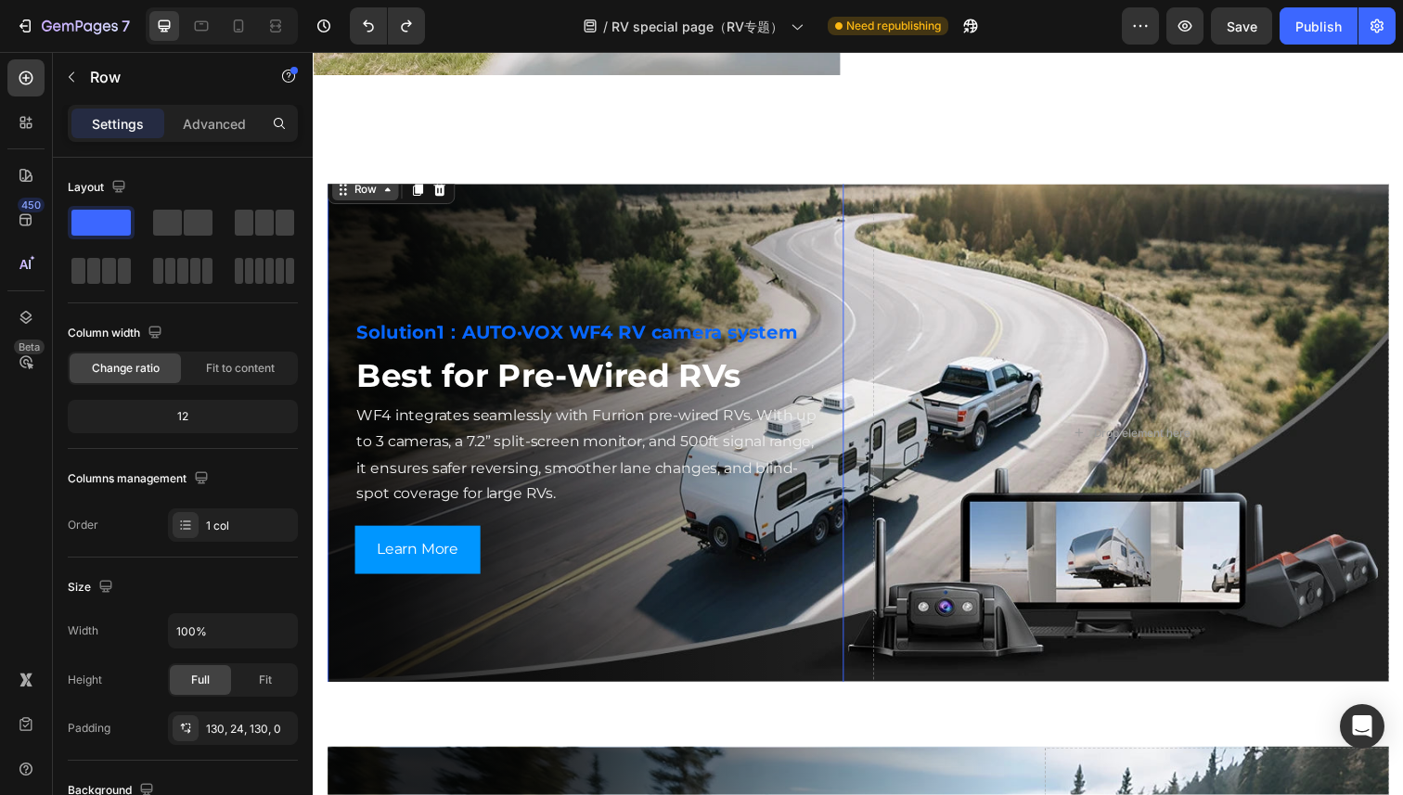
click at [349, 201] on div "Row" at bounding box center [366, 193] width 68 height 22
click at [381, 195] on icon at bounding box center [388, 193] width 15 height 15
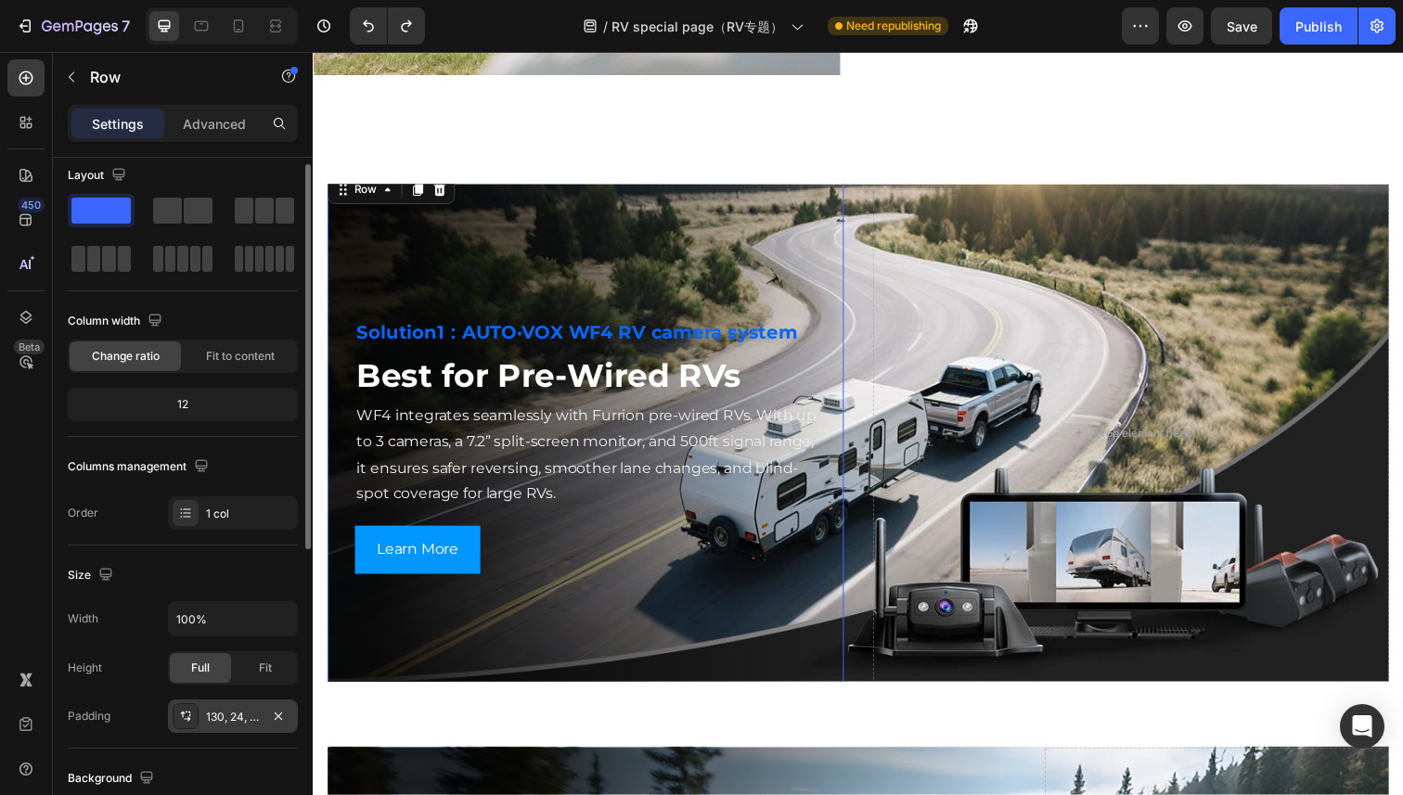
scroll to position [0, 0]
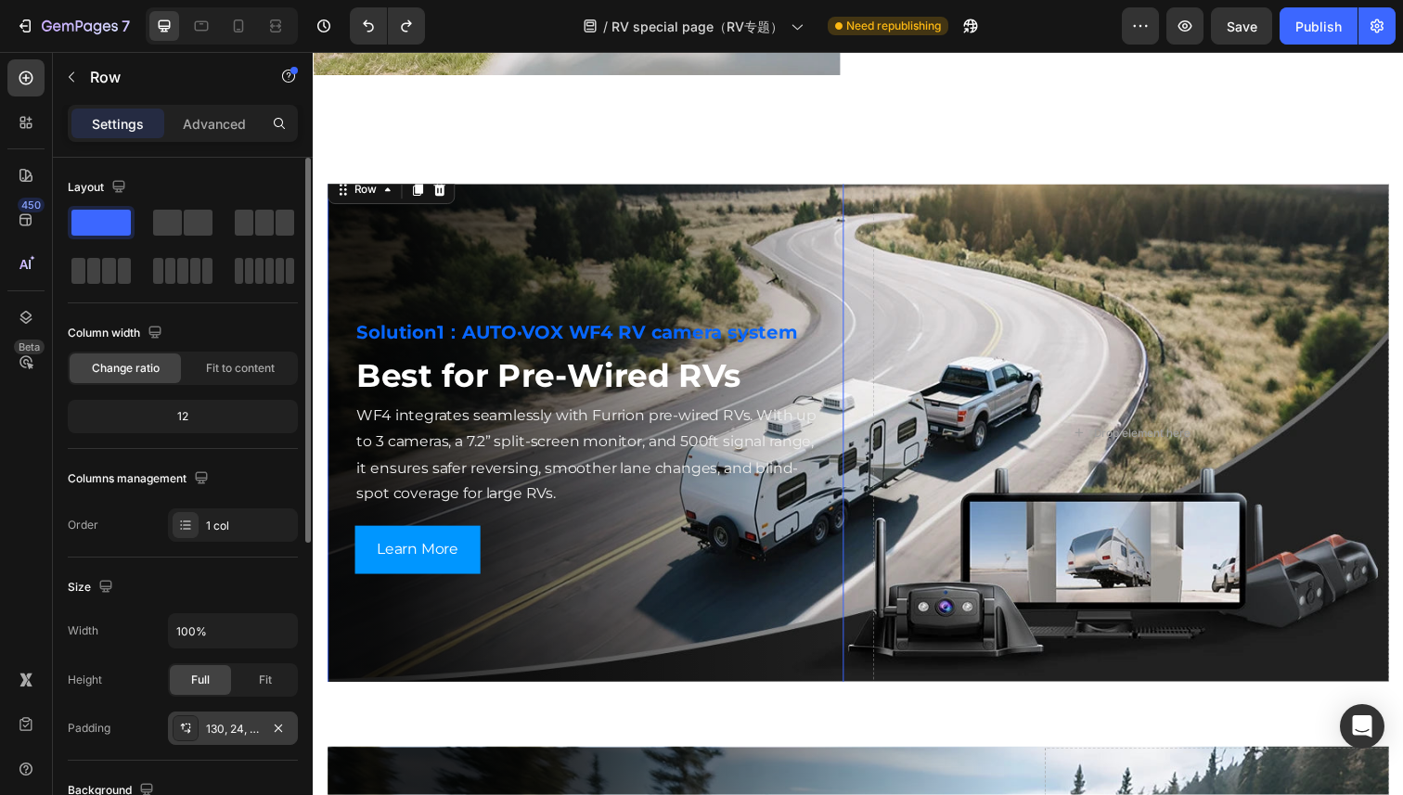
click at [190, 718] on icon at bounding box center [189, 727] width 1 height 2
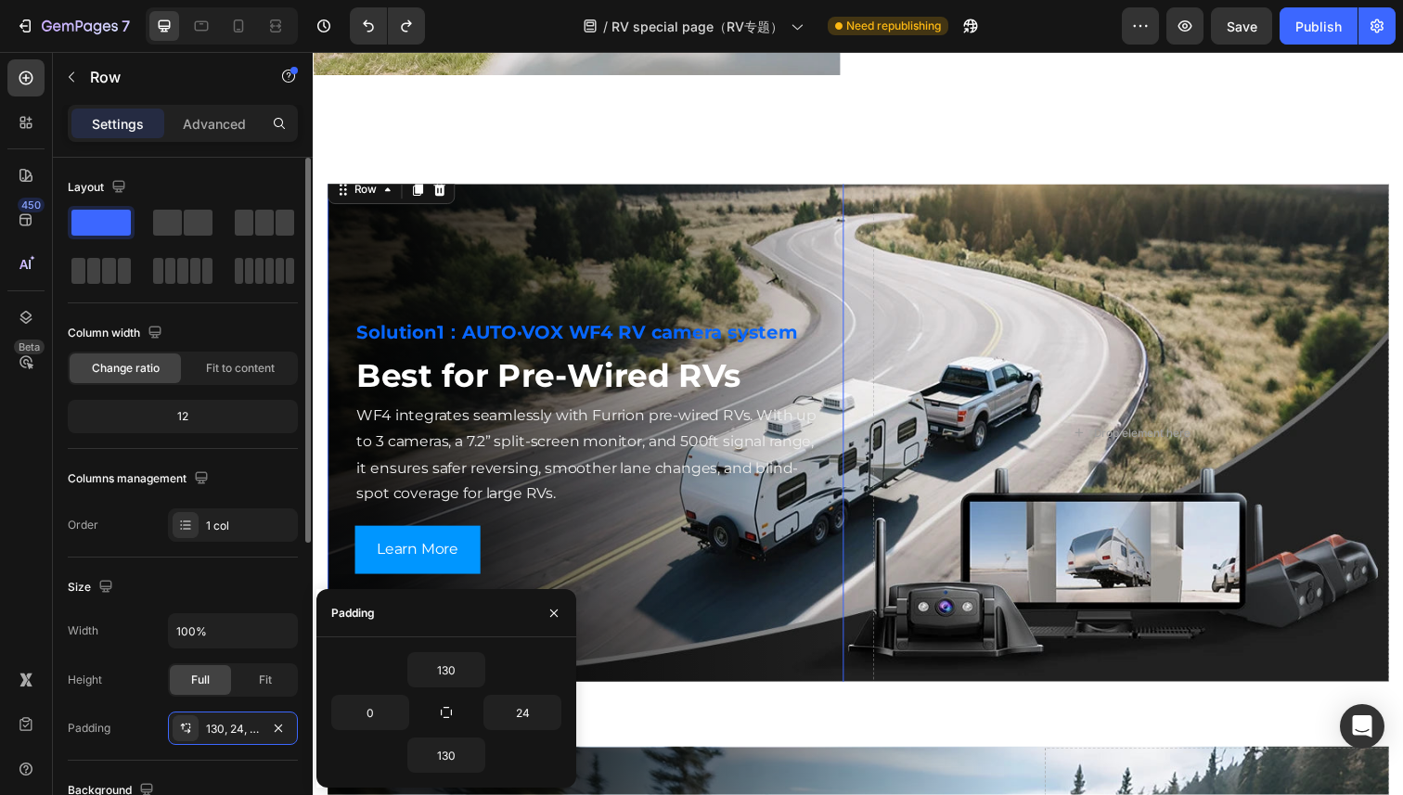
click at [237, 586] on div "Size" at bounding box center [183, 587] width 230 height 30
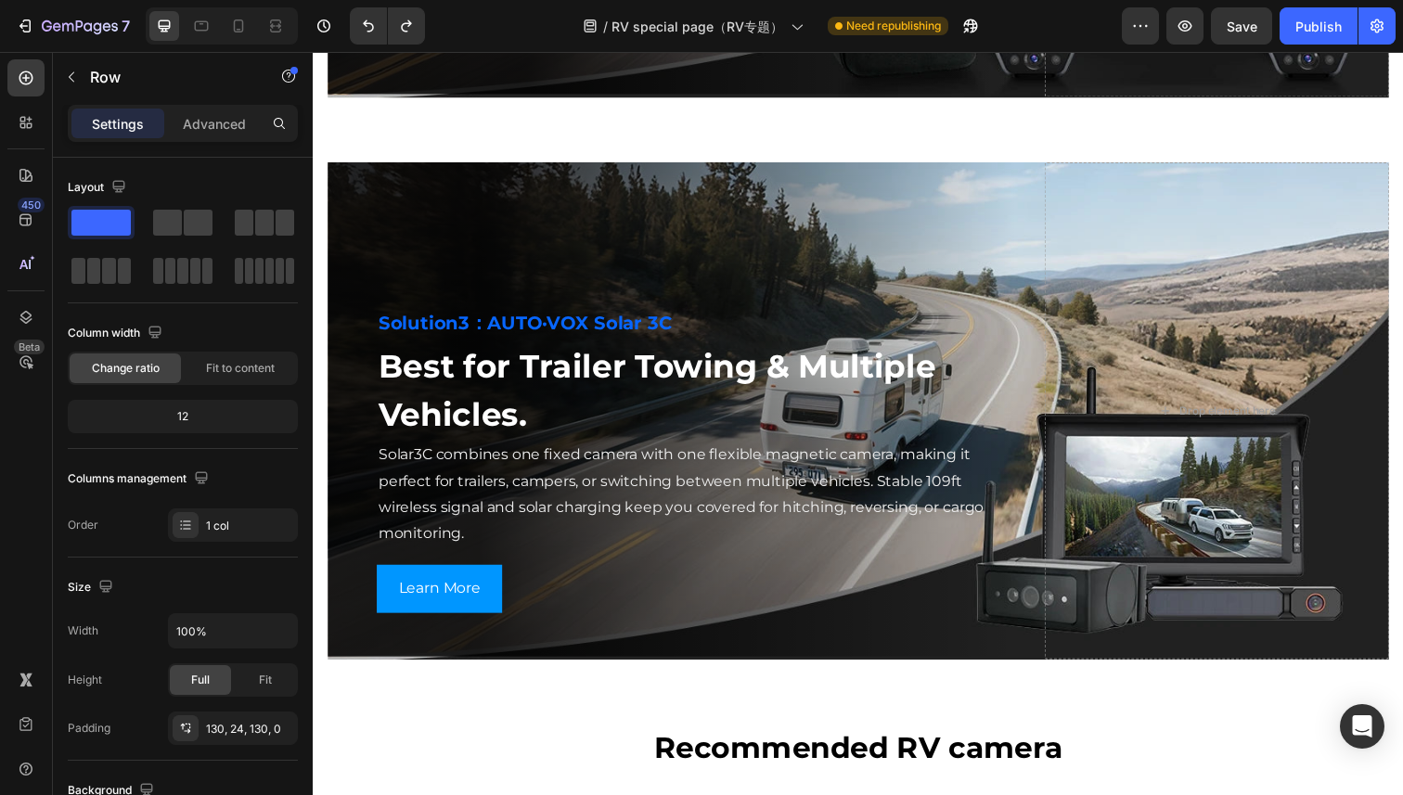
scroll to position [3758, 0]
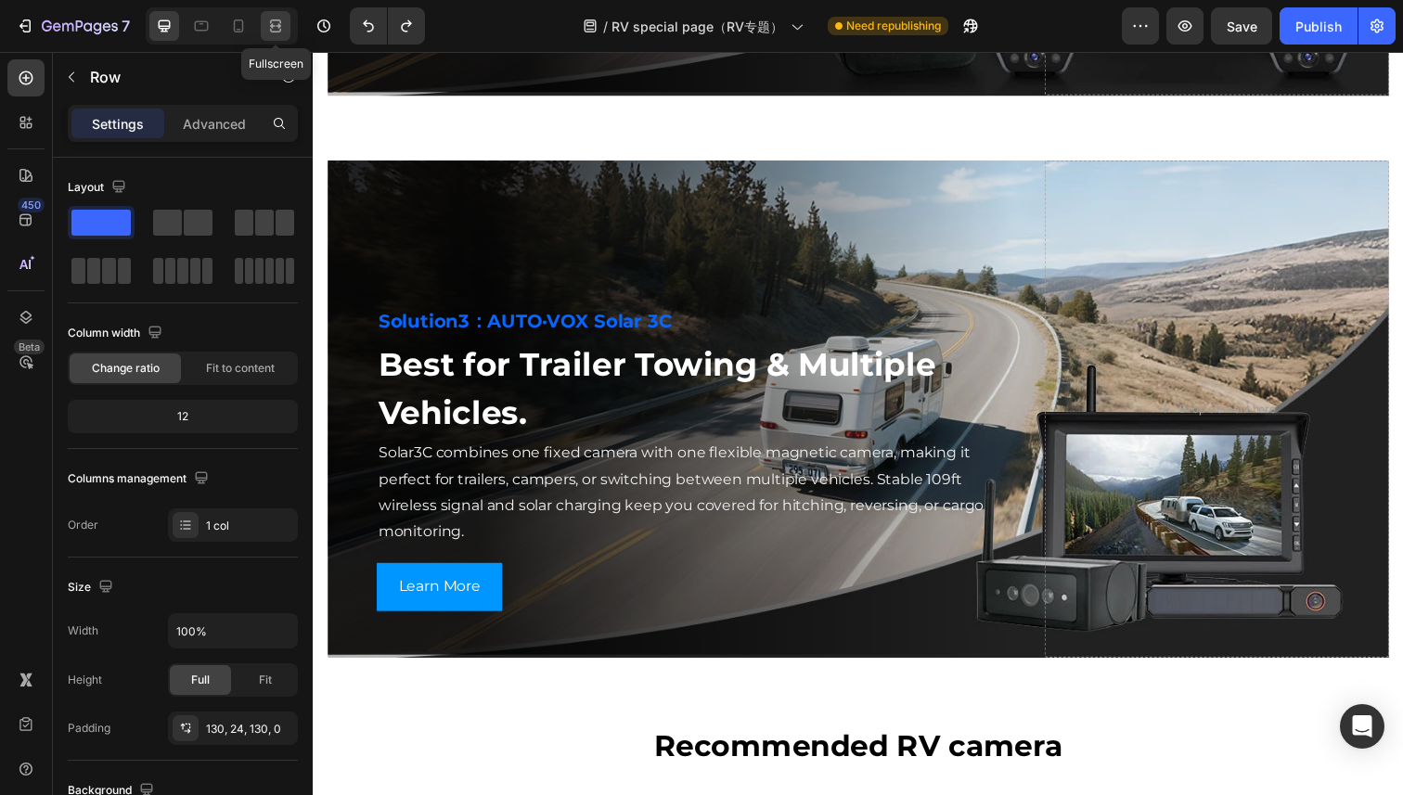
click at [287, 28] on div at bounding box center [276, 26] width 30 height 30
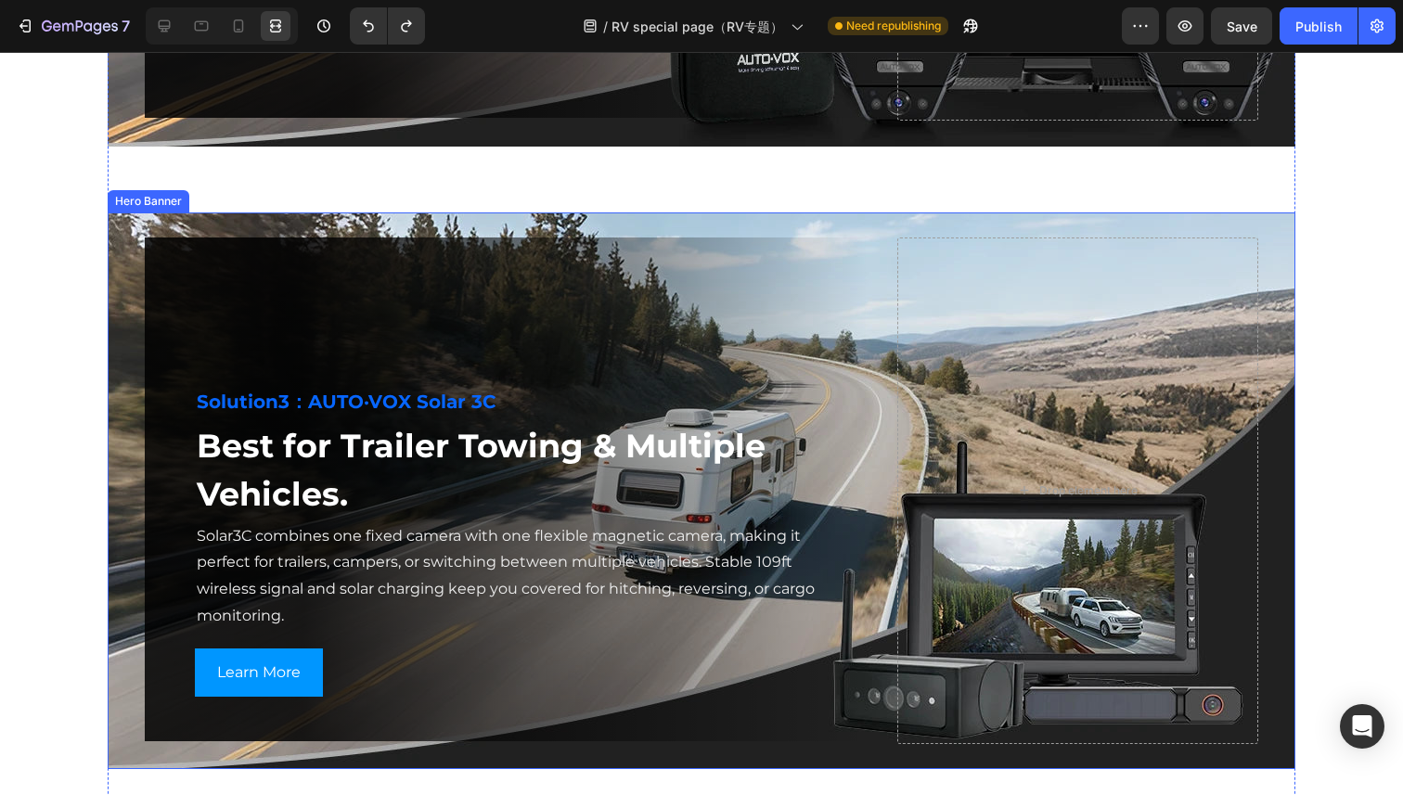
click at [134, 277] on div "Background Image" at bounding box center [702, 490] width 1188 height 557
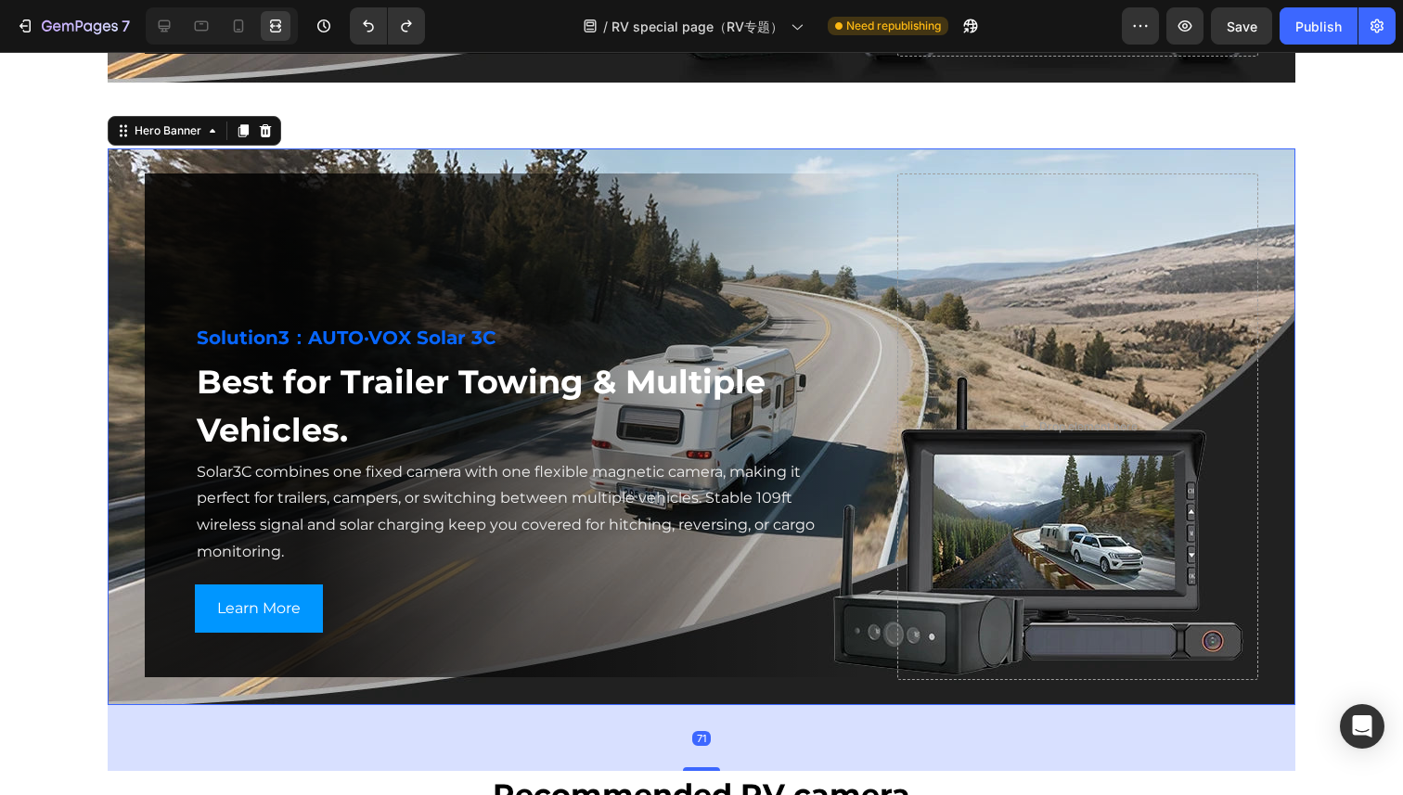
scroll to position [3882, 0]
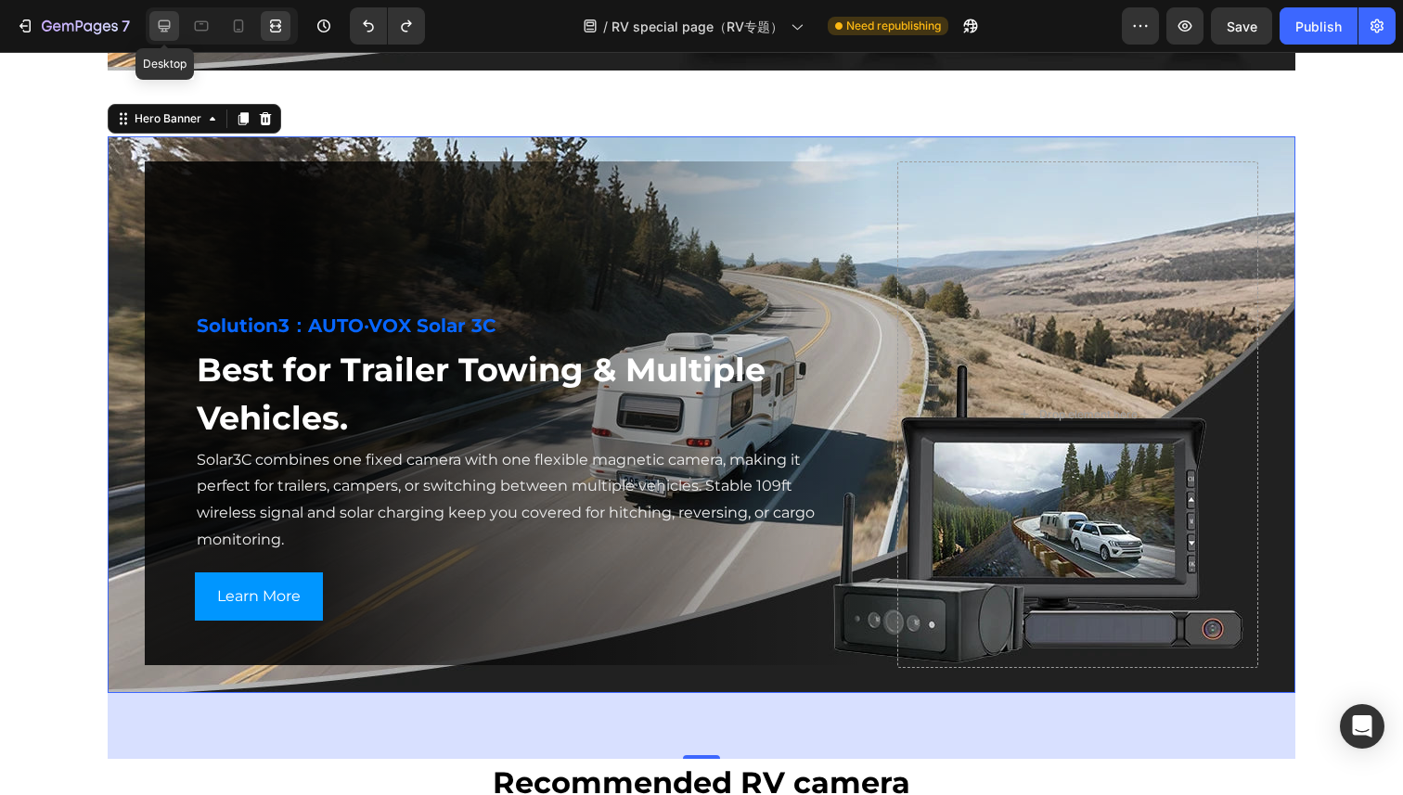
click at [172, 33] on icon at bounding box center [164, 26] width 19 height 19
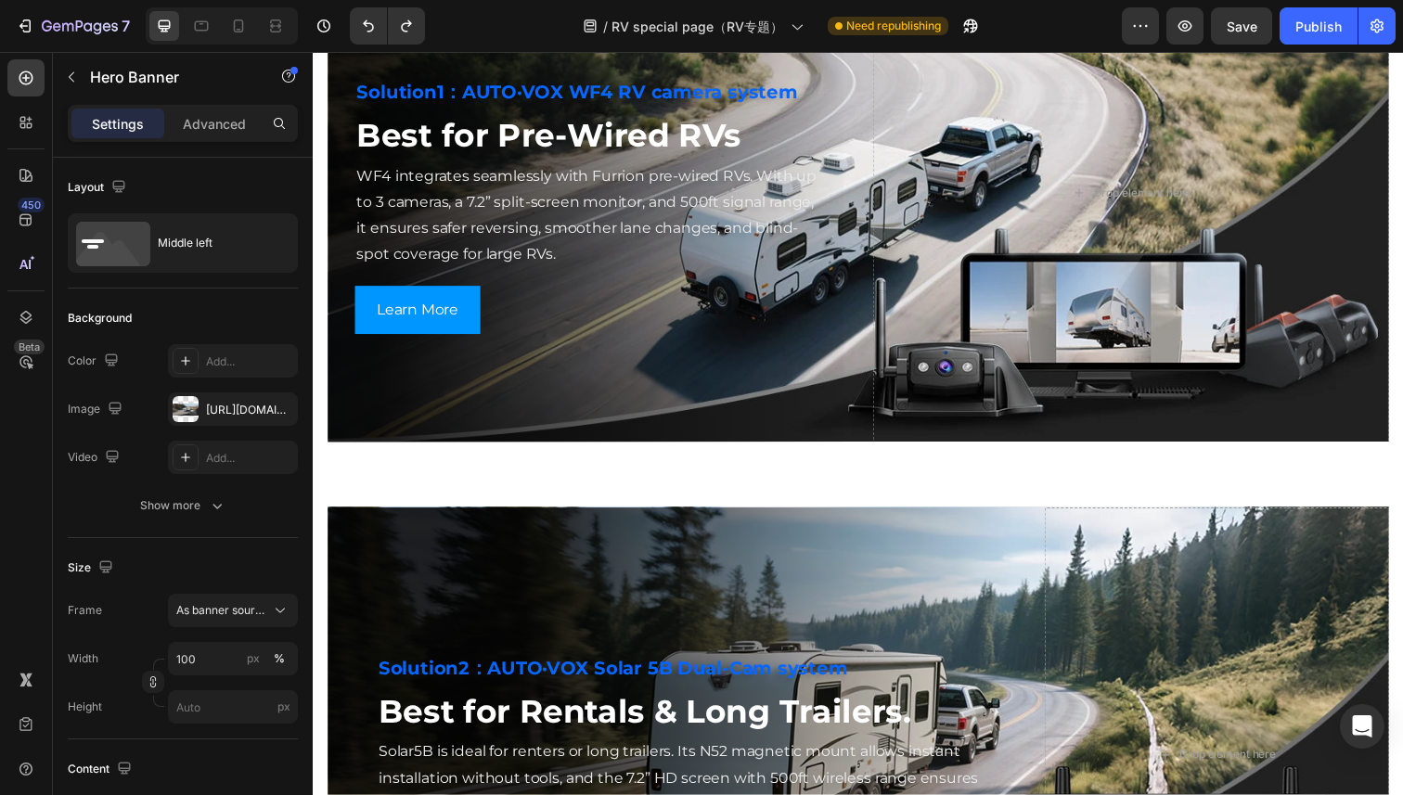
scroll to position [2758, 0]
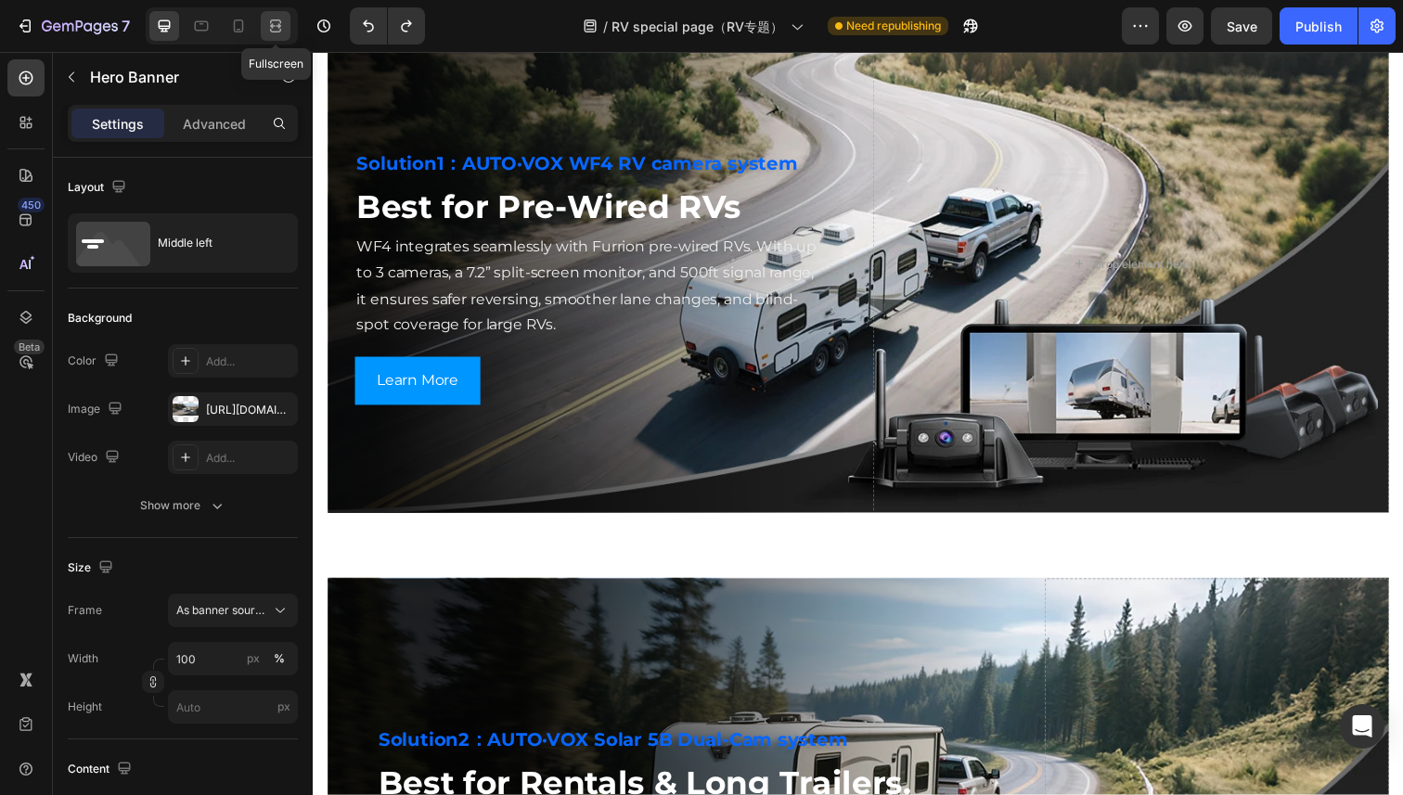
click at [279, 28] on icon at bounding box center [275, 26] width 19 height 19
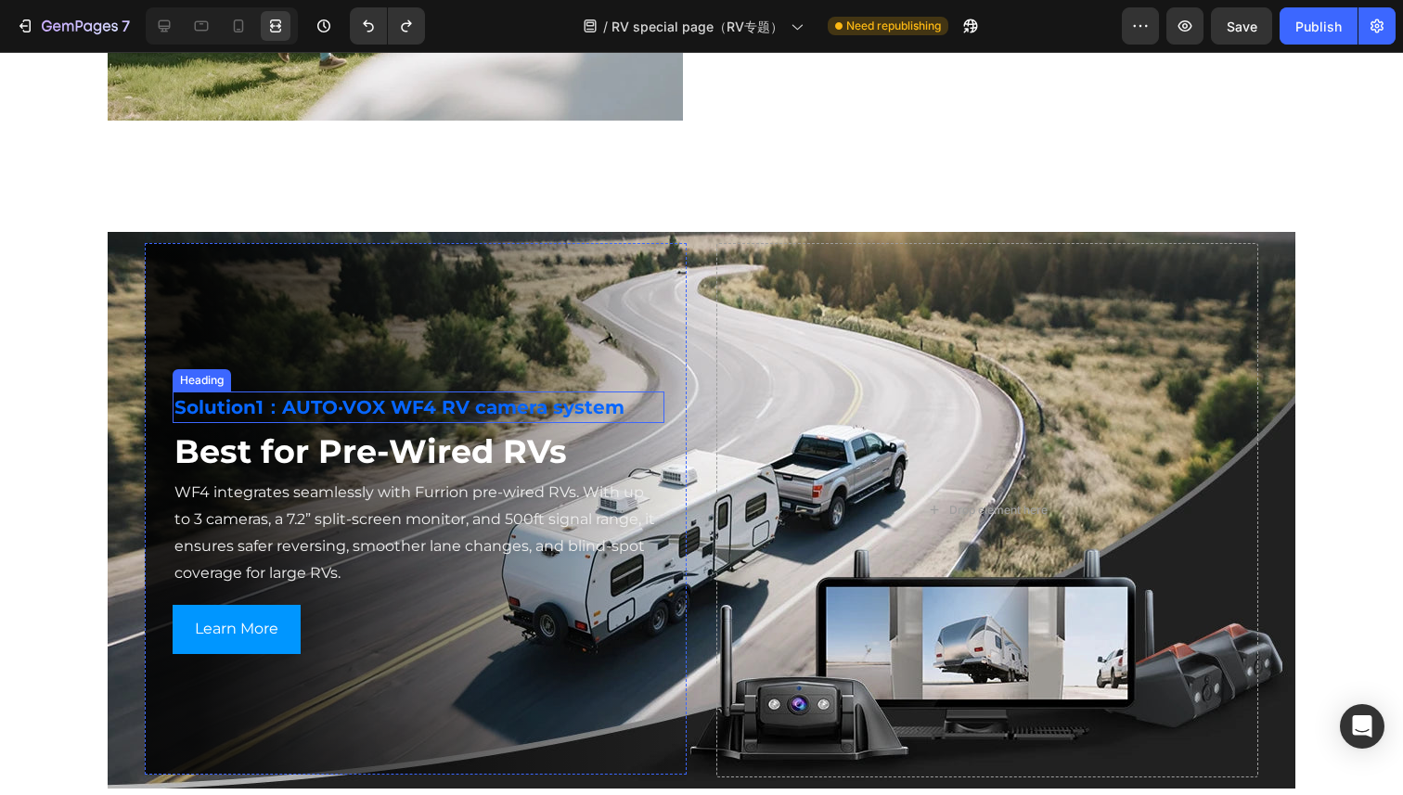
scroll to position [2539, 0]
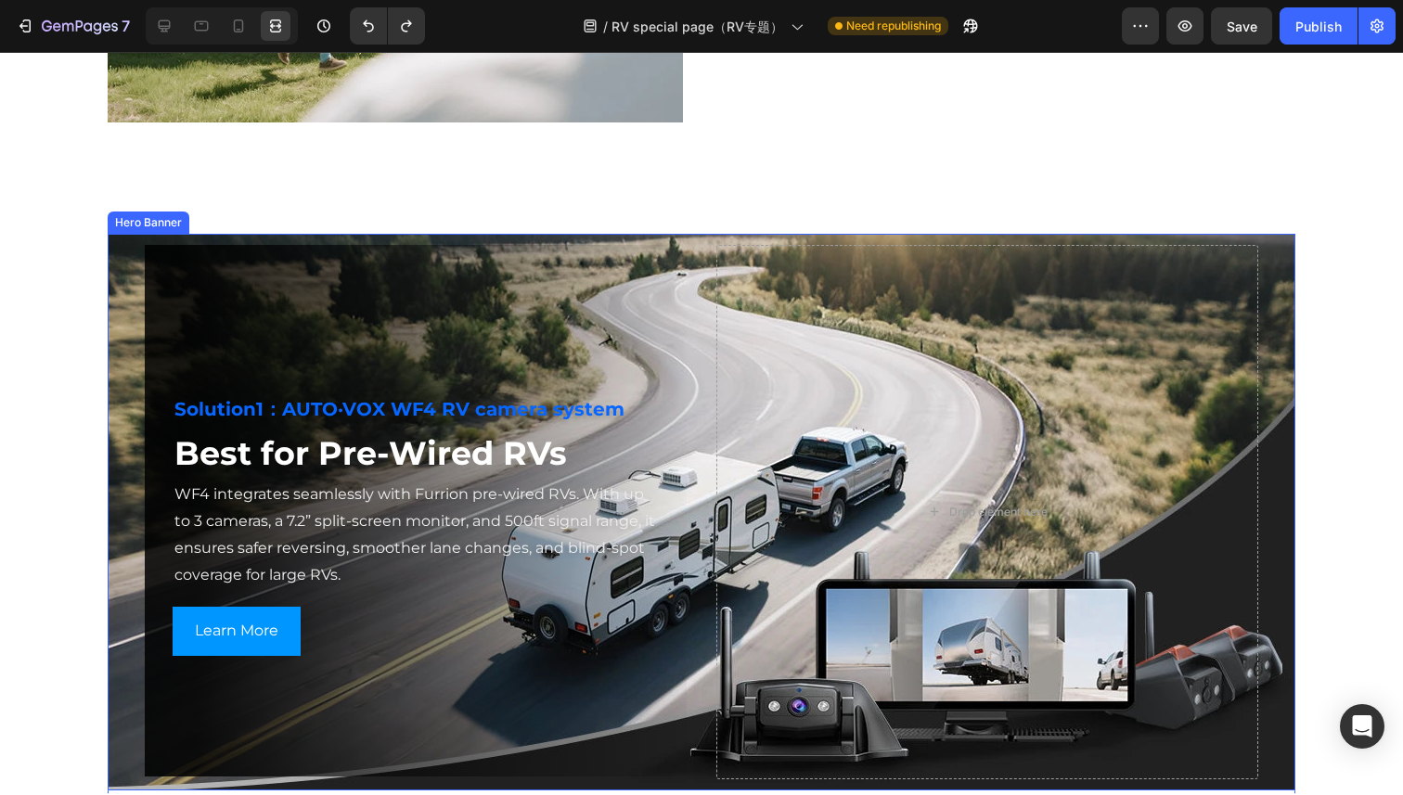
click at [132, 382] on div "Background Image" at bounding box center [702, 512] width 1188 height 557
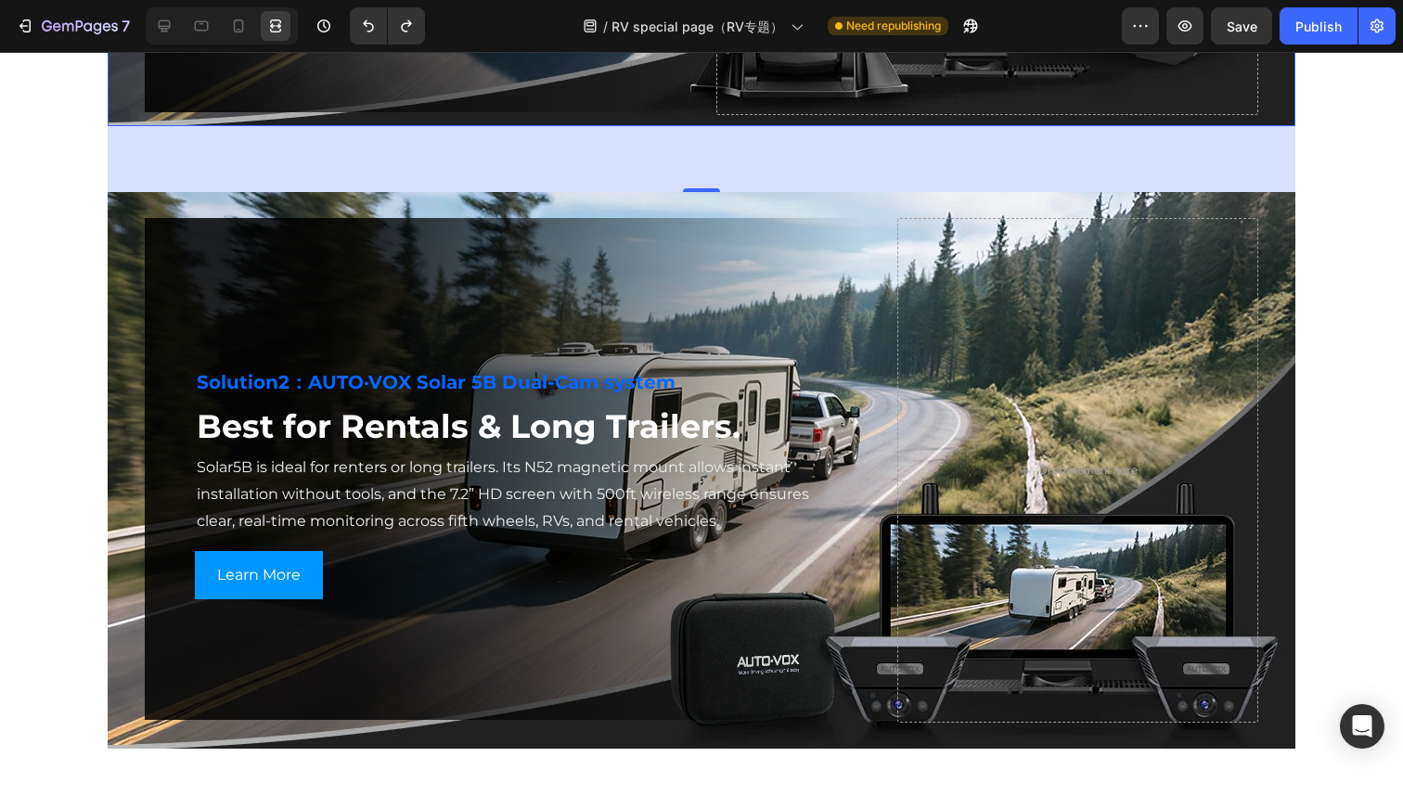
scroll to position [3207, 0]
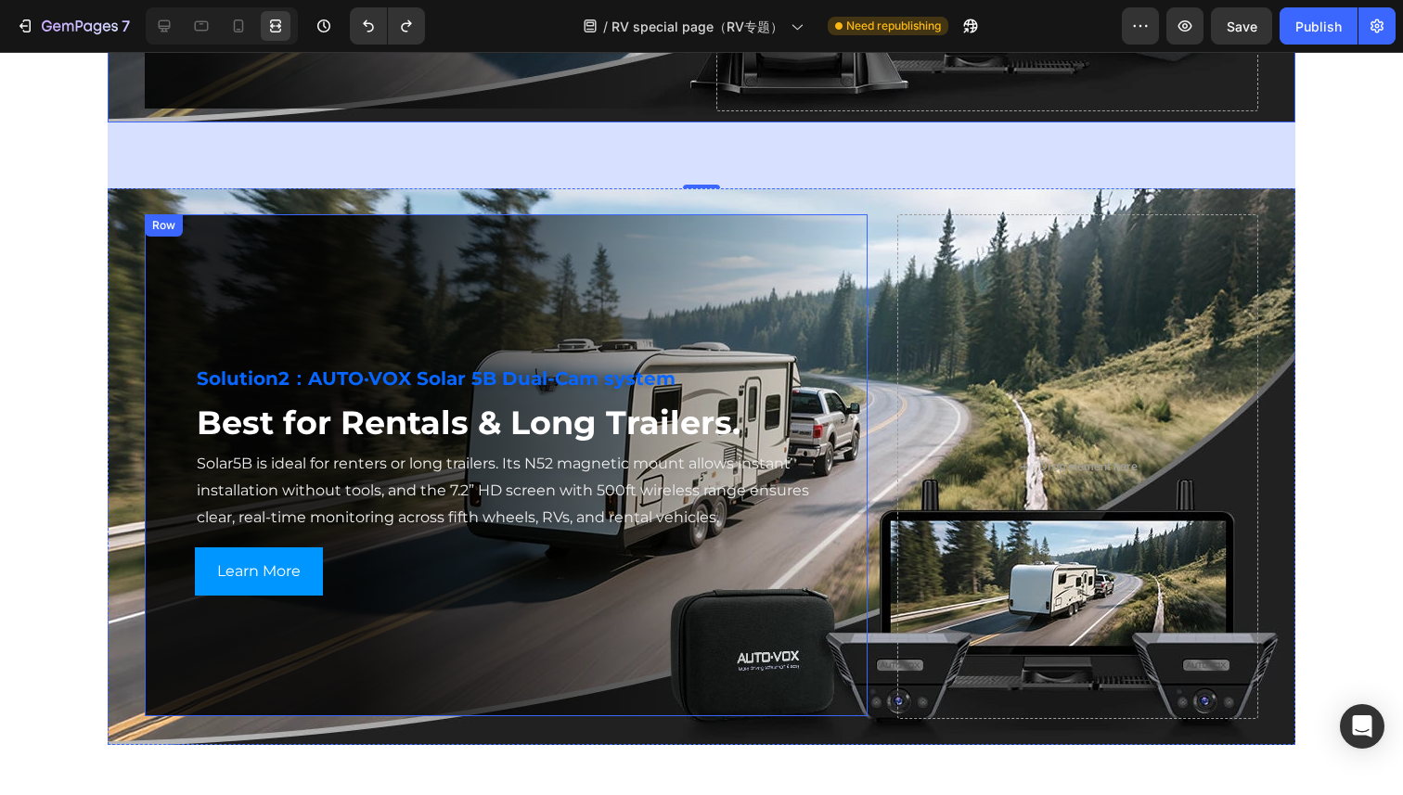
click at [155, 391] on div "Solution2：AUTO·VOX Solar 5B Dual-Cam system Heading Best for Rentals & Long Tra…" at bounding box center [506, 465] width 723 height 503
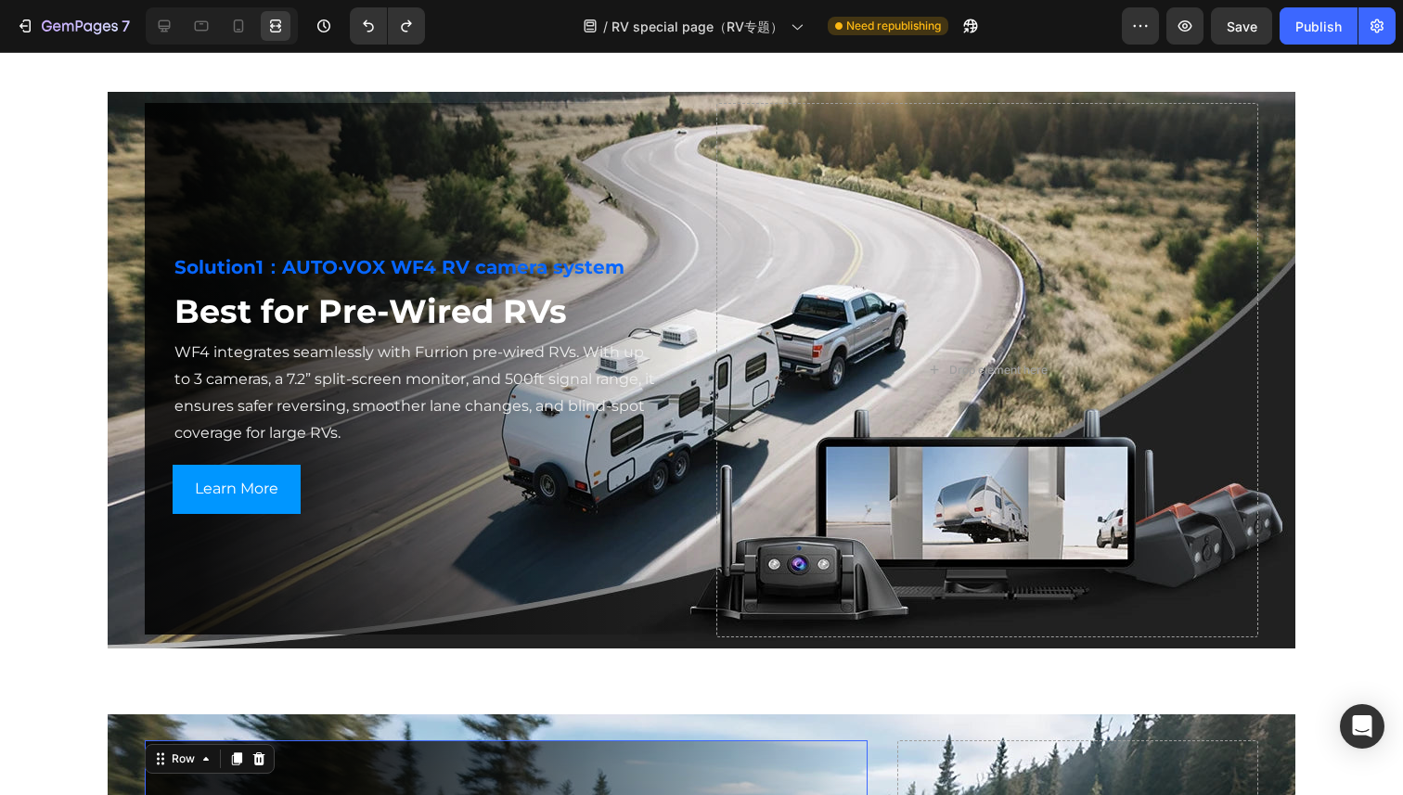
scroll to position [2601, 0]
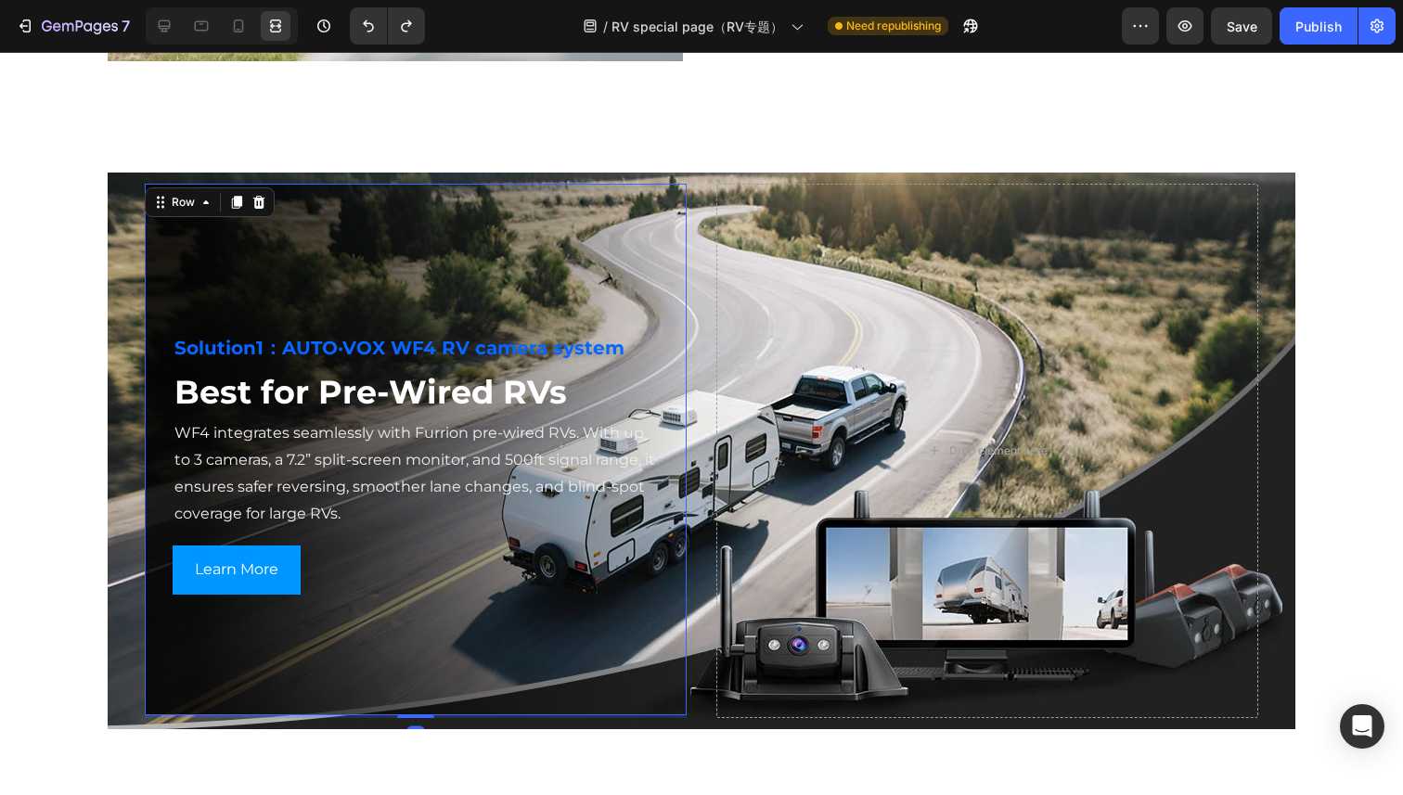
click at [176, 302] on div "Solution1：AUTO·VOX WF4 RV camera system Heading Best for Pre-Wired RVs Heading …" at bounding box center [416, 450] width 542 height 532
click at [161, 20] on icon at bounding box center [165, 26] width 12 height 12
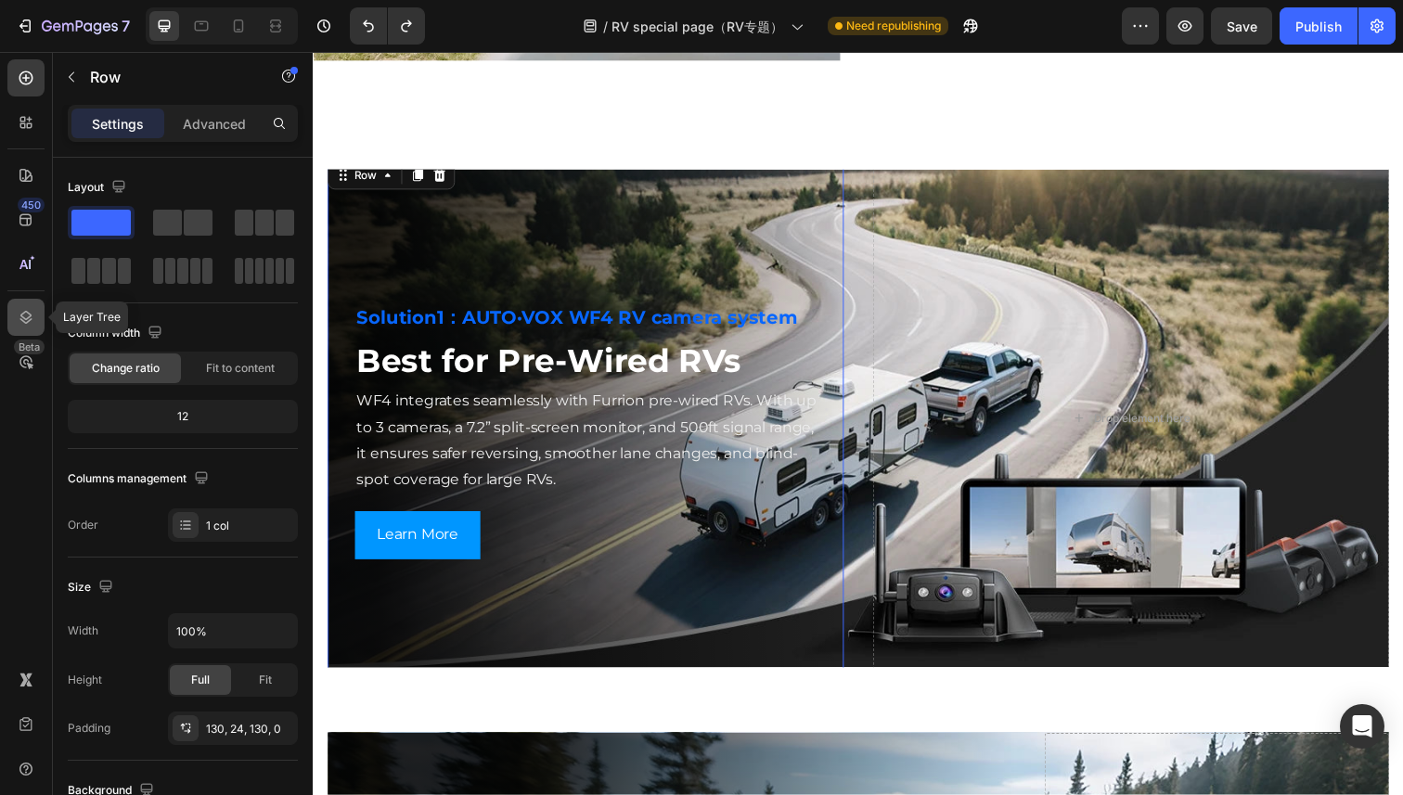
click at [34, 324] on icon at bounding box center [26, 317] width 19 height 19
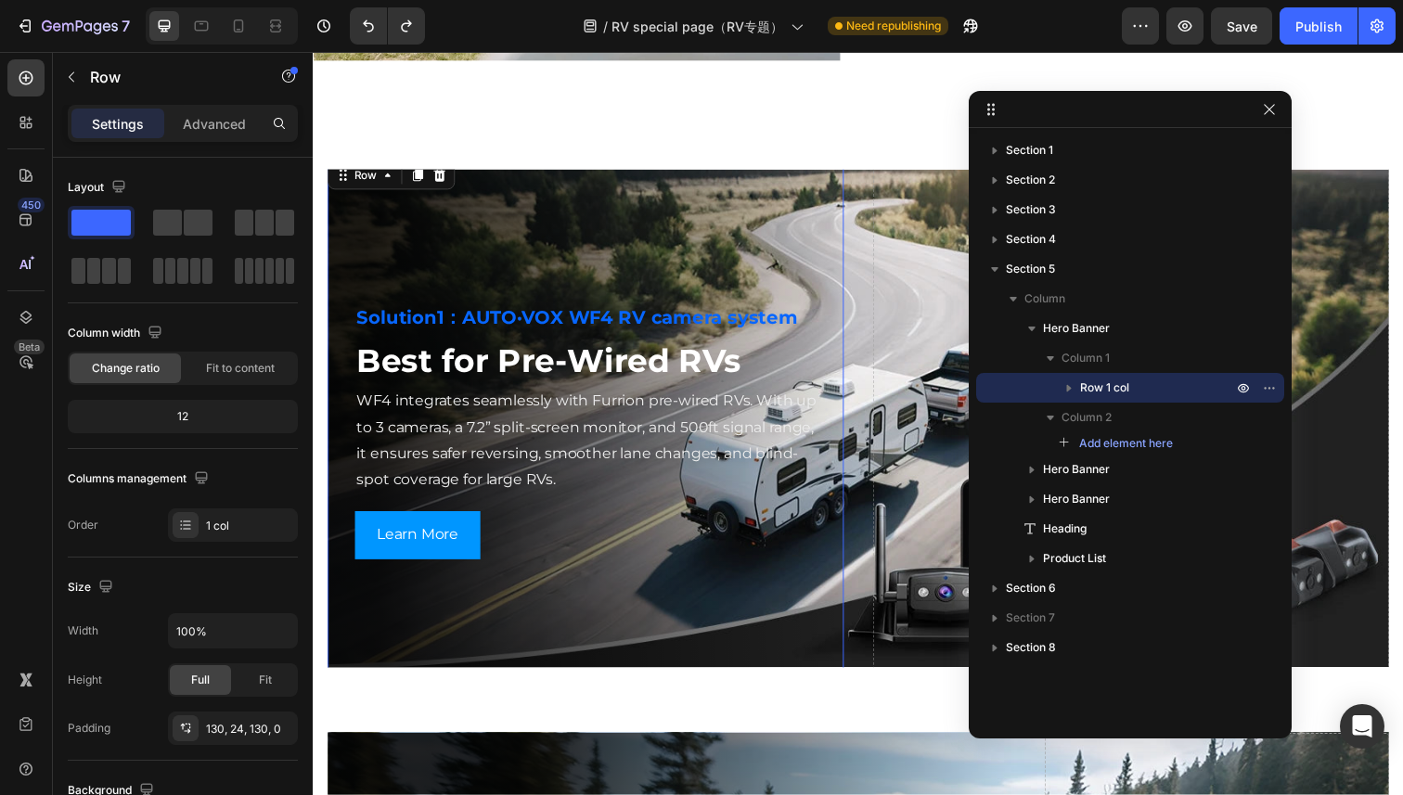
drag, startPoint x: 476, startPoint y: 479, endPoint x: 1132, endPoint y: 104, distance: 755.5
click at [1073, 383] on icon "button" at bounding box center [1069, 388] width 19 height 19
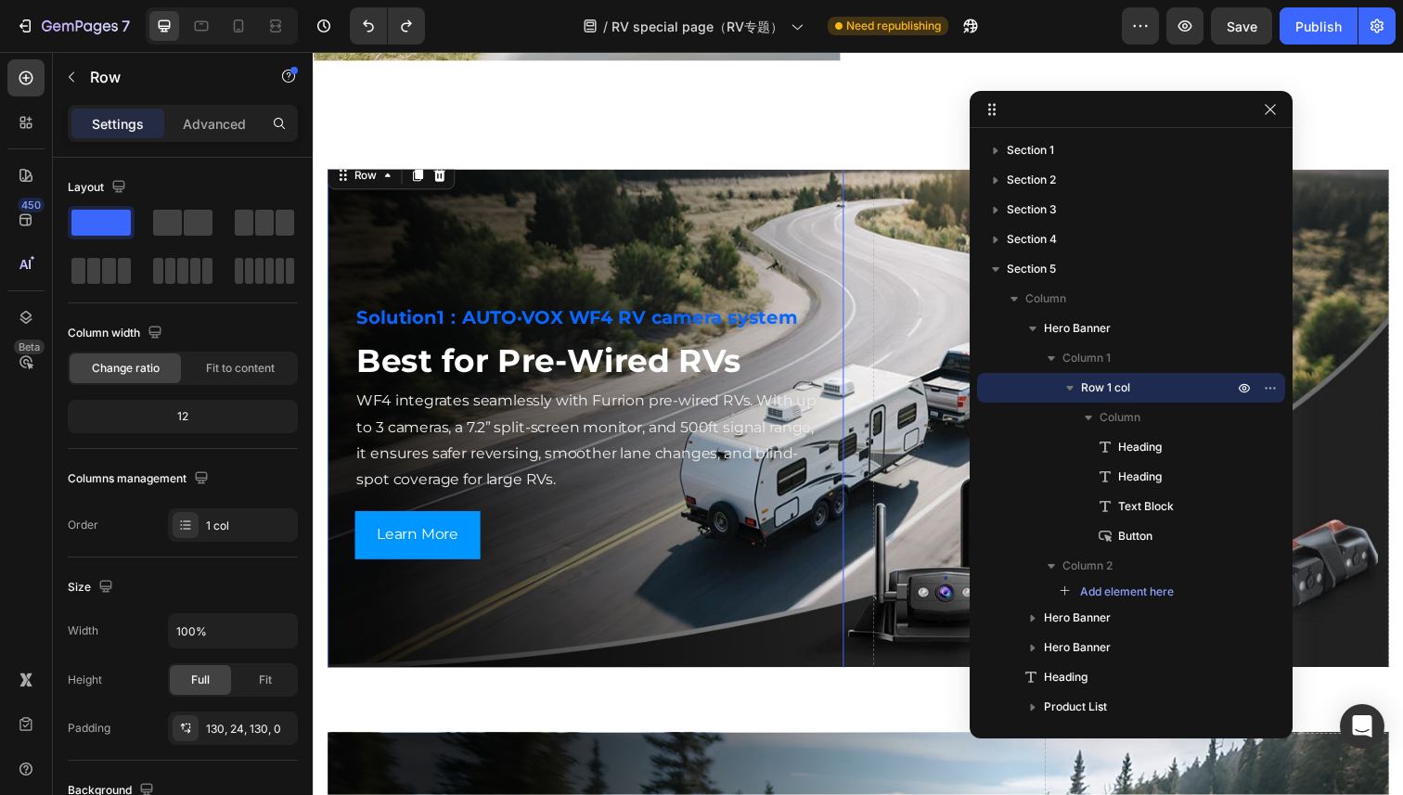
click at [339, 336] on div "Solution1：AUTO·VOX WF4 RV camera system Heading Best for Pre-Wired RVs Heading …" at bounding box center [580, 425] width 505 height 290
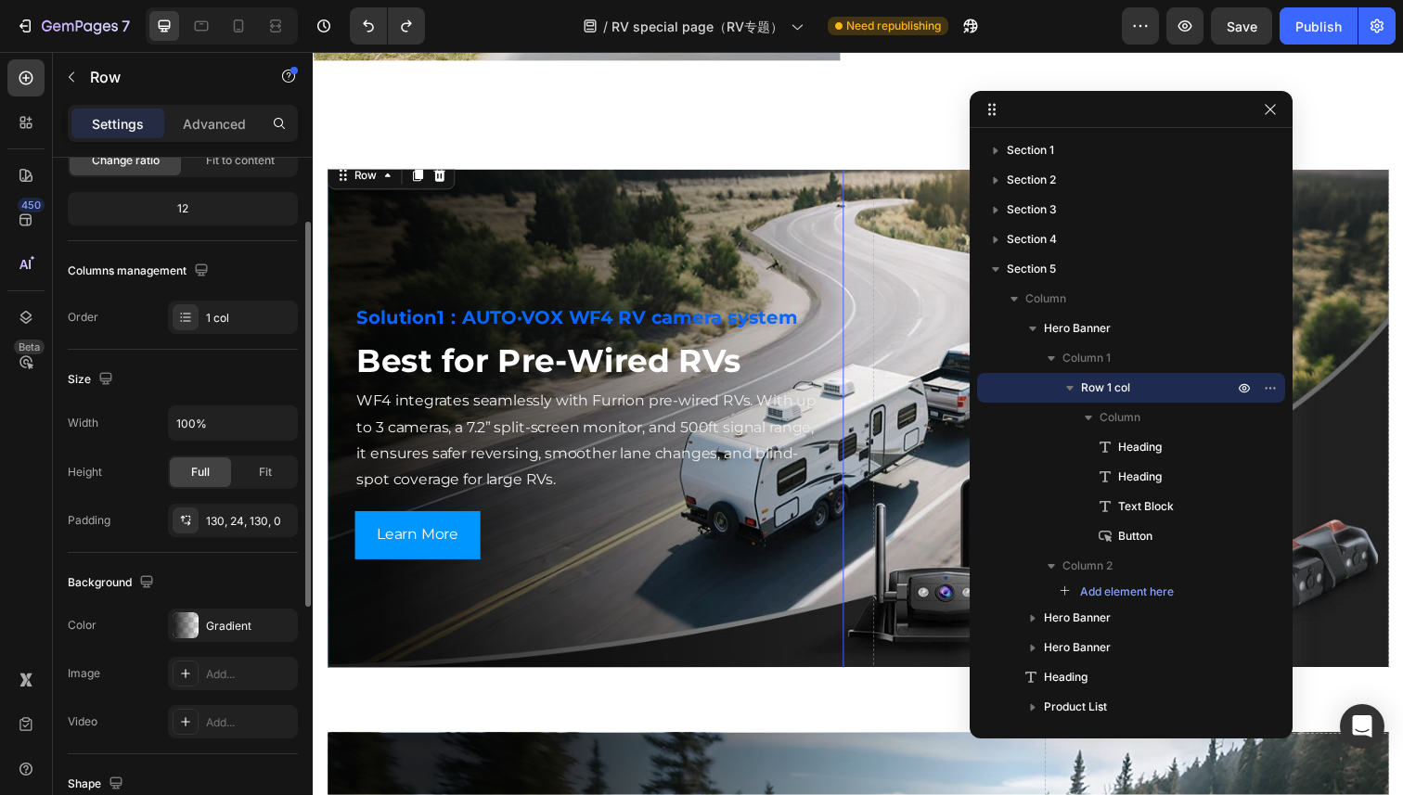
scroll to position [222, 0]
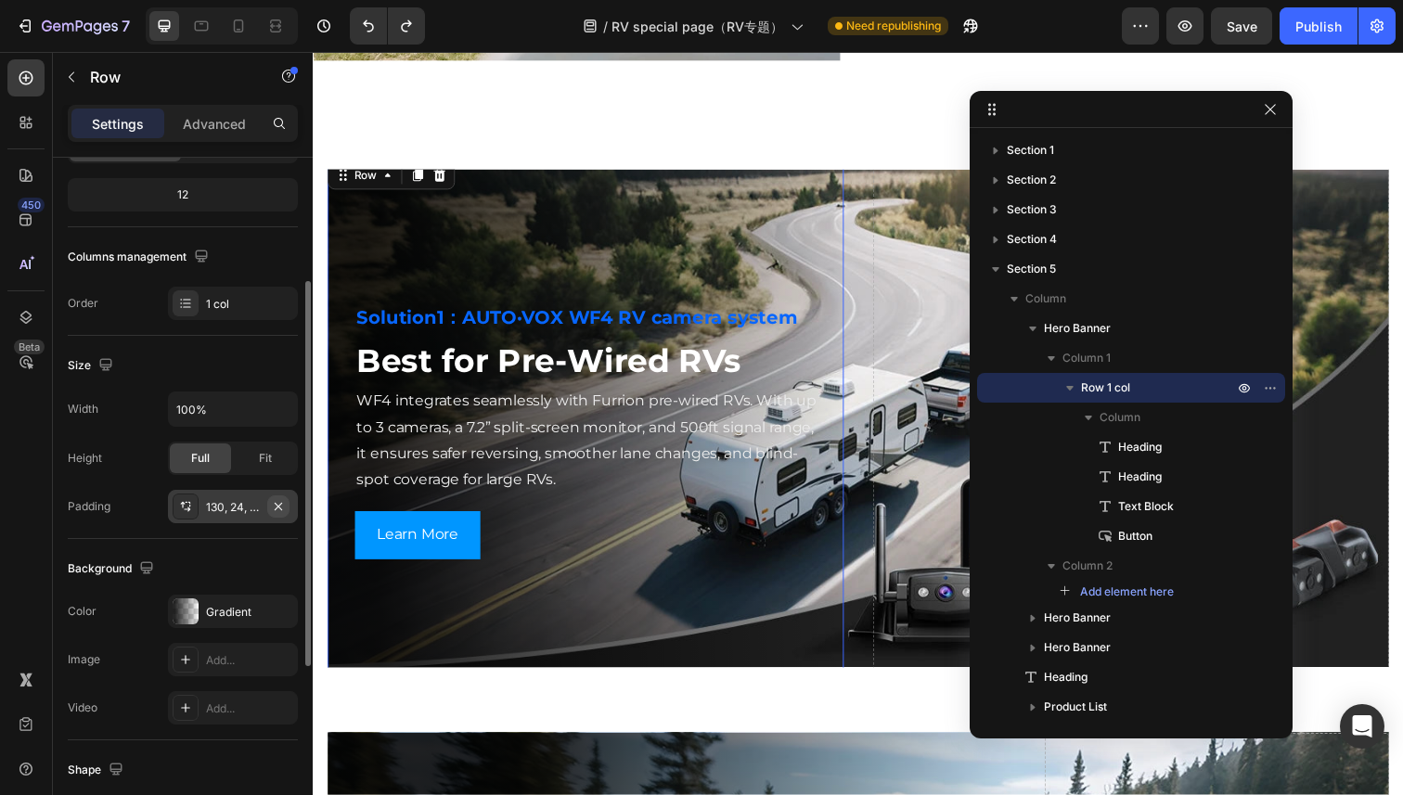
click at [285, 508] on icon "button" at bounding box center [278, 506] width 15 height 15
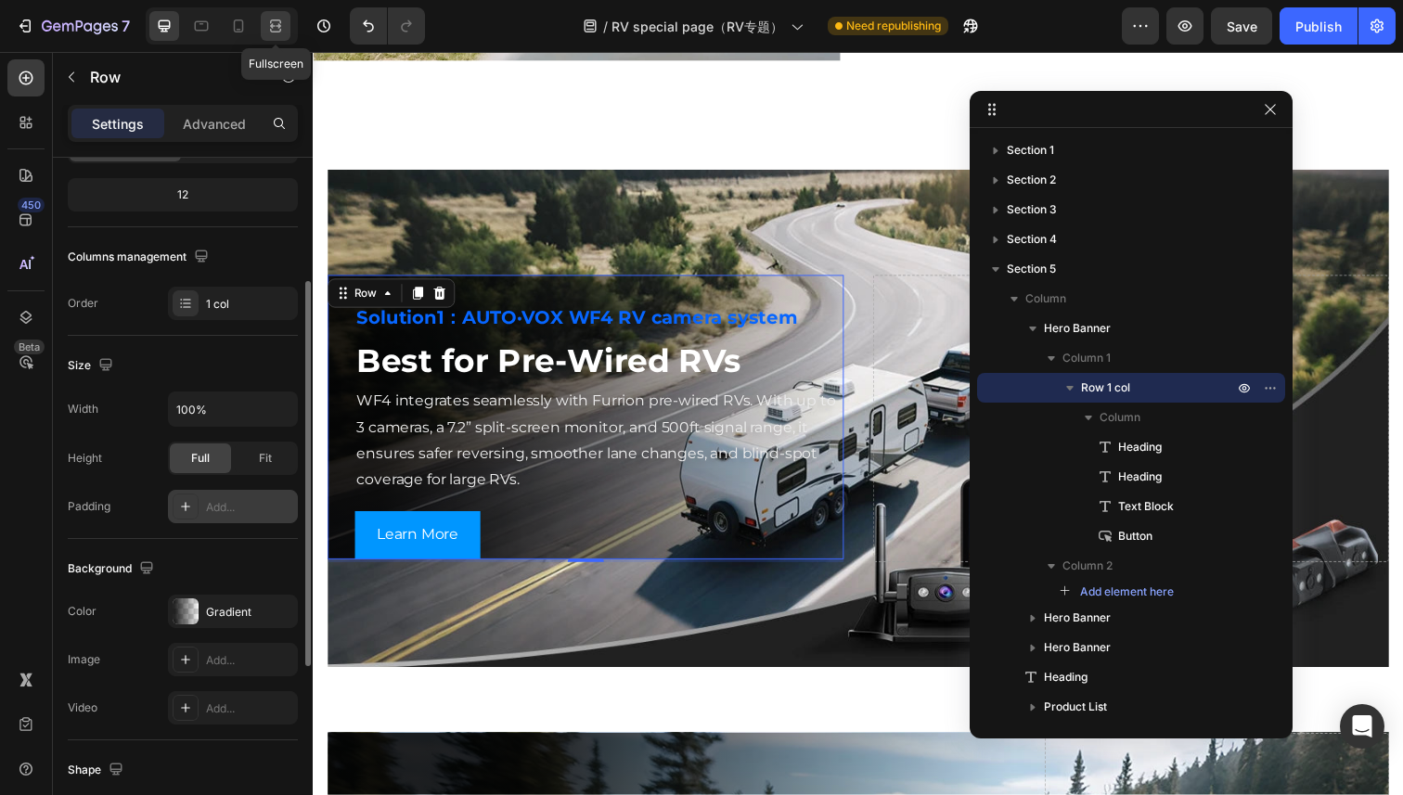
click at [283, 32] on icon at bounding box center [275, 26] width 19 height 19
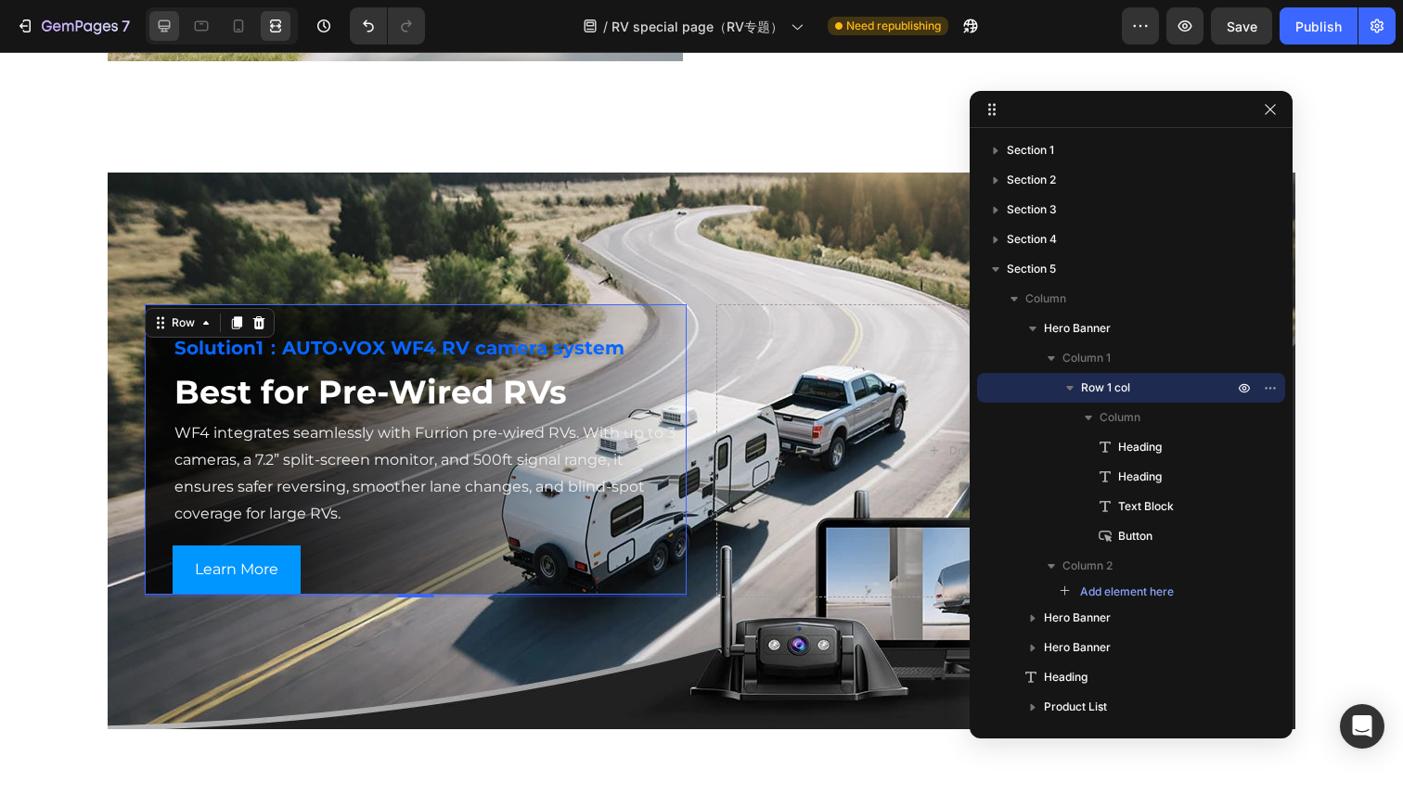
click at [155, 25] on icon at bounding box center [164, 26] width 19 height 19
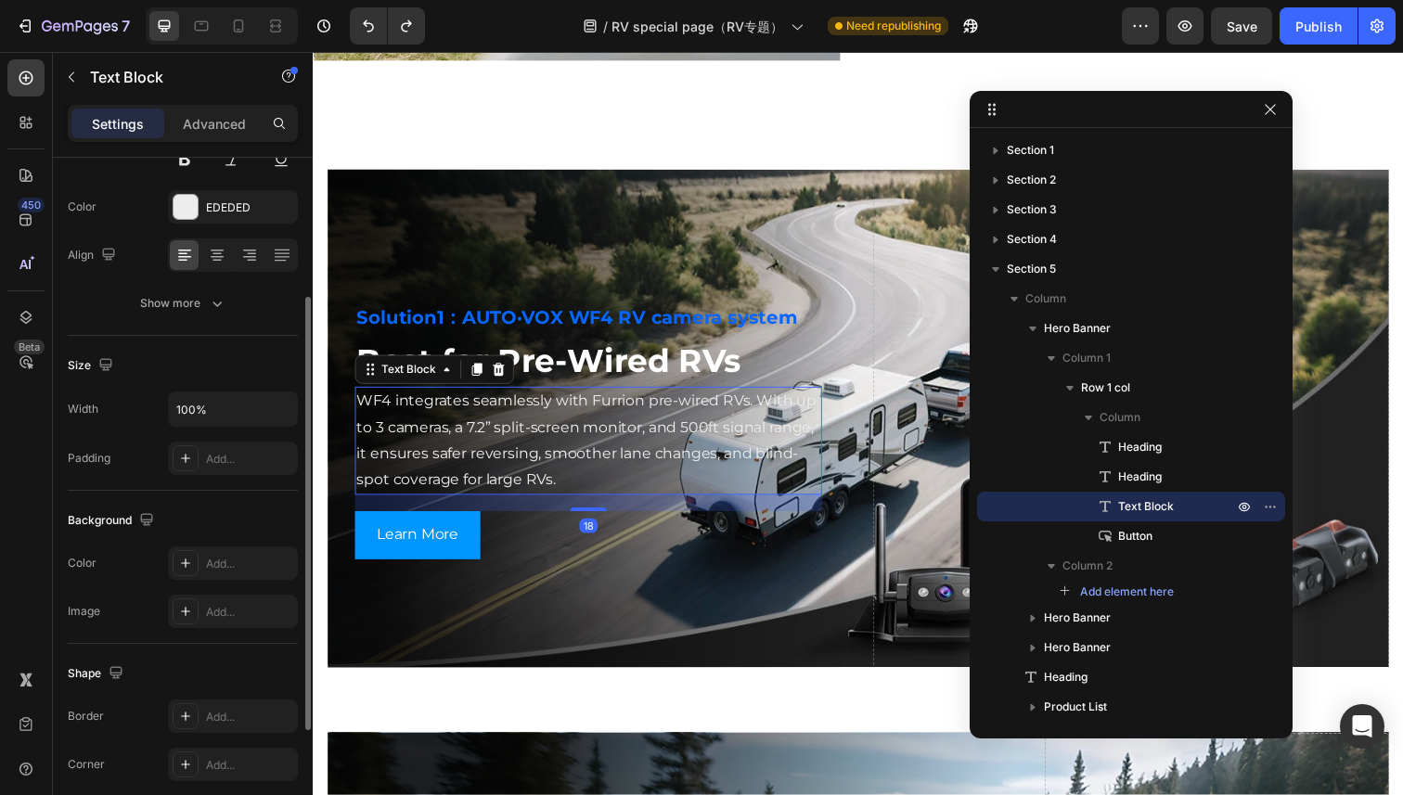
click at [455, 426] on p "WF4 integrates seamlessly with Furrion pre-wired RVs. With up to 3 cameras, a 7…" at bounding box center [593, 449] width 473 height 107
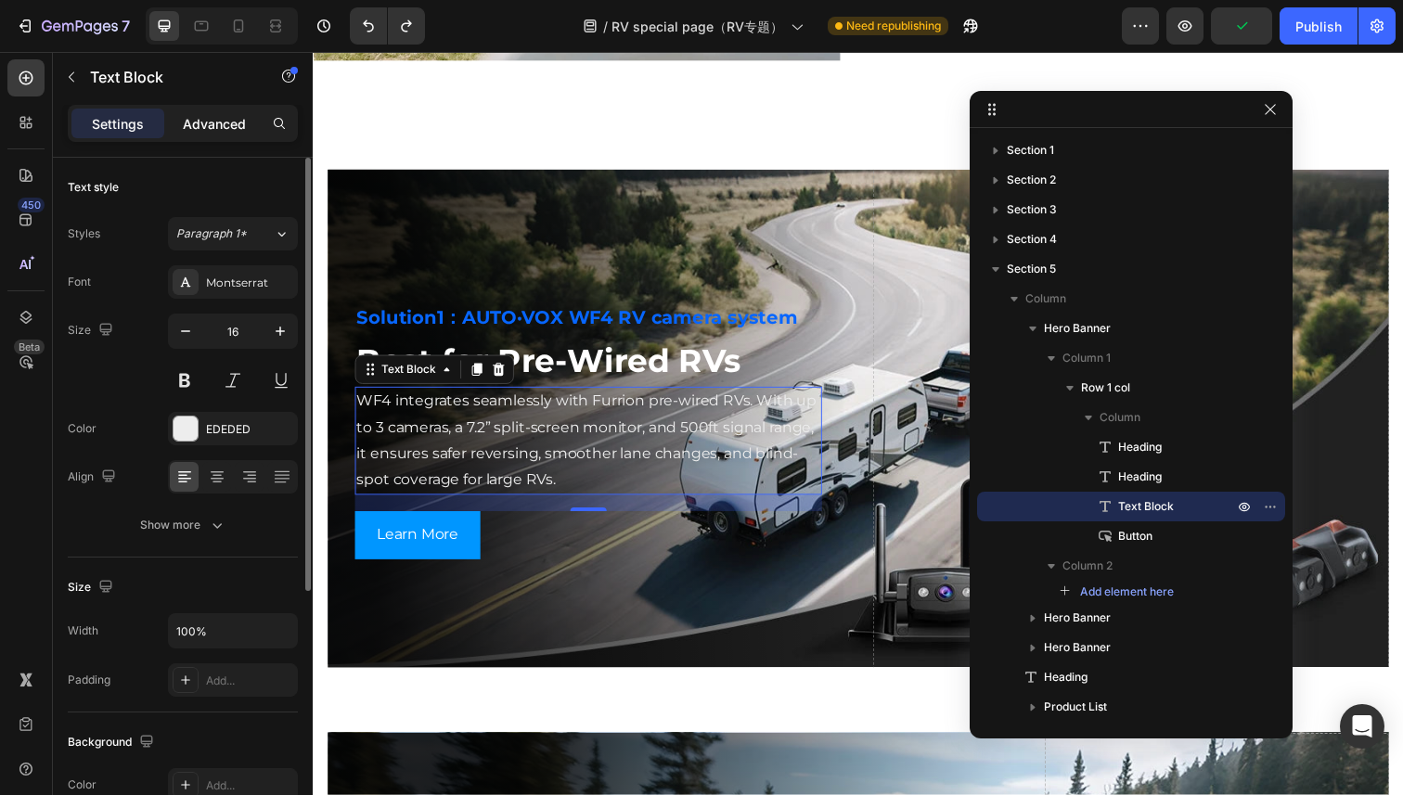
click at [237, 132] on p "Advanced" at bounding box center [214, 123] width 63 height 19
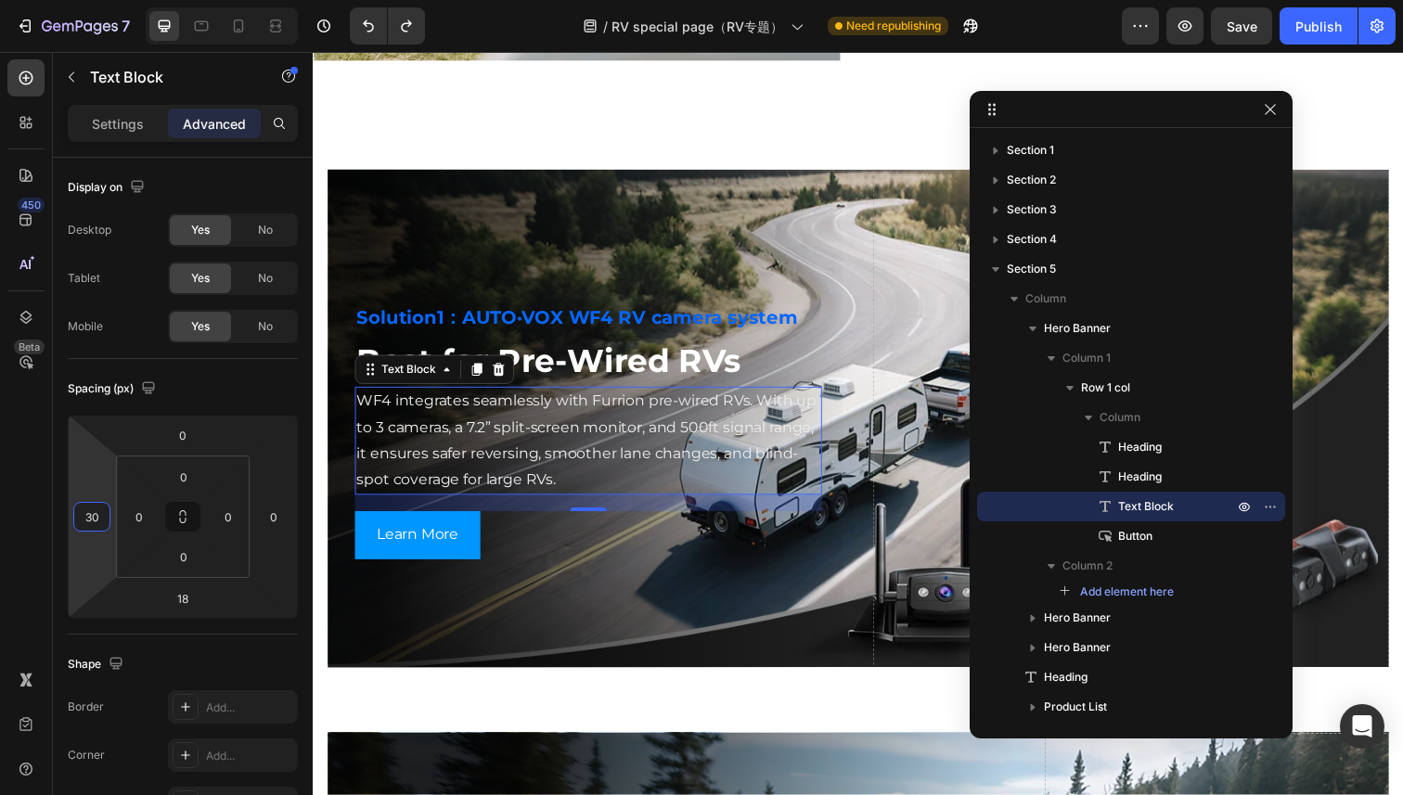
click at [99, 518] on input "30" at bounding box center [92, 517] width 28 height 28
type input "30"
click at [609, 349] on h2 "Best for Pre-Wired RVs" at bounding box center [589, 368] width 469 height 53
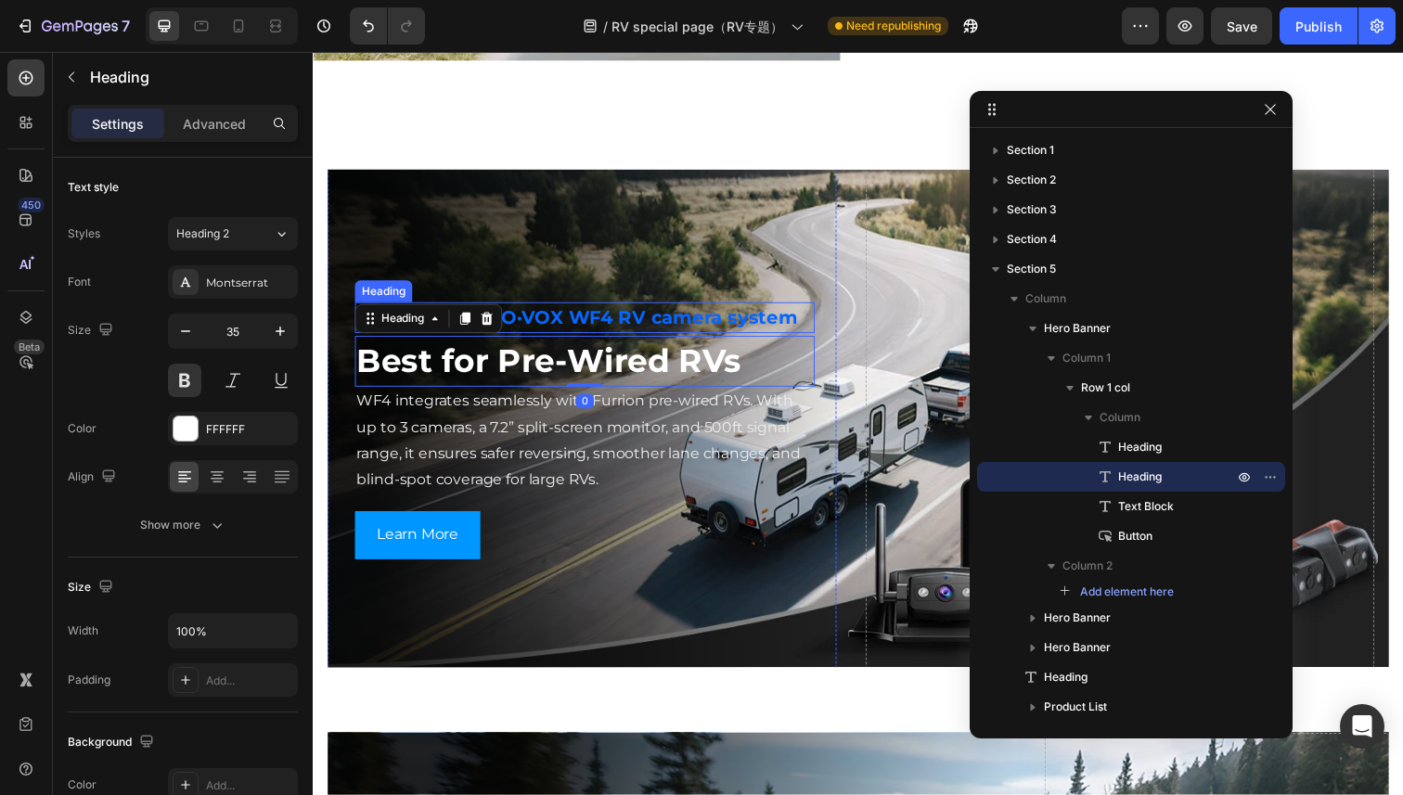
click at [572, 311] on h2 "Solution1：AUTO·VOX WF4 RV camera system" at bounding box center [589, 324] width 469 height 32
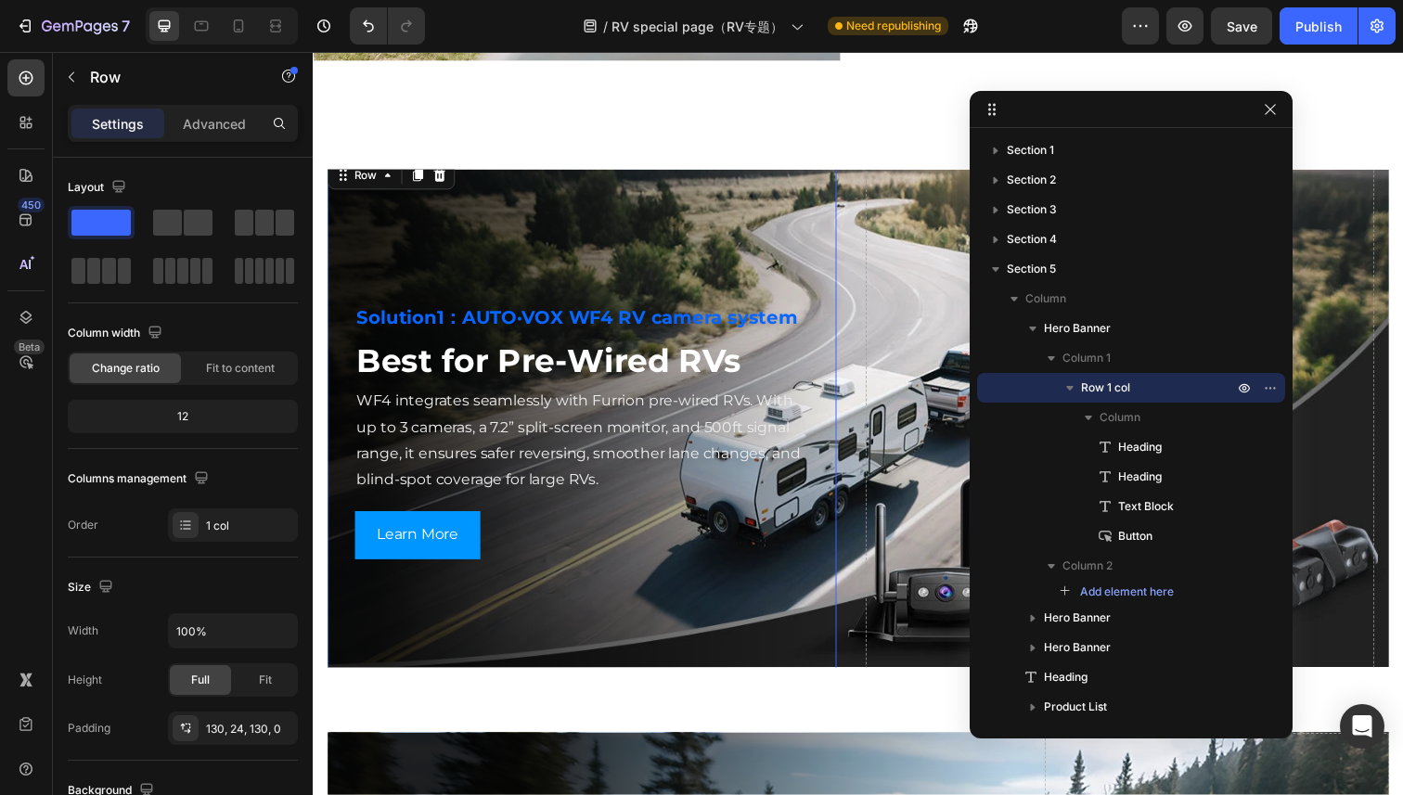
click at [348, 398] on div "Solution1：AUTO·VOX WF4 RV camera system Heading Best for Pre-Wired RVs Heading …" at bounding box center [576, 425] width 497 height 290
click at [224, 114] on p "Advanced" at bounding box center [214, 123] width 63 height 19
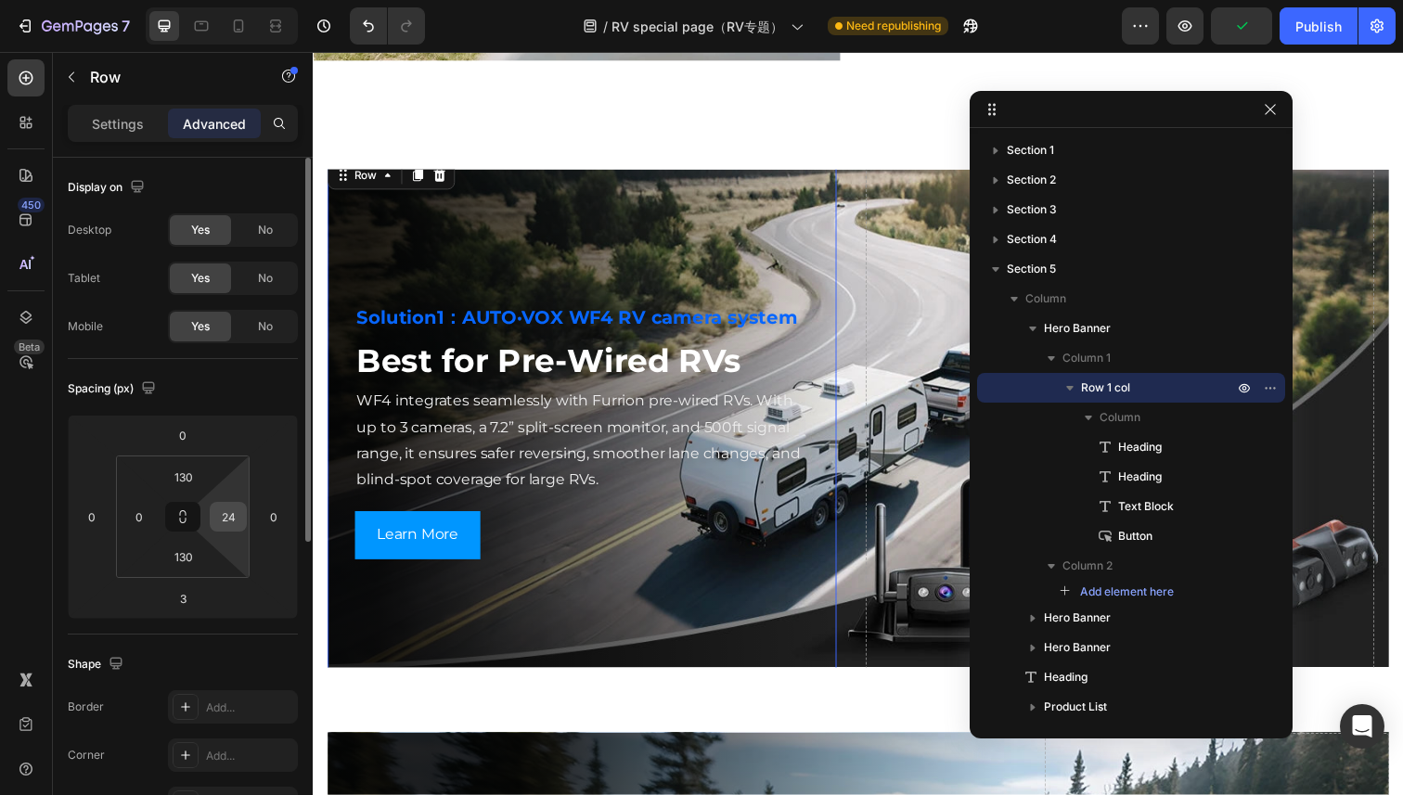
click at [238, 524] on input "24" at bounding box center [228, 517] width 28 height 28
type input "24"
click at [197, 600] on input "3" at bounding box center [182, 599] width 37 height 28
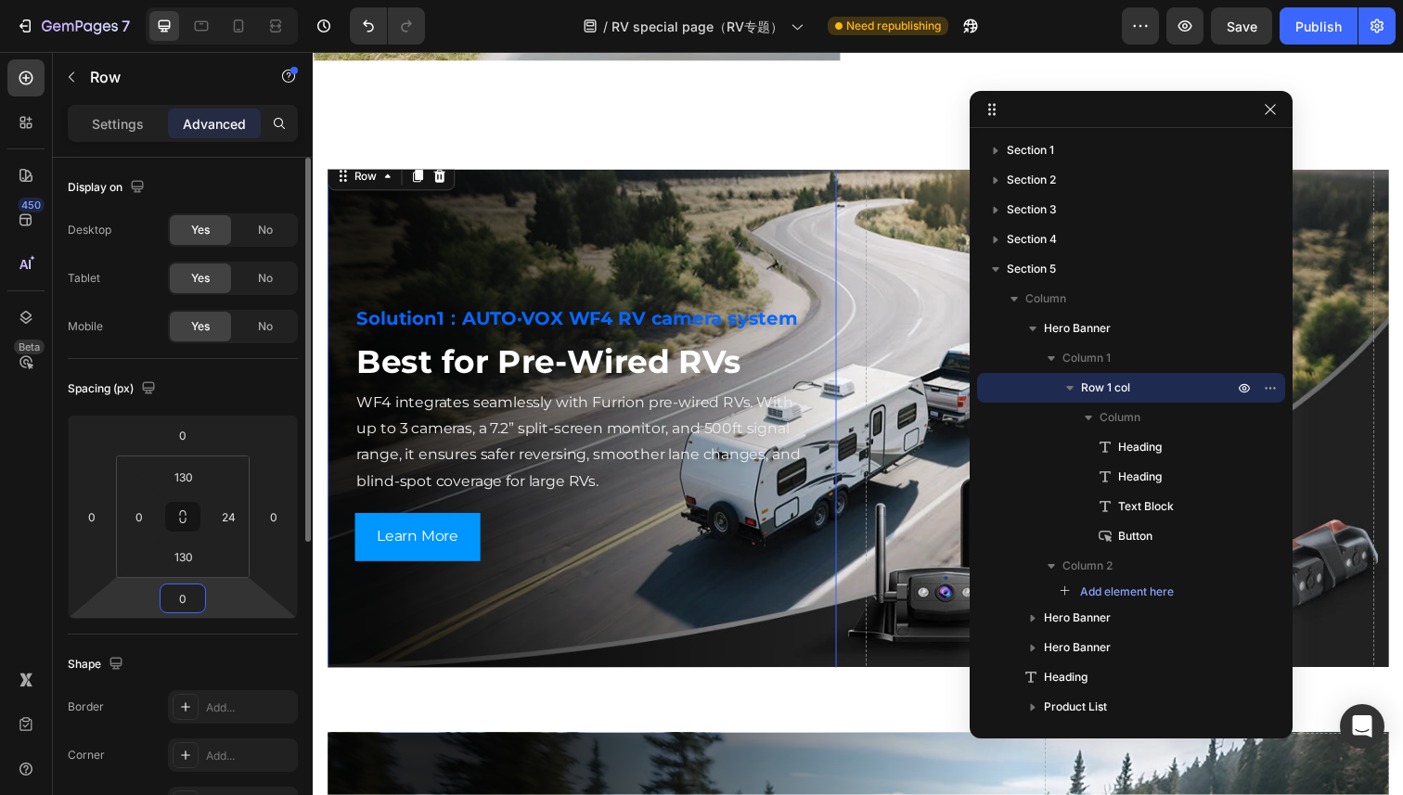
type input "0"
click at [244, 387] on div "Spacing (px)" at bounding box center [183, 389] width 230 height 30
click at [132, 520] on input "0" at bounding box center [139, 517] width 28 height 28
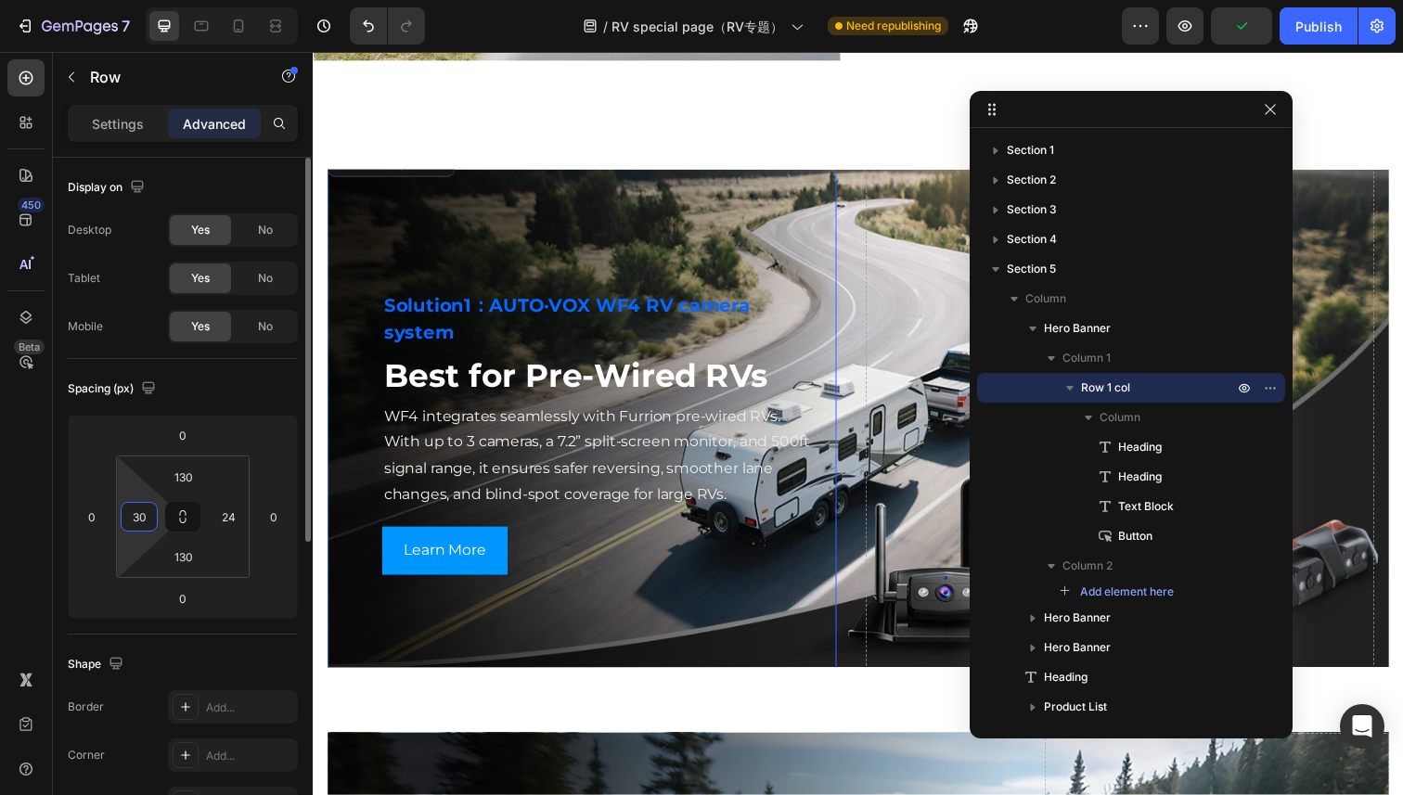
type input "3"
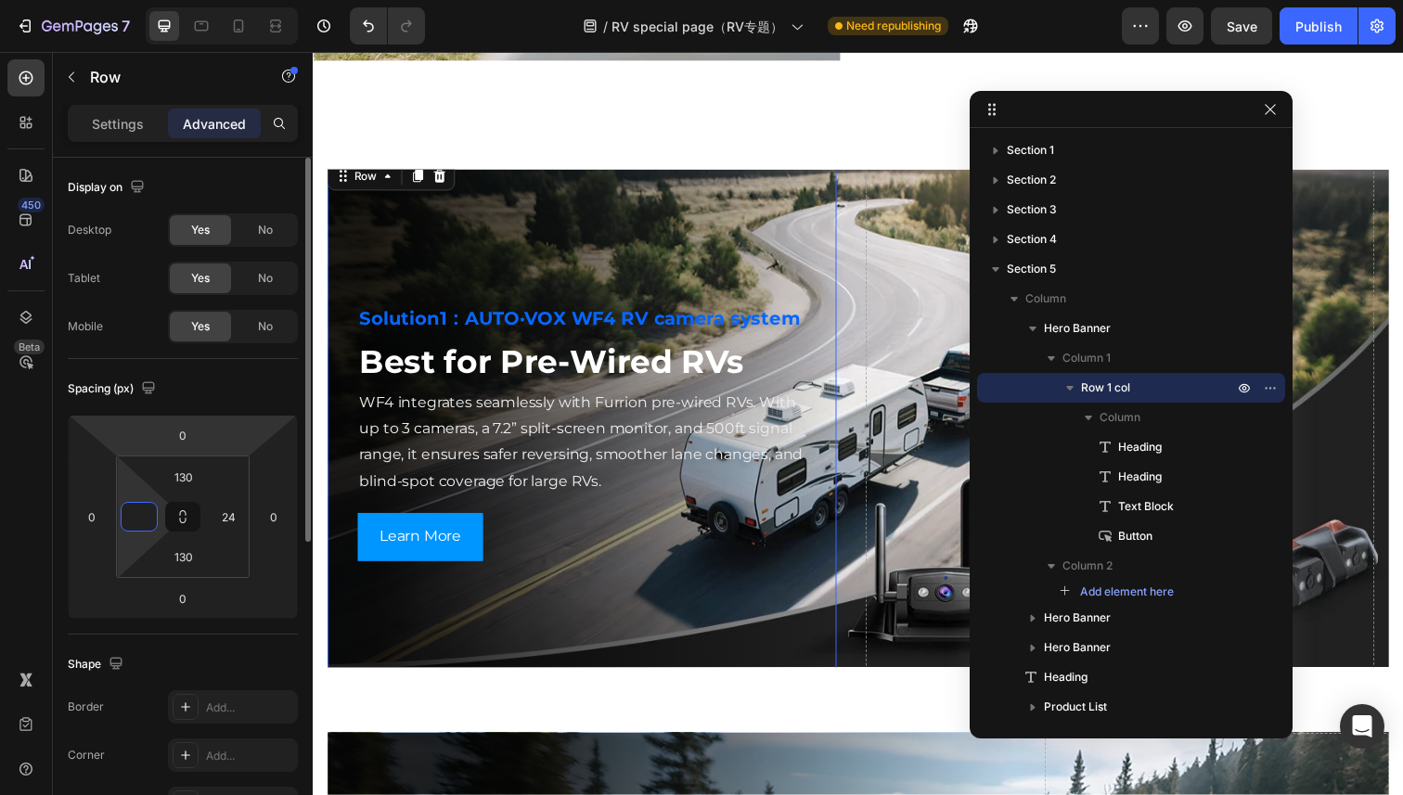
click at [221, 396] on div "Spacing (px)" at bounding box center [183, 389] width 230 height 30
type input "0"
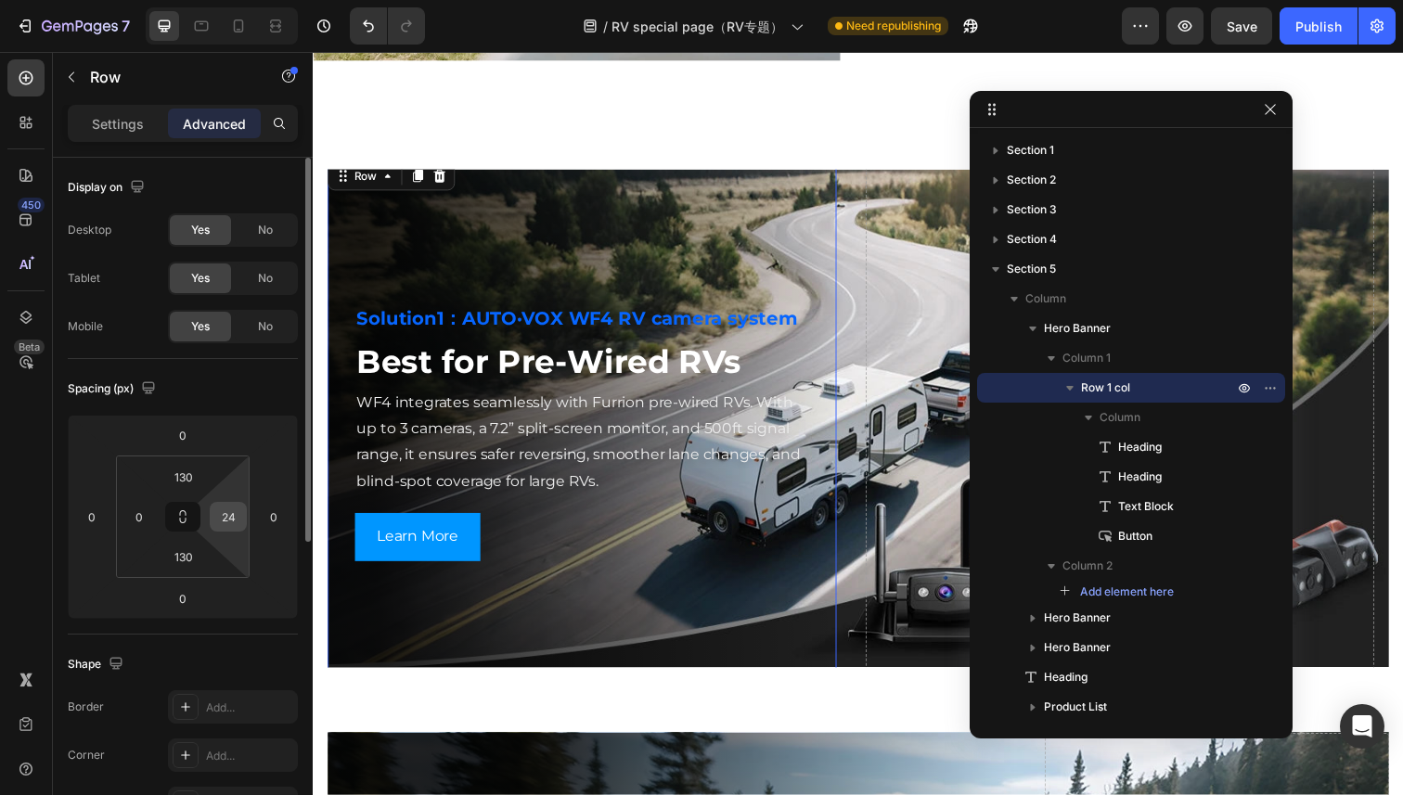
click at [234, 520] on input "24" at bounding box center [228, 517] width 28 height 28
type input "0"
click at [767, 623] on div "Solution1：AUTO·VOX WF4 RV camera system Heading Best for Pre-Wired RVs Heading …" at bounding box center [588, 427] width 520 height 532
click at [626, 240] on div "Solution1：AUTO·VOX WF4 RV camera system Heading Best for Pre-Wired RVs Heading …" at bounding box center [588, 427] width 520 height 532
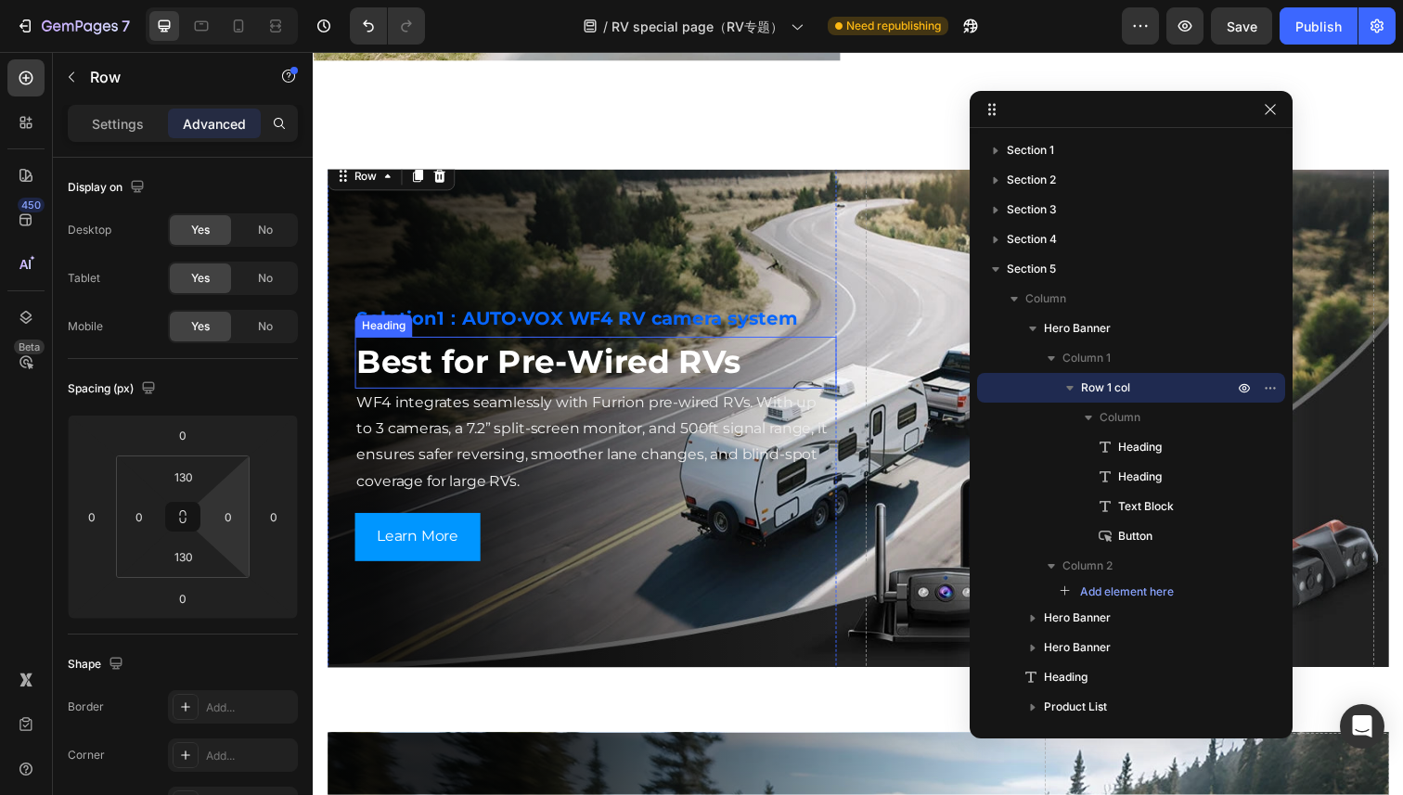
click at [376, 383] on h2 "Best for Pre-Wired RVs" at bounding box center [601, 369] width 492 height 53
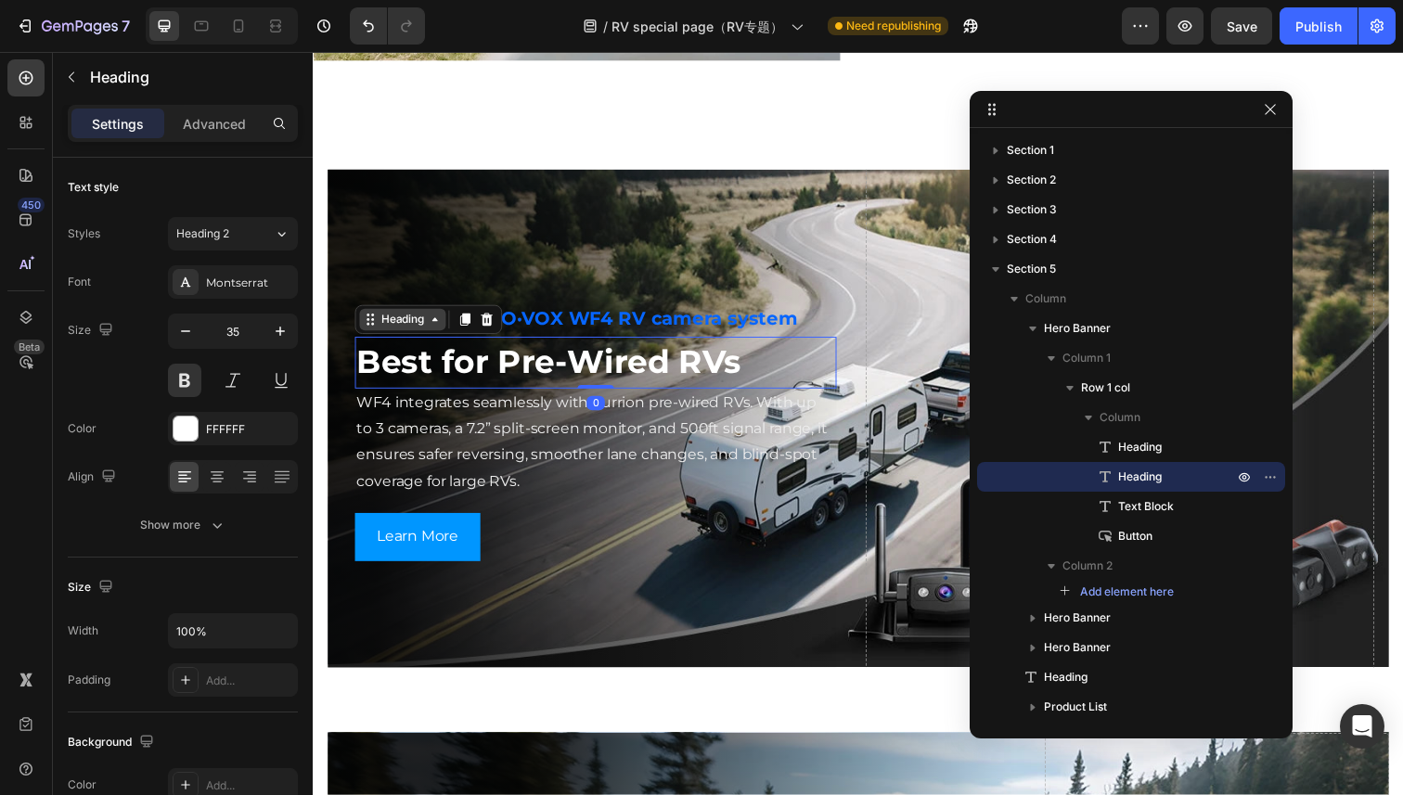
click at [388, 322] on div "Heading" at bounding box center [404, 325] width 51 height 17
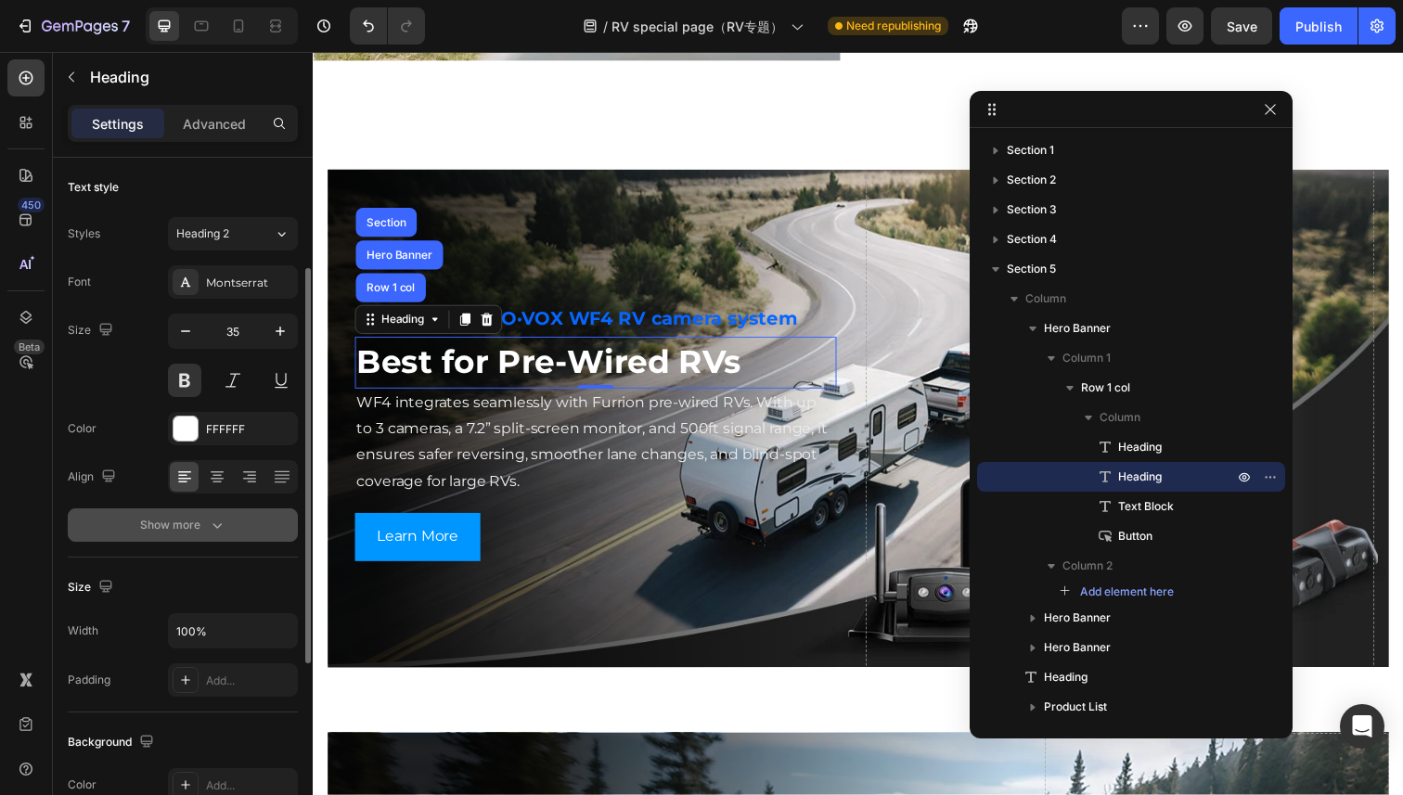
scroll to position [514, 0]
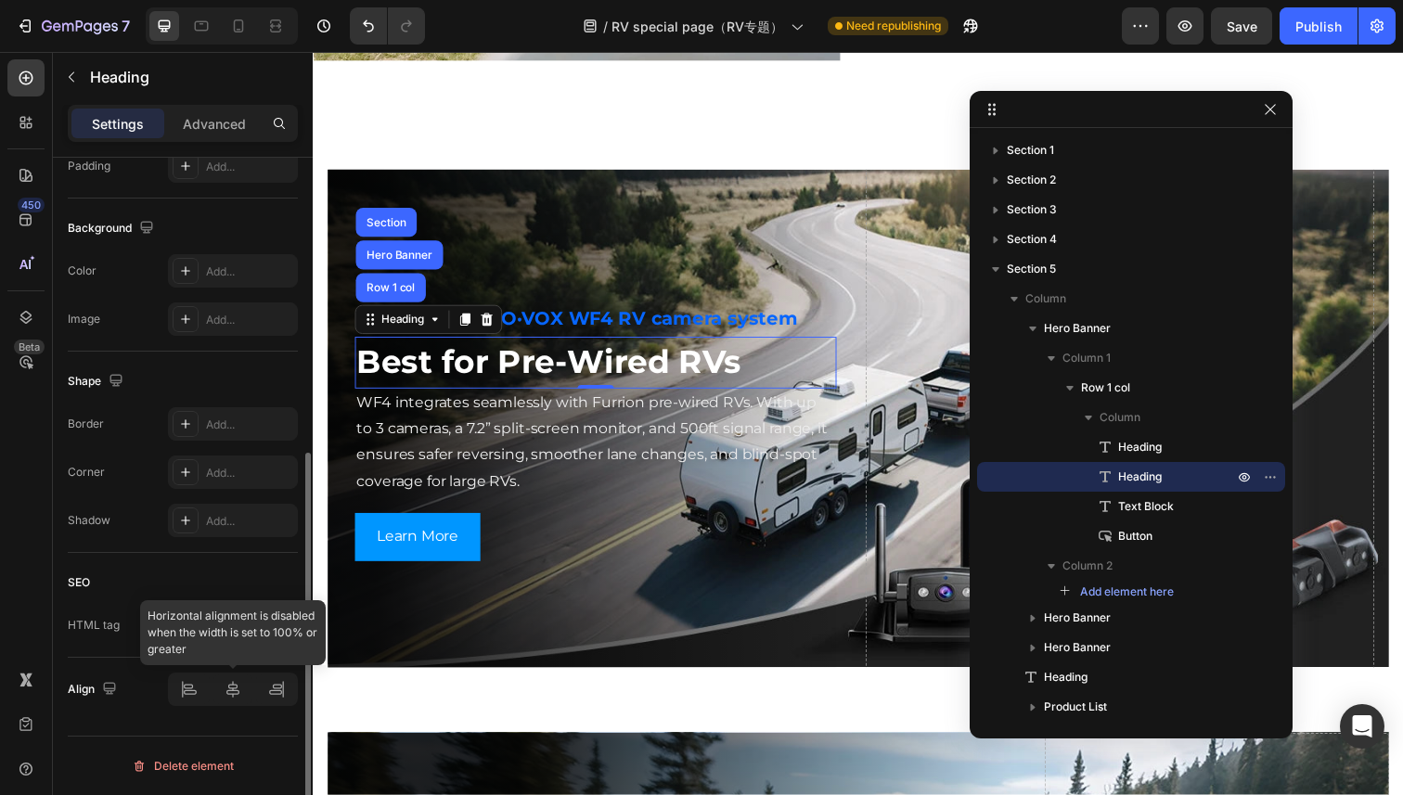
click at [184, 683] on div at bounding box center [233, 689] width 130 height 33
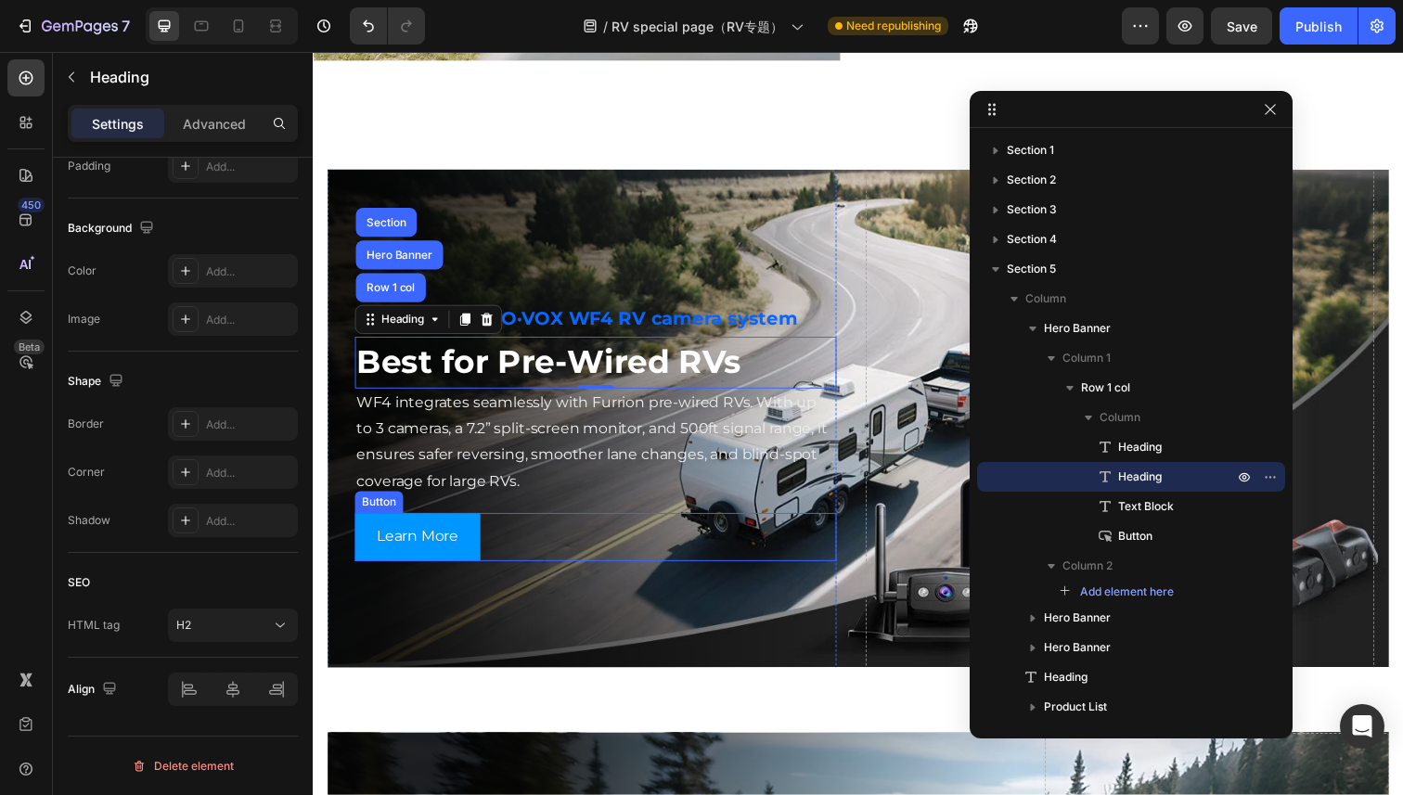
click at [535, 545] on div "Learn More Button" at bounding box center [601, 547] width 492 height 49
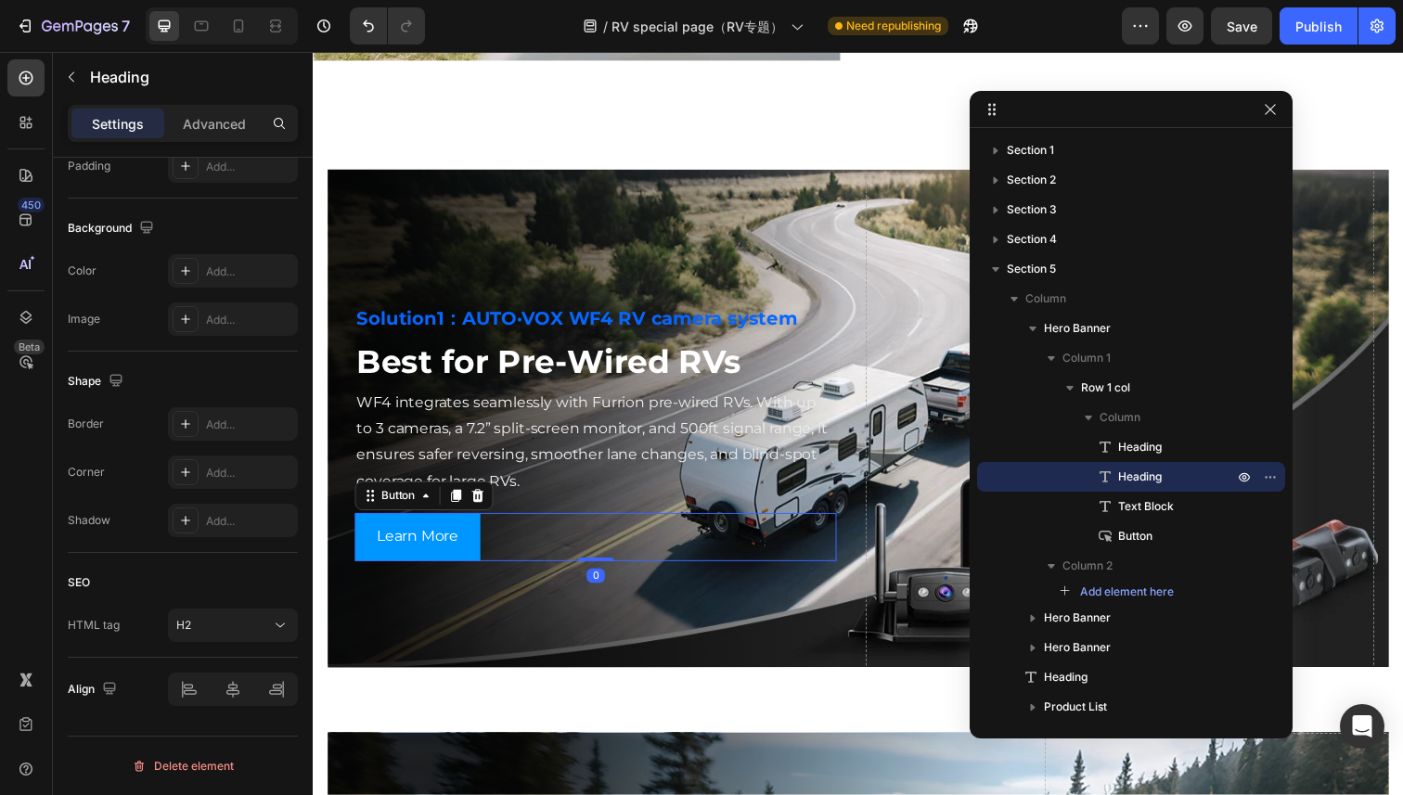
scroll to position [0, 0]
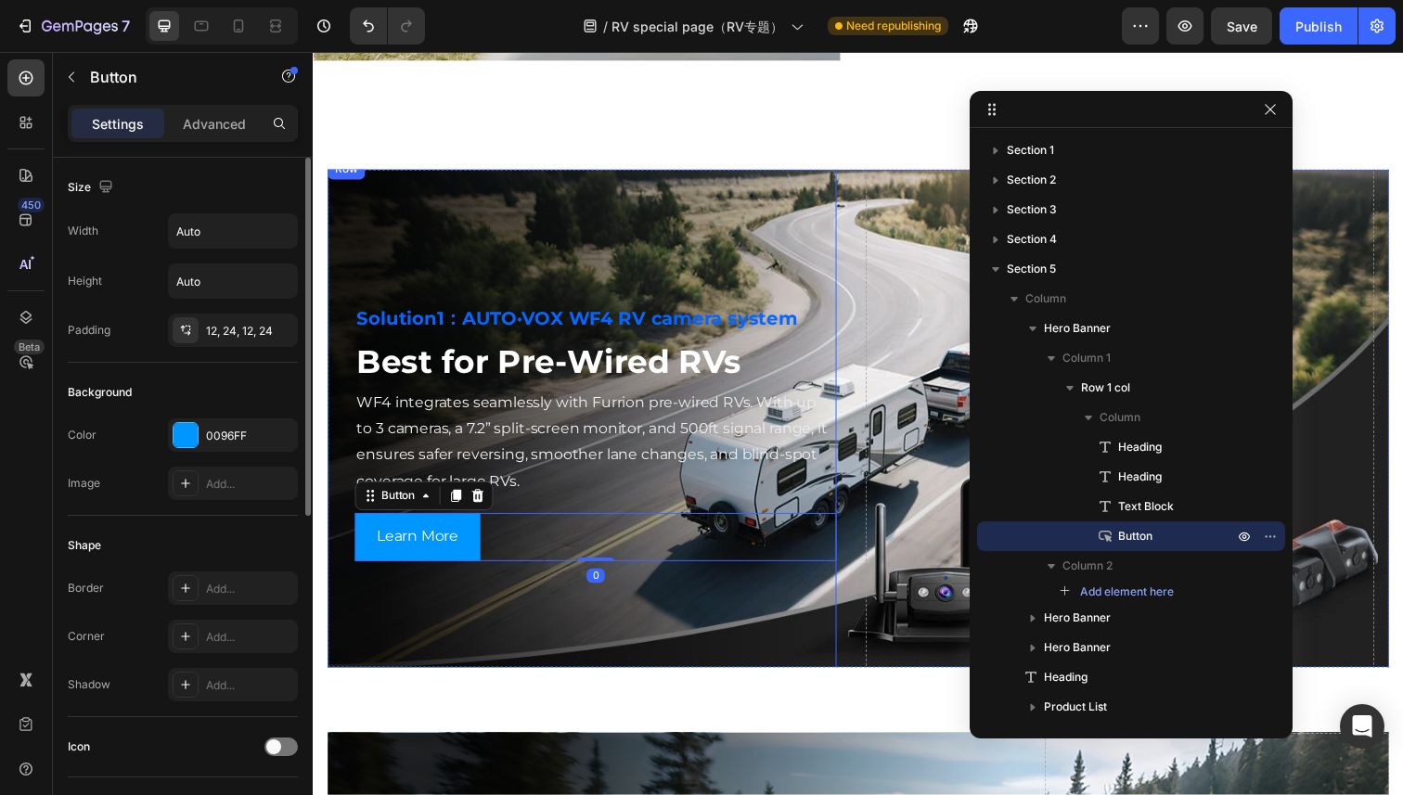
click at [399, 623] on div "Solution1：AUTO·VOX WF4 RV camera system Heading Best for Pre-Wired RVs Heading …" at bounding box center [588, 427] width 520 height 532
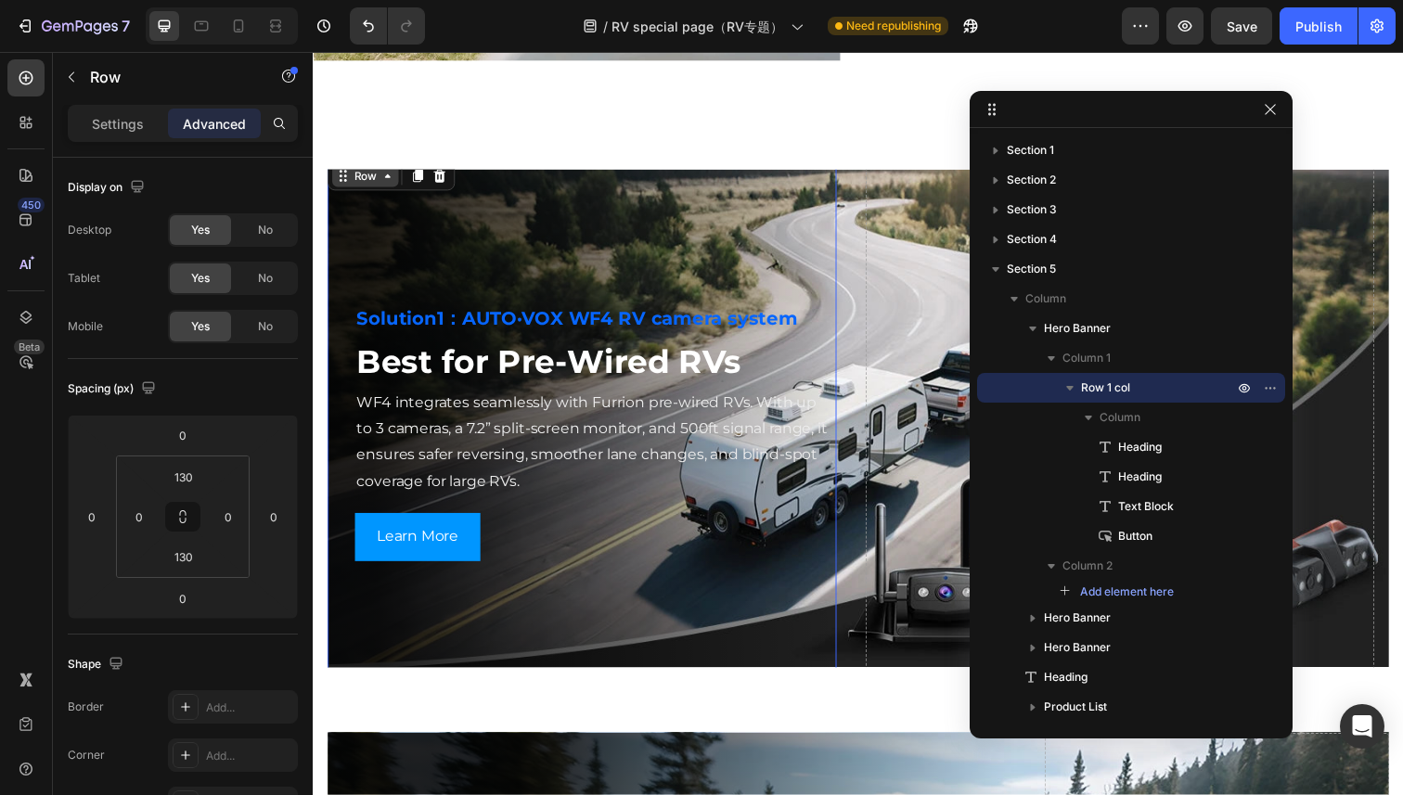
click at [367, 186] on div "Row" at bounding box center [366, 179] width 31 height 17
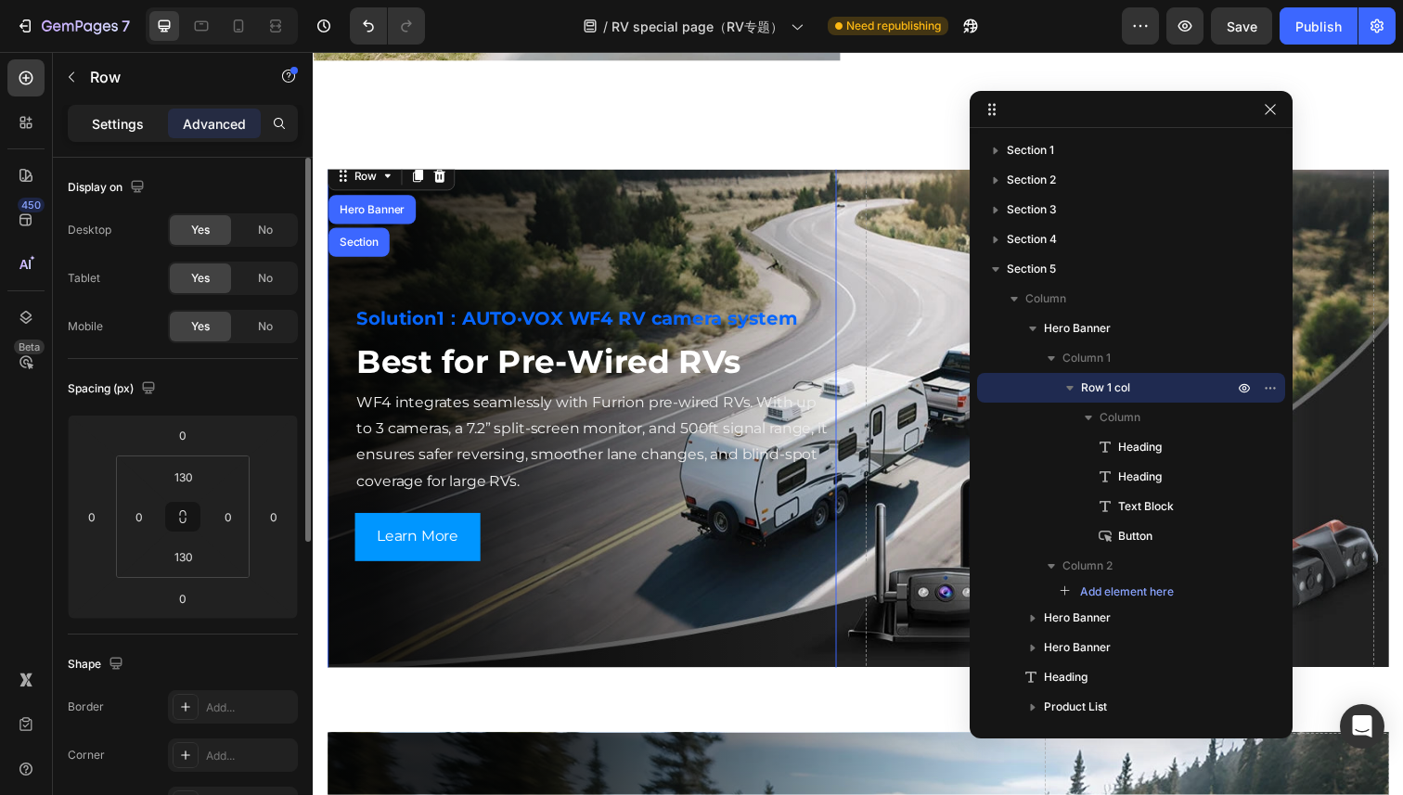
click at [137, 118] on p "Settings" at bounding box center [118, 123] width 52 height 19
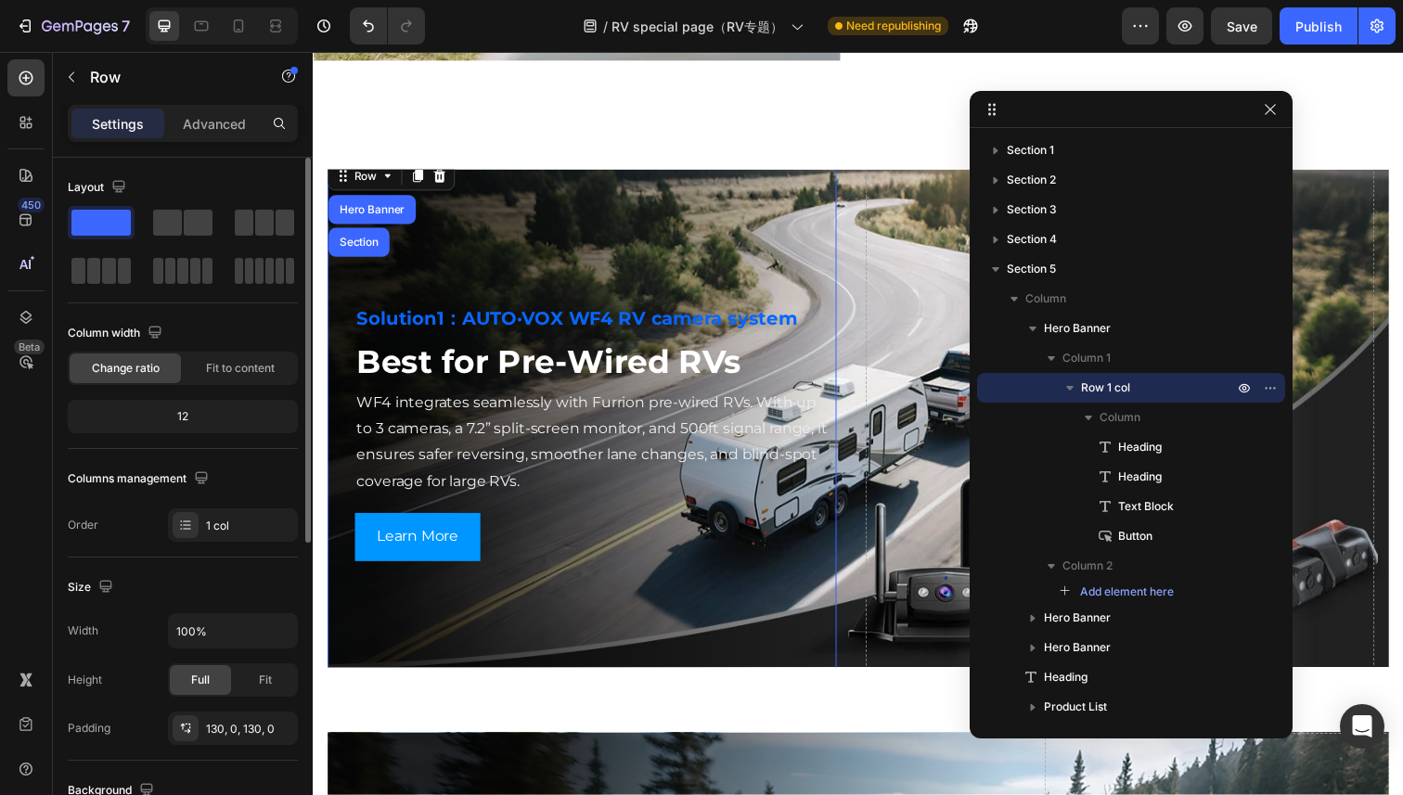
click at [130, 370] on span "Change ratio" at bounding box center [126, 368] width 68 height 17
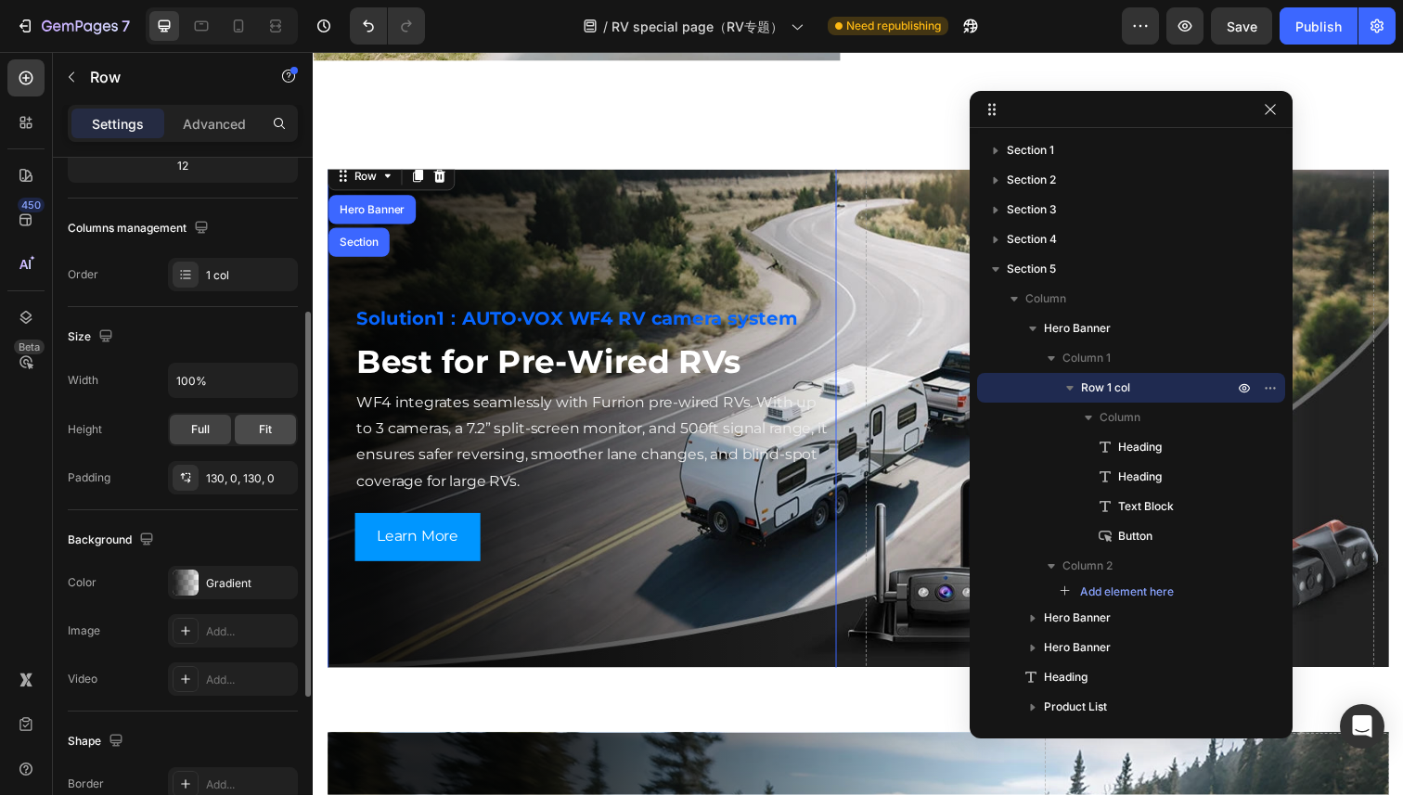
scroll to position [256, 0]
click at [283, 468] on icon "button" at bounding box center [278, 472] width 15 height 15
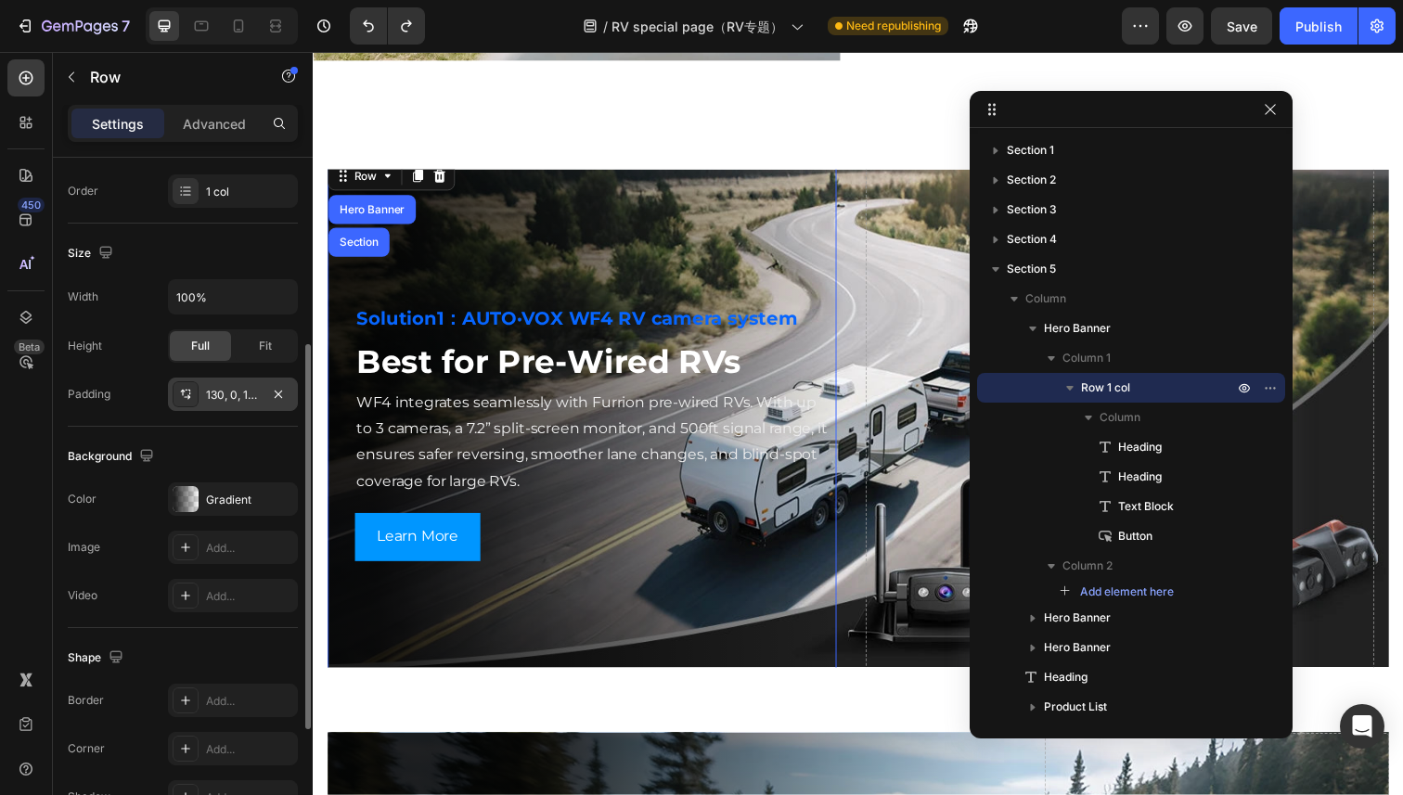
scroll to position [546, 0]
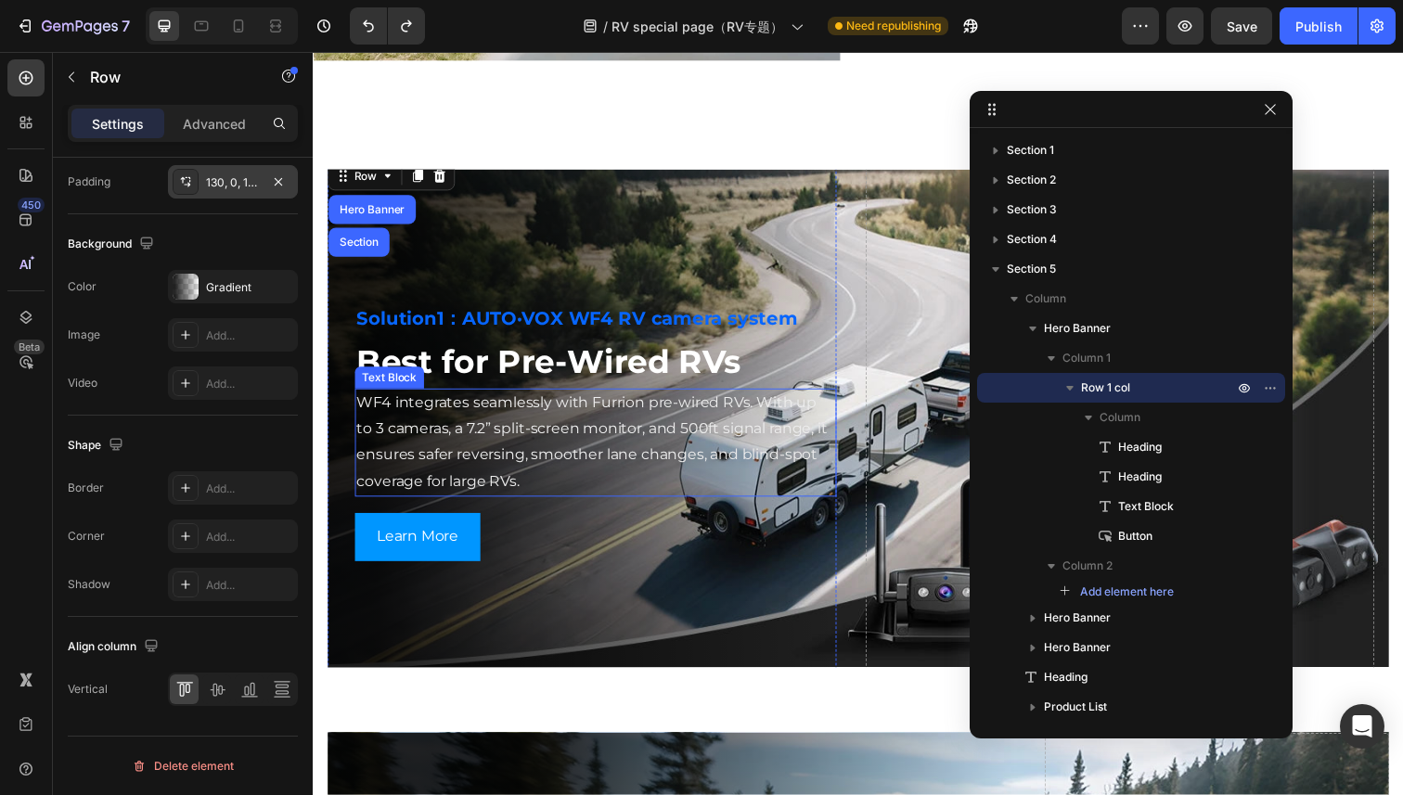
click at [428, 481] on p "WF4 integrates seamlessly with Furrion pre-wired RVs. With up to 3 cameras, a 7…" at bounding box center [601, 451] width 488 height 107
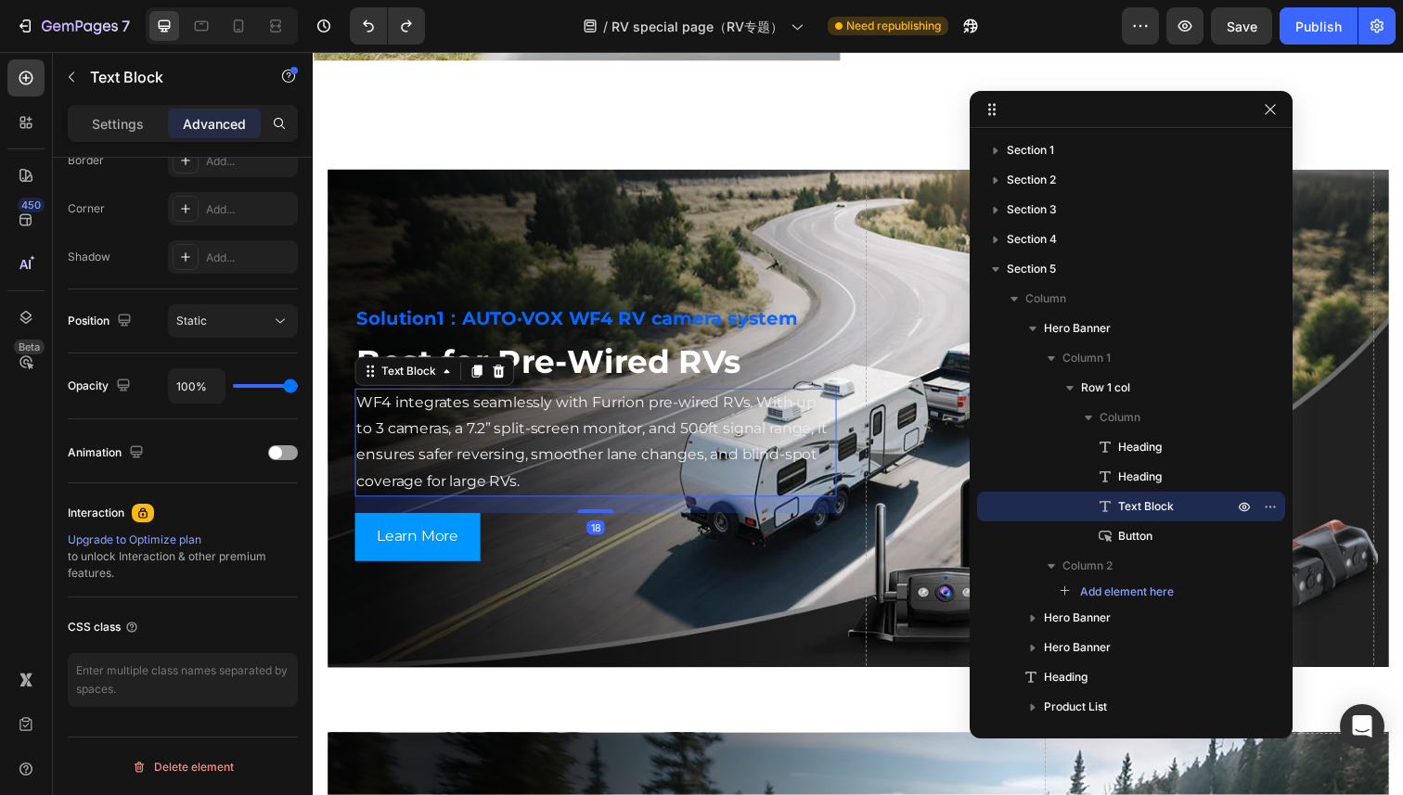
scroll to position [0, 0]
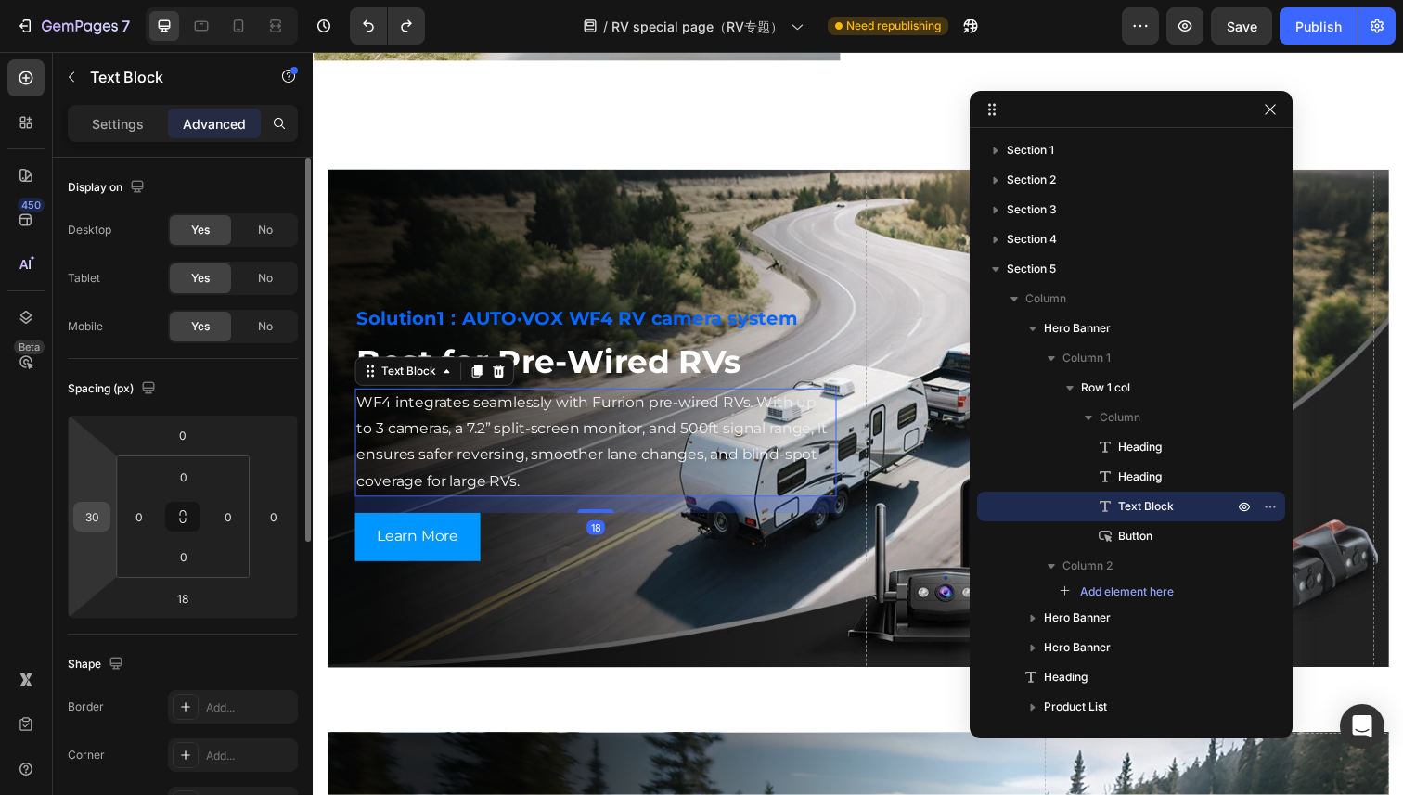
click at [91, 520] on input "30" at bounding box center [92, 517] width 28 height 28
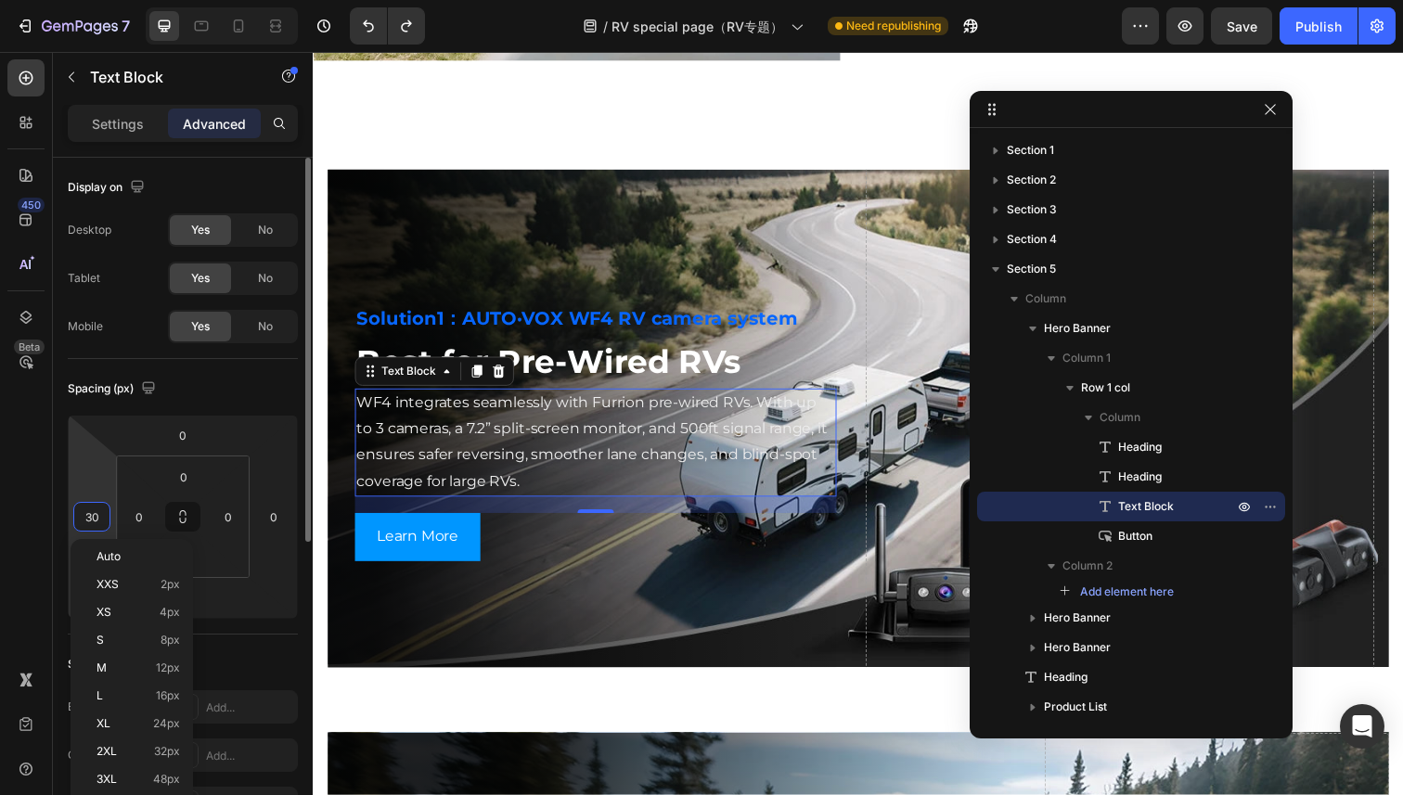
type input "0"
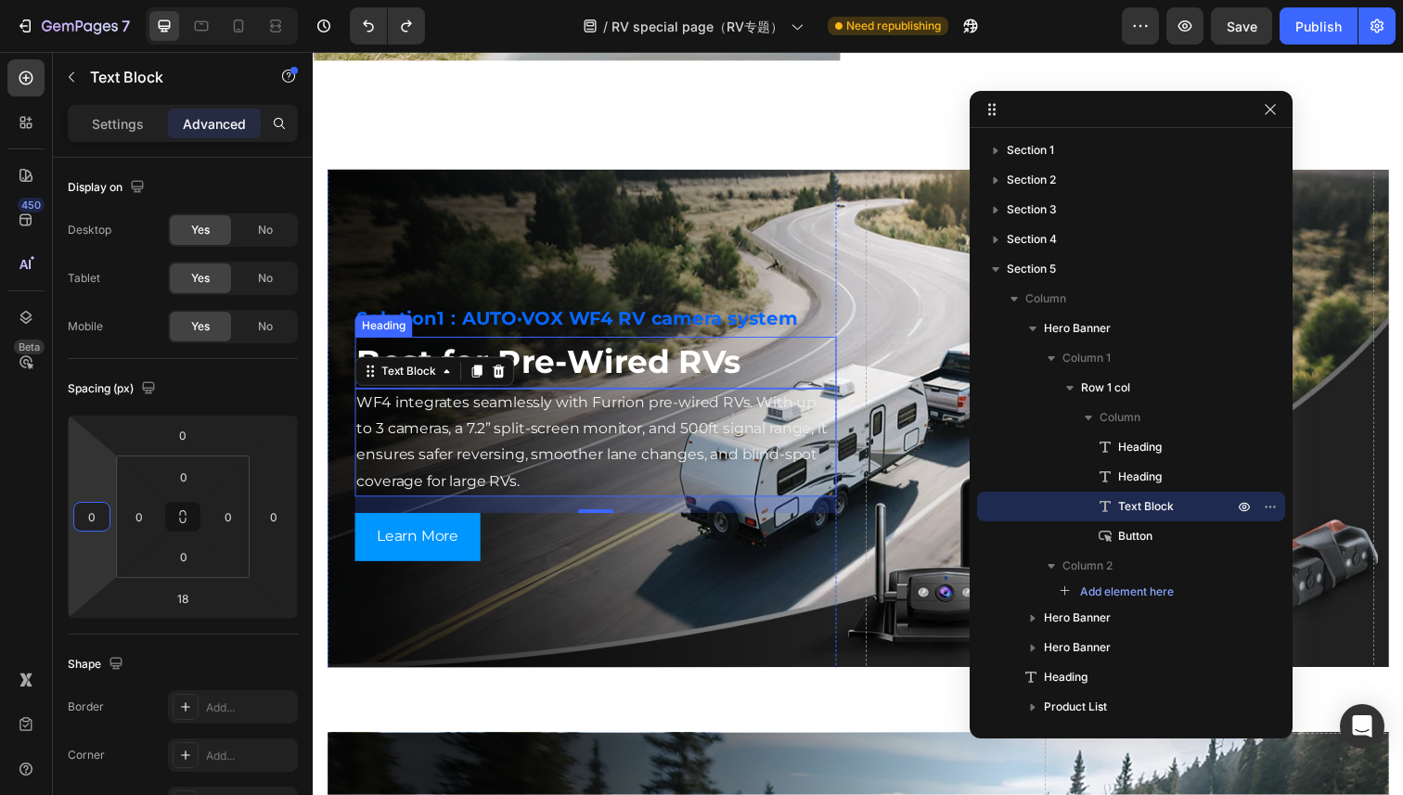
click at [536, 344] on h2 "Best for Pre-Wired RVs" at bounding box center [601, 369] width 492 height 53
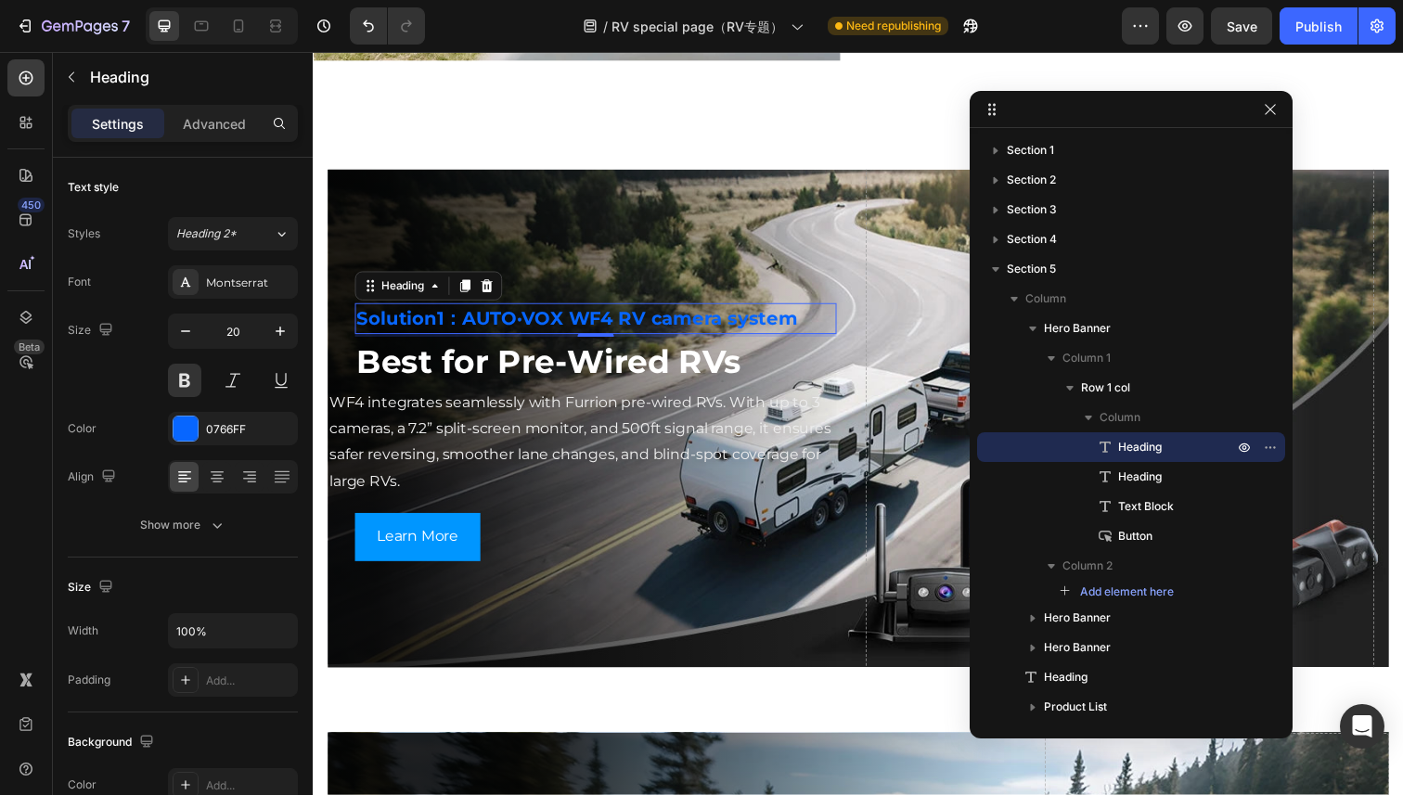
click at [574, 323] on h2 "Solution1：AUTO·VOX WF4 RV camera system" at bounding box center [601, 325] width 492 height 32
click at [244, 134] on div "Advanced" at bounding box center [214, 124] width 93 height 30
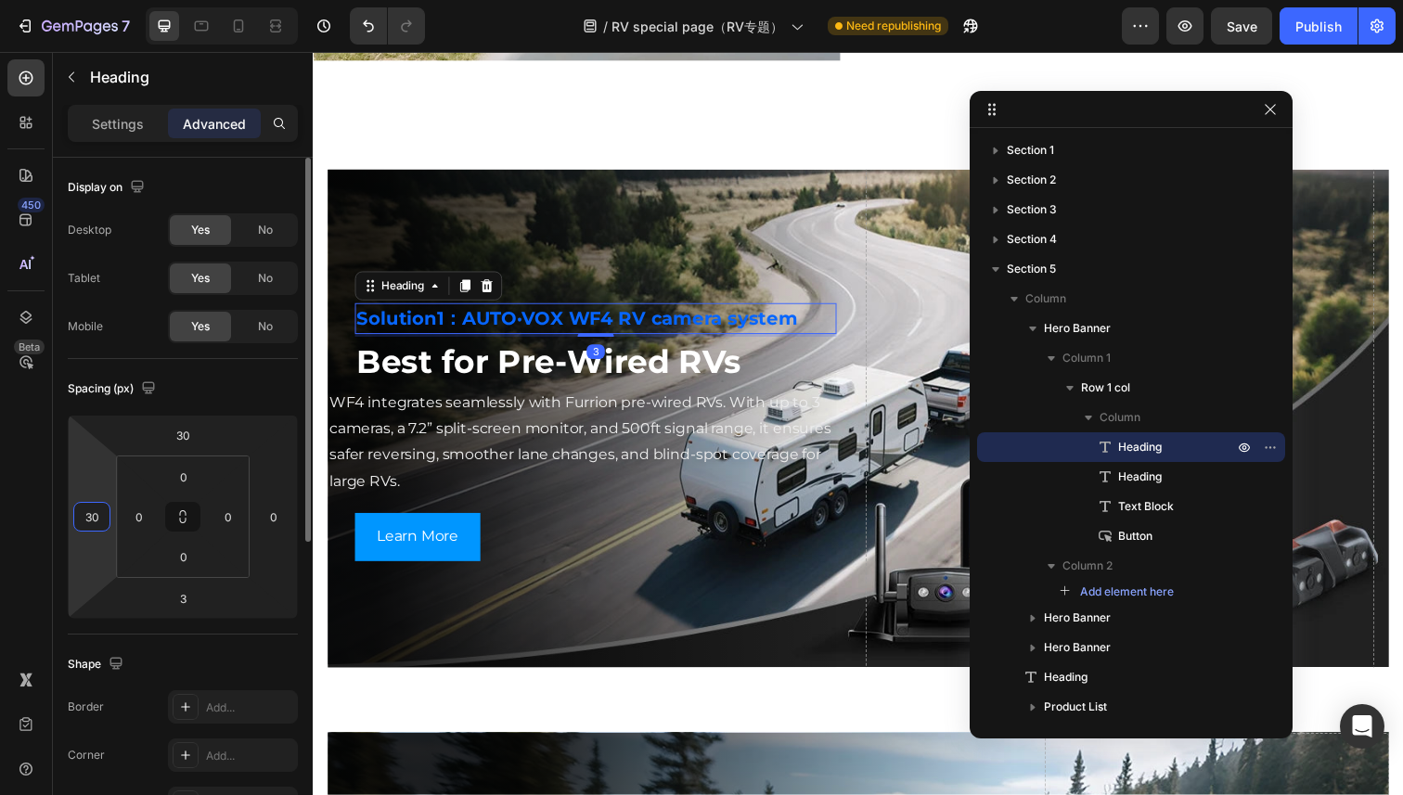
click at [91, 524] on input "30" at bounding box center [92, 517] width 28 height 28
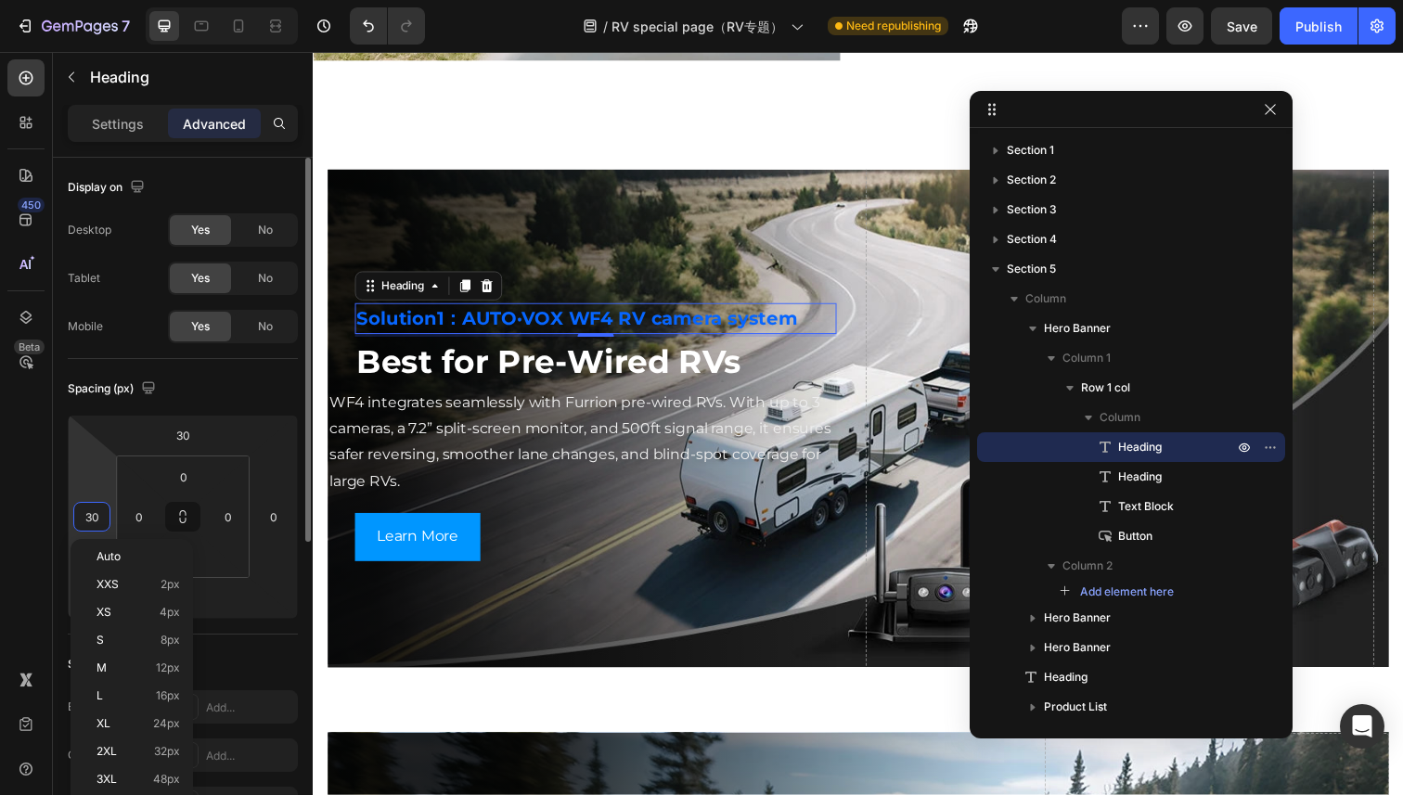
type input "0"
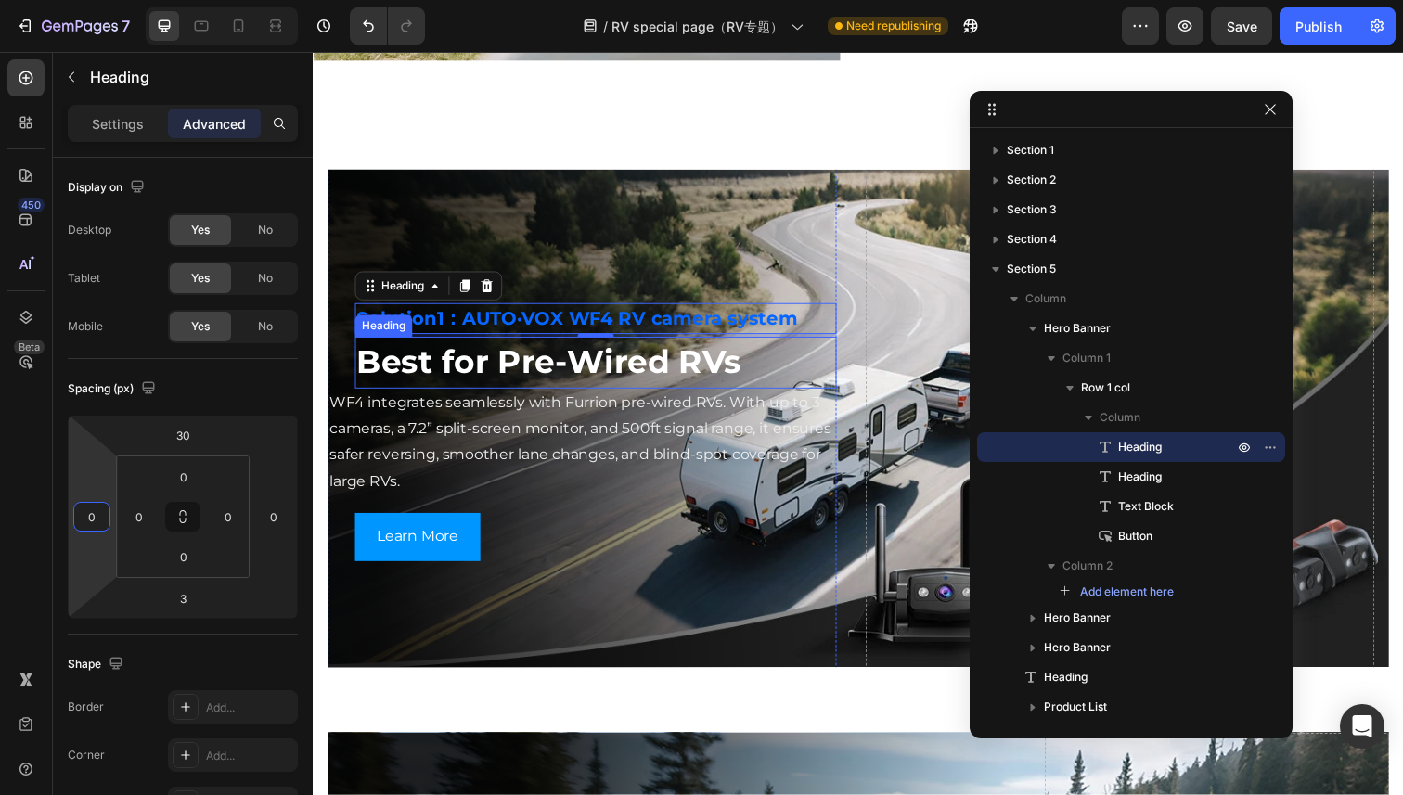
click at [474, 377] on h2 "Best for Pre-Wired RVs" at bounding box center [601, 369] width 492 height 53
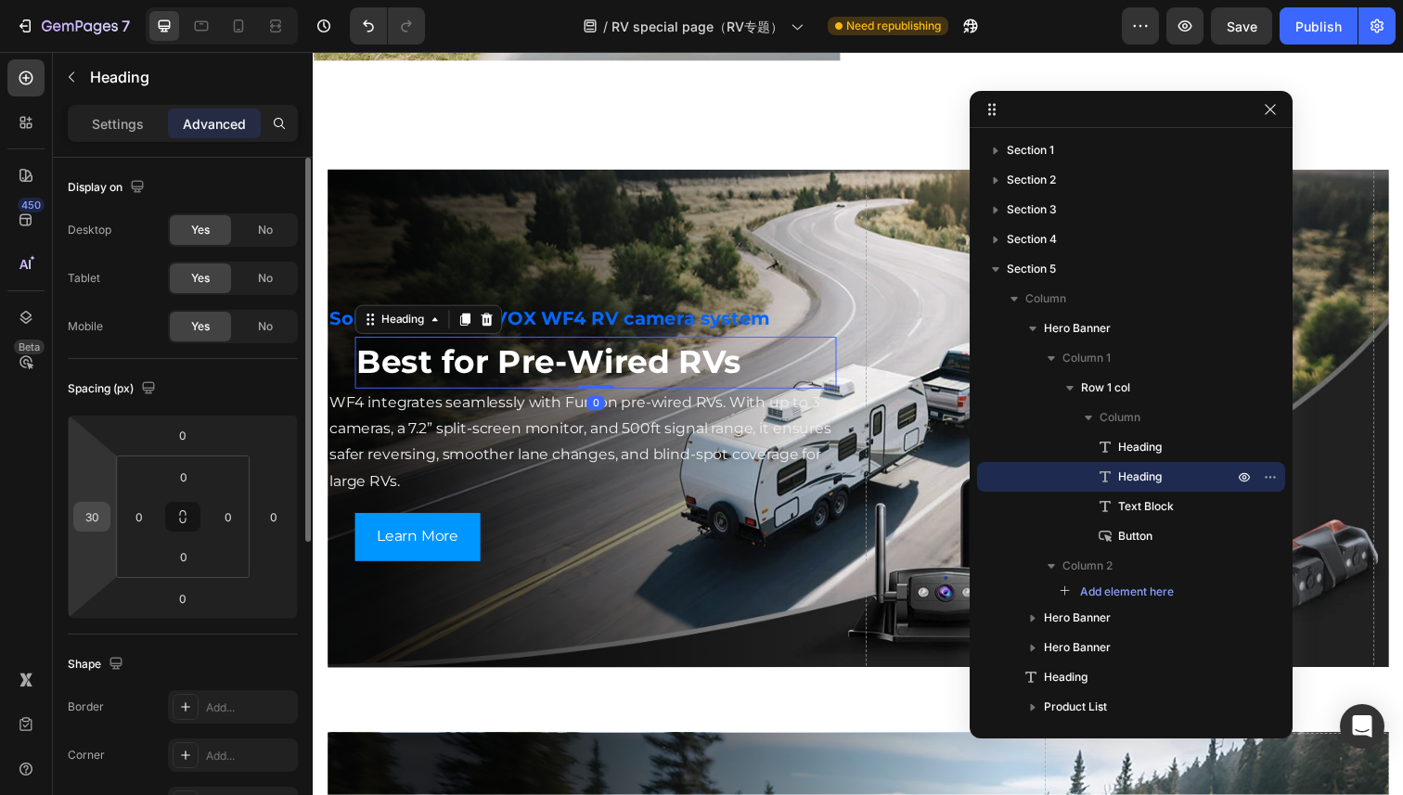
click at [93, 527] on input "30" at bounding box center [92, 517] width 28 height 28
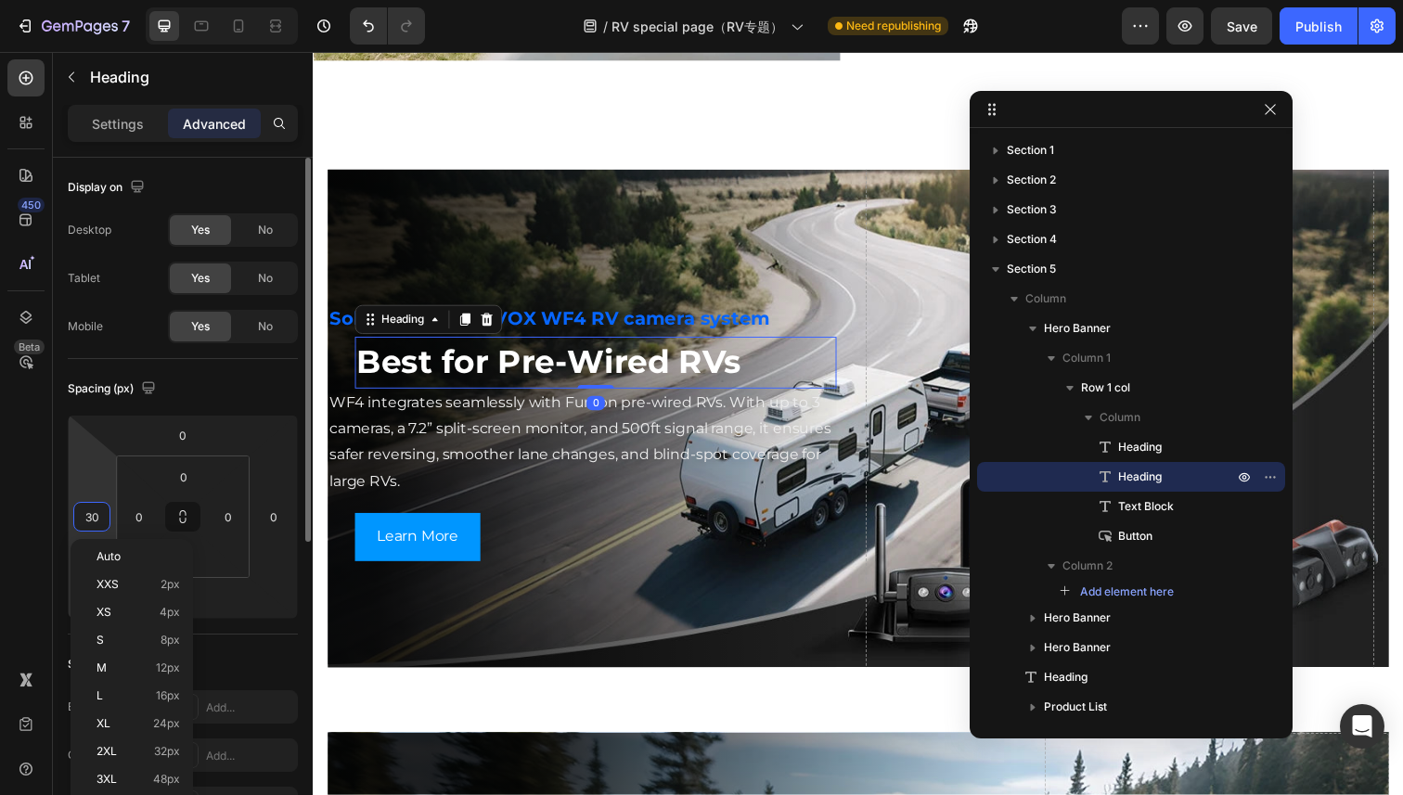
type input "0"
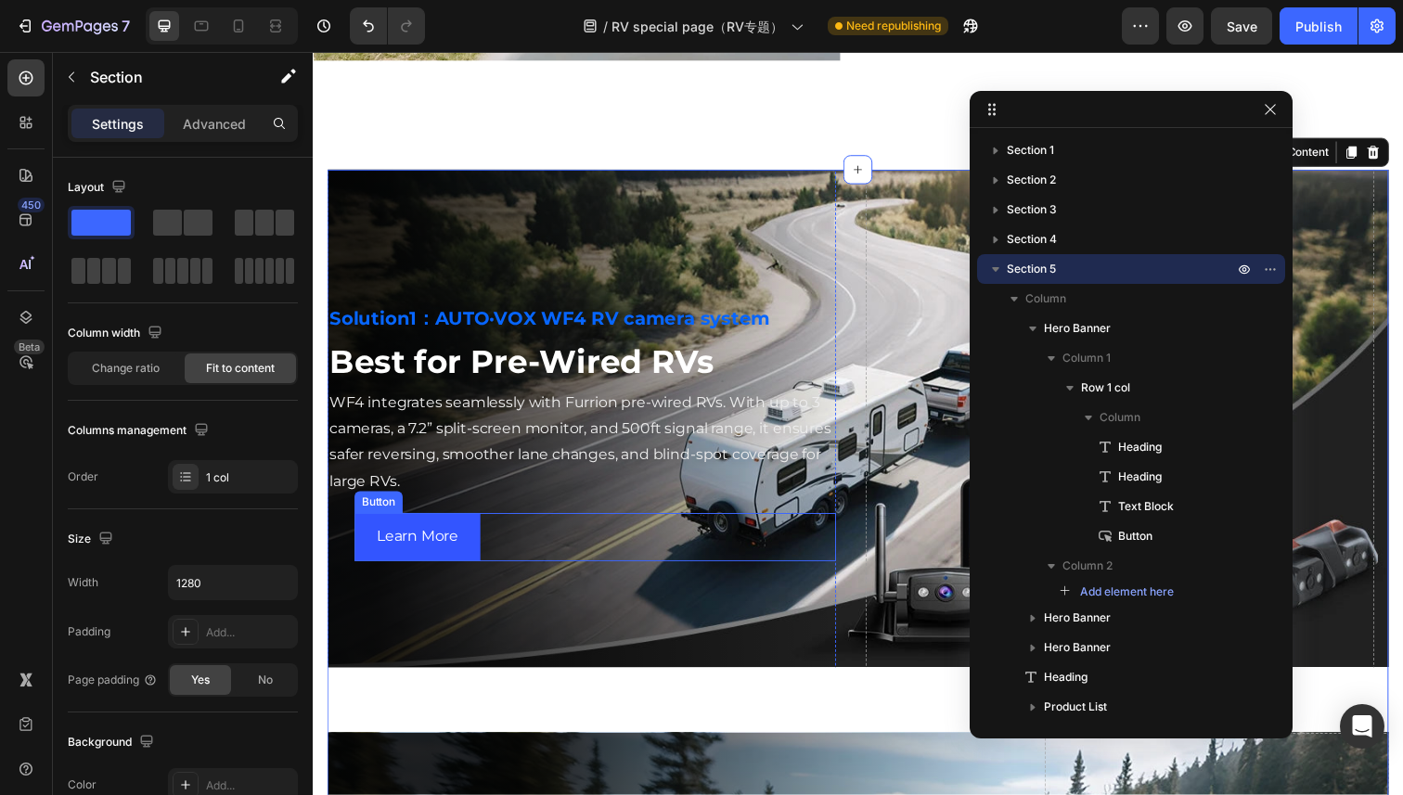
click at [421, 562] on button "Learn More" at bounding box center [419, 547] width 128 height 49
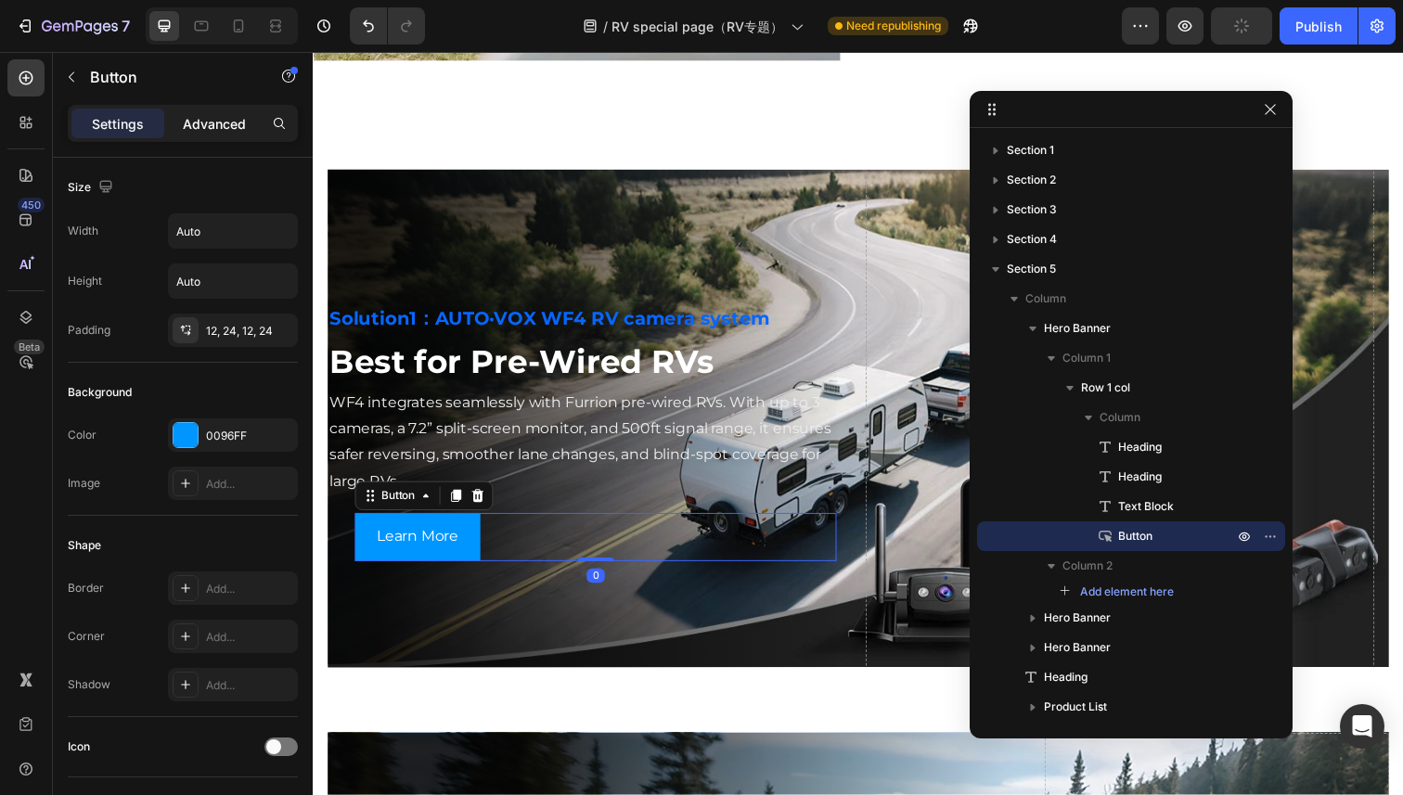
click at [234, 112] on div "Advanced" at bounding box center [214, 124] width 93 height 30
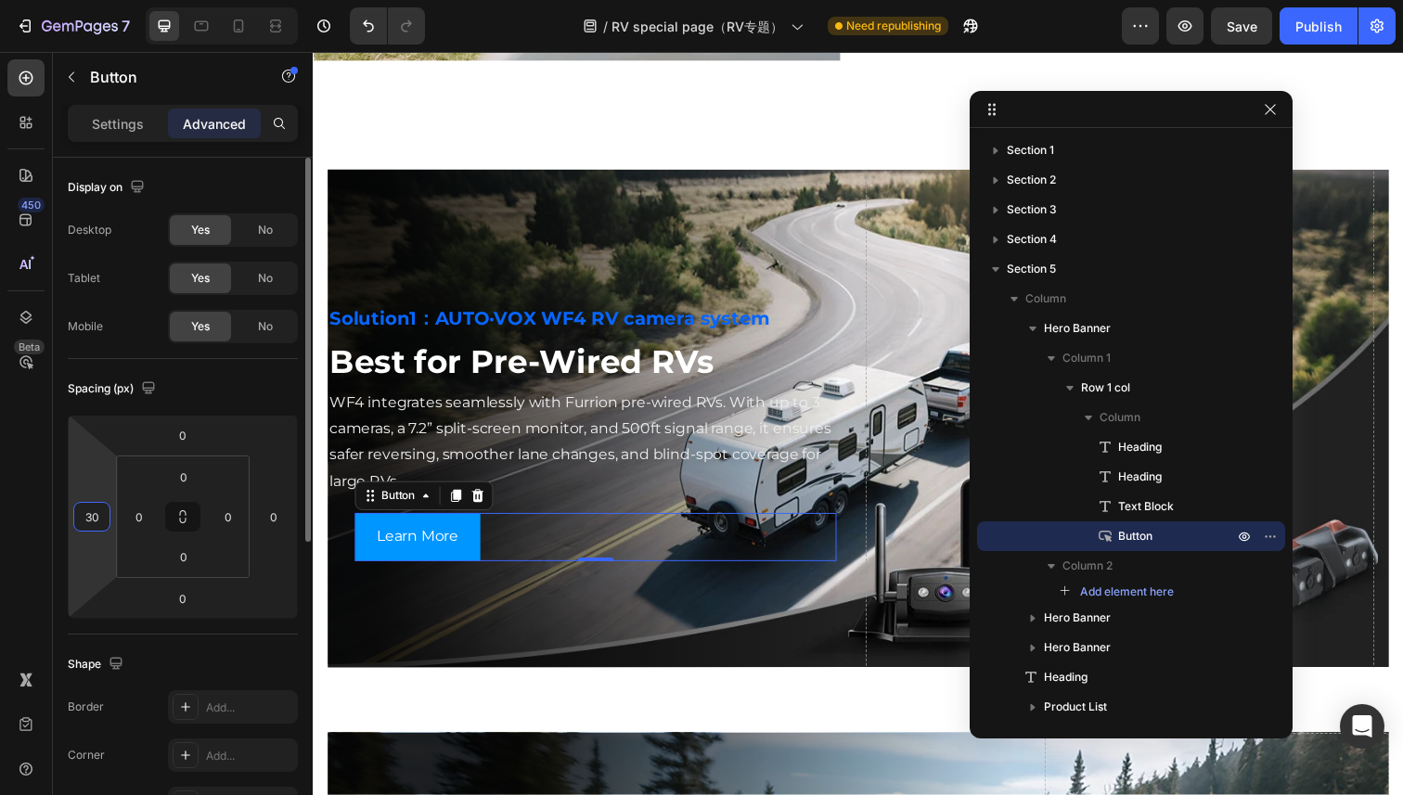
click at [95, 511] on input "30" at bounding box center [92, 517] width 28 height 28
type input "0"
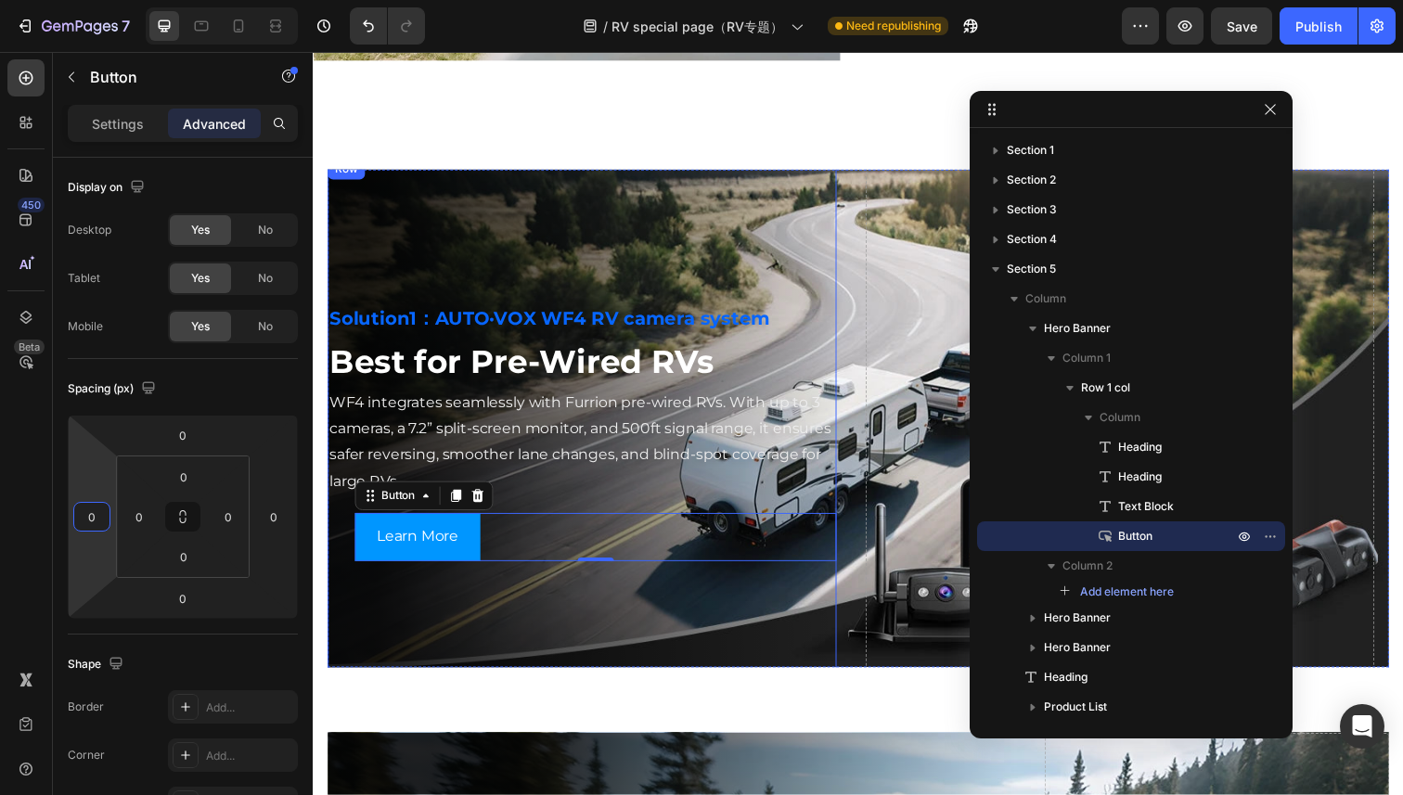
click at [388, 638] on div "Solution1：AUTO·VOX WF4 RV camera system Heading Best for Pre-Wired RVs Heading …" at bounding box center [588, 427] width 520 height 532
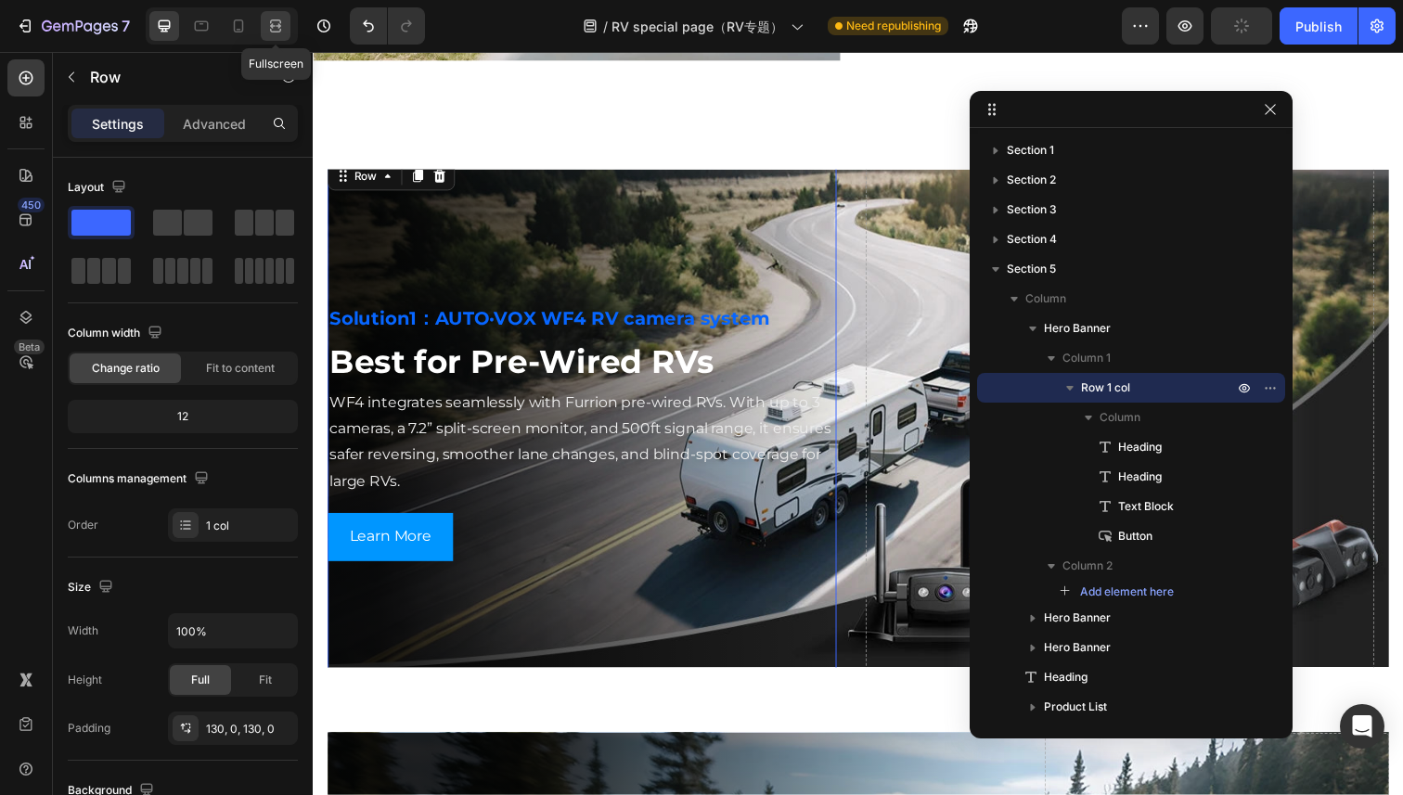
click at [276, 25] on icon at bounding box center [275, 26] width 19 height 19
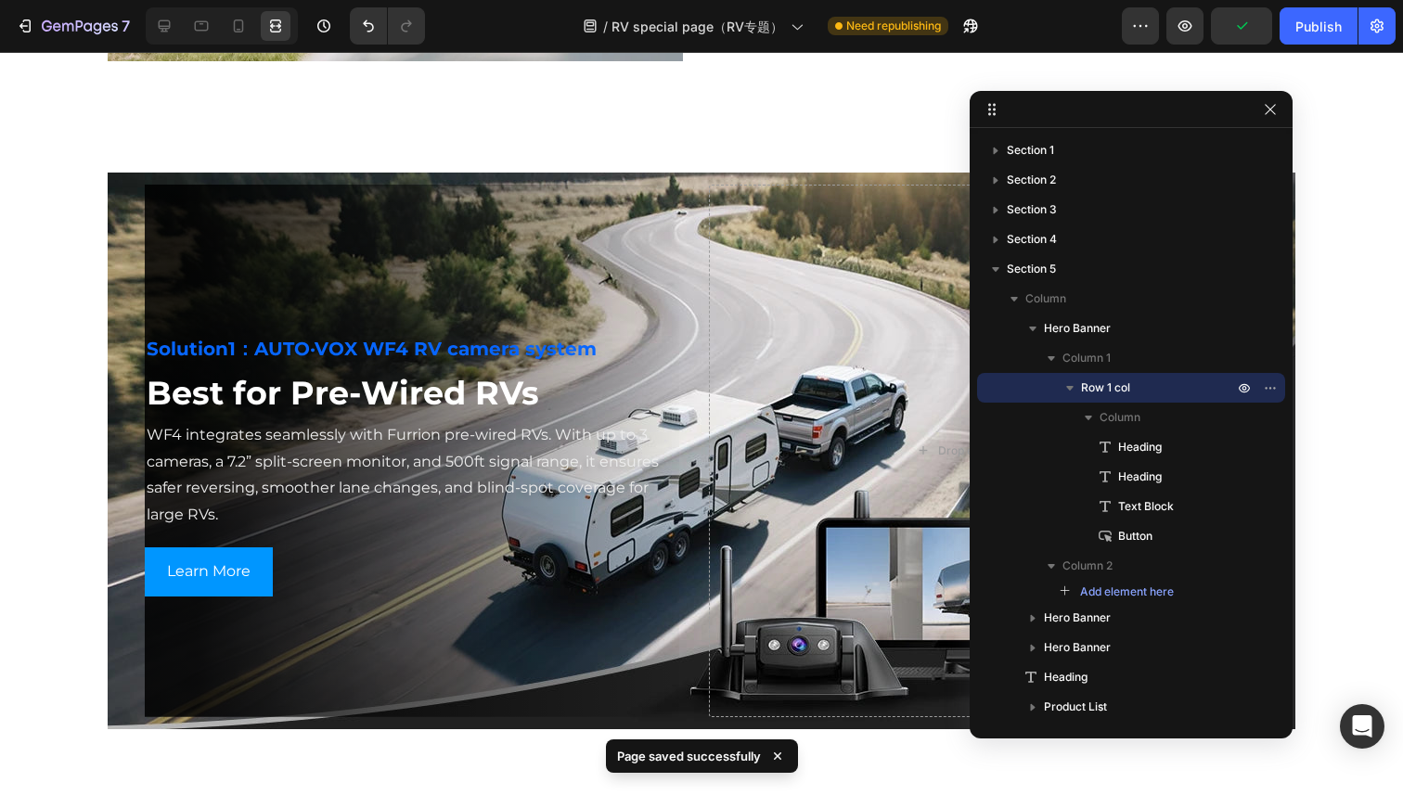
click at [33, 572] on div "Image Why RV Owners Need It Heading Driving an RV isn't the same as driving a c…" at bounding box center [701, 617] width 1403 height 6256
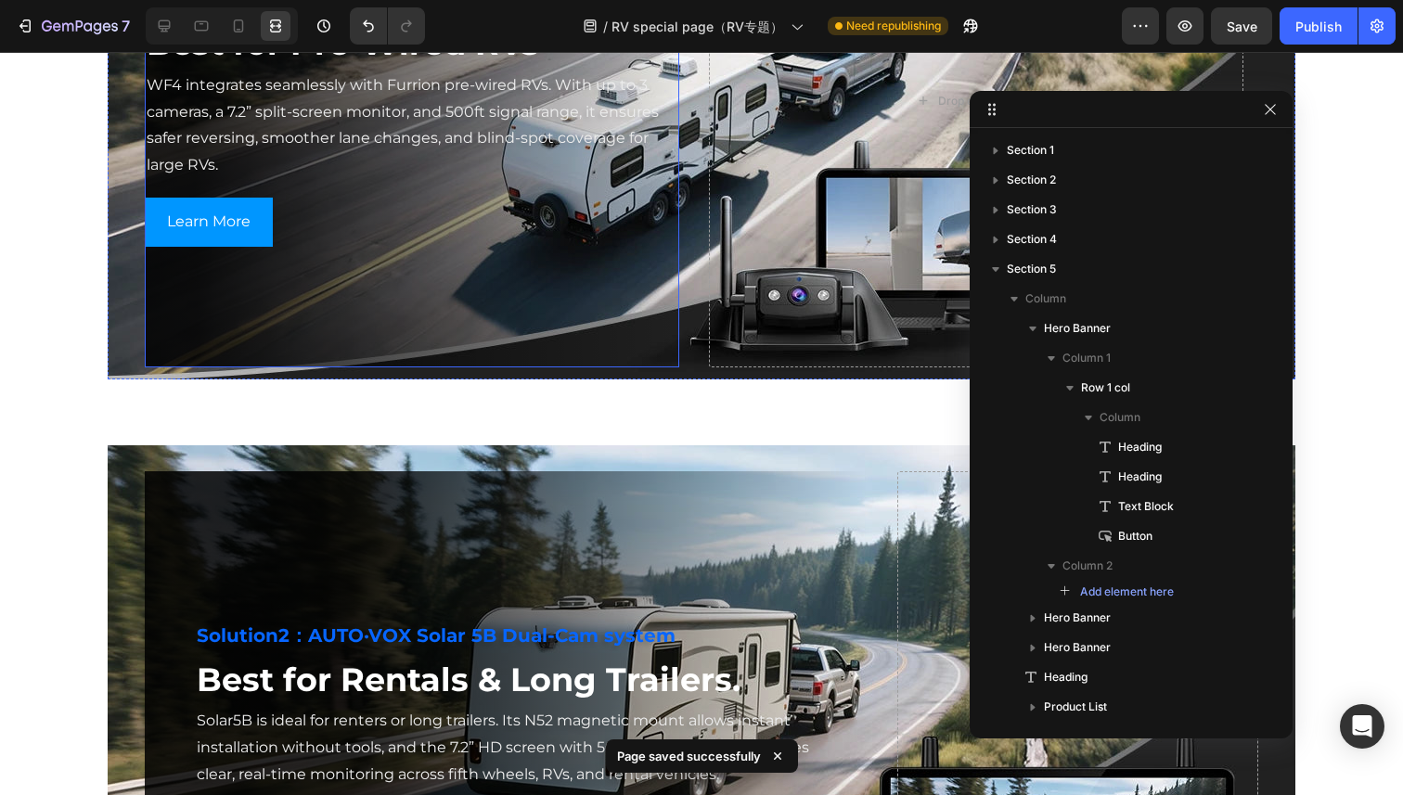
scroll to position [2550, 0]
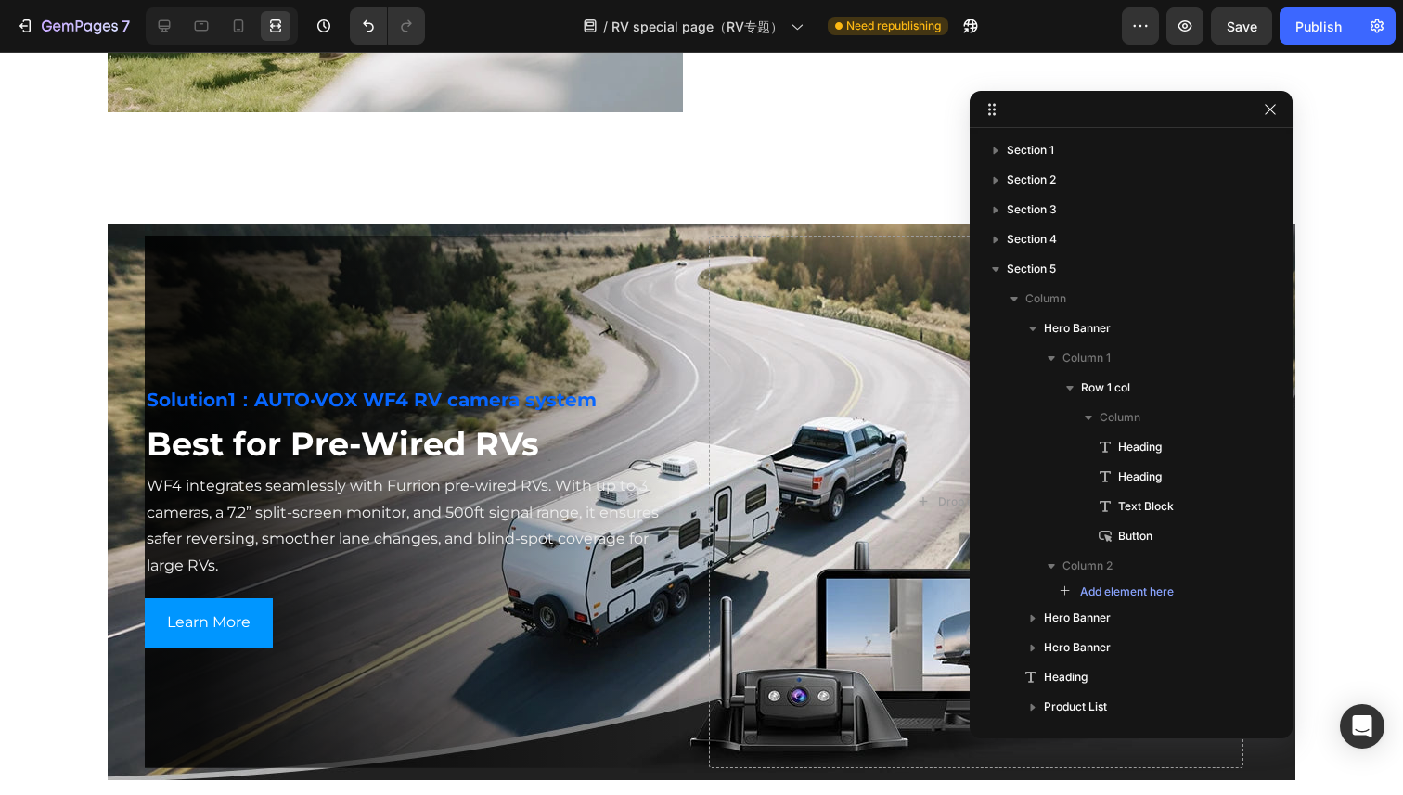
click at [84, 619] on div "Image Why RV Owners Need It Heading Driving an RV isn't the same as driving a c…" at bounding box center [701, 668] width 1403 height 6256
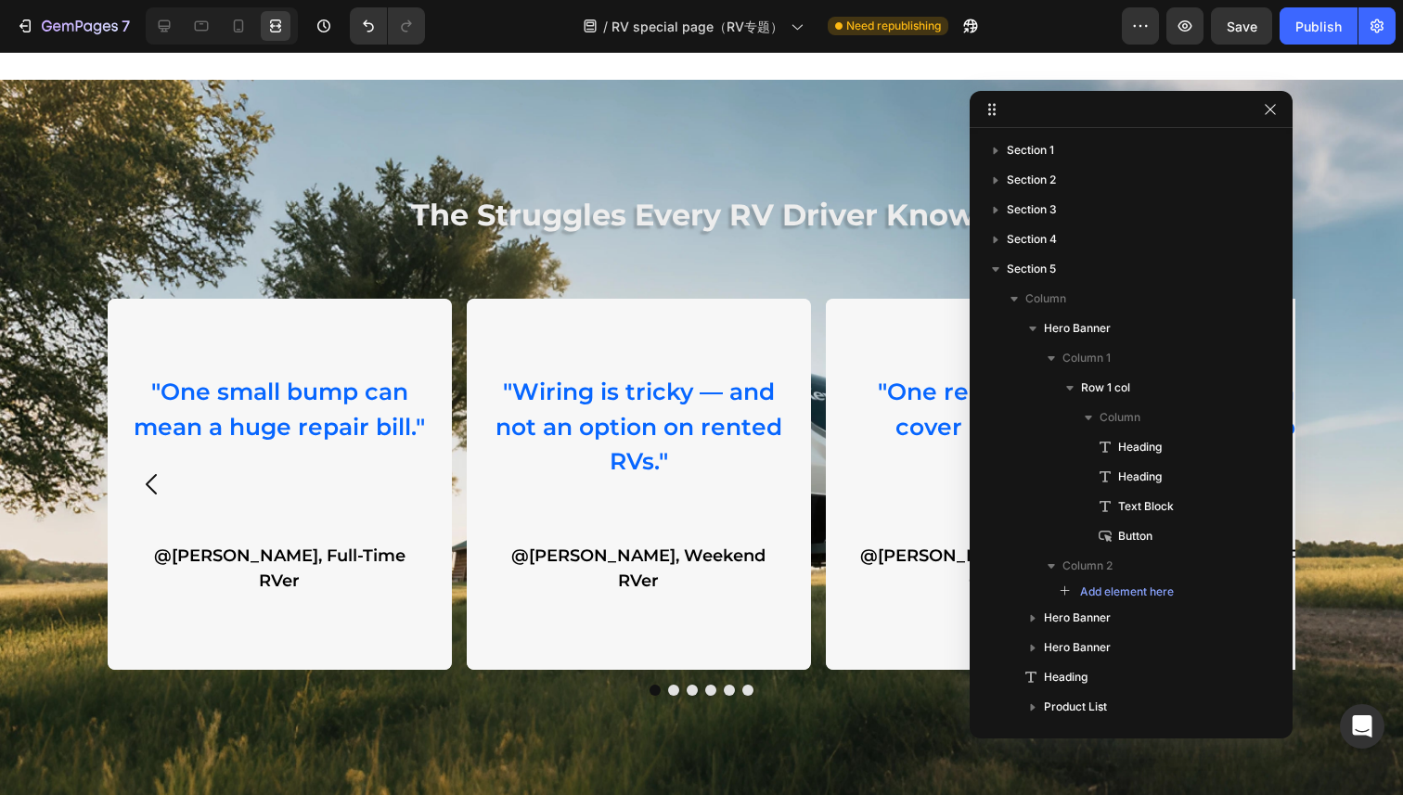
scroll to position [649, 0]
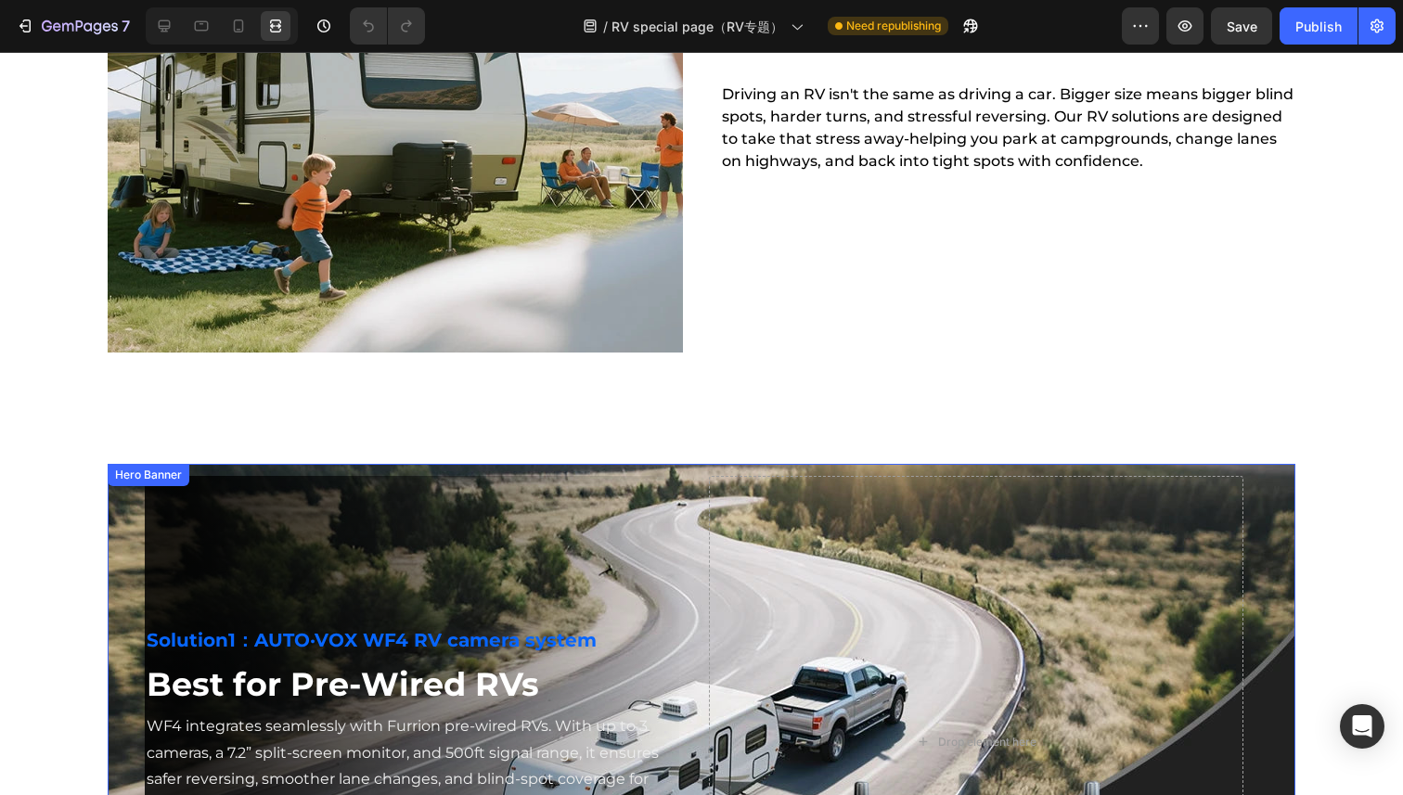
scroll to position [2271, 0]
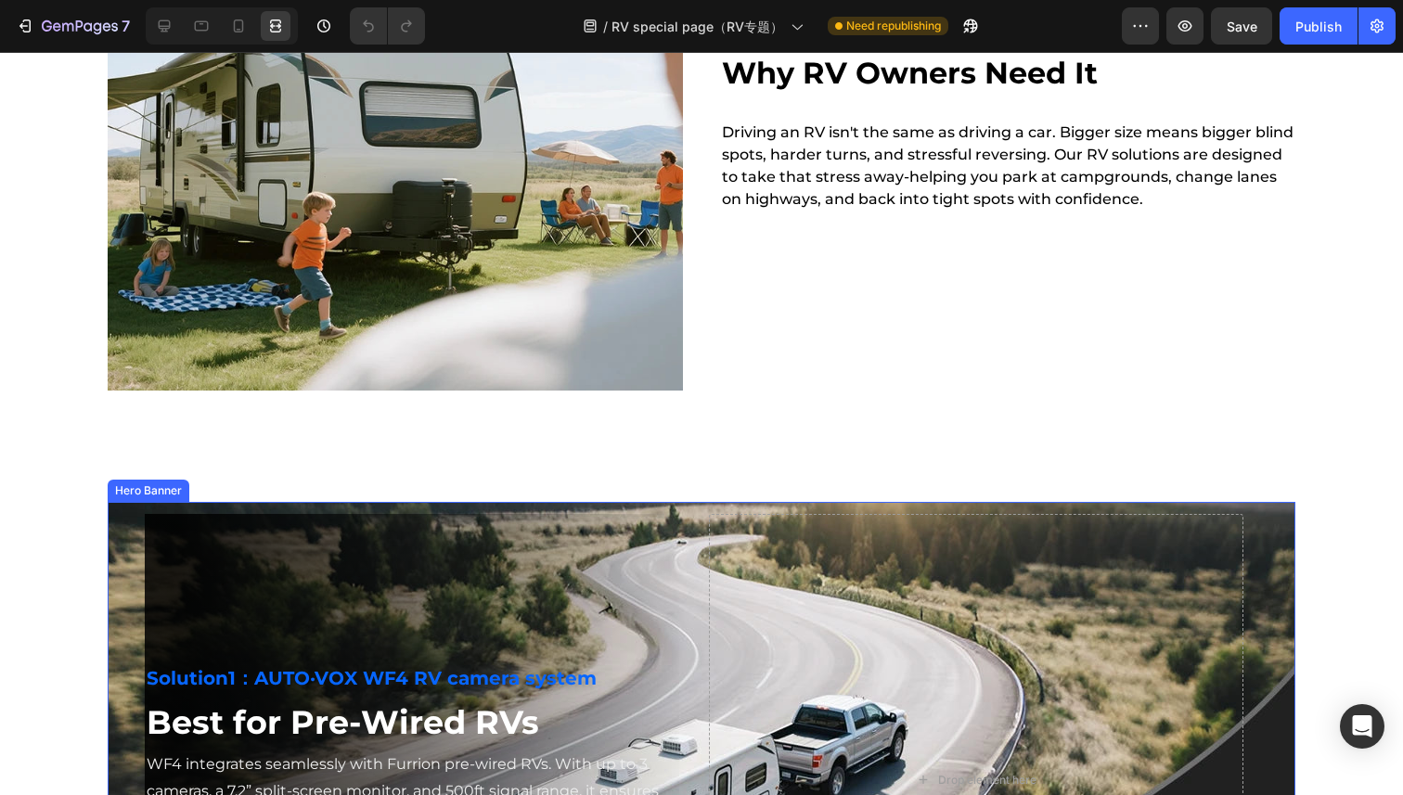
click at [137, 488] on div "Hero Banner" at bounding box center [148, 490] width 74 height 17
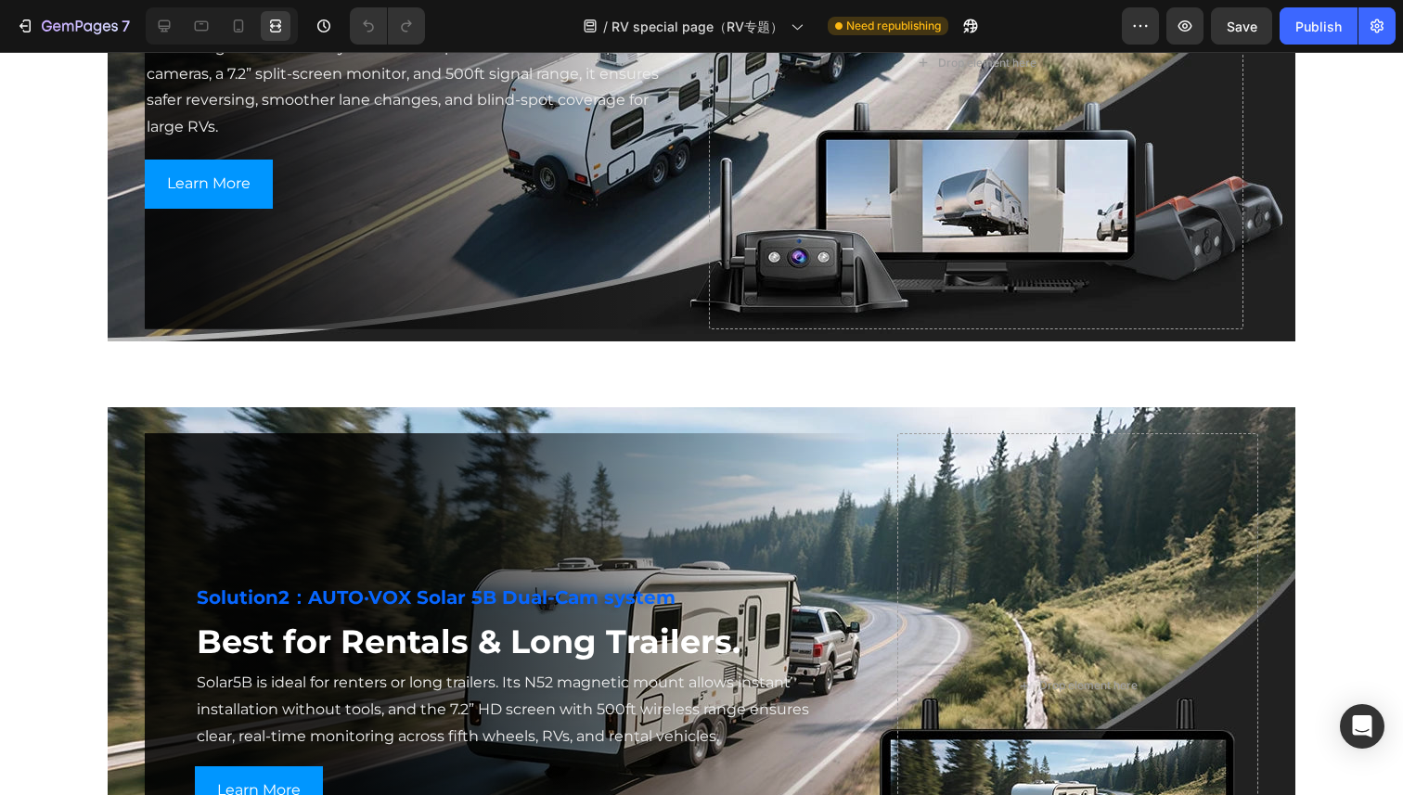
scroll to position [2955, 0]
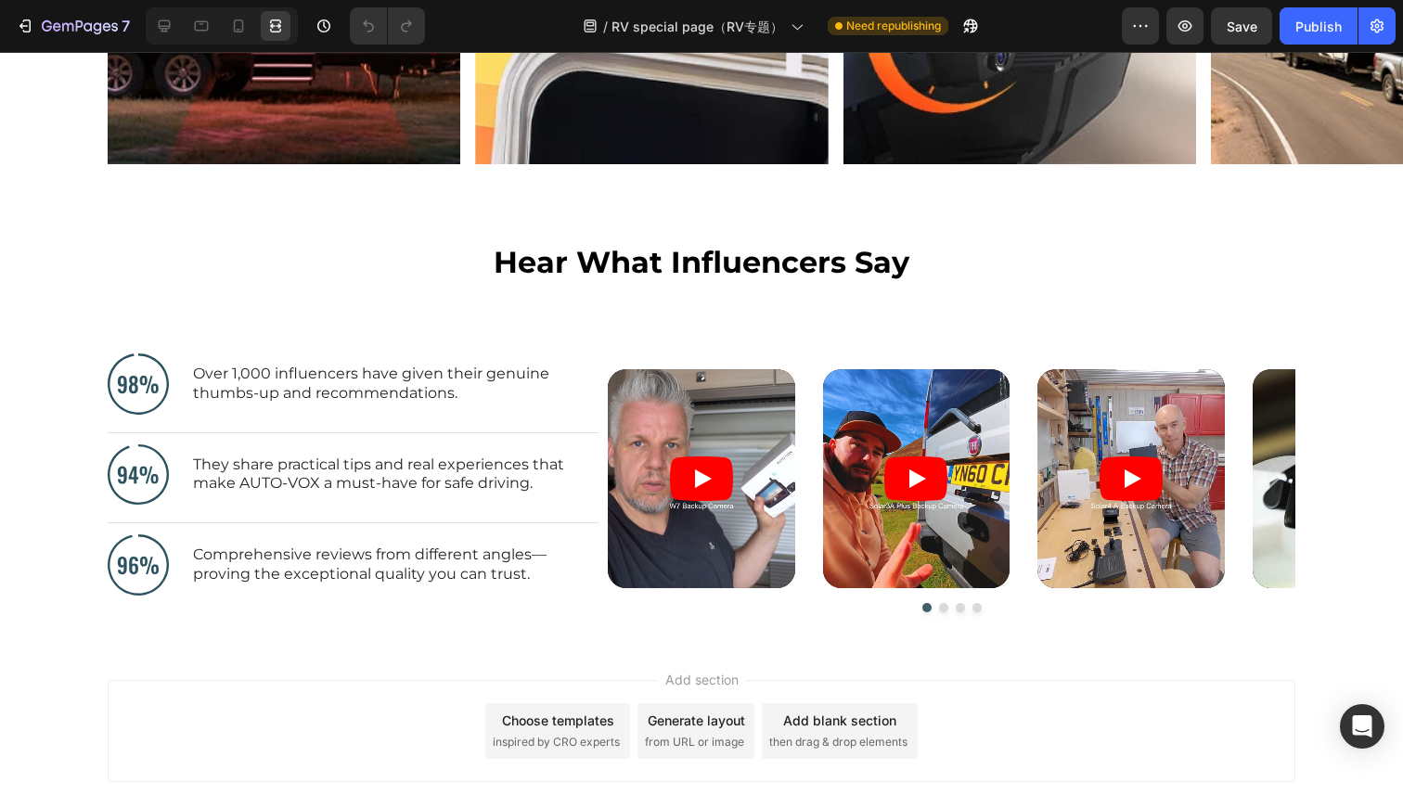
scroll to position [5818, 0]
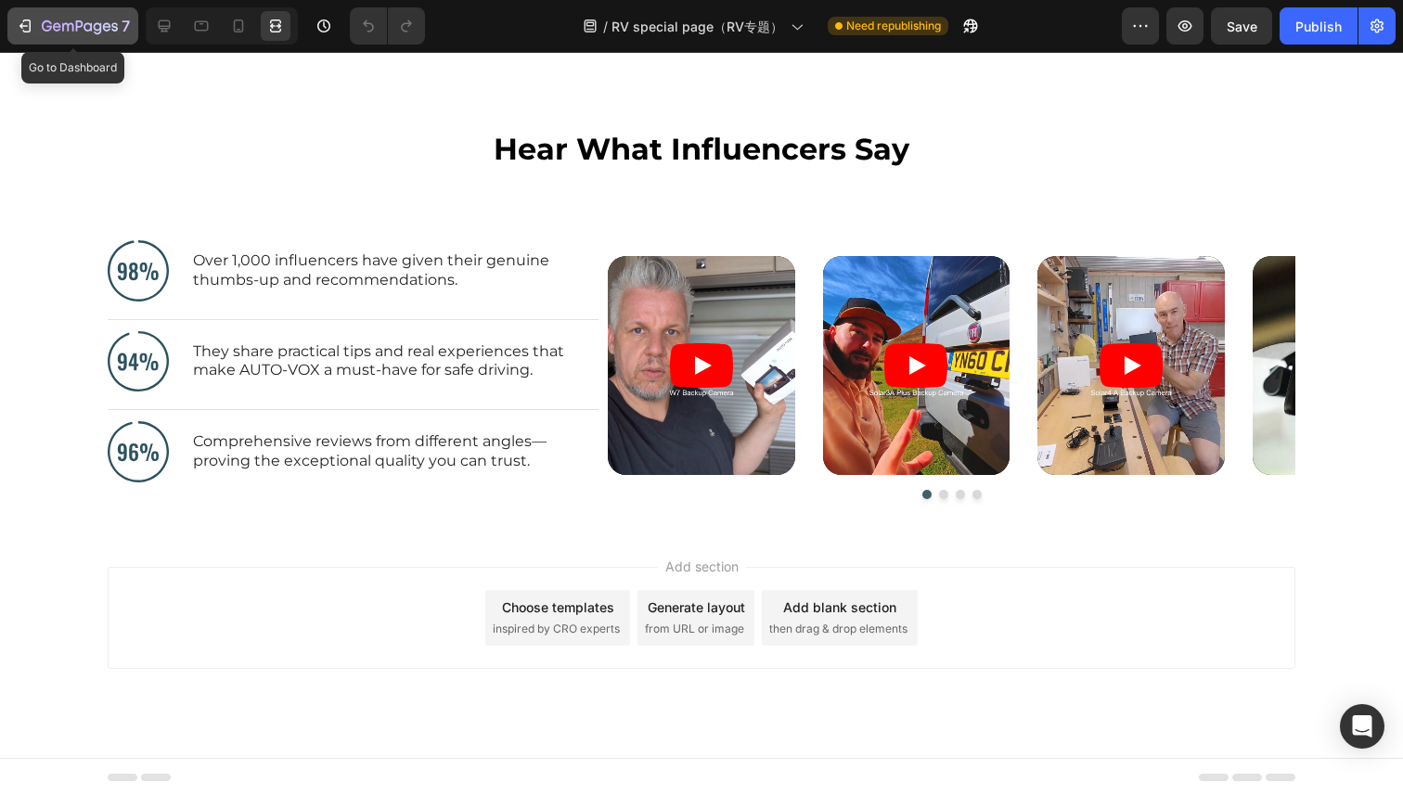
click at [58, 22] on icon "button" at bounding box center [80, 27] width 76 height 16
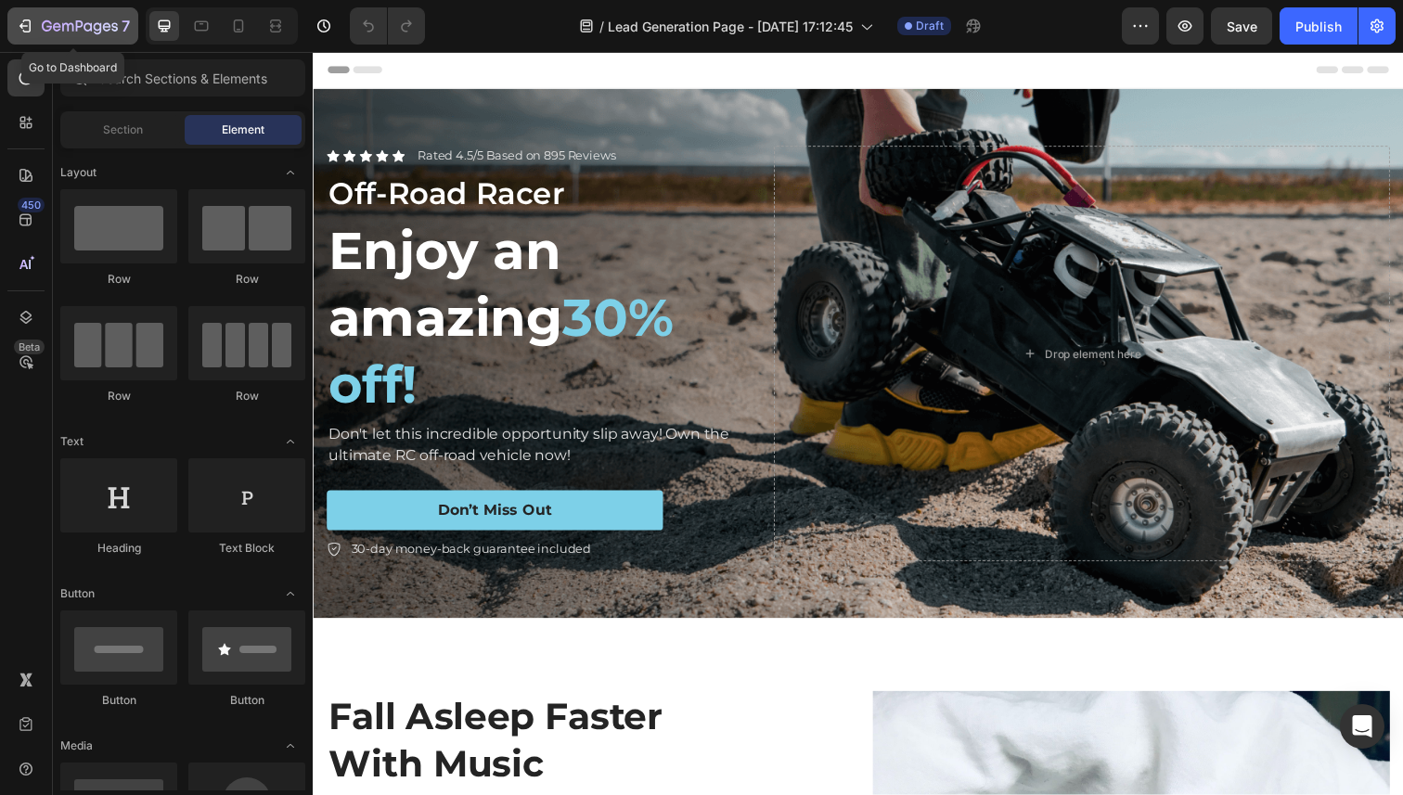
click at [67, 32] on icon "button" at bounding box center [80, 27] width 76 height 16
